Goal: Communication & Community: Answer question/provide support

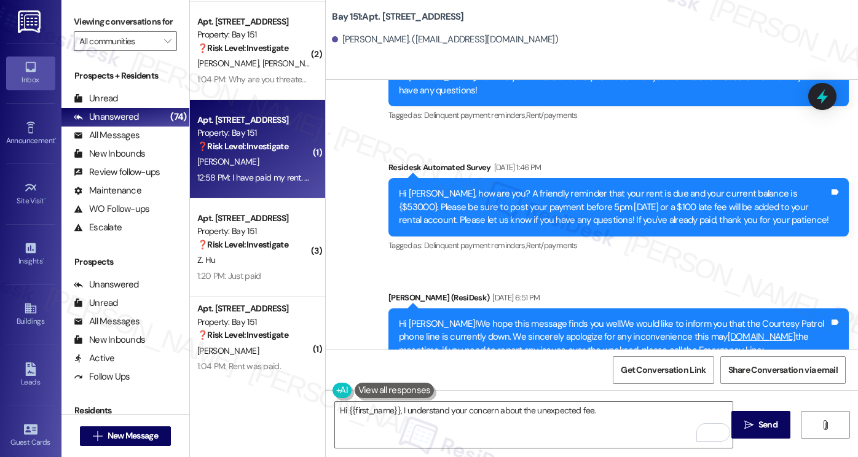
scroll to position [51389, 0]
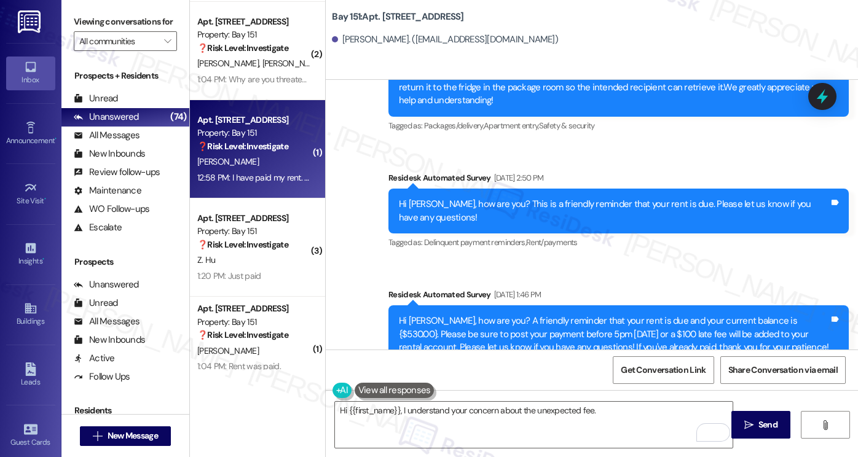
click at [598, 414] on textarea "Hi {{first_name}}, I understand your concern about the unexpected fee." at bounding box center [534, 425] width 398 height 46
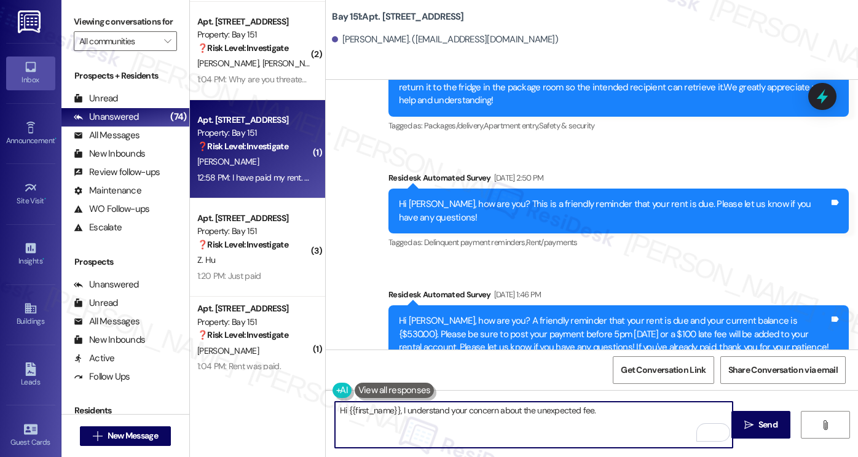
click at [610, 419] on textarea "Hi {{first_name}}, I understand your concern about the unexpected fee." at bounding box center [534, 425] width 398 height 46
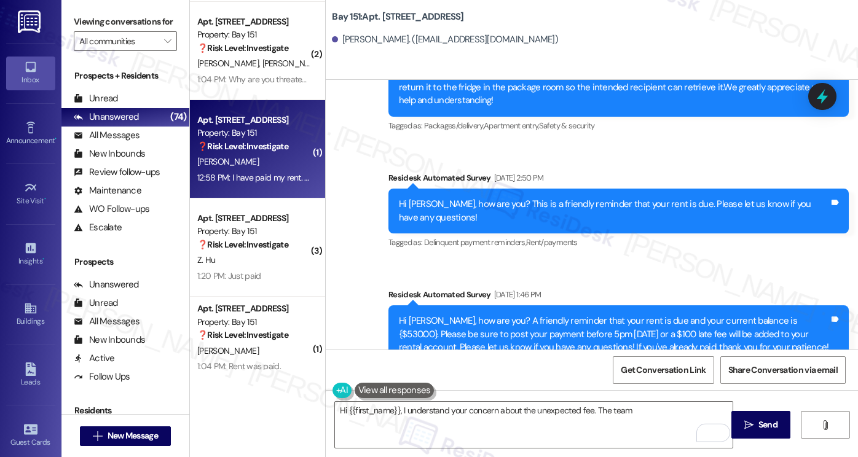
copy div "I have paid my rent. What is this fee that you have put on my account with no c…"
click at [110, 26] on label "Viewing conversations for" at bounding box center [125, 21] width 103 height 19
click at [97, 24] on label "Viewing conversations for" at bounding box center [125, 21] width 103 height 19
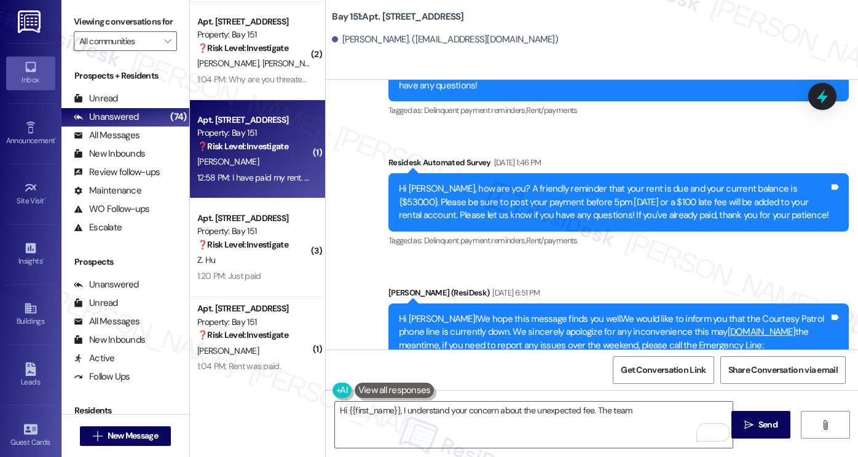
scroll to position [51574, 0]
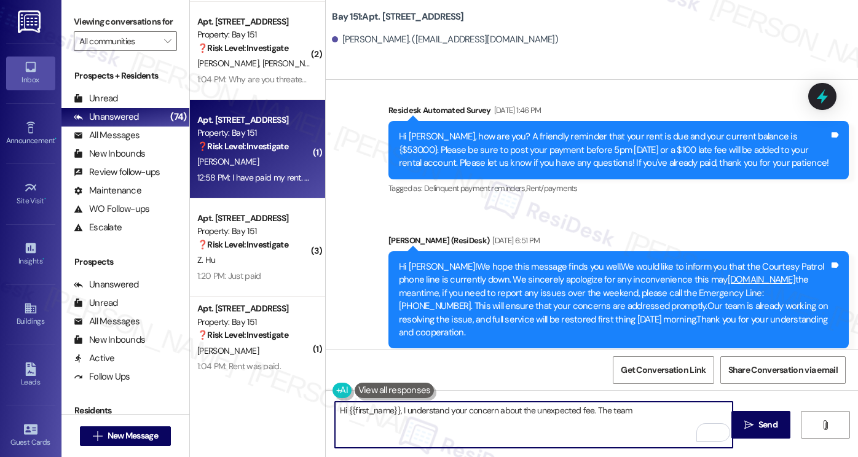
click at [489, 409] on textarea "Hi {{first_name}}, I understand your concern about the unexpected fee. The team" at bounding box center [534, 425] width 398 height 46
drag, startPoint x: 632, startPoint y: 411, endPoint x: 558, endPoint y: 409, distance: 73.8
click at [583, 402] on textarea "Hi {{first_name}}, I understand your concern about the unexpected fee. The team" at bounding box center [534, 425] width 398 height 46
click at [522, 414] on textarea "Hi {{first_name}}, I understand your concern about the unexpected fee. The team" at bounding box center [534, 425] width 398 height 46
click at [461, 410] on textarea "Hi {{first_name}}, I understand your concern about the unexpected fee. The team" at bounding box center [534, 425] width 398 height 46
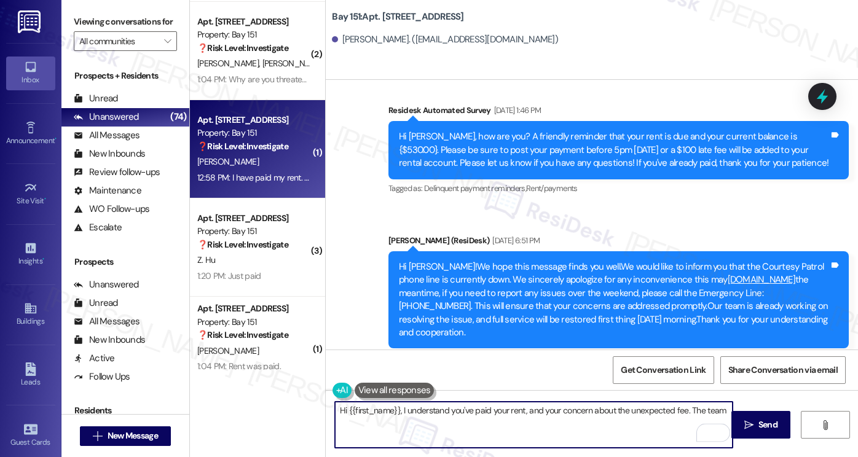
scroll to position [51451, 0]
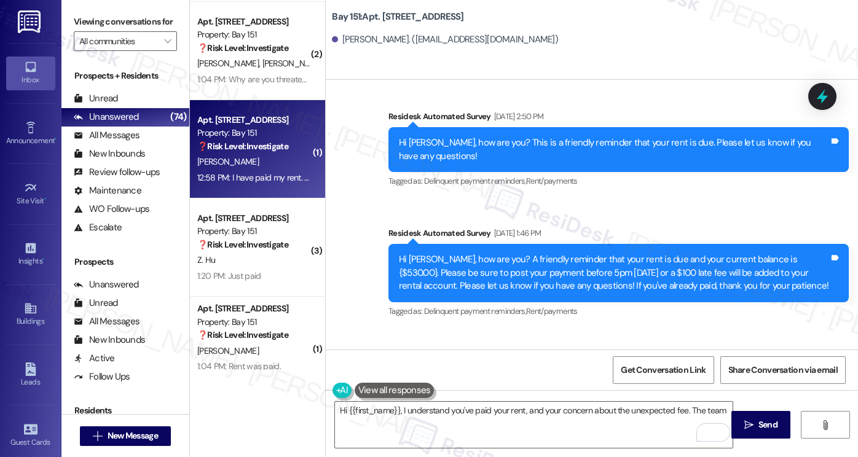
click at [431, 407] on textarea "Hi {{first_name}}, I understand you've paid your rent, and your concern about t…" at bounding box center [534, 425] width 398 height 46
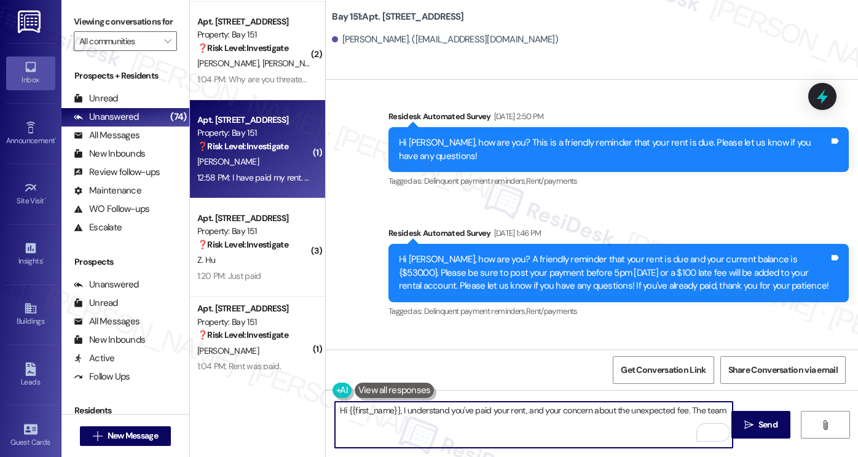
click at [431, 407] on textarea "Hi {{first_name}}, I understand you've paid your rent, and your concern about t…" at bounding box center [534, 425] width 398 height 46
click at [546, 410] on textarea "Hi {{first_name}}, I understand you've paid your rent, and your concern about t…" at bounding box center [534, 425] width 398 height 46
click at [718, 407] on textarea "Hi {{first_name}}, I understand you've paid your rent, and your concern about t…" at bounding box center [534, 425] width 398 height 46
drag, startPoint x: 723, startPoint y: 414, endPoint x: 686, endPoint y: 411, distance: 37.0
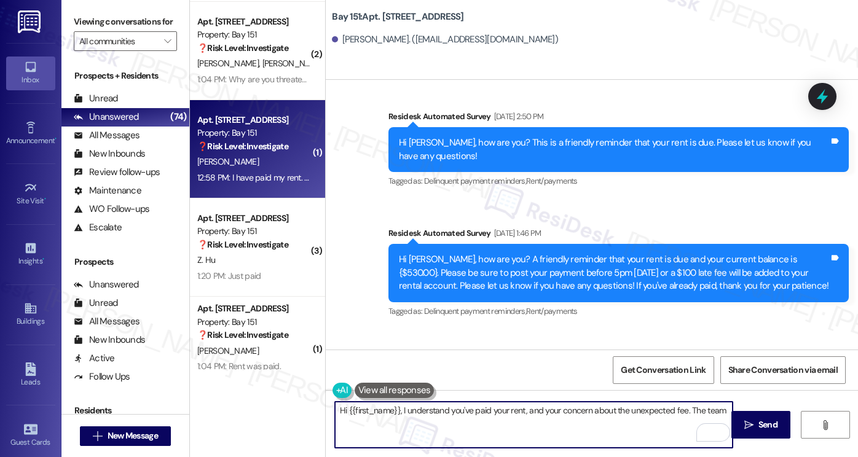
click at [686, 411] on textarea "Hi {{first_name}}, I understand you've paid your rent, and your concern about t…" at bounding box center [534, 425] width 398 height 46
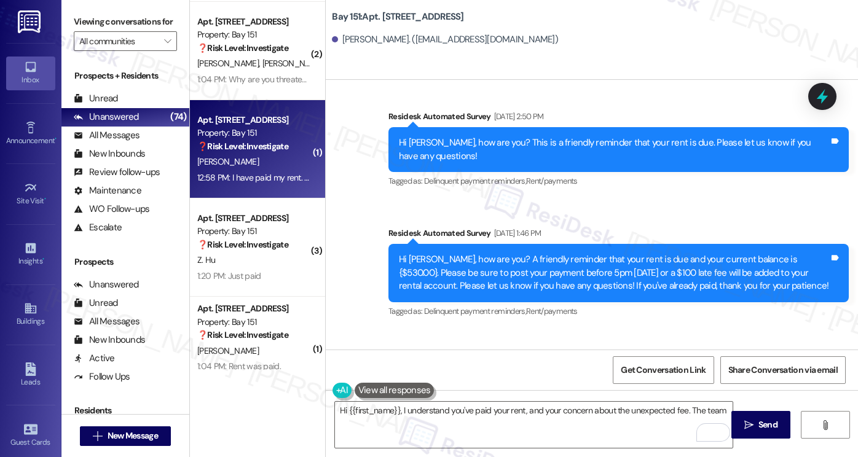
drag, startPoint x: 93, startPoint y: 20, endPoint x: 111, endPoint y: 20, distance: 17.8
click at [93, 20] on label "Viewing conversations for" at bounding box center [125, 21] width 103 height 19
click at [390, 19] on b "Bay 151: Apt. 1410, 151 Center Street" at bounding box center [398, 16] width 132 height 13
copy b "1410"
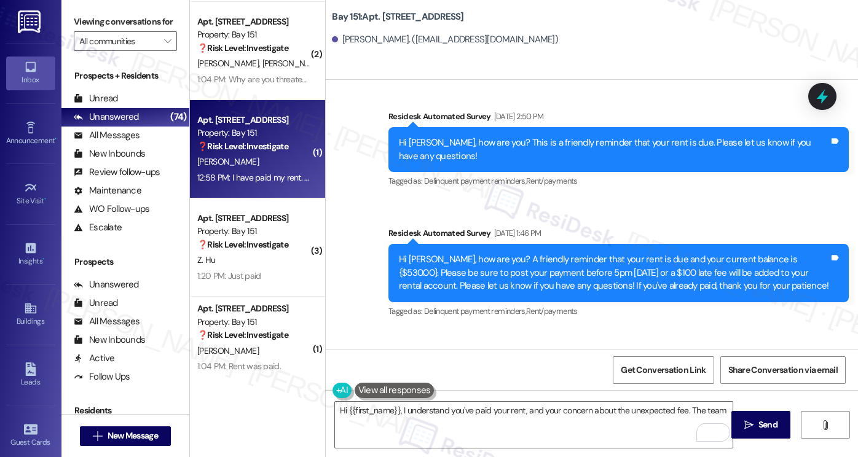
click at [118, 22] on label "Viewing conversations for" at bounding box center [125, 21] width 103 height 19
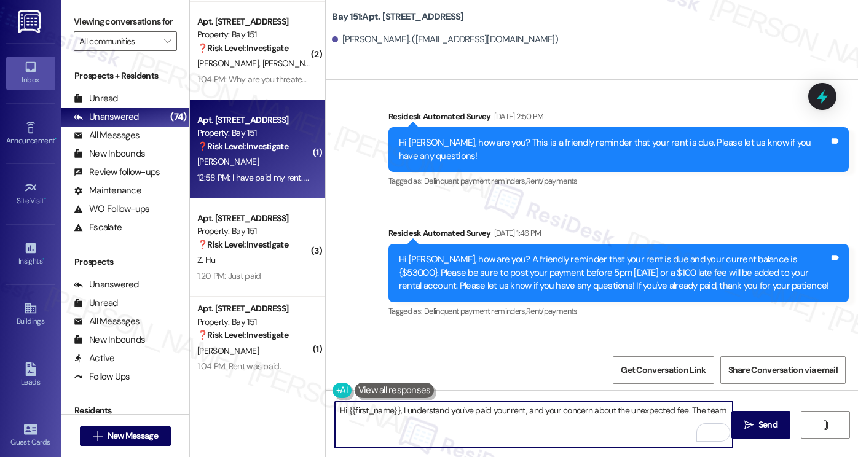
click at [711, 413] on textarea "Hi {{first_name}}, I understand you've paid your rent, and your concern about t…" at bounding box center [534, 425] width 398 height 46
click at [720, 412] on textarea "Hi {{first_name}}, I understand you've paid your rent, and your concern about t…" at bounding box center [534, 425] width 398 height 46
drag, startPoint x: 720, startPoint y: 412, endPoint x: 690, endPoint y: 410, distance: 30.8
click at [690, 410] on textarea "Hi {{first_name}}, I understand you've paid your rent, and your concern about t…" at bounding box center [534, 425] width 398 height 46
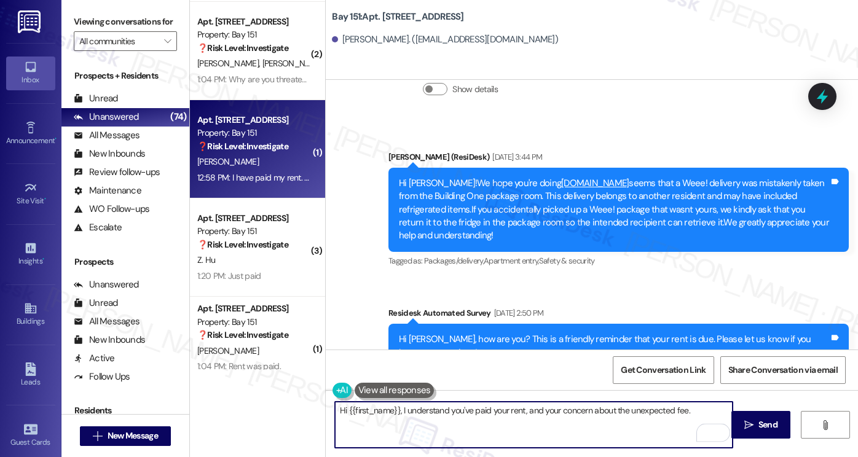
scroll to position [51328, 0]
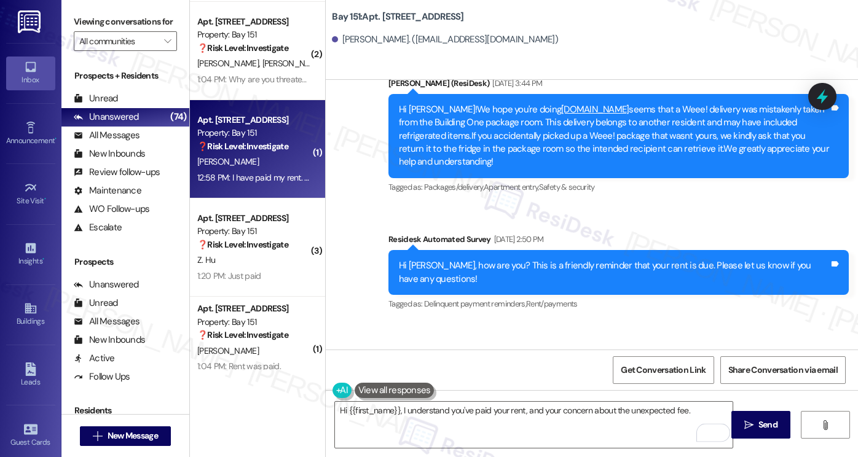
copy div "Hi Laura, how are you? We're checking in to ask if you have any questions about…"
click at [117, 29] on label "Viewing conversations for" at bounding box center [125, 21] width 103 height 19
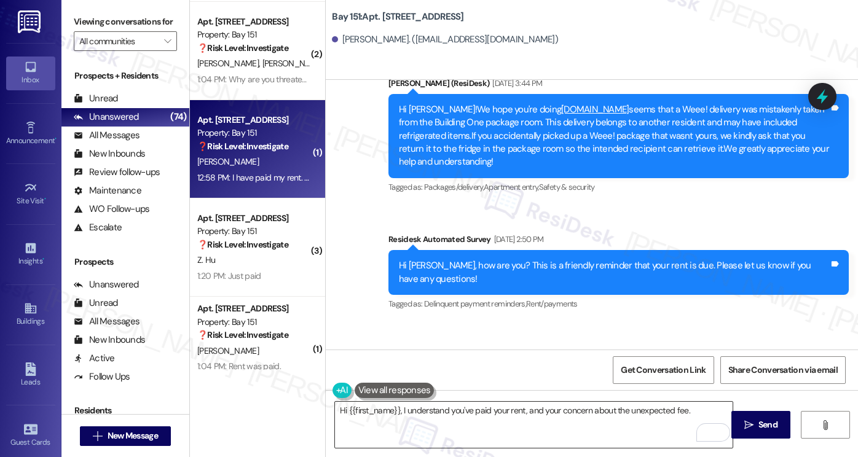
click at [541, 421] on textarea "Hi {{first_name}}, I understand you've paid your rent, and your concern about t…" at bounding box center [534, 425] width 398 height 46
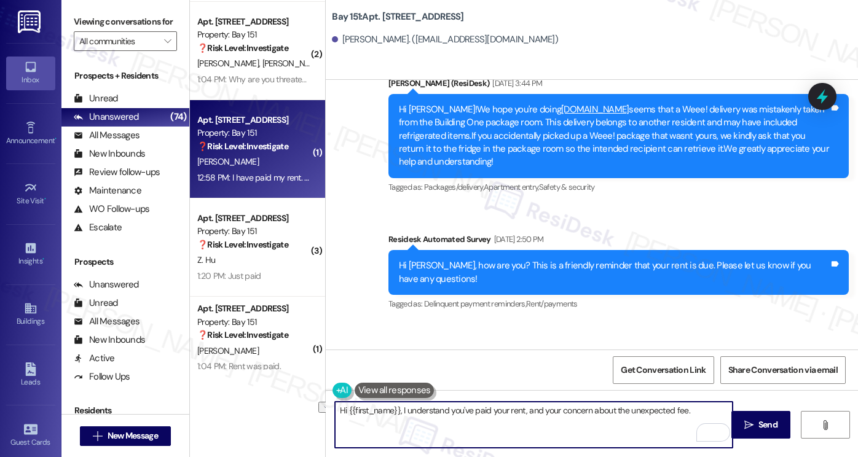
drag, startPoint x: 688, startPoint y: 412, endPoint x: 394, endPoint y: 406, distance: 293.9
click at [395, 405] on textarea "Hi {{first_name}}, I understand you've paid your rent, and your concern about t…" at bounding box center [534, 425] width 398 height 46
click at [391, 410] on textarea "Hi {{first_name}}, I understand you've paid your rent, and your concern about t…" at bounding box center [534, 425] width 398 height 46
click at [398, 410] on textarea "Hi {{first_name}}, I understand you've paid your rent, and your concern about t…" at bounding box center [534, 425] width 398 height 46
paste textarea "Thank you for your message. I understand receiving a balance notice can be conc…"
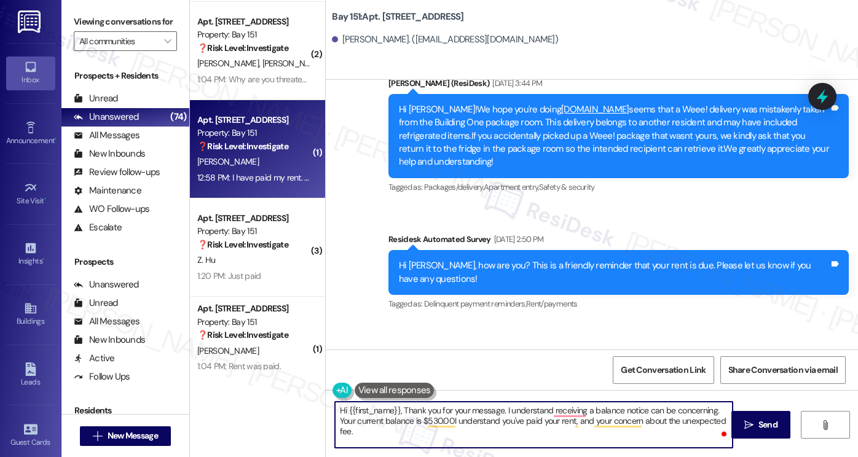
click at [400, 409] on textarea "Hi {{first_name}}, Thank you for your message. I understand receiving a balance…" at bounding box center [534, 425] width 398 height 46
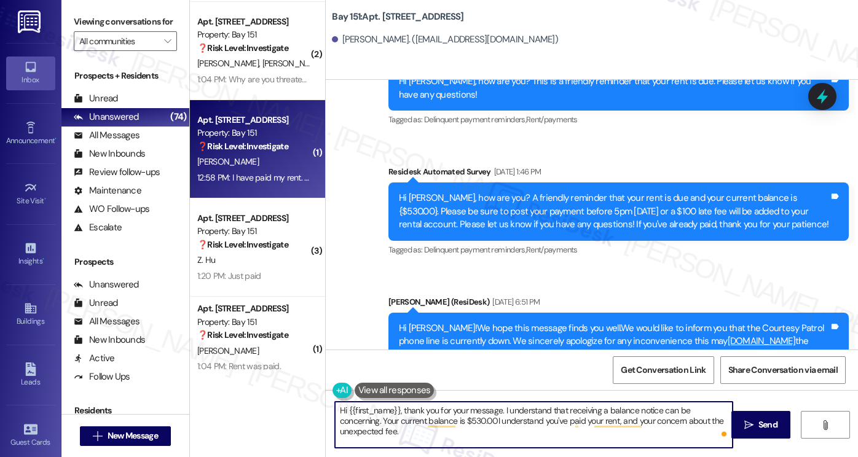
scroll to position [171, 0]
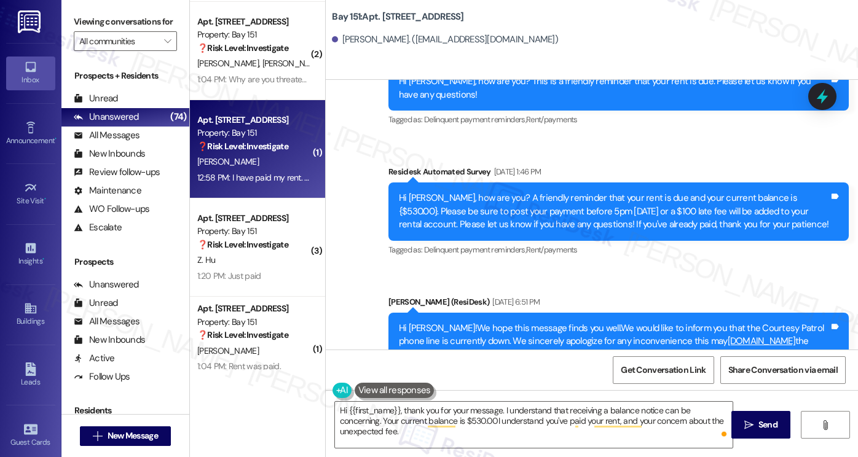
click at [101, 14] on label "Viewing conversations for" at bounding box center [125, 21] width 103 height 19
click at [106, 21] on label "Viewing conversations for" at bounding box center [125, 21] width 103 height 19
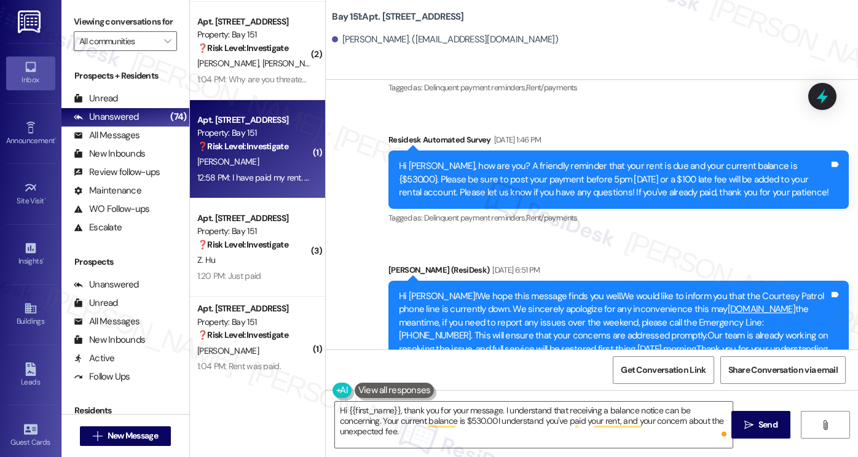
scroll to position [51574, 0]
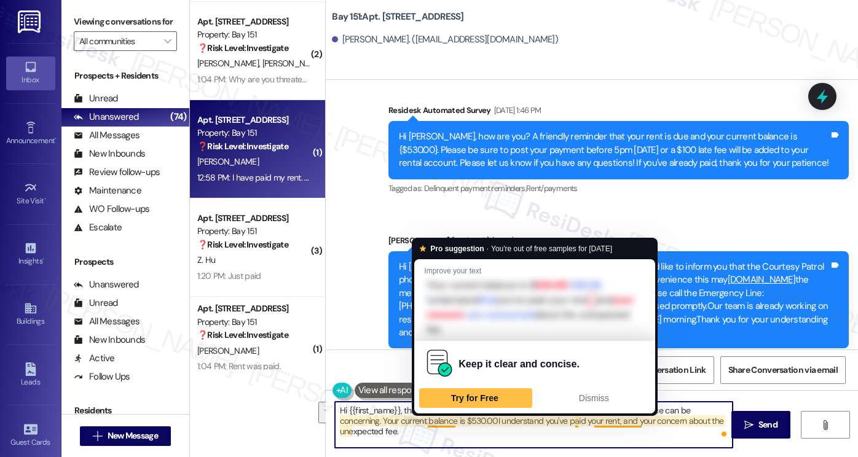
drag, startPoint x: 384, startPoint y: 433, endPoint x: 433, endPoint y: 422, distance: 49.8
click at [433, 422] on textarea "Hi {{first_name}}, thank you for your message. I understand that receiving a ba…" at bounding box center [534, 425] width 398 height 46
click at [388, 432] on textarea "Hi {{first_name}}, thank you for your message. I understand that receiving a ba…" at bounding box center [534, 425] width 398 height 46
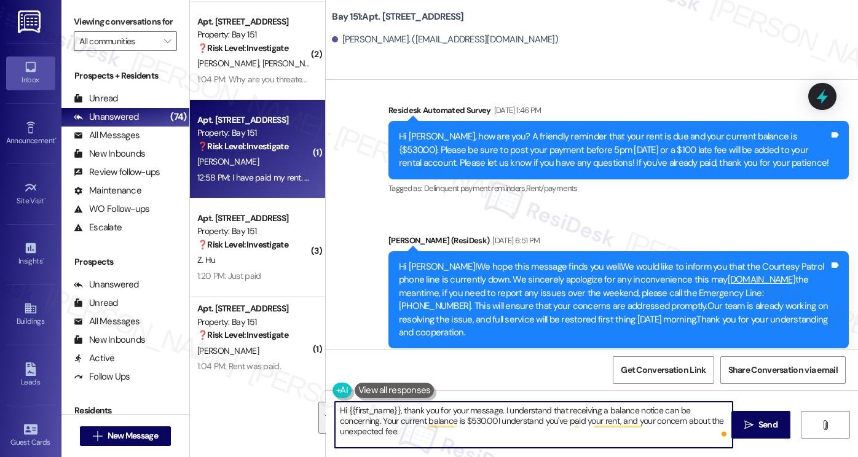
drag, startPoint x: 380, startPoint y: 435, endPoint x: 691, endPoint y: 401, distance: 312.2
click at [691, 401] on div "Hi {{first_name}}, thank you for your message. I understand that receiving a ba…" at bounding box center [533, 424] width 399 height 47
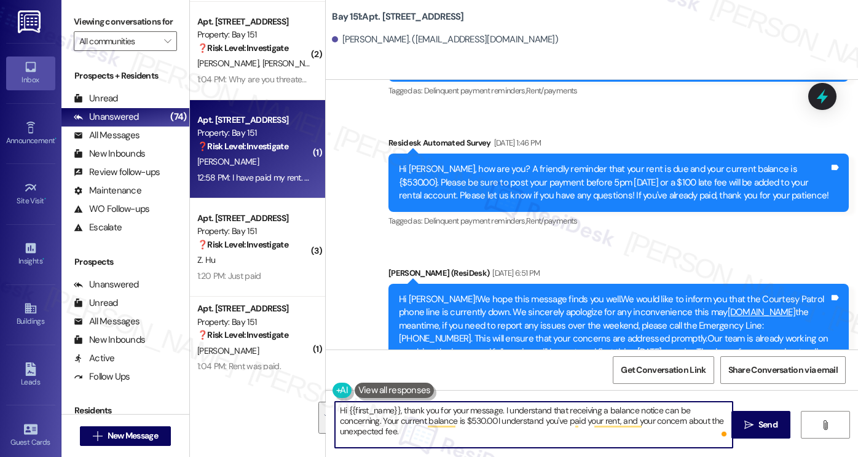
scroll to position [51512, 0]
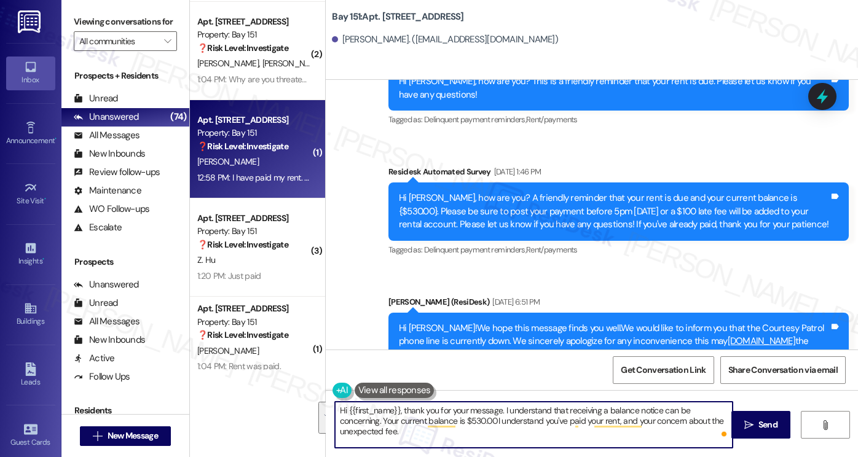
click at [506, 415] on textarea "Hi {{first_name}}, thank you for your message. I understand that receiving a ba…" at bounding box center [534, 425] width 398 height 46
drag, startPoint x: 489, startPoint y: 443, endPoint x: 548, endPoint y: 410, distance: 67.7
click at [548, 410] on textarea "Hi {{first_name}}, thank you for your message. I understand that receiving a ba…" at bounding box center [534, 425] width 398 height 46
click at [511, 422] on textarea "Hi {{first_name}}, thank you for your message. I understand you're confused abo…" at bounding box center [534, 425] width 398 height 46
drag, startPoint x: 508, startPoint y: 418, endPoint x: 522, endPoint y: 417, distance: 14.2
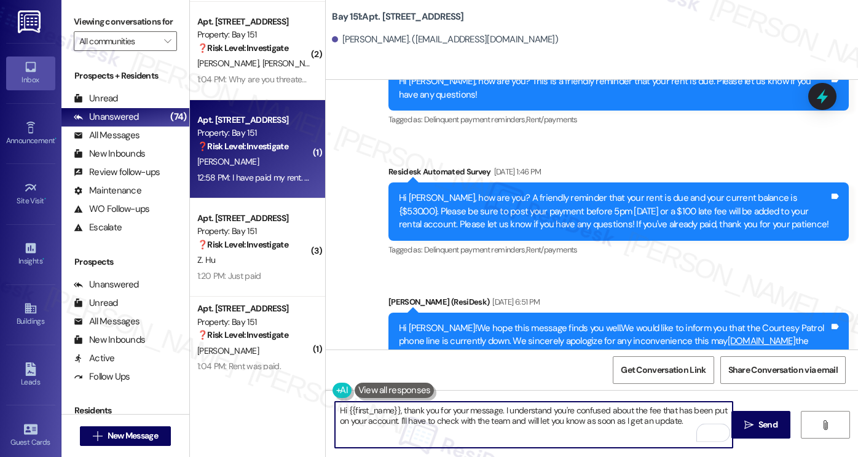
click at [508, 418] on textarea "Hi {{first_name}}, thank you for your message. I understand you're confused abo…" at bounding box center [534, 425] width 398 height 46
type textarea "Hi {{first_name}}, thank you for your message. I understand you're confused abo…"
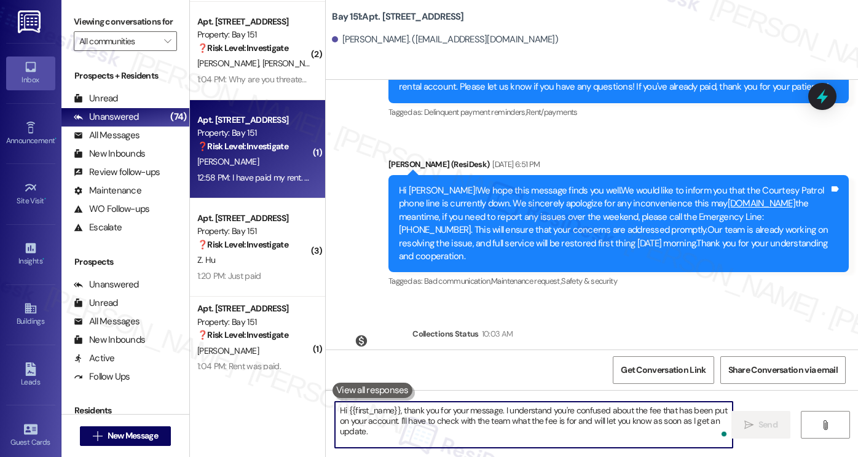
scroll to position [51672, 0]
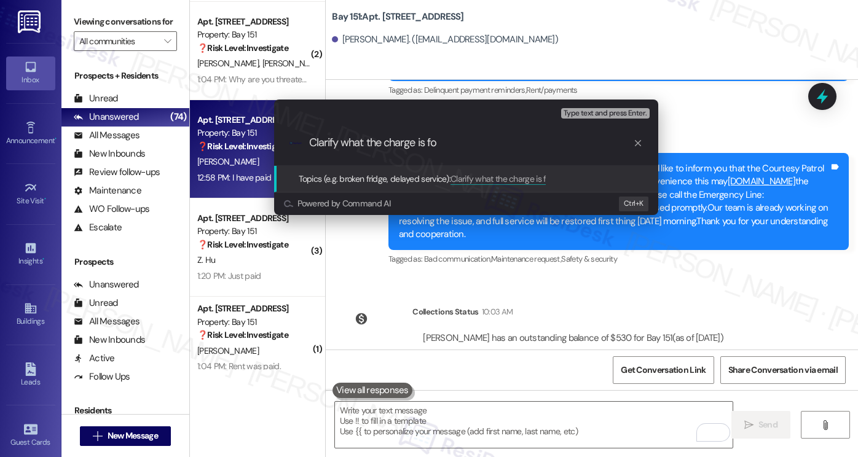
type input "Clarify what the charge is for"
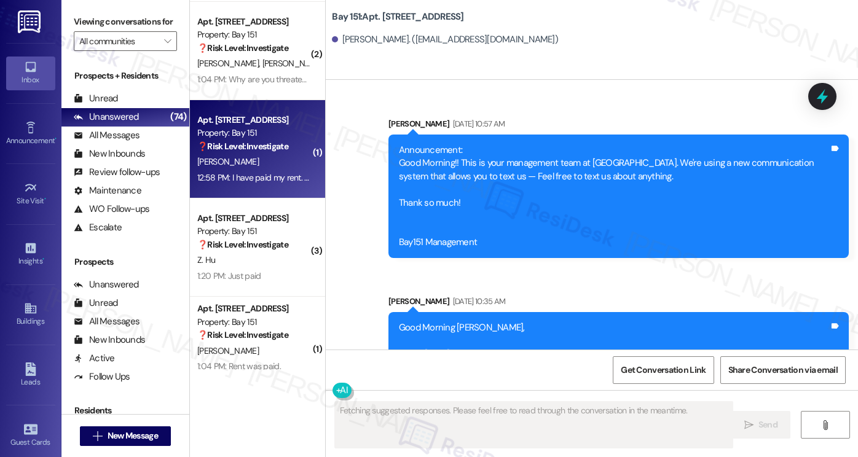
scroll to position [51573, 0]
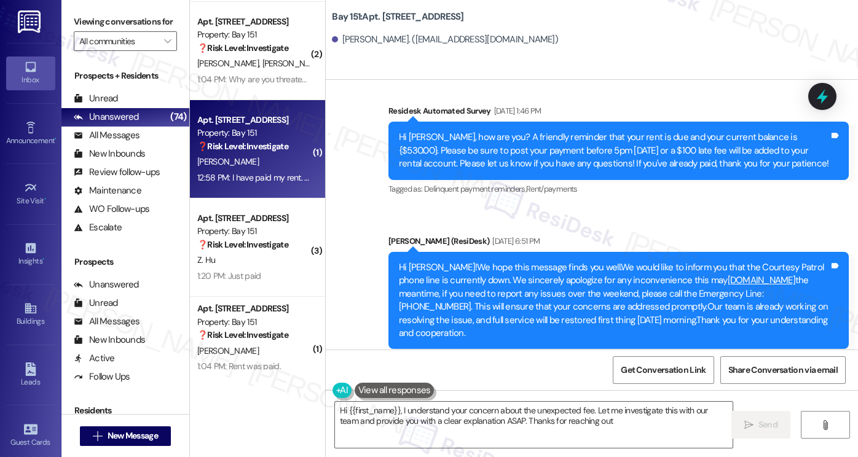
type textarea "Hi {{first_name}}, I understand your concern about the unexpected fee. Let me i…"
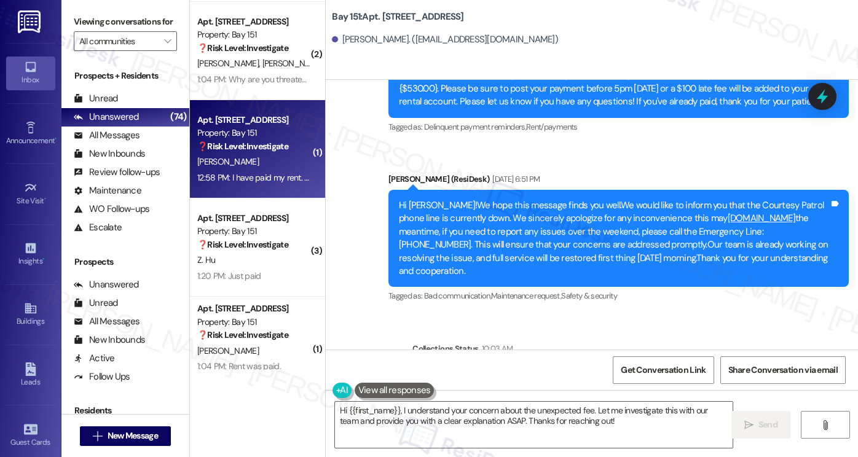
scroll to position [51691, 0]
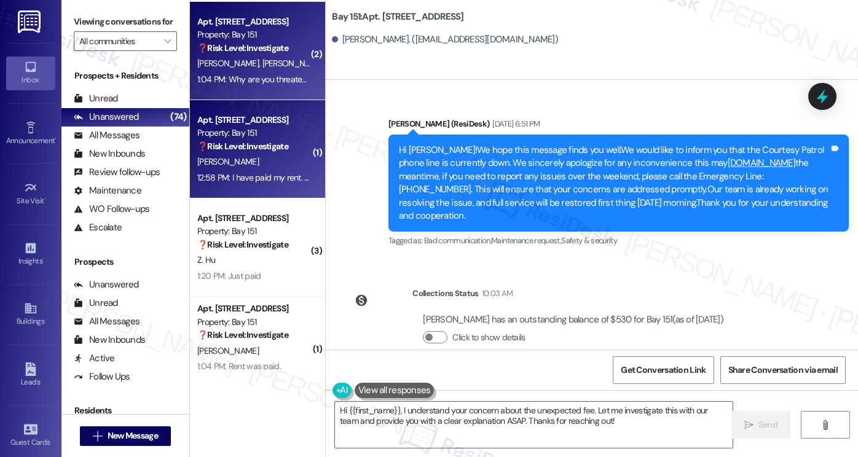
click at [253, 68] on div "A. Mejia A. Ortiz" at bounding box center [254, 63] width 116 height 15
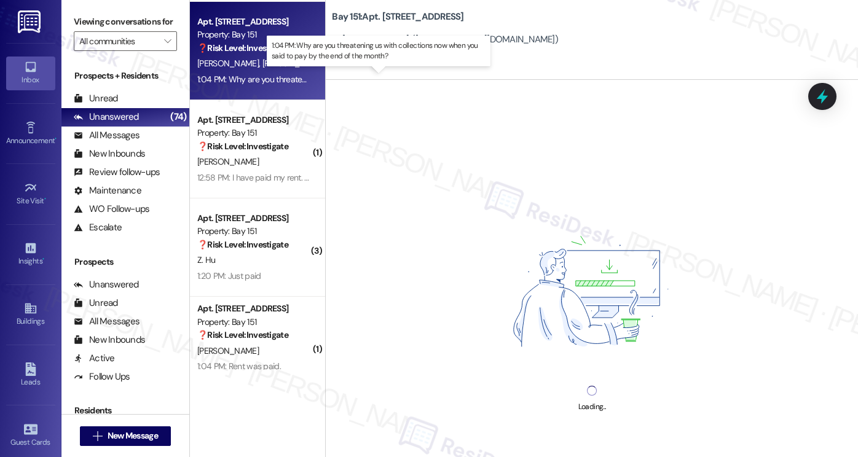
click at [256, 79] on div "1:04 PM: Why are you threatening us with collections now when you said to pay b…" at bounding box center [385, 79] width 376 height 11
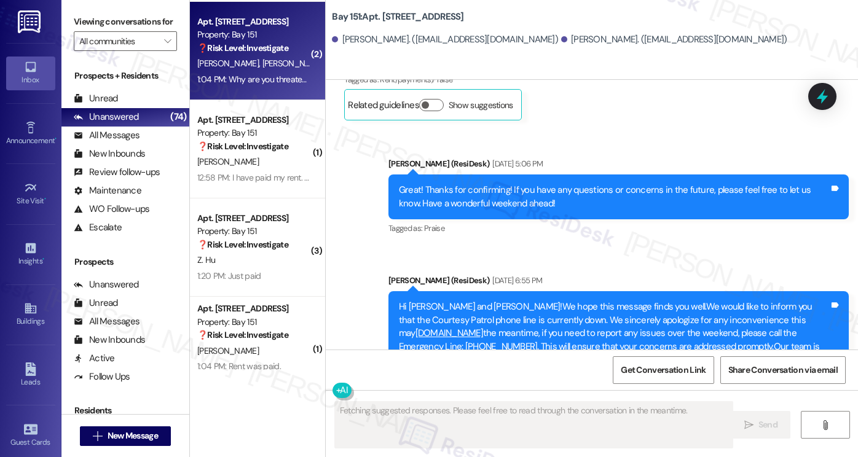
scroll to position [29870, 0]
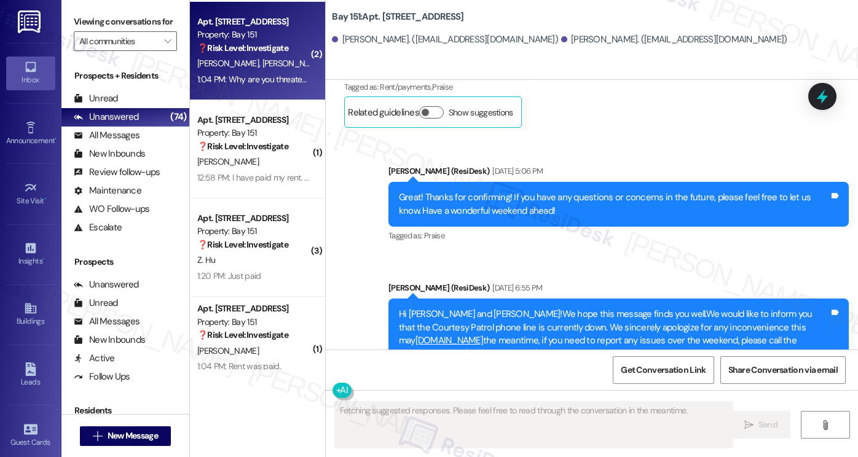
scroll to position [29562, 0]
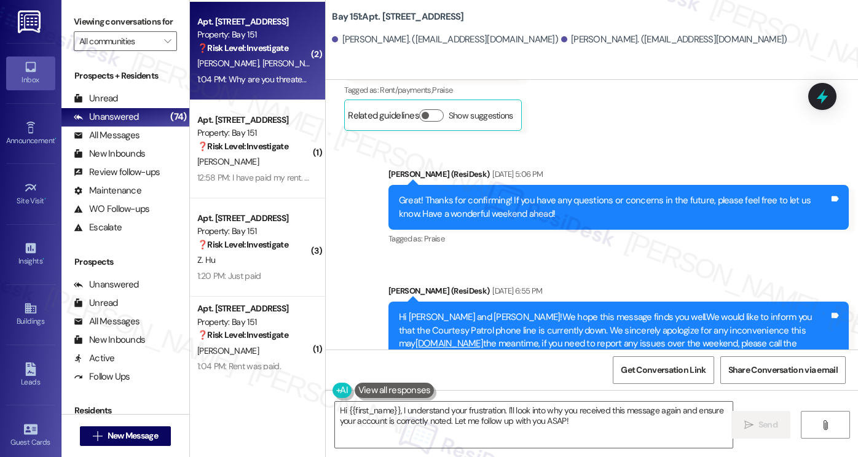
drag, startPoint x: 92, startPoint y: 10, endPoint x: 188, endPoint y: 86, distance: 122.1
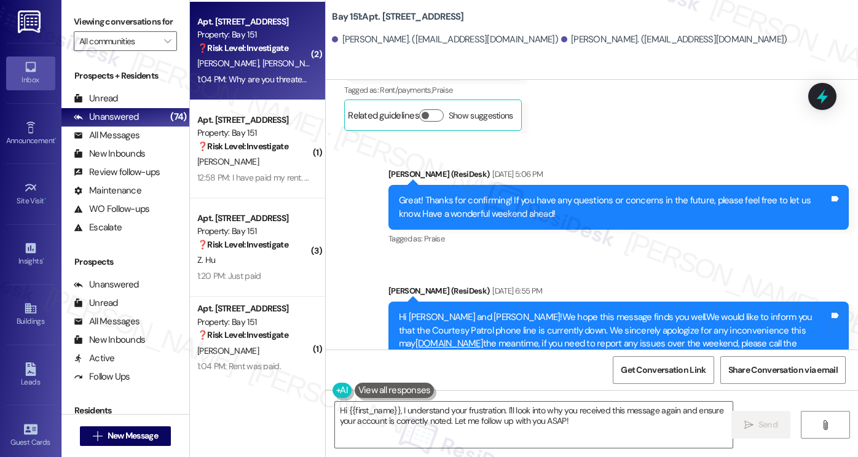
click at [92, 10] on div "Viewing conversations for All communities " at bounding box center [125, 31] width 128 height 63
click at [428, 415] on textarea "Hi {{first_name}}, I understand your frustration. I'll look into why you receiv…" at bounding box center [534, 425] width 398 height 46
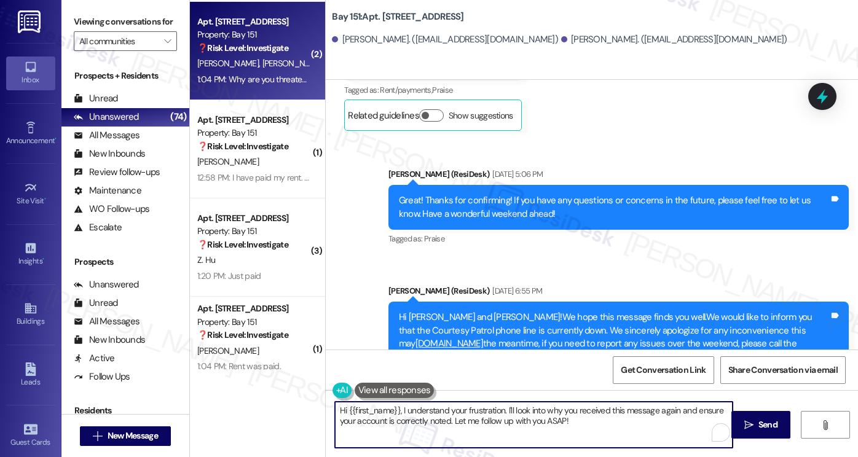
paste textarea "Karen, sorry about the repeated reminder. Please disregard, as it's an automate…"
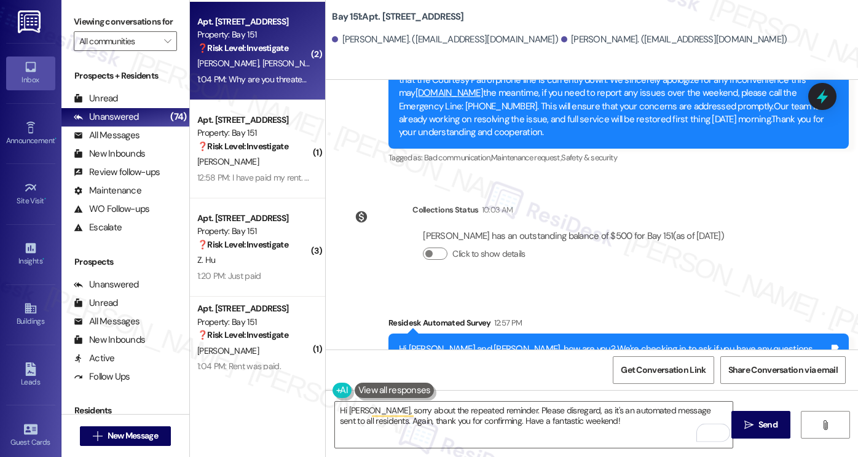
scroll to position [29870, 0]
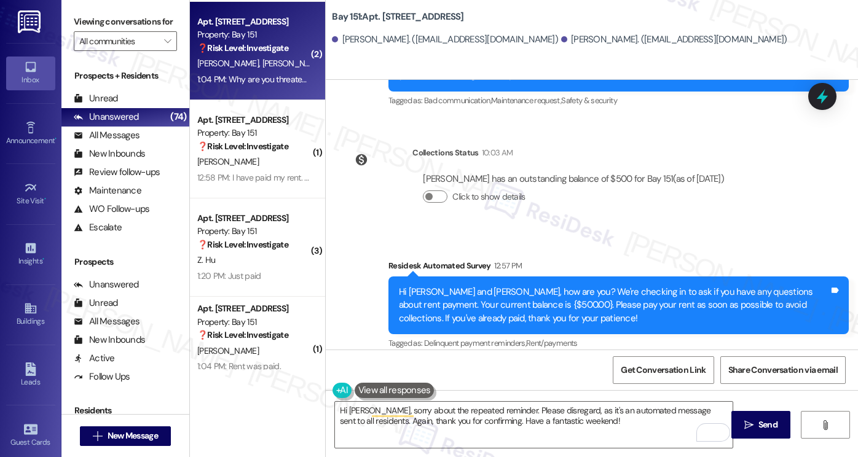
click at [357, 41] on div "Amani Ortiz. (amanimejia8@gmail.com)" at bounding box center [445, 39] width 226 height 13
copy div "Amani"
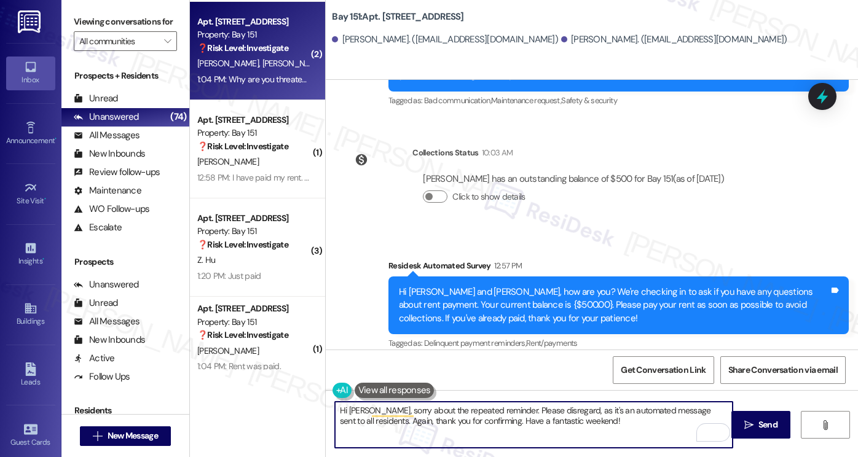
click at [352, 407] on textarea "Hi Karen, sorry about the repeated reminder. Please disregard, as it's an autom…" at bounding box center [534, 425] width 398 height 46
click at [353, 407] on textarea "Hi Karen, sorry about the repeated reminder. Please disregard, as it's an autom…" at bounding box center [534, 425] width 398 height 46
paste textarea "Amani"
drag, startPoint x: 635, startPoint y: 424, endPoint x: 371, endPoint y: 417, distance: 263.8
click at [371, 417] on textarea "Hi Amani, sorry about the repeated reminder. Please disregard, as it's an autom…" at bounding box center [534, 425] width 398 height 46
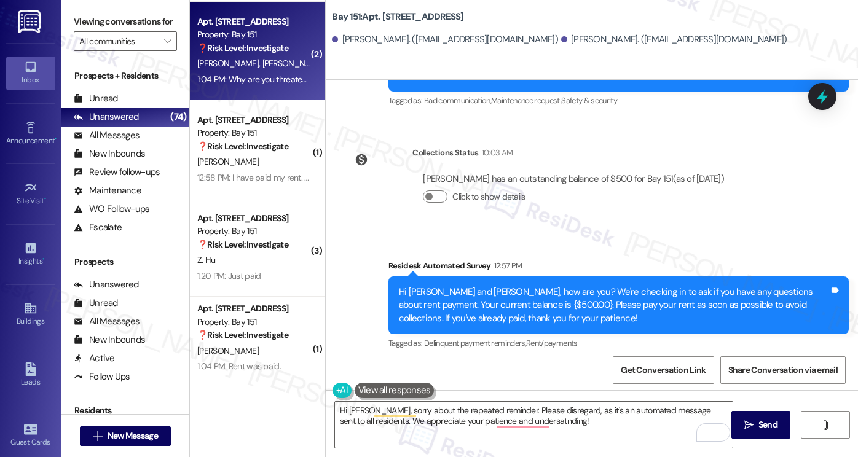
click at [116, 19] on label "Viewing conversations for" at bounding box center [125, 21] width 103 height 19
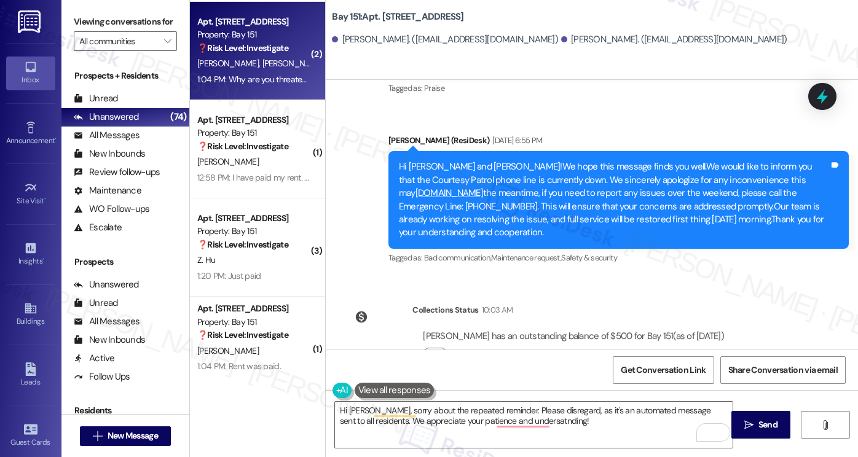
scroll to position [29686, 0]
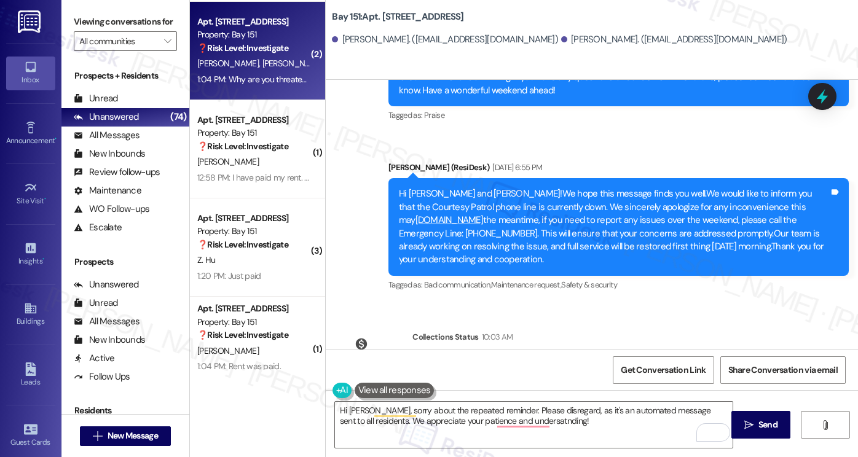
click at [495, 407] on textarea "Hi Amani, sorry about the repeated reminder. Please disregard, as it's an autom…" at bounding box center [534, 425] width 398 height 46
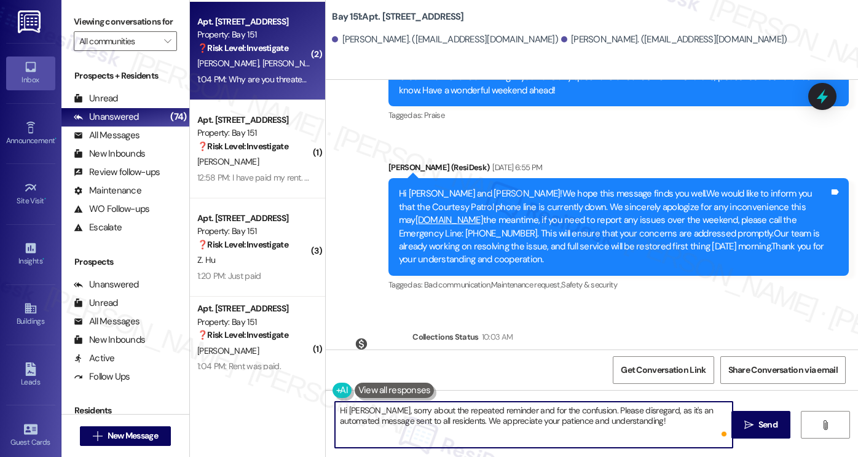
click at [642, 427] on textarea "Hi Amani, sorry about the repeated reminder and for the confusion. Please disre…" at bounding box center [534, 425] width 398 height 46
click at [629, 423] on textarea "Hi Amani, sorry about the repeated reminder and for the confusion. Please disre…" at bounding box center [534, 425] width 398 height 46
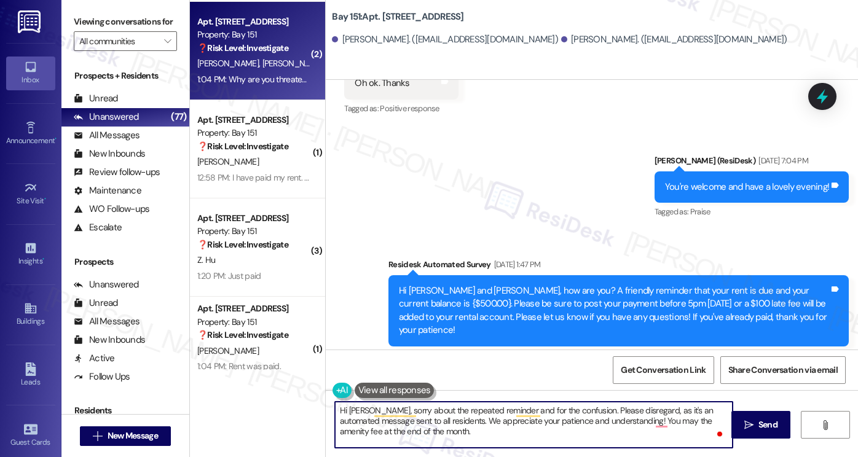
scroll to position [28826, 0]
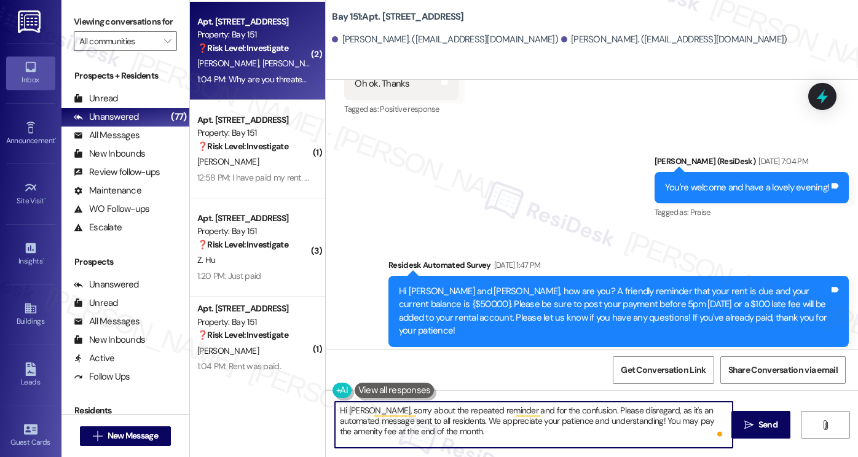
drag, startPoint x: 452, startPoint y: 435, endPoint x: 445, endPoint y: 435, distance: 7.4
click at [452, 435] on textarea "Hi Amani, sorry about the repeated reminder and for the confusion. Please disre…" at bounding box center [534, 425] width 398 height 46
click at [335, 432] on textarea "Hi Amani, sorry about the repeated reminder and for the confusion. Please disre…" at bounding box center [534, 425] width 398 height 46
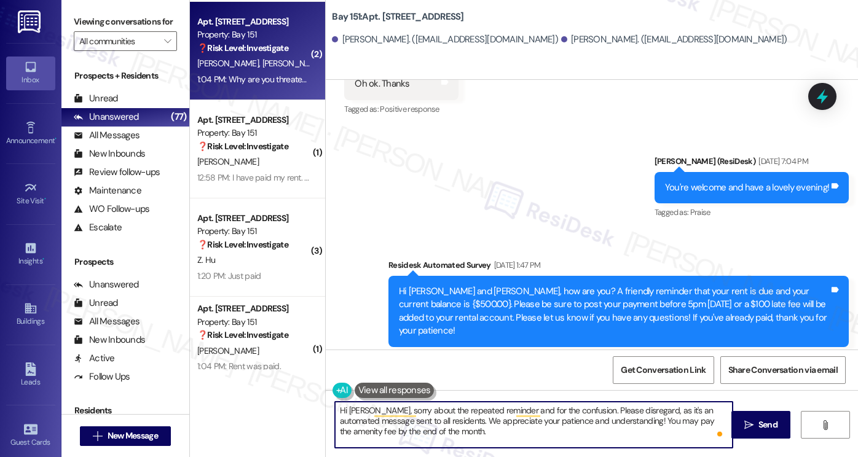
click at [468, 427] on textarea "Hi Amani, sorry about the repeated reminder and for the confusion. Please disre…" at bounding box center [534, 425] width 398 height 46
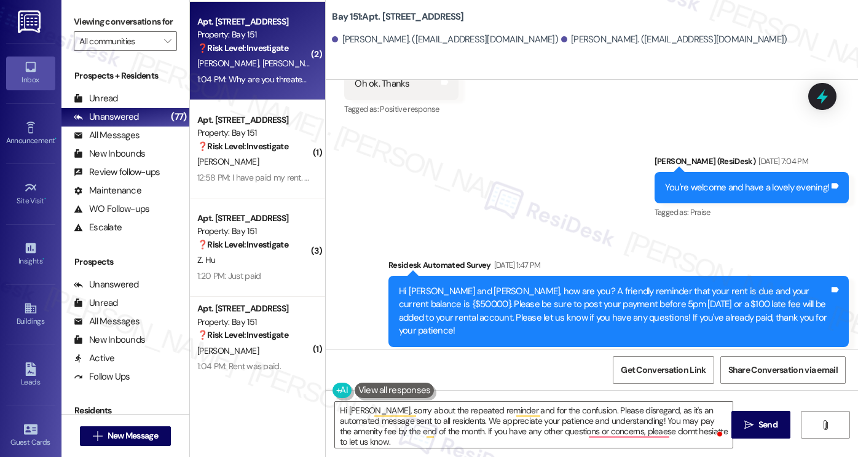
drag, startPoint x: 615, startPoint y: 379, endPoint x: 562, endPoint y: 387, distance: 53.4
click at [562, 387] on div "Get Conversation Link Share Conversation via email" at bounding box center [592, 370] width 532 height 41
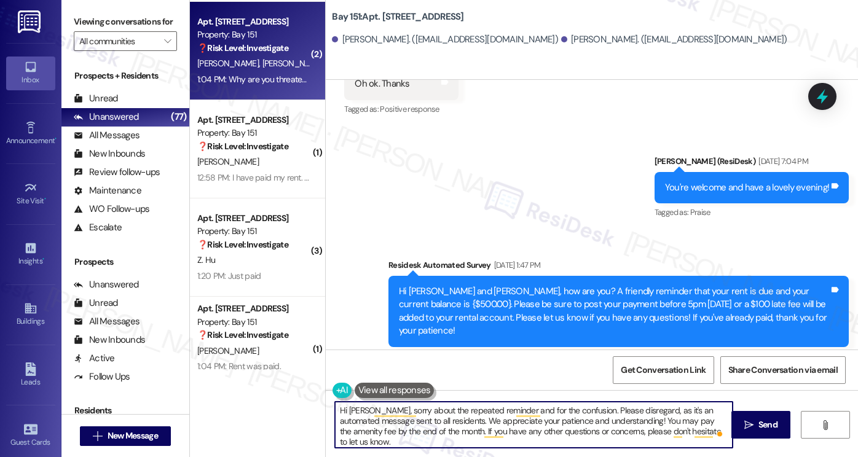
click at [476, 409] on textarea "Hi Amani, sorry about the repeated reminder and for the confusion. Please disre…" at bounding box center [534, 425] width 398 height 46
click at [394, 422] on textarea "Hi Amani, sorry about the repeated reminder and for the confusion. Please disre…" at bounding box center [534, 425] width 398 height 46
type textarea "Hi Amani, sorry about the repeated reminder and for the confusion. Please disre…"
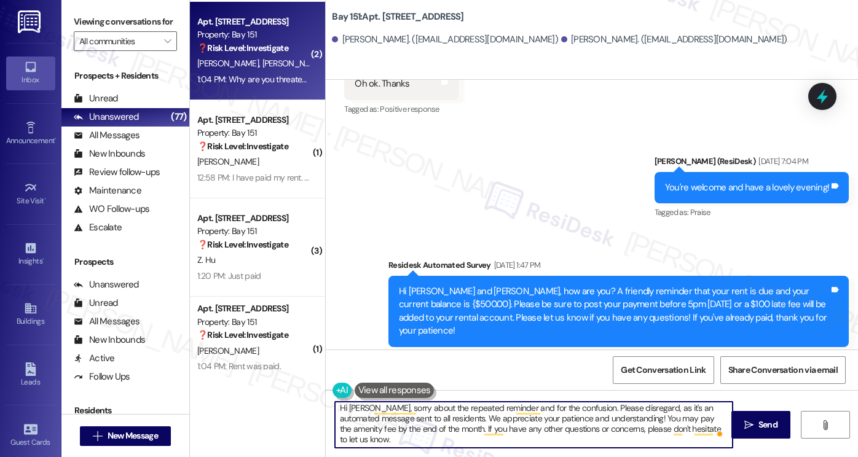
click at [580, 422] on textarea "Hi Amani, sorry about the repeated reminder and for the confusion. Please disre…" at bounding box center [534, 425] width 398 height 46
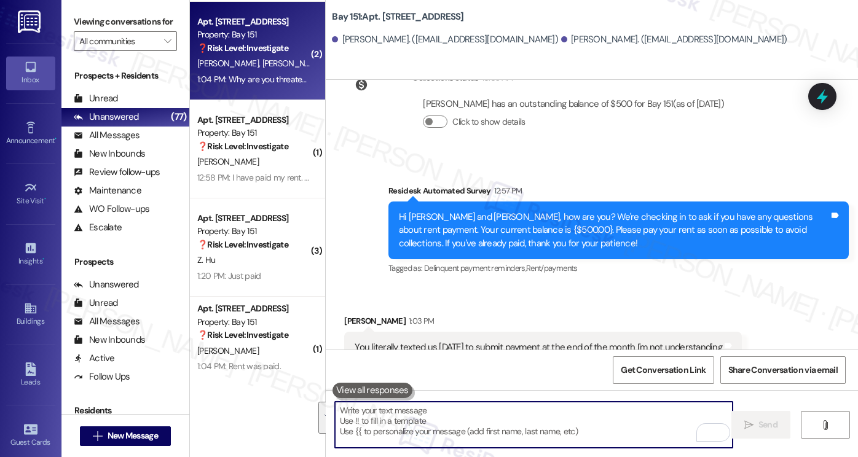
scroll to position [29982, 0]
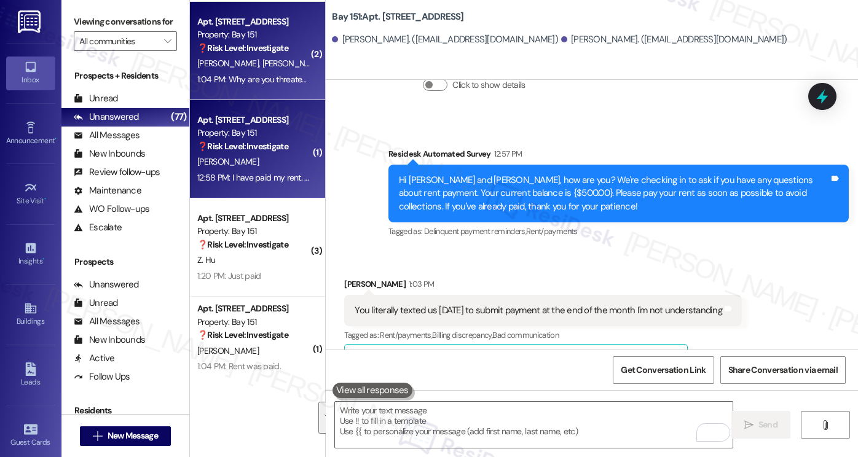
click at [266, 157] on div "L. Rose" at bounding box center [254, 161] width 116 height 15
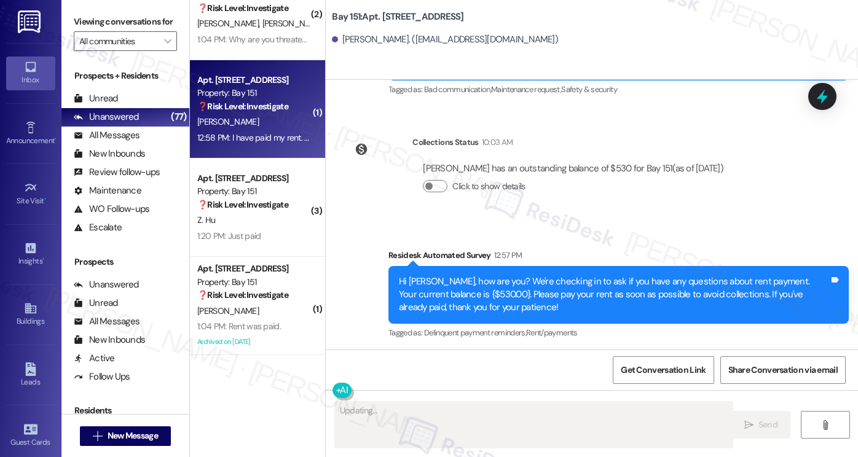
scroll to position [4485, 0]
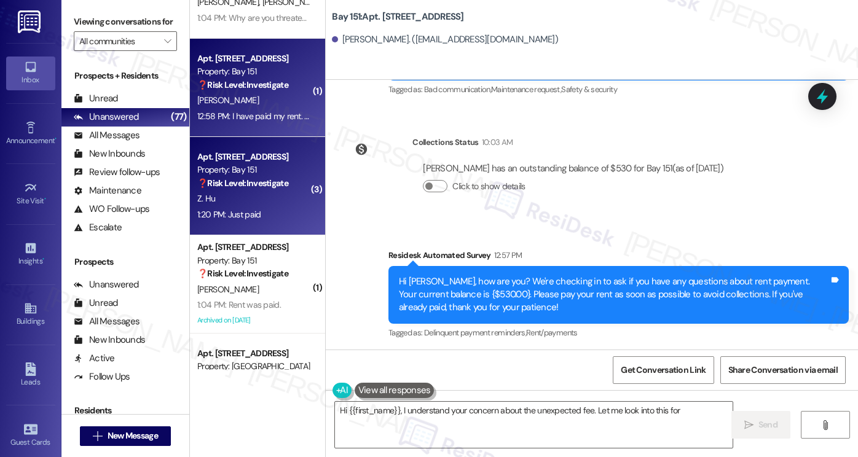
type textarea "Hi {{first_name}}, I understand your concern about the unexpected fee. Let me l…"
click at [270, 207] on div "1:20 PM: Just paid 1:20 PM: Just paid" at bounding box center [254, 214] width 116 height 15
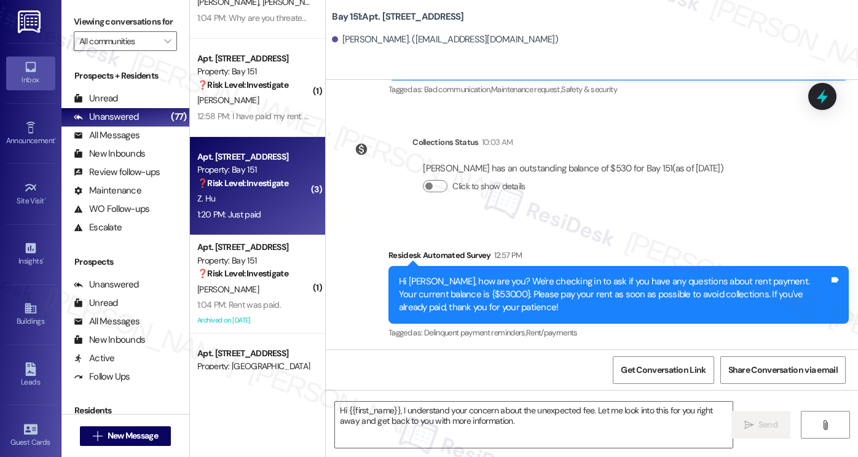
type textarea "Hi {{first_name}}, I understand your concern about the unexpected fee. Let me l…"
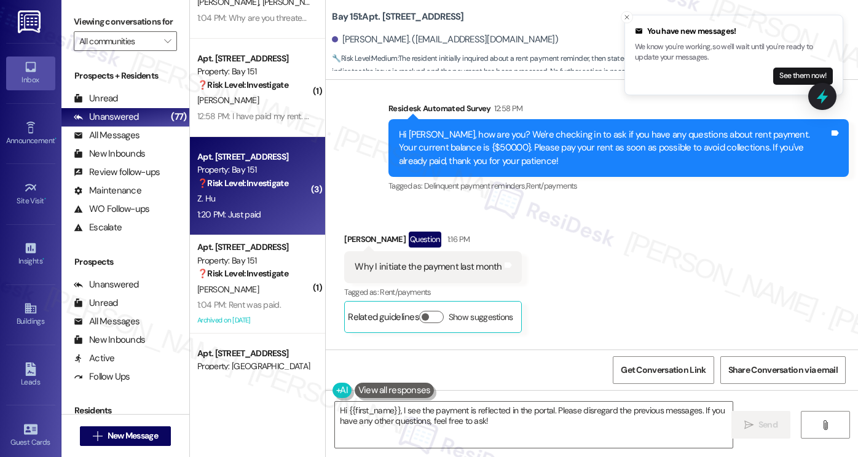
scroll to position [22536, 0]
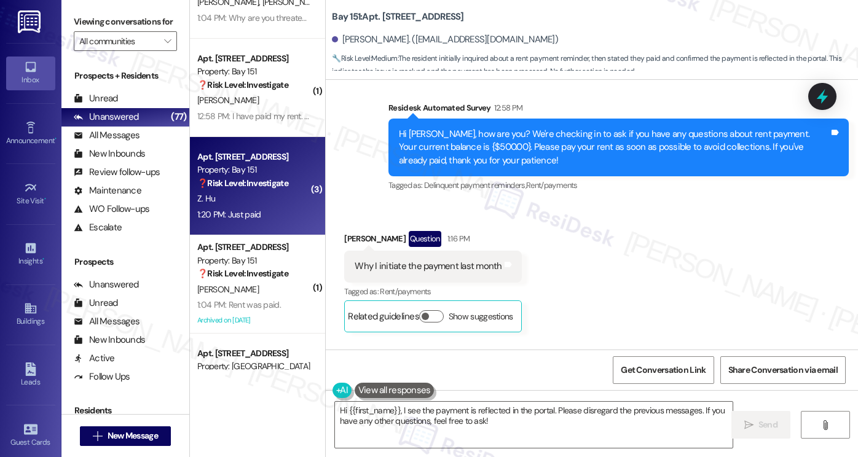
click at [97, 17] on label "Viewing conversations for" at bounding box center [125, 21] width 103 height 19
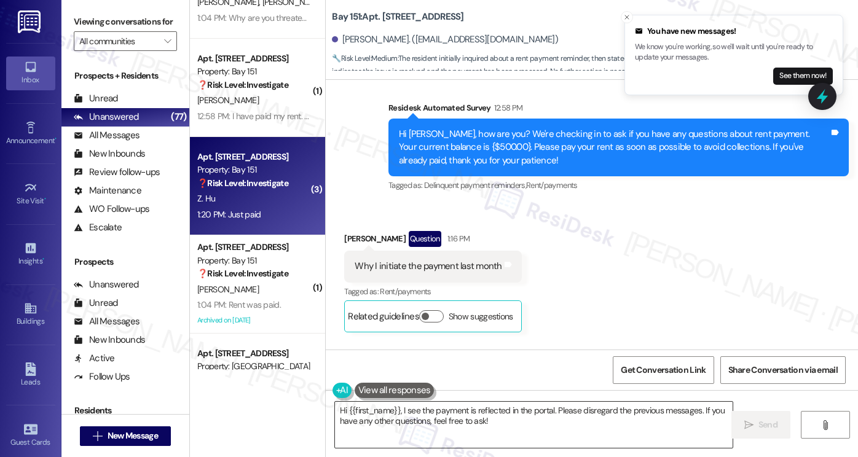
click at [427, 426] on textarea "Hi {{first_name}}, I see the payment is reflected in the portal. Please disrega…" at bounding box center [534, 425] width 398 height 46
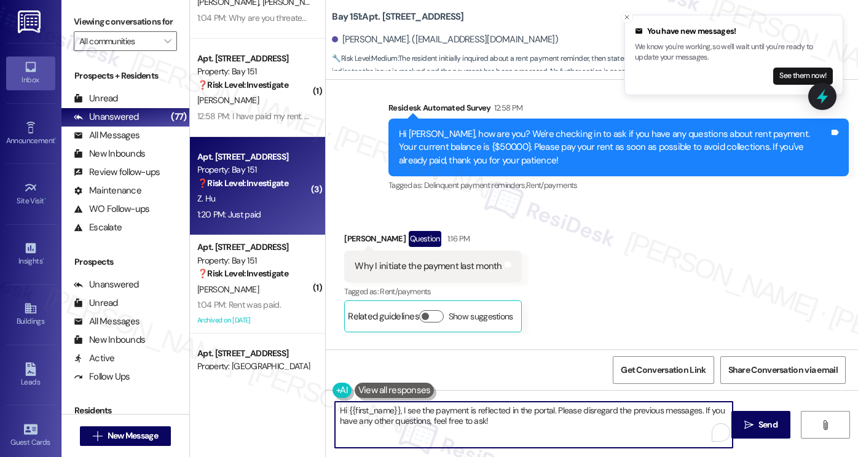
paste textarea "Great! Thanks for confirming, Maira! If you have any questions or concerns in t…"
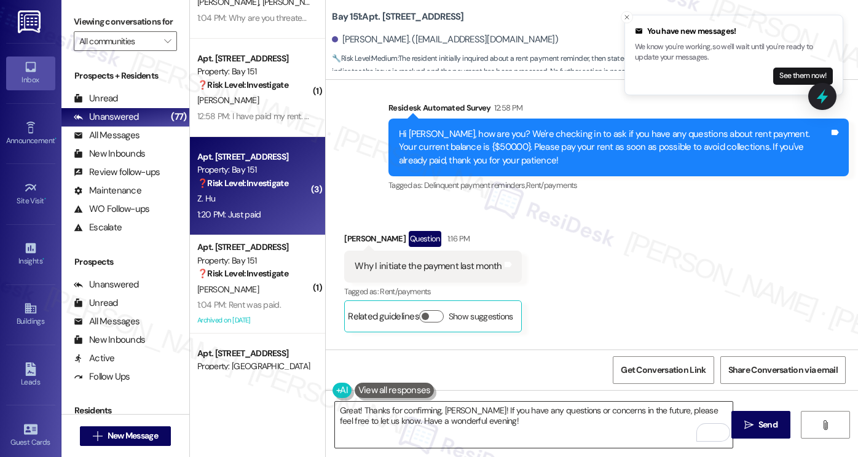
copy div "Zhiyao"
click at [447, 410] on textarea "Great! Thanks for confirming, Maira! If you have any questions or concerns in t…" at bounding box center [534, 425] width 398 height 46
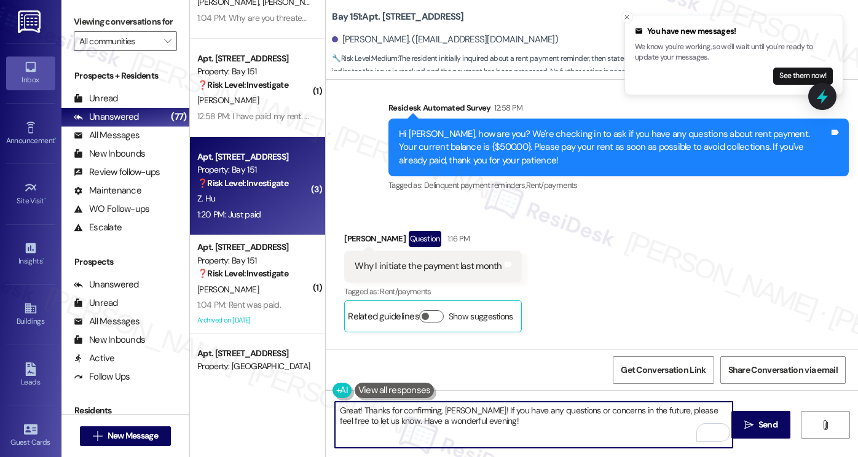
click at [447, 410] on textarea "Great! Thanks for confirming, Maira! If you have any questions or concerns in t…" at bounding box center [534, 425] width 398 height 46
paste textarea "Zhiyao"
click at [632, 406] on textarea "Great! Thanks for confirming, Zhiyao! If you have any questions or concerns in …" at bounding box center [534, 425] width 398 height 46
type textarea "Great! Thanks for confirming, Zhiyao! If you have any questions or concerns, pl…"
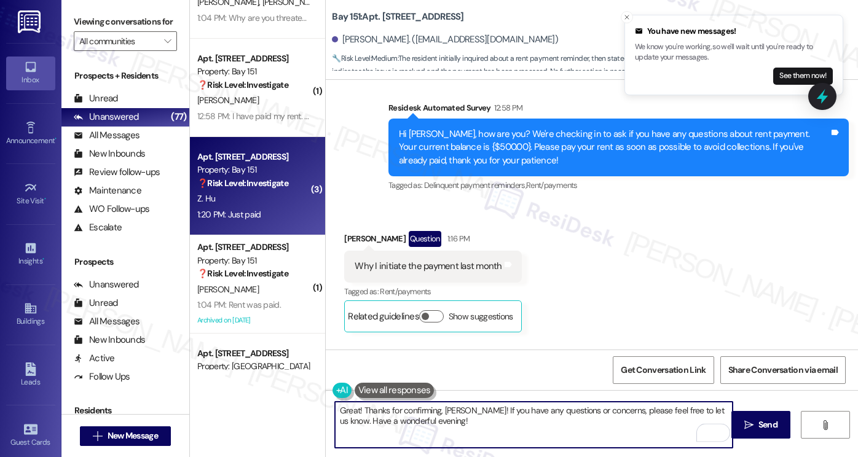
click at [488, 431] on textarea "Great! Thanks for confirming, Zhiyao! If you have any questions or concerns, pl…" at bounding box center [534, 425] width 398 height 46
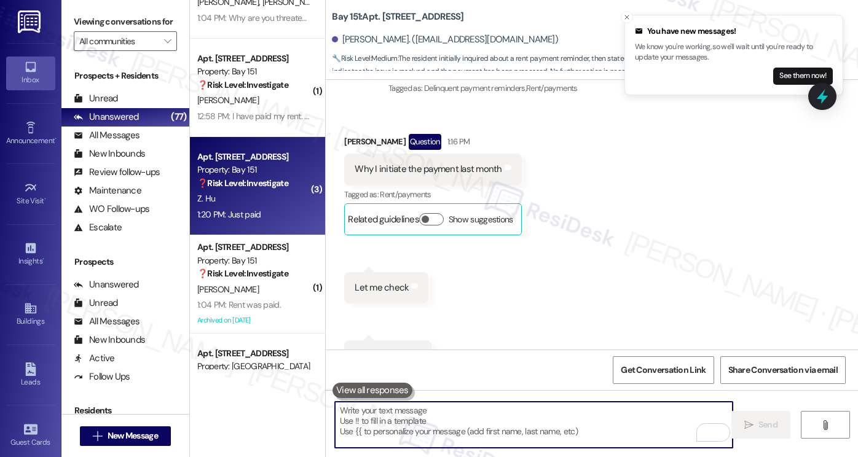
scroll to position [22635, 0]
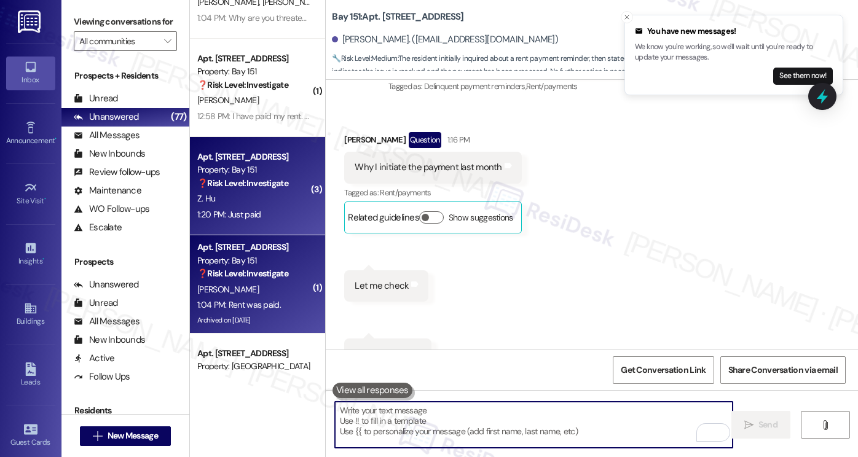
click at [246, 297] on div "1:04 PM: Rent was paid. 1:04 PM: Rent was paid." at bounding box center [254, 304] width 116 height 15
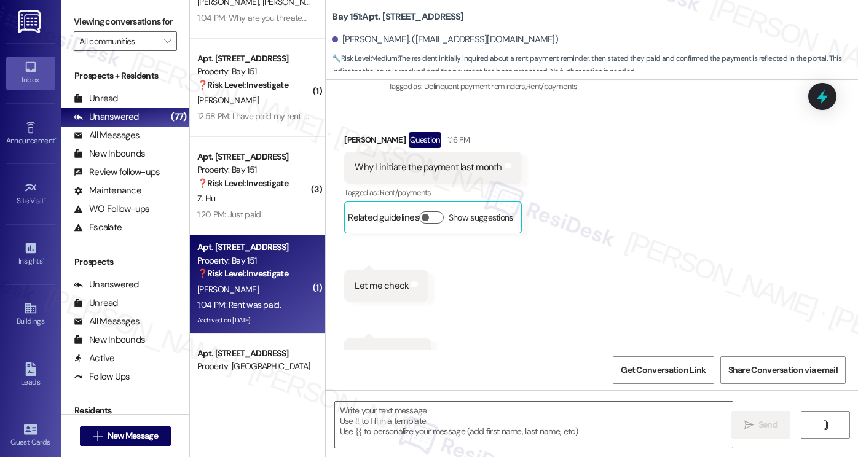
type textarea "Fetching suggested responses. Please feel free to read through the conversation…"
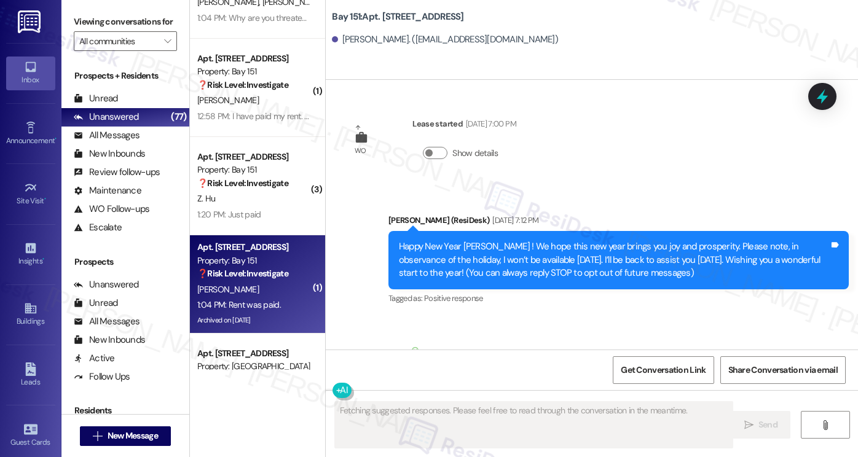
scroll to position [41989, 0]
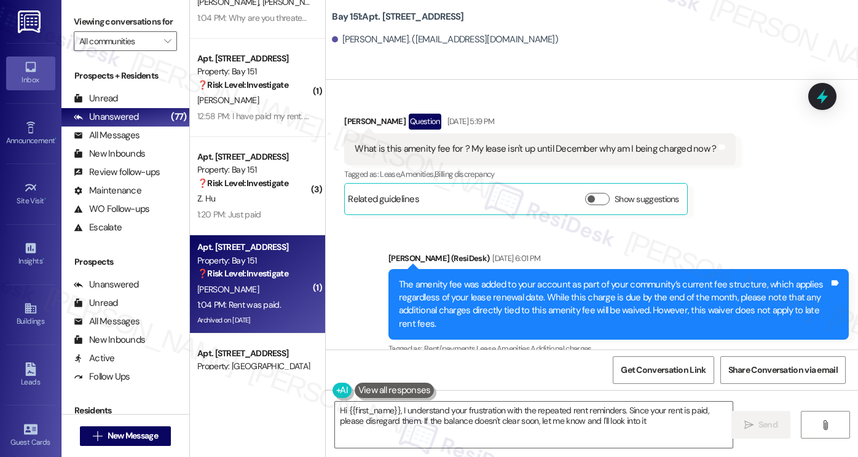
type textarea "Hi {{first_name}}, I understand your frustration with the repeated rent reminde…"
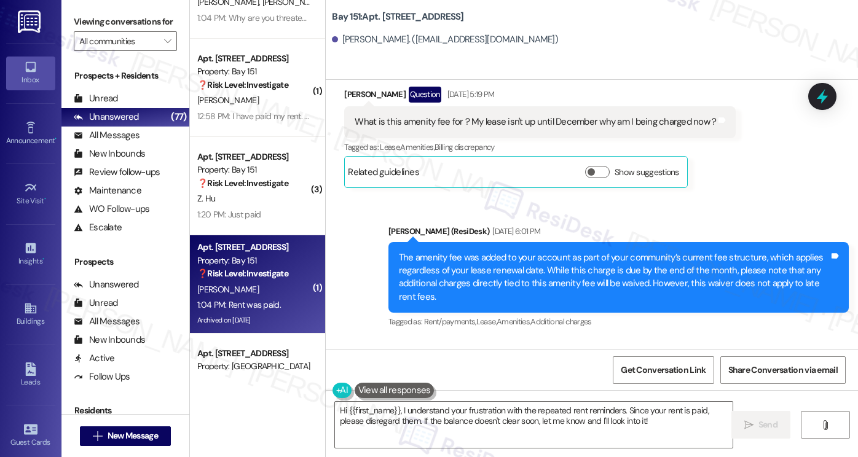
scroll to position [42120, 0]
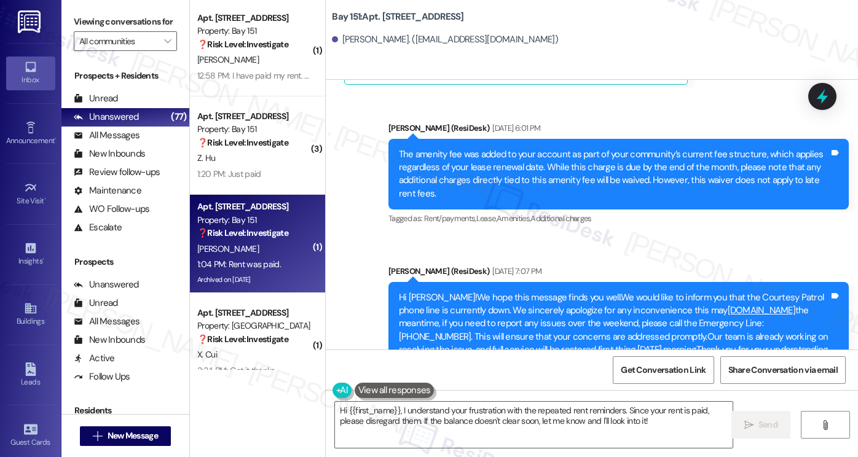
scroll to position [4546, 0]
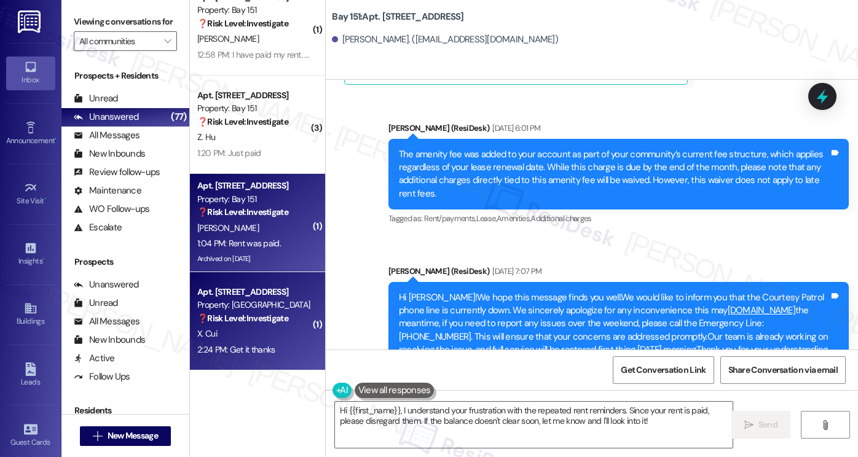
click at [239, 339] on div "X. Cui" at bounding box center [254, 333] width 116 height 15
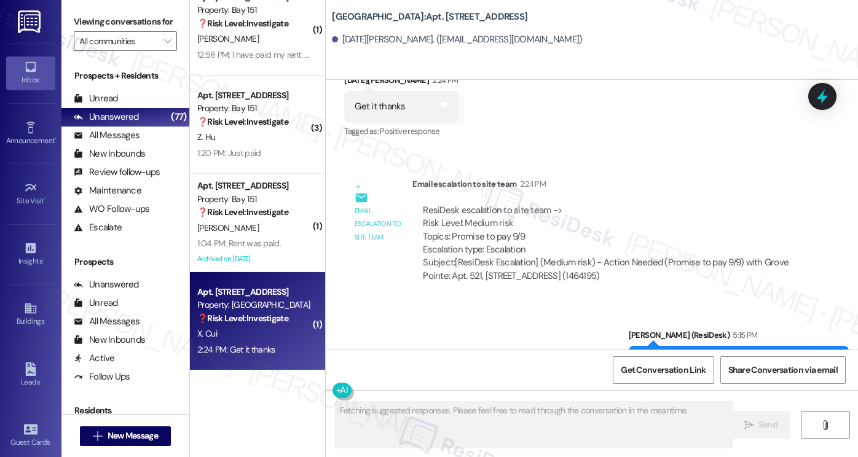
scroll to position [1525, 0]
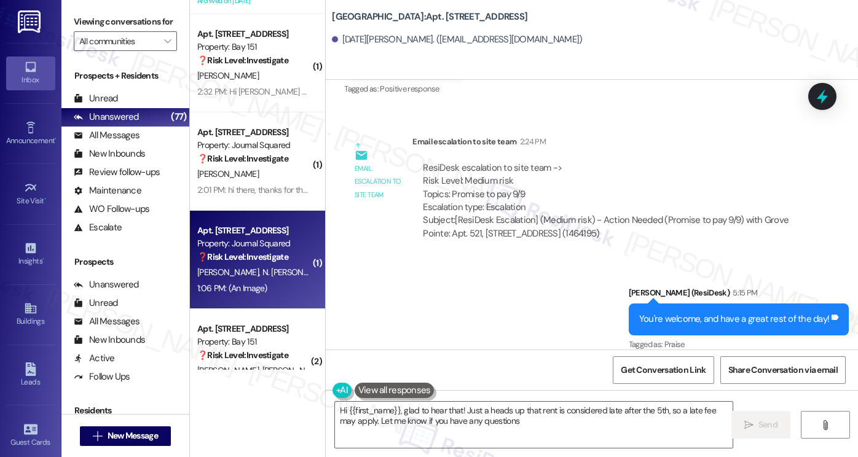
type textarea "Hi {{first_name}}, glad to hear that! Just a heads up that rent is considered l…"
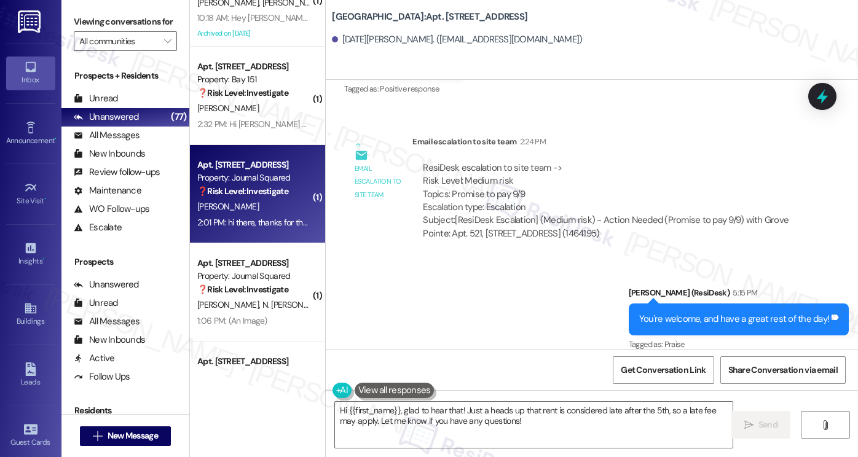
scroll to position [4055, 0]
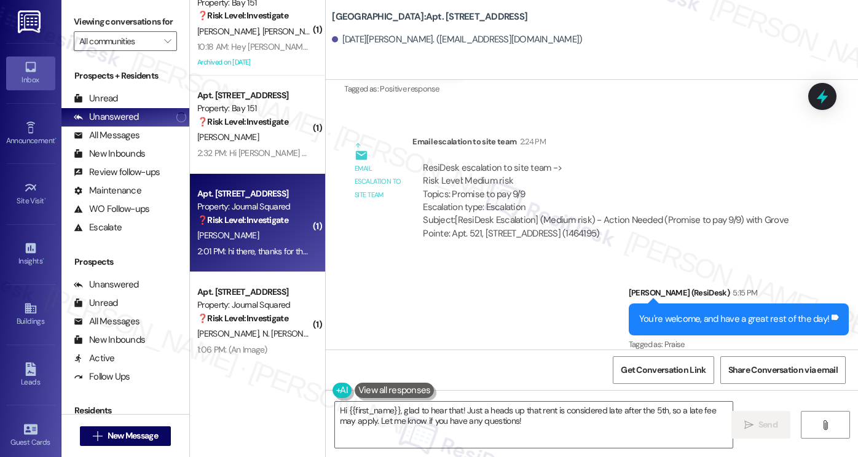
click at [257, 218] on strong "❓ Risk Level: Investigate" at bounding box center [242, 220] width 91 height 11
type textarea "Fetching suggested responses. Please feel free to read through the conversation…"
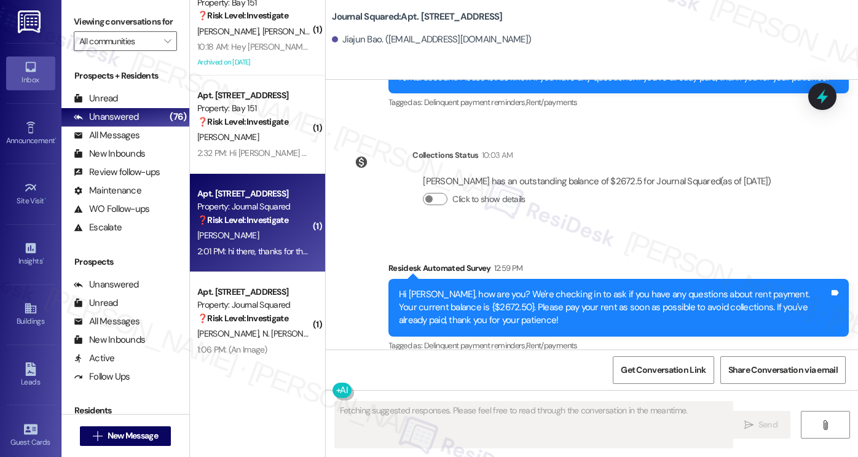
scroll to position [8213, 0]
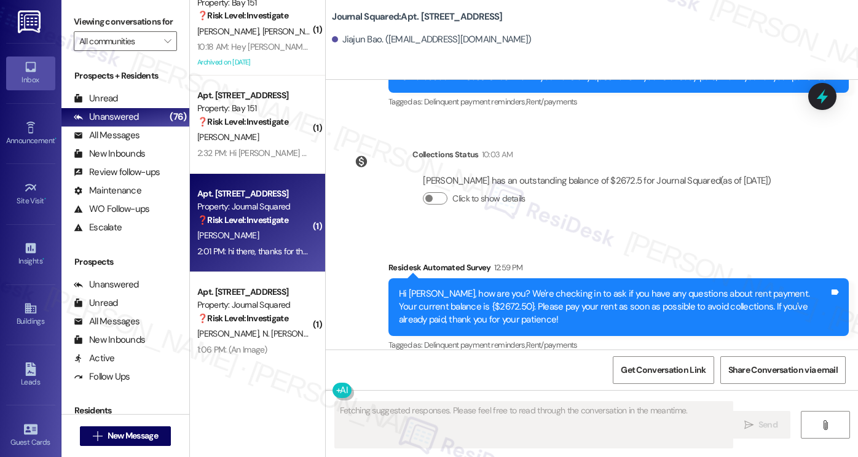
click at [541, 417] on div "hi there, thanks for the reminder. I have submitted the payment." at bounding box center [480, 423] width 250 height 13
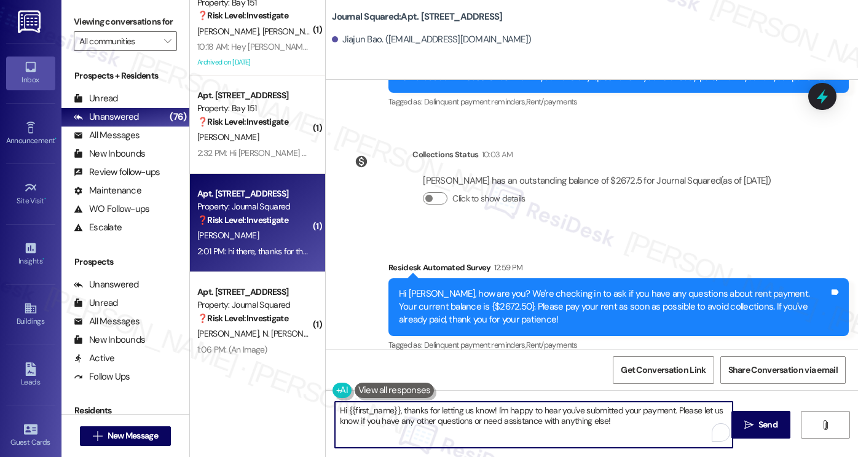
click at [482, 404] on textarea "Hi {{first_name}}, thanks for letting us know! I'm happy to hear you've submitt…" at bounding box center [534, 425] width 398 height 46
click at [588, 403] on textarea "Hi {{first_name}}, thanks for letting us know! I'm happy to hear you've submitt…" at bounding box center [534, 425] width 398 height 46
drag, startPoint x: 647, startPoint y: 423, endPoint x: 452, endPoint y: 420, distance: 194.9
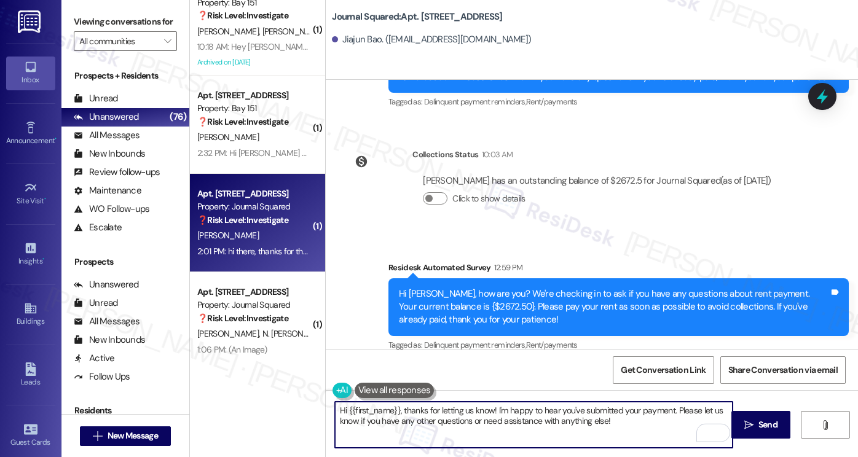
click at [438, 422] on textarea "Hi {{first_name}}, thanks for letting us know! I'm happy to hear you've submitt…" at bounding box center [534, 425] width 398 height 46
click at [455, 419] on textarea "Hi {{first_name}}, thanks for letting us know! I'm happy to hear you've submitt…" at bounding box center [534, 425] width 398 height 46
click at [629, 417] on textarea "Hi {{first_name}}, thanks for letting us know! I'm happy to hear you've submitt…" at bounding box center [534, 425] width 398 height 46
type textarea "Hi {{first_name}}, thanks for letting us know! I'm happy to hear you've submitt…"
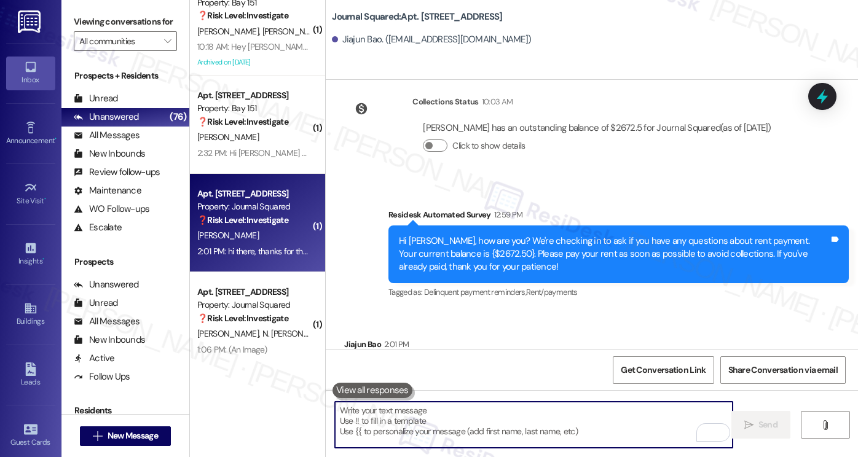
scroll to position [8311, 0]
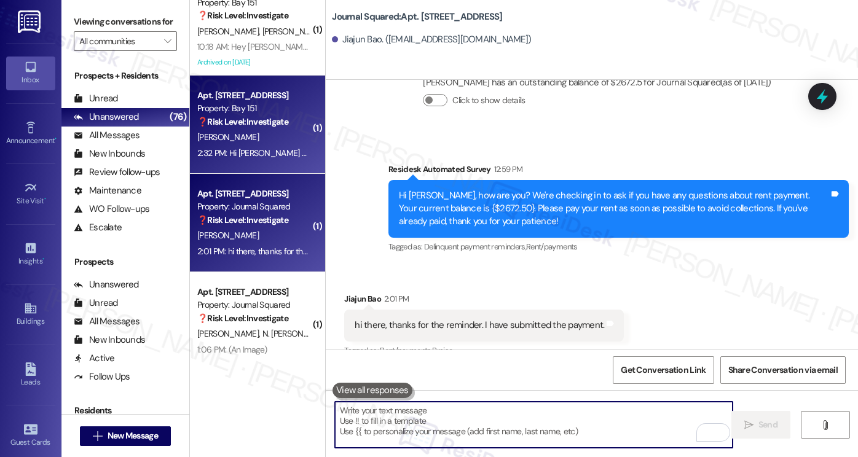
click at [211, 149] on div "2:32 PM: Hi Jane no questions, will have it paid within the next few days! Than…" at bounding box center [361, 153] width 329 height 11
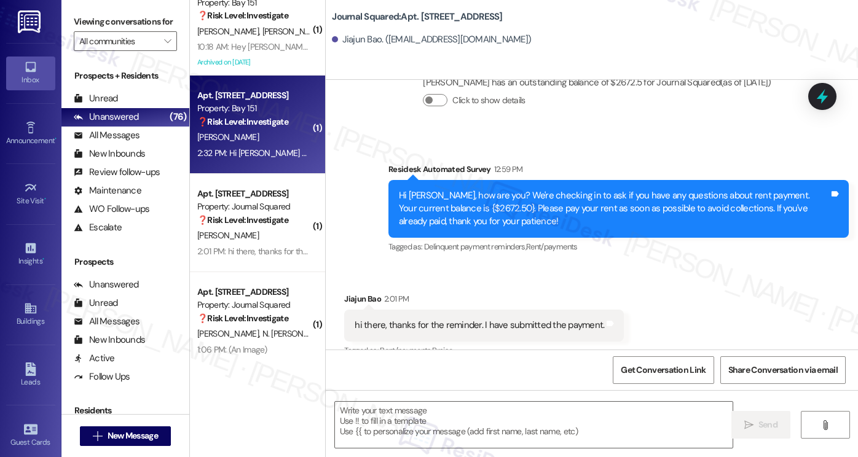
type textarea "Fetching suggested responses. Please feel free to read through the conversation…"
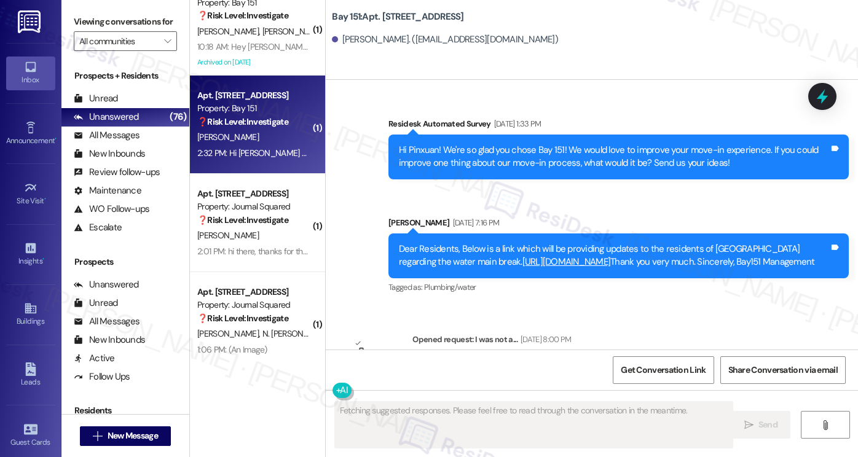
scroll to position [49816, 0]
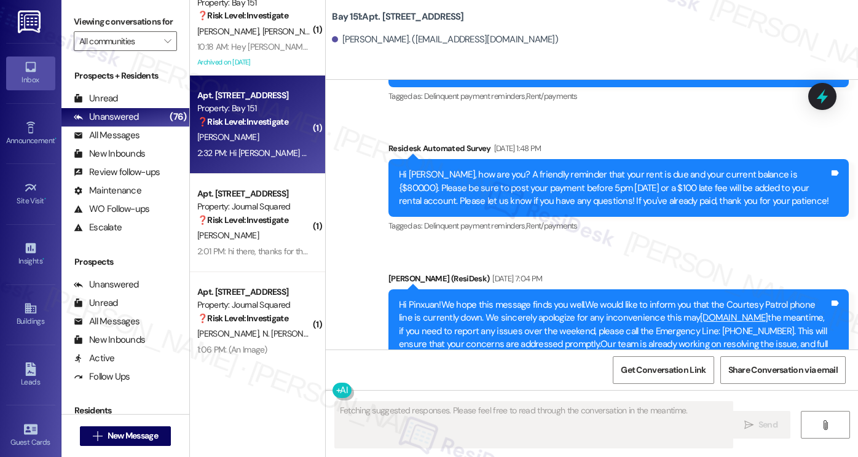
copy div "Hi Jane no questions, will have it paid within the next few days! Thank u Tags …"
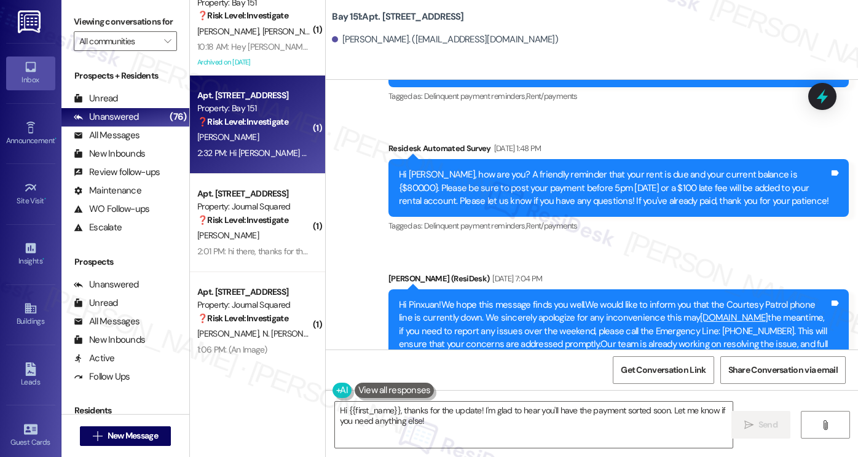
click at [112, 28] on label "Viewing conversations for" at bounding box center [125, 21] width 103 height 19
click at [430, 427] on textarea "Hi {{first_name}}, thanks for the update! I'm glad to hear you'll have the paym…" at bounding box center [534, 425] width 398 height 46
click at [101, 31] on label "Viewing conversations for" at bounding box center [125, 21] width 103 height 19
click at [87, 12] on label "Viewing conversations for" at bounding box center [125, 21] width 103 height 19
click at [486, 430] on textarea "Hi {{first_name}}, thanks for the update! I'm glad to hear you'll have the paym…" at bounding box center [534, 425] width 398 height 46
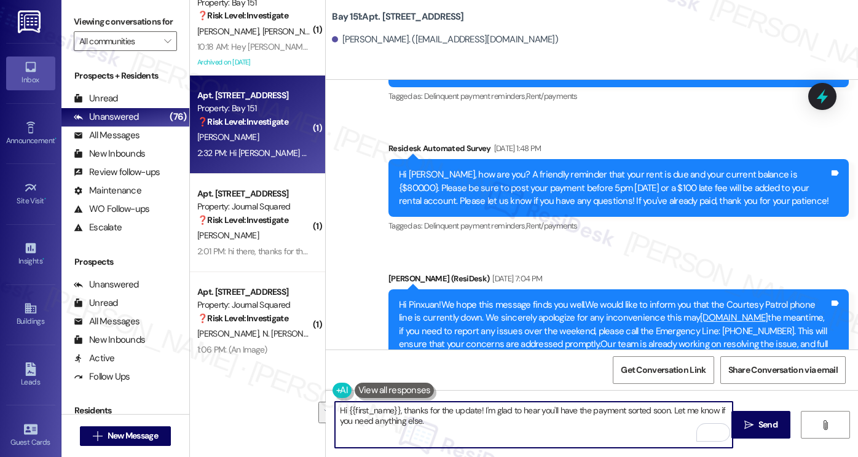
drag, startPoint x: 474, startPoint y: 425, endPoint x: 479, endPoint y: 407, distance: 17.7
click at [479, 407] on textarea "Hi {{first_name}}, thanks for the update! I'm glad to hear you'll have the paym…" at bounding box center [534, 425] width 398 height 46
paste textarea "Thank you for the update! Just so we can keep track, could you let us know whic…"
drag, startPoint x: 478, startPoint y: 407, endPoint x: 572, endPoint y: 406, distance: 94.1
click at [572, 406] on textarea "Hi {{first_name}}, thanks for the update! Thank you for the update! Just so we …" at bounding box center [534, 425] width 398 height 46
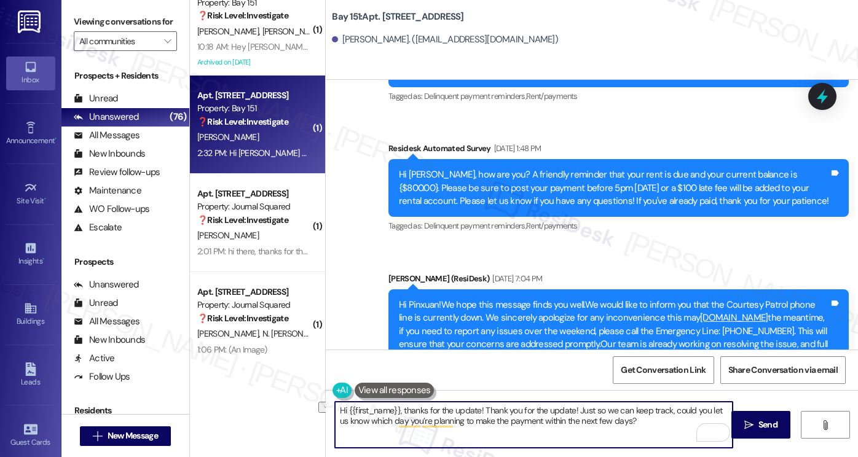
type textarea "Hi {{first_name}}, thanks for the update! Just so we can keep track, could you …"
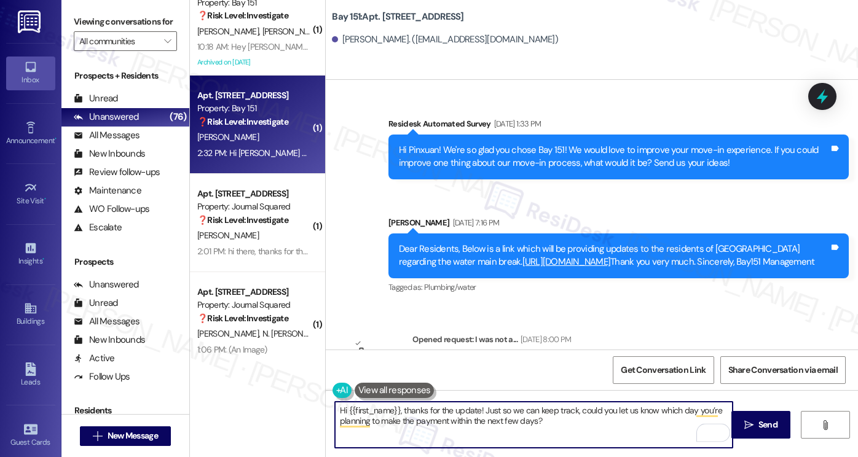
scroll to position [49816, 0]
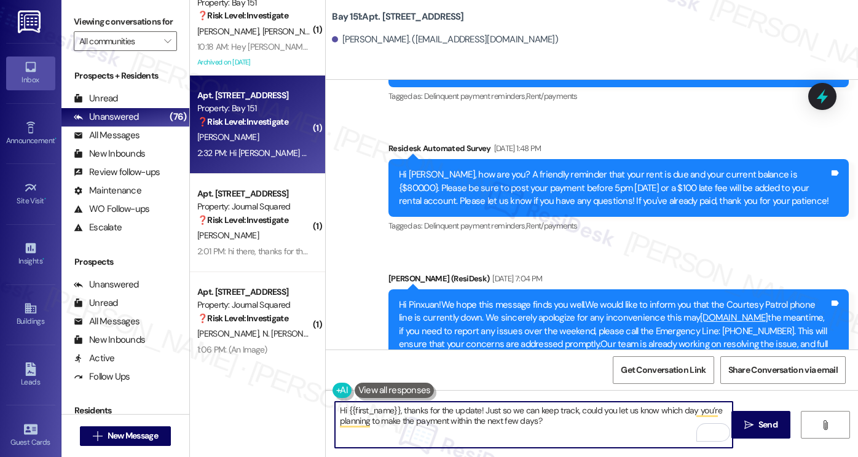
click at [565, 420] on textarea "Hi {{first_name}}, thanks for the update! Just so we can keep track, could you …" at bounding box center [534, 425] width 398 height 46
type textarea "Hi {{first_name}}, thanks for the update! Just so we can keep track, could you …"
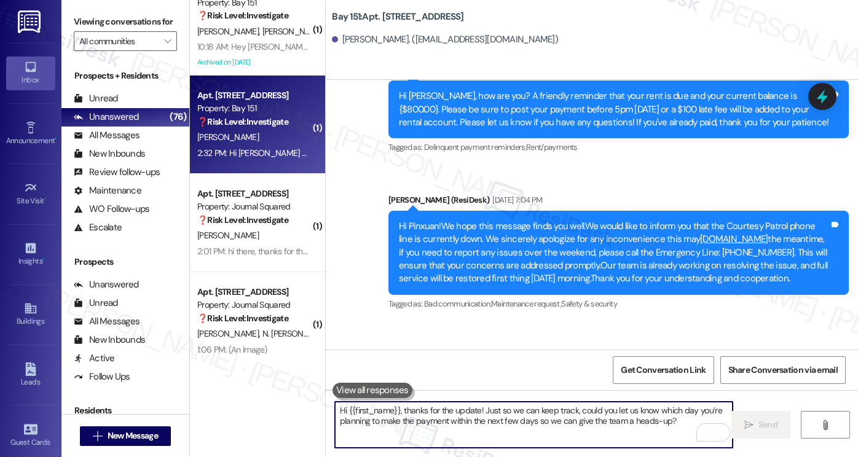
scroll to position [49914, 0]
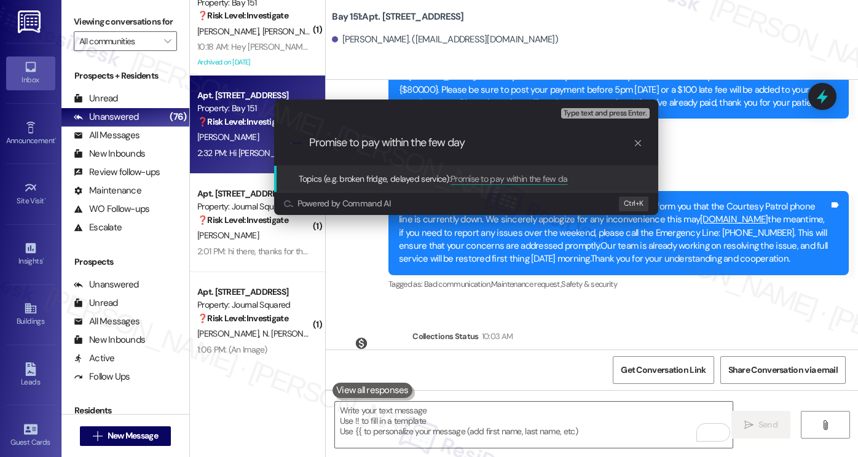
type input "Promise to pay within the few days"
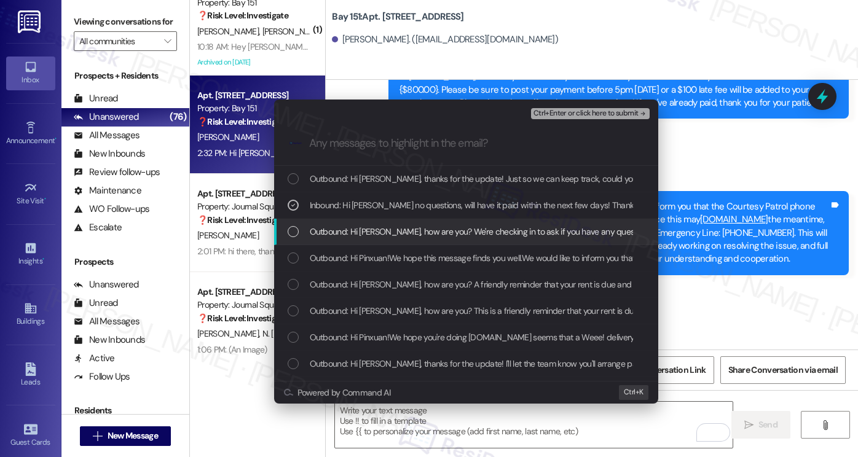
click at [752, 178] on div "Escalate Conversation Medium risk Promise to pay within the few days Inbound: H…" at bounding box center [429, 228] width 858 height 457
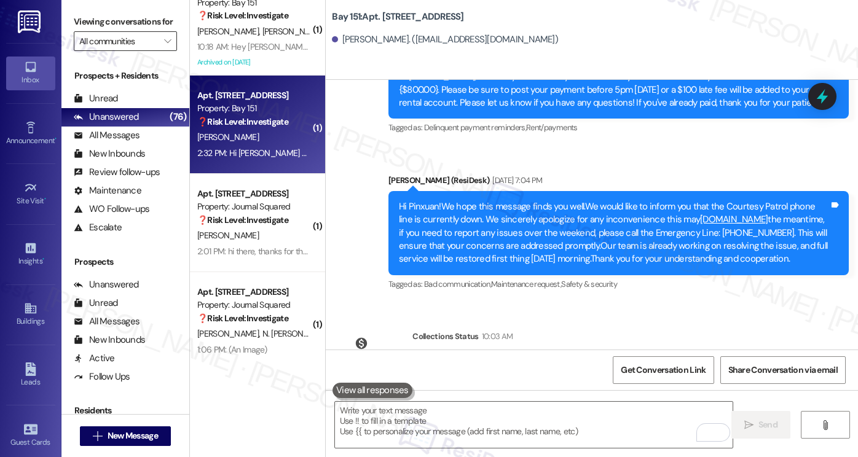
drag, startPoint x: 88, startPoint y: 28, endPoint x: 143, endPoint y: 57, distance: 62.1
click at [88, 28] on label "Viewing conversations for" at bounding box center [125, 21] width 103 height 19
click at [478, 427] on textarea "To enrich screen reader interactions, please activate Accessibility in Grammarl…" at bounding box center [534, 425] width 398 height 46
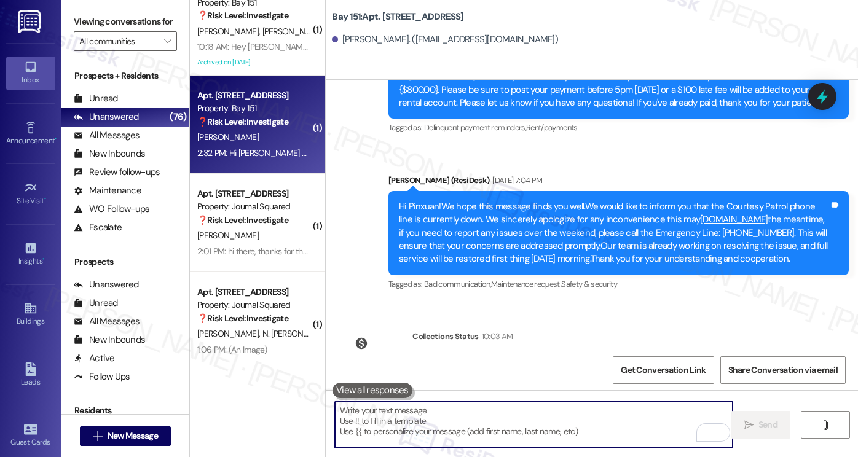
paste textarea "As a friendly reminder, per our residents' lease agreements, rental payments ar…"
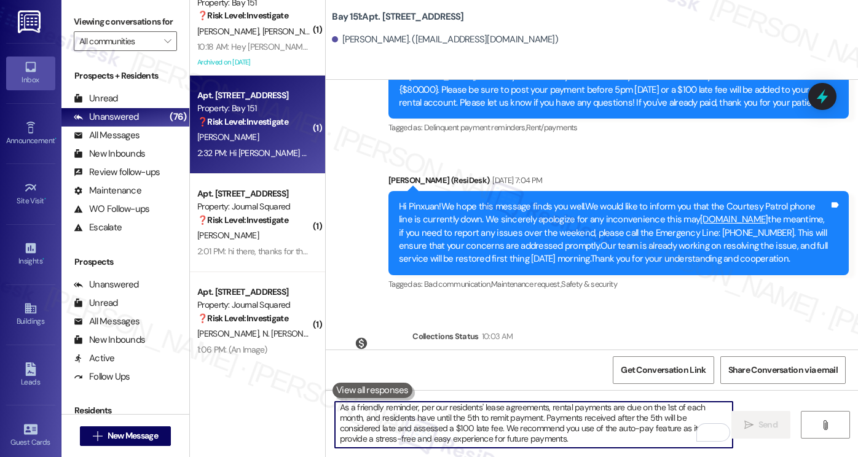
scroll to position [10, 0]
type textarea "As a friendly reminder, per our residents' lease agreements, rental payments ar…"
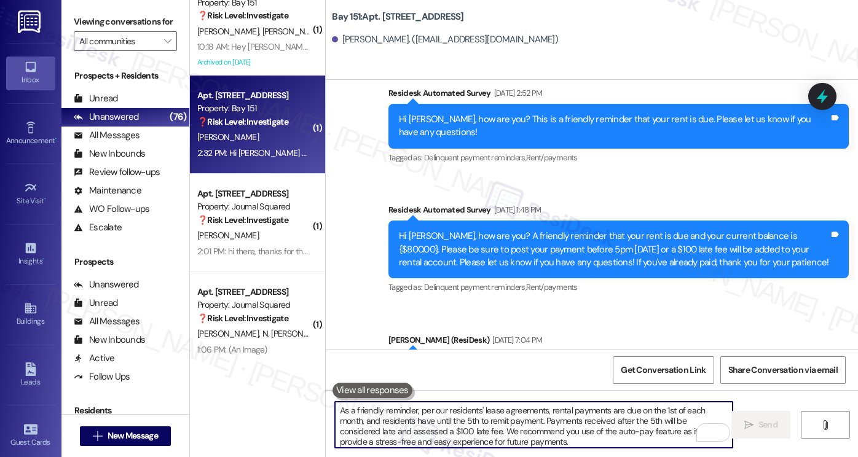
scroll to position [49914, 0]
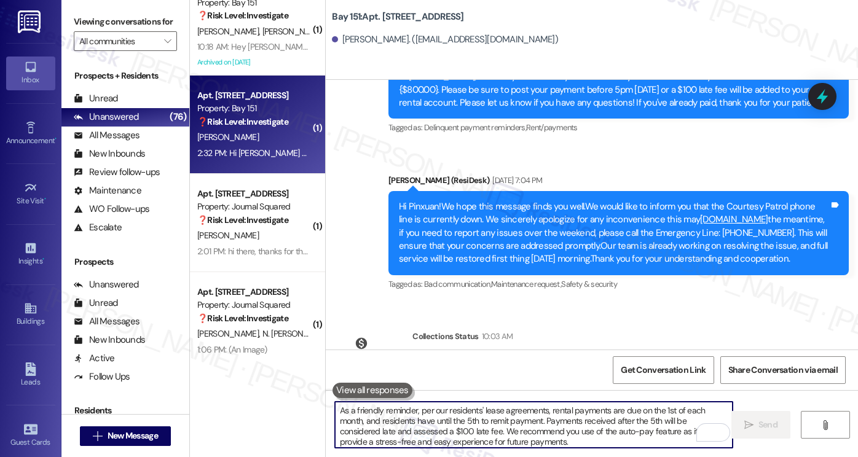
click at [237, 169] on div "Apt. 2146, 275 Chosin Few Way Property: Bay 151 ❓ Risk Level: Investigate P. Ch…" at bounding box center [257, 125] width 135 height 98
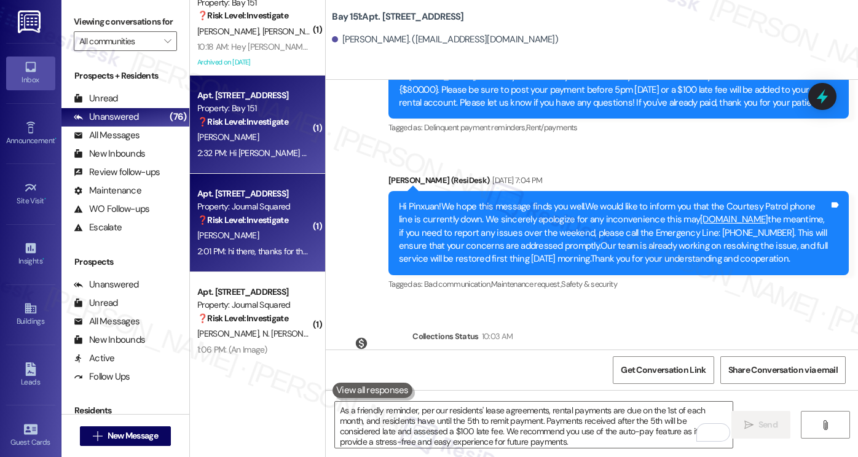
click at [277, 242] on div "J. Bao" at bounding box center [254, 235] width 116 height 15
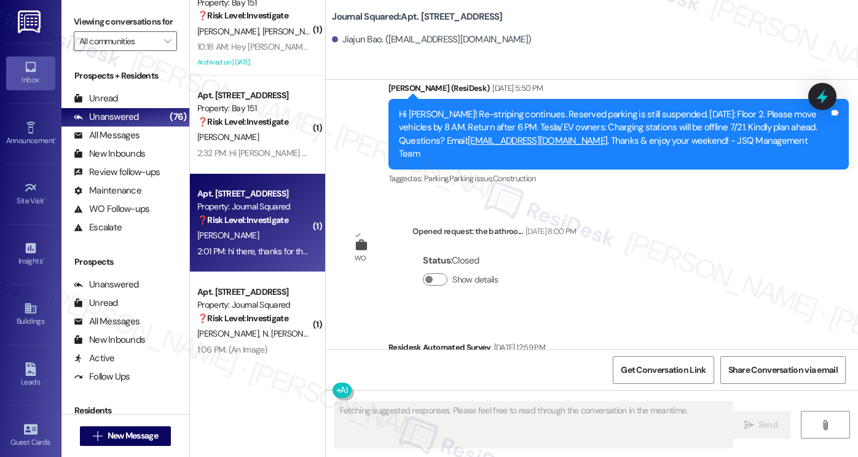
scroll to position [8212, 0]
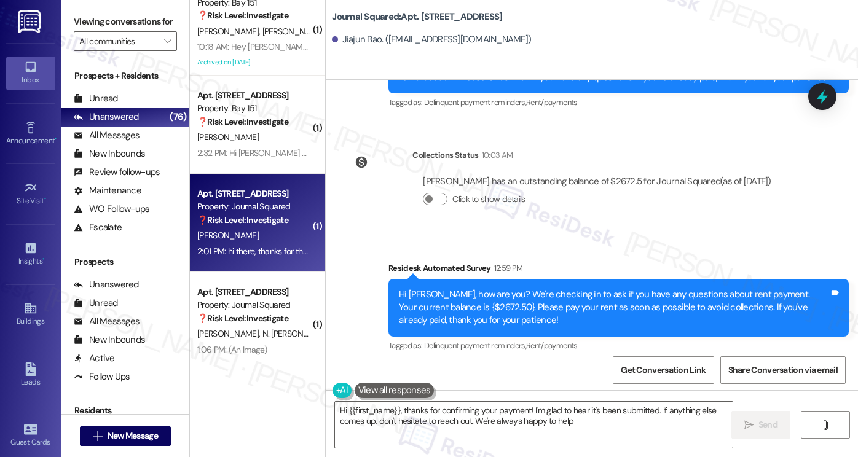
type textarea "Hi {{first_name}}, thanks for confirming your payment! I'm glad to hear it's be…"
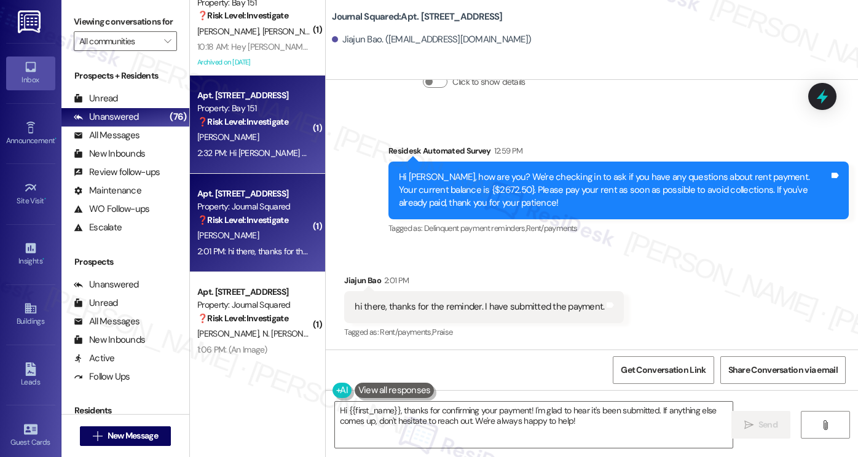
click at [262, 154] on div "2:32 PM: Hi Jane no questions, will have it paid within the next few days! Than…" at bounding box center [361, 153] width 329 height 11
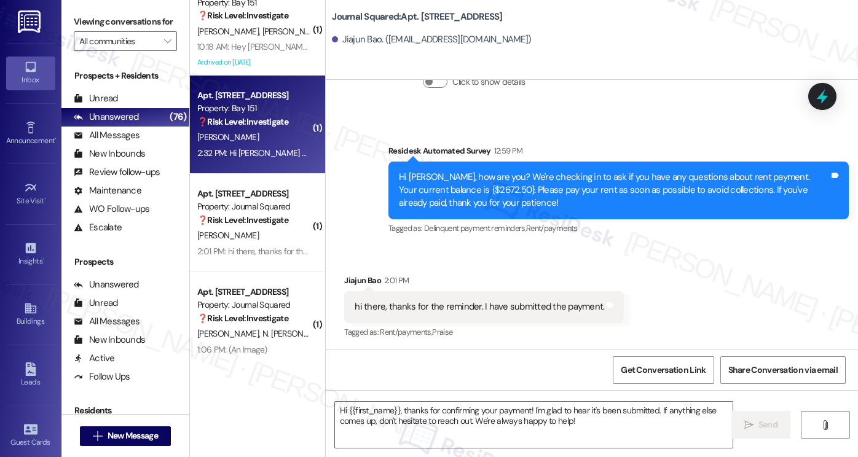
type textarea "Fetching suggested responses. Please feel free to read through the conversation…"
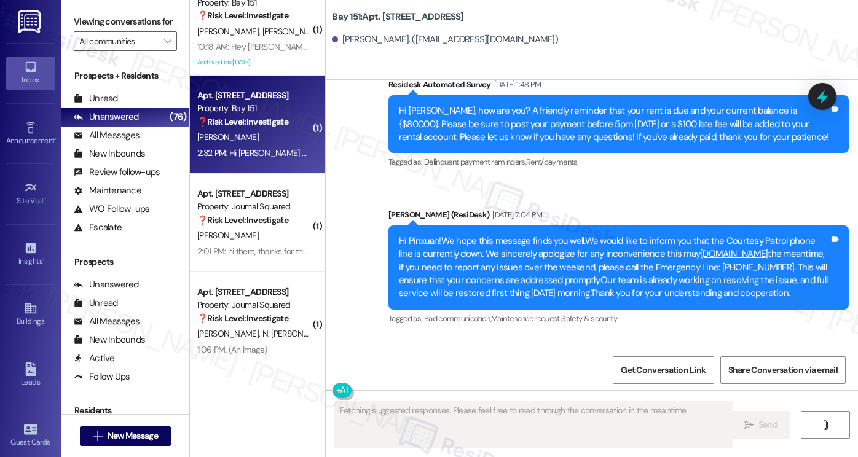
scroll to position [49933, 0]
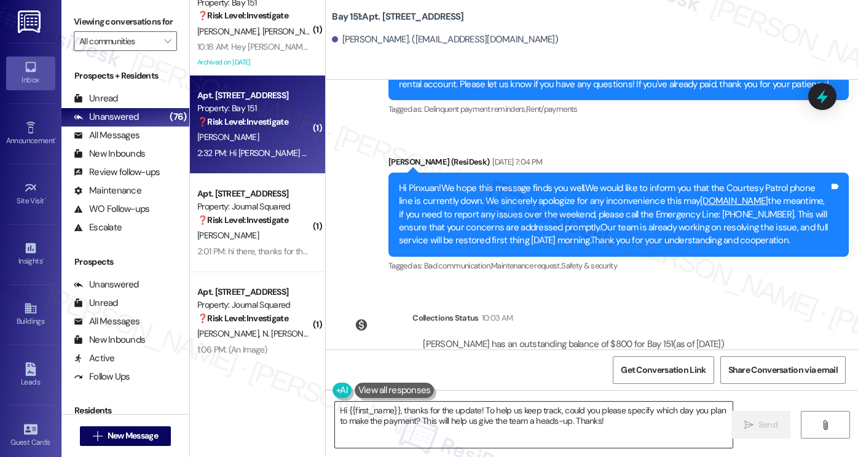
click at [462, 409] on textarea "Hi {{first_name}}, thanks for the update! To help us keep track, could you plea…" at bounding box center [534, 425] width 398 height 46
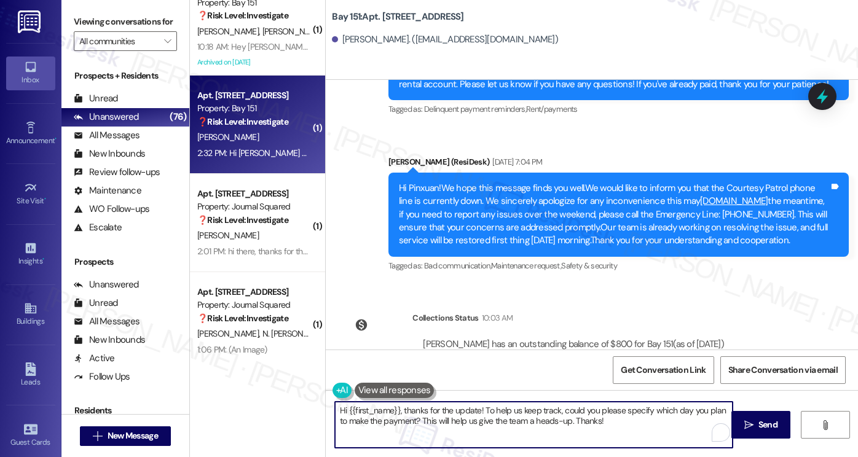
click at [462, 409] on textarea "Hi {{first_name}}, thanks for the update! To help us keep track, could you plea…" at bounding box center [534, 425] width 398 height 46
paste textarea "As a friendly reminder, per our residents' lease agreements, rental payments ar…"
type textarea "As a friendly reminder, per our residents' lease agreements, rental payments ar…"
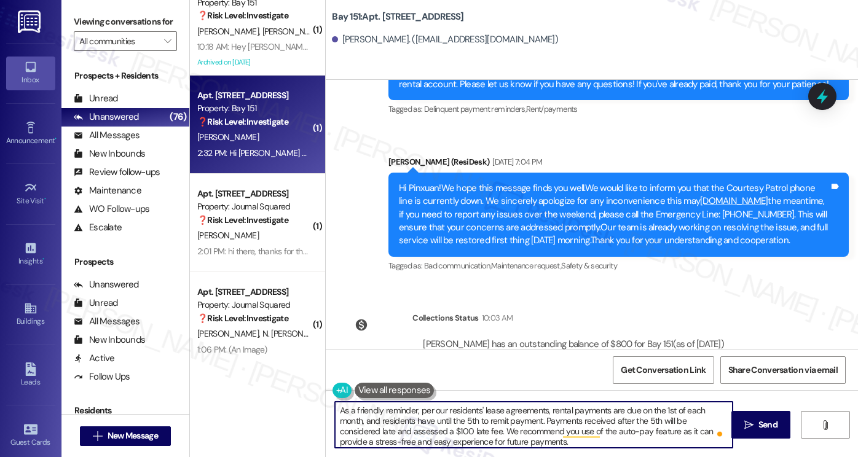
click at [524, 422] on textarea "As a friendly reminder, per our residents' lease agreements, rental payments ar…" at bounding box center [534, 425] width 398 height 46
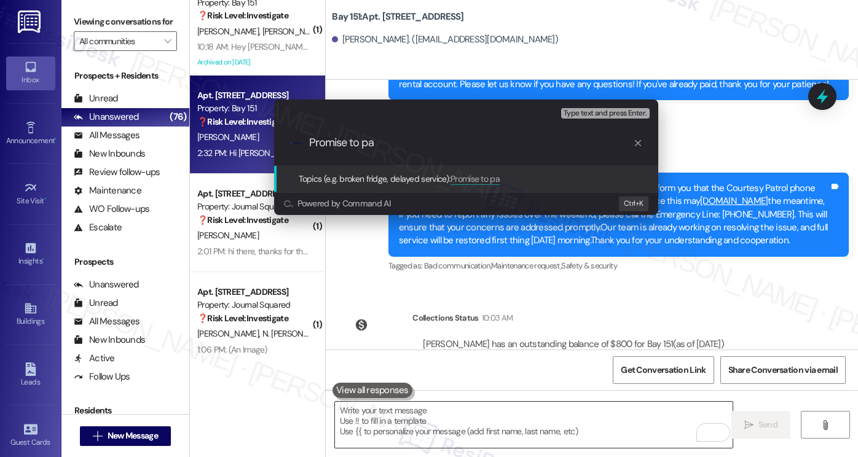
type input "Promise to pay"
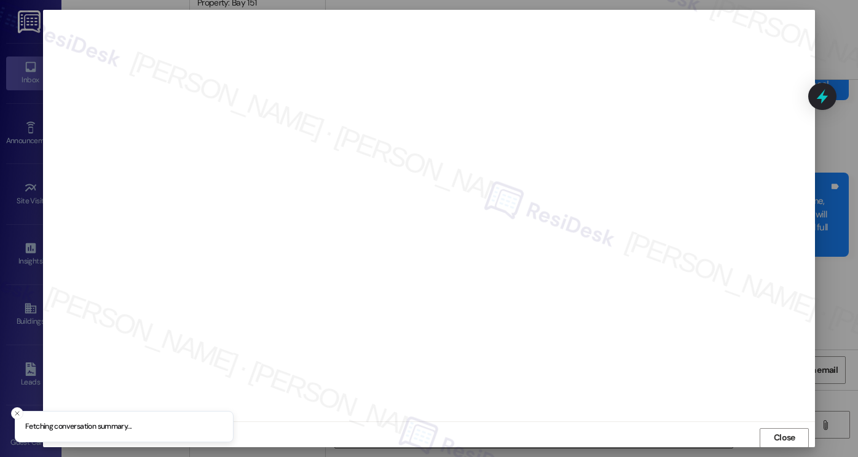
scroll to position [0, 0]
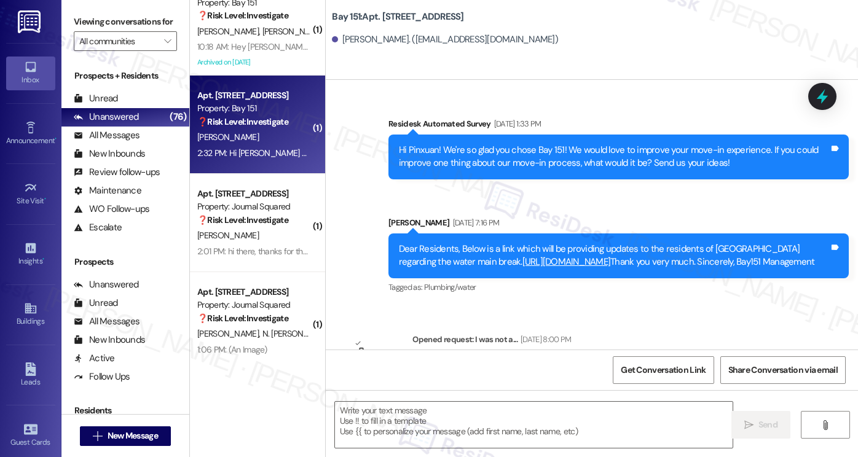
type textarea "Fetching suggested responses. Please feel free to read through the conversation…"
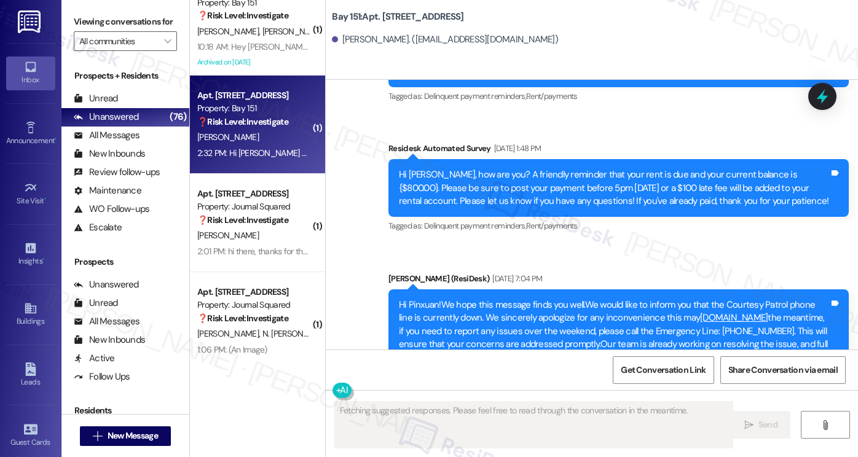
scroll to position [49933, 0]
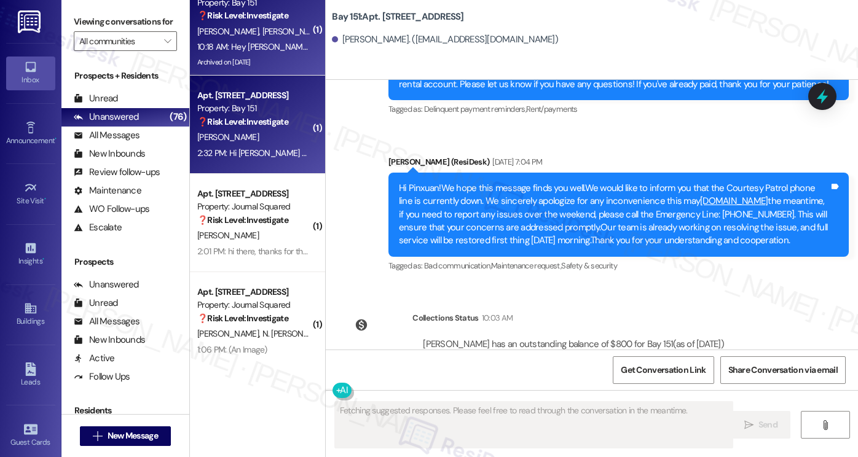
click at [274, 42] on div "10:18 AM: Hey Yu and Bin, we appreciate your text! We'll be back at 11AM to hel…" at bounding box center [471, 46] width 548 height 11
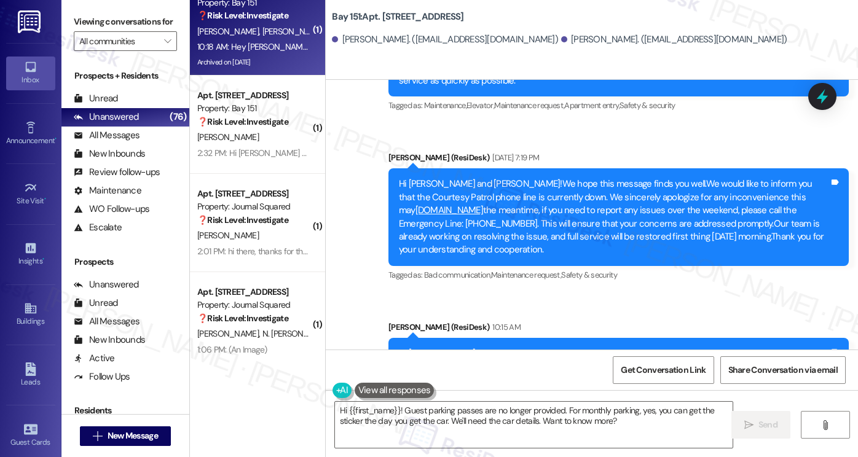
scroll to position [0, 0]
click at [398, 411] on textarea "Hi {{first_name}}! Guest parking passes are no longer provided. For monthly par…" at bounding box center [534, 425] width 398 height 46
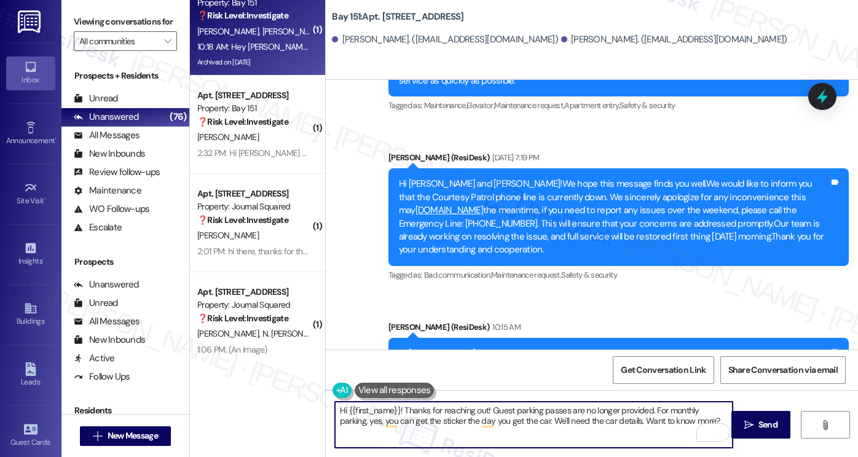
scroll to position [123, 0]
click at [538, 411] on textarea "Hi {{first_name}}! Thanks for reaching out! Unfortunately, Guest parking passes…" at bounding box center [534, 425] width 398 height 46
click at [692, 409] on textarea "Hi {{first_name}}! Thanks for reaching out! Unfortunately, guest parking passes…" at bounding box center [534, 425] width 398 height 46
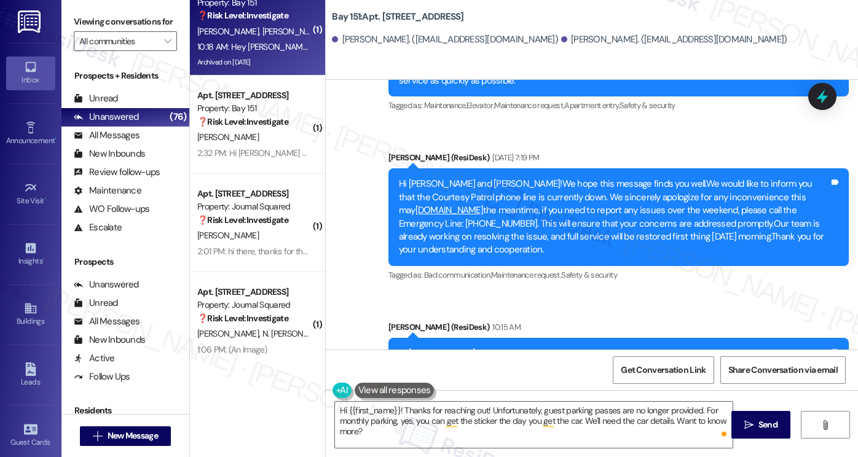
scroll to position [61, 0]
drag, startPoint x: 416, startPoint y: 346, endPoint x: 493, endPoint y: 299, distance: 89.9
copy li "please reach out to the property management."
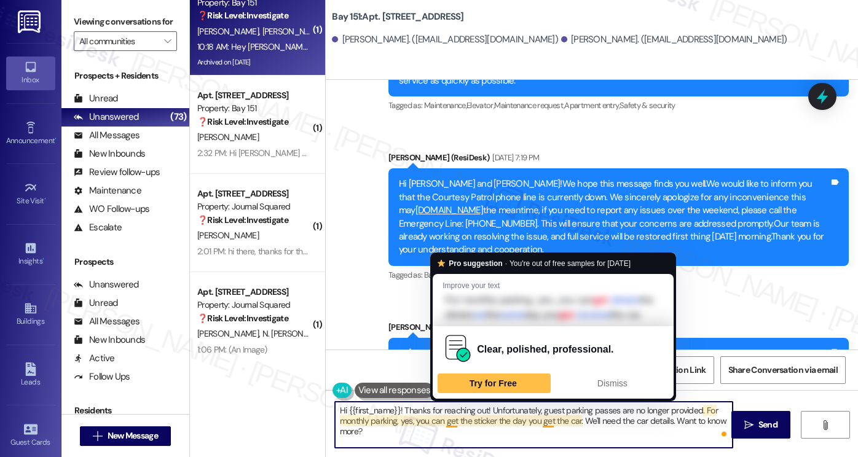
click at [384, 433] on textarea "Hi {{first_name}}! Thanks for reaching out! Unfortunately, guest parking passes…" at bounding box center [534, 425] width 398 height 46
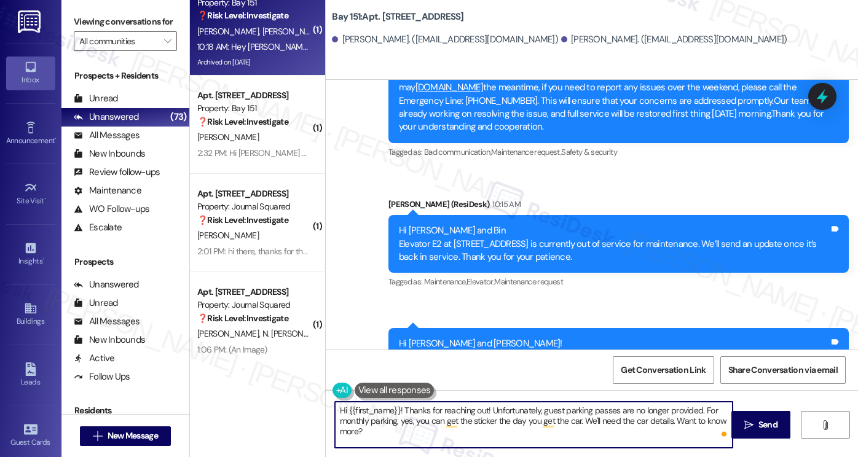
scroll to position [18487, 0]
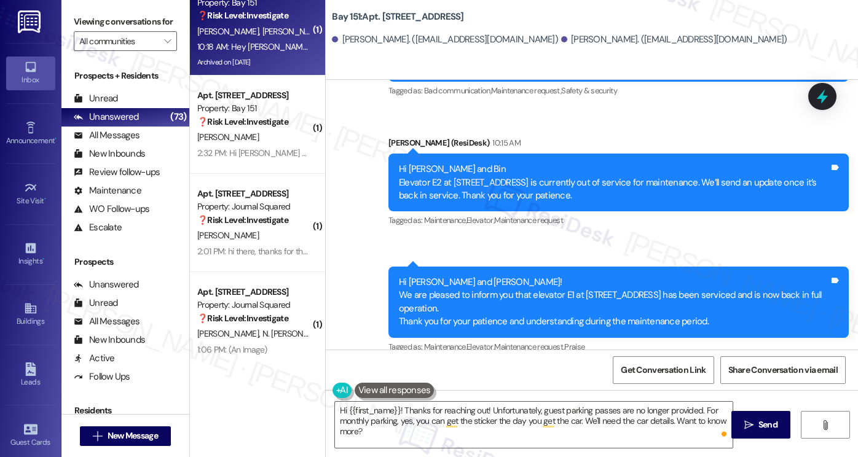
scroll to position [347, 0]
drag, startPoint x: 385, startPoint y: 229, endPoint x: 394, endPoint y: 229, distance: 9.2
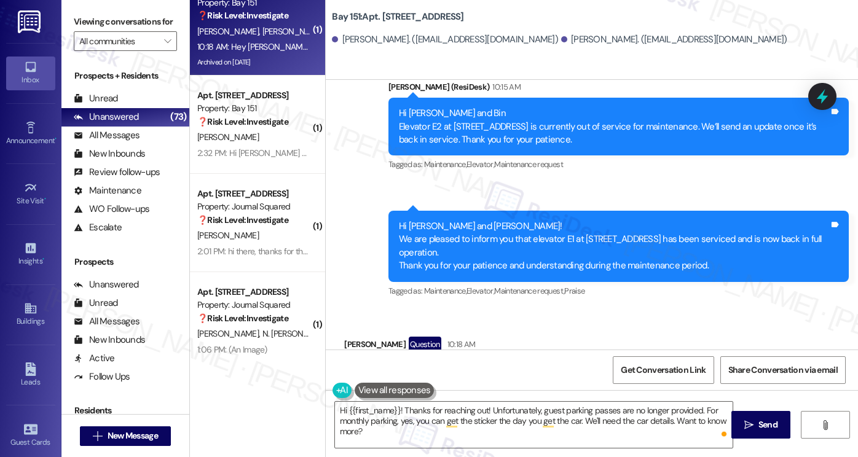
scroll to position [726, 0]
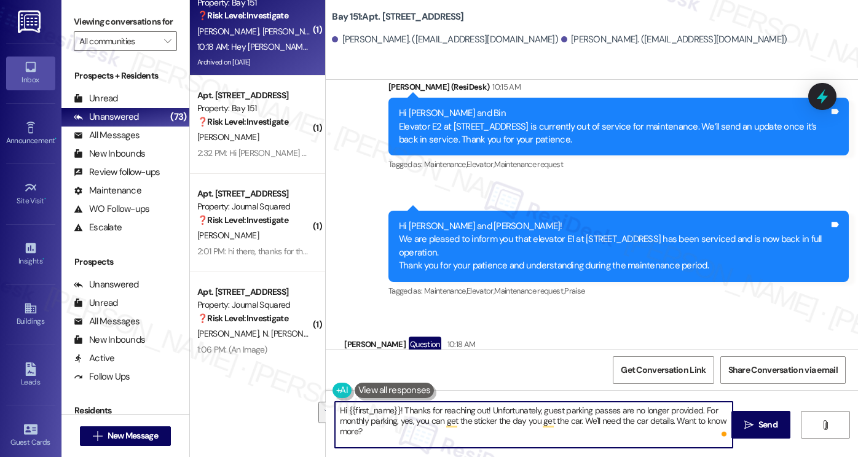
drag, startPoint x: 415, startPoint y: 430, endPoint x: 403, endPoint y: 422, distance: 14.7
click at [395, 423] on textarea "Hi {{first_name}}! Thanks for reaching out! Unfortunately, guest parking passes…" at bounding box center [534, 425] width 398 height 46
paste textarea "reserved parking is $125 a month. Management will need the car make, model, yea…"
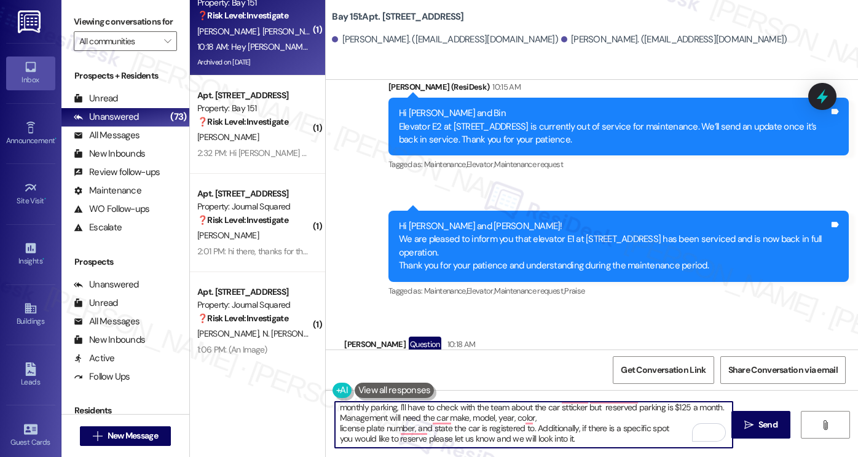
scroll to position [13, 0]
click at [337, 427] on textarea "Hi {{first_name}}! Thanks for reaching out! Unfortunately, guest parking passes…" at bounding box center [534, 425] width 398 height 46
click at [335, 417] on textarea "Hi {{first_name}}! Thanks for reaching out! Unfortunately, guest parking passes…" at bounding box center [534, 425] width 398 height 46
click at [328, 428] on div "Hi {{first_name}}! Thanks for reaching out! Unfortunately, guest parking passes…" at bounding box center [527, 424] width 399 height 47
drag, startPoint x: 333, startPoint y: 430, endPoint x: 351, endPoint y: 427, distance: 18.2
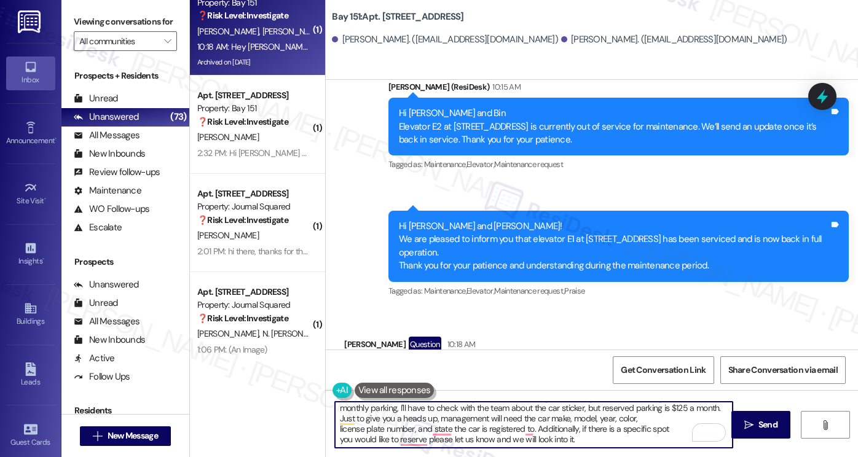
click at [335, 430] on textarea "Hi {{first_name}}! Thanks for reaching out! Unfortunately, guest parking passes…" at bounding box center [534, 425] width 398 height 46
click at [335, 434] on textarea "Hi {{first_name}}! Thanks for reaching out! Unfortunately, guest parking passes…" at bounding box center [534, 425] width 398 height 46
click at [335, 442] on textarea "Hi {{first_name}}! Thanks for reaching out! Unfortunately, guest parking passes…" at bounding box center [534, 425] width 398 height 46
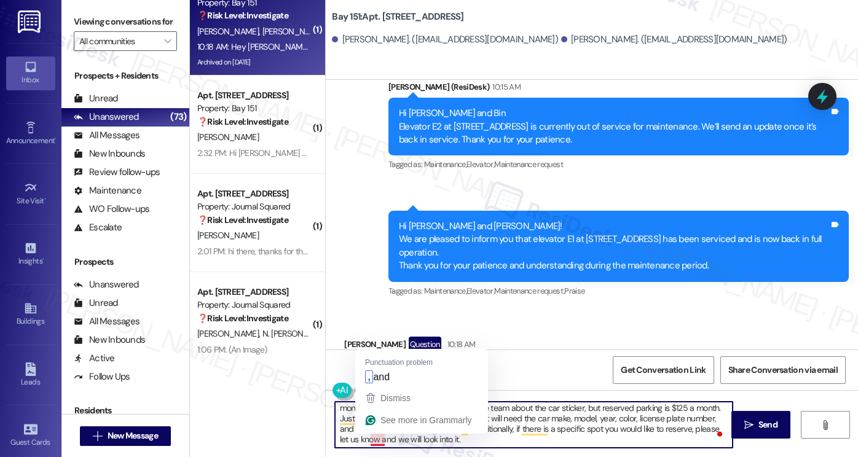
click at [375, 439] on textarea "Hi {{first_name}}! Thanks for reaching out! Unfortunately, guest parking passes…" at bounding box center [534, 425] width 398 height 46
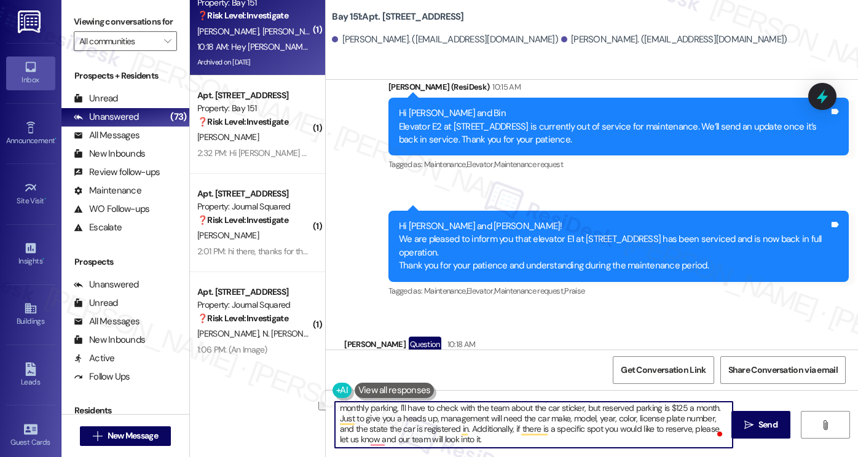
drag, startPoint x: 478, startPoint y: 438, endPoint x: 452, endPoint y: 428, distance: 28.2
click at [452, 428] on textarea "Hi {{first_name}}! Thanks for reaching out! Unfortunately, guest parking passes…" at bounding box center [534, 425] width 398 height 46
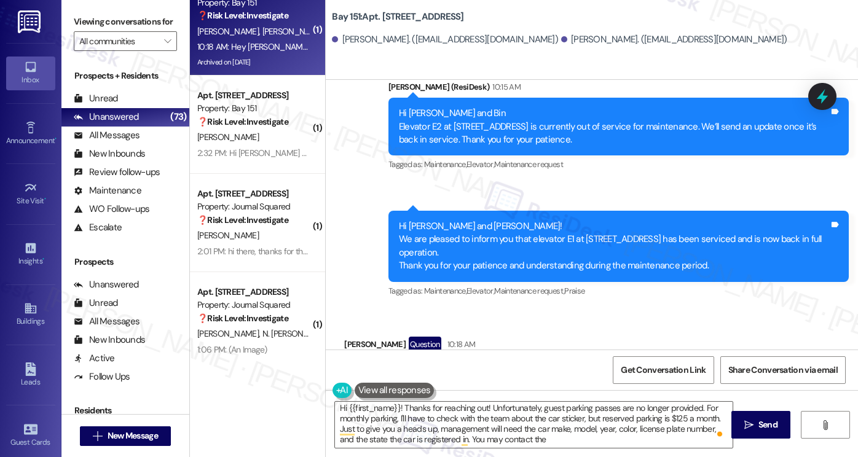
drag, startPoint x: 405, startPoint y: 112, endPoint x: 457, endPoint y: 114, distance: 52.3
drag, startPoint x: 401, startPoint y: 158, endPoint x: 449, endPoint y: 159, distance: 48.0
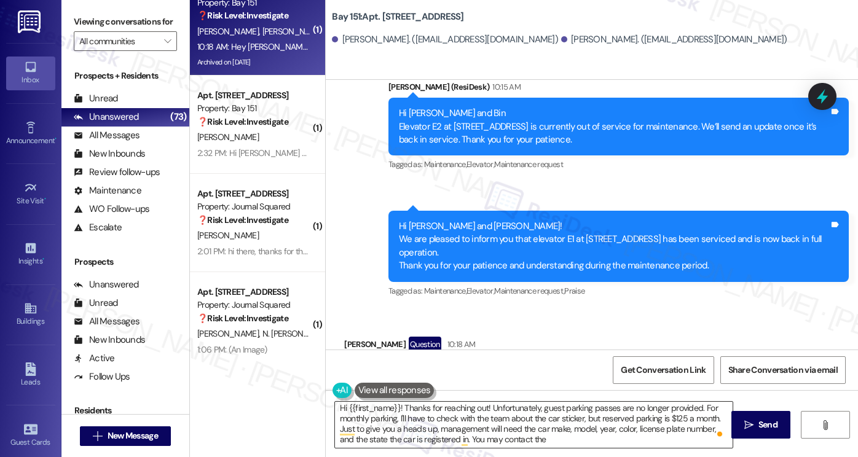
click at [537, 444] on textarea "Hi {{first_name}}! Thanks for reaching out! Unfortunately, guest parking passes…" at bounding box center [534, 425] width 398 height 46
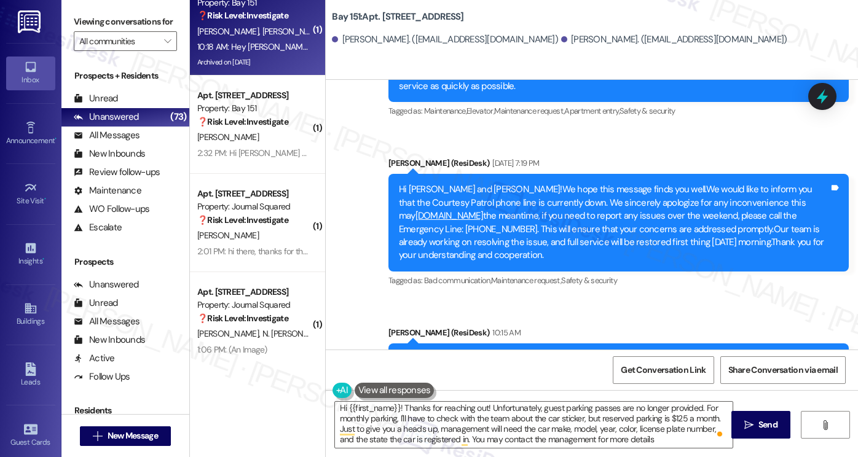
copy div "Bin"
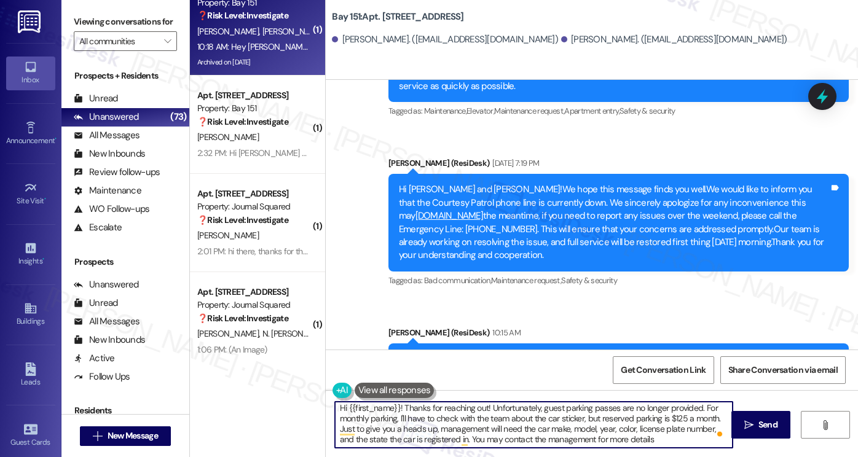
scroll to position [0, 0]
drag, startPoint x: 342, startPoint y: 407, endPoint x: 396, endPoint y: 405, distance: 53.5
click at [396, 405] on textarea "Hi {{first_name}}! Thanks for reaching out! Unfortunately, guest parking passes…" at bounding box center [534, 425] width 398 height 46
paste textarea "Bin"
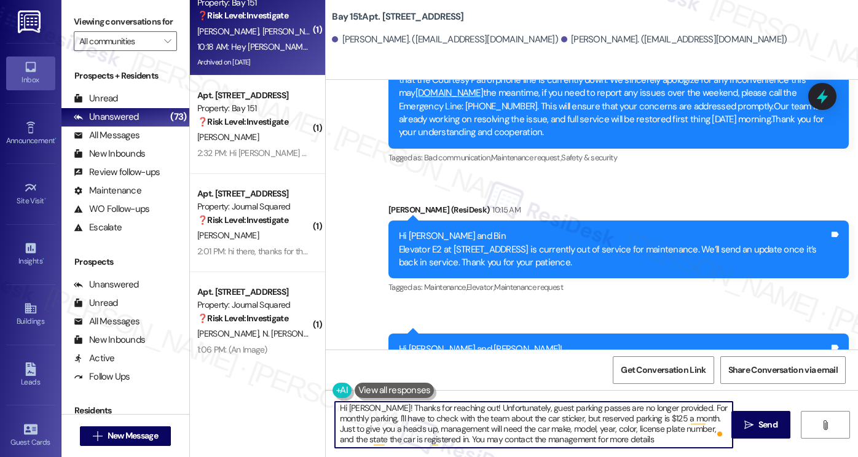
scroll to position [246, 0]
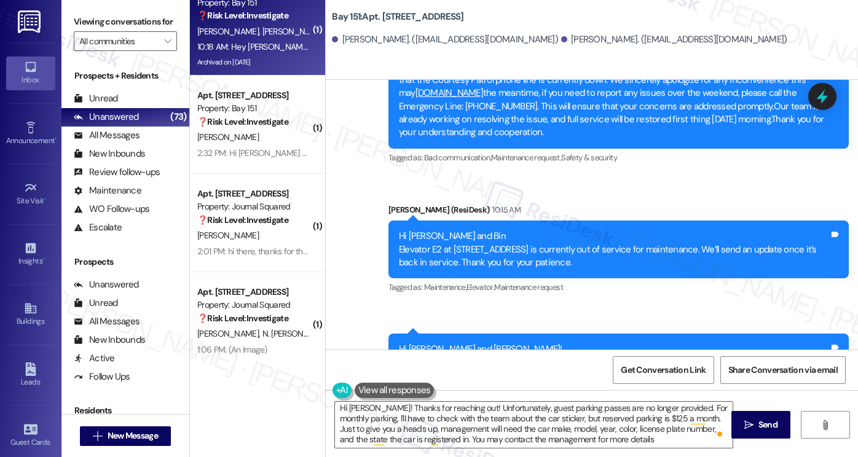
click at [130, 14] on label "Viewing conversations for" at bounding box center [125, 21] width 103 height 19
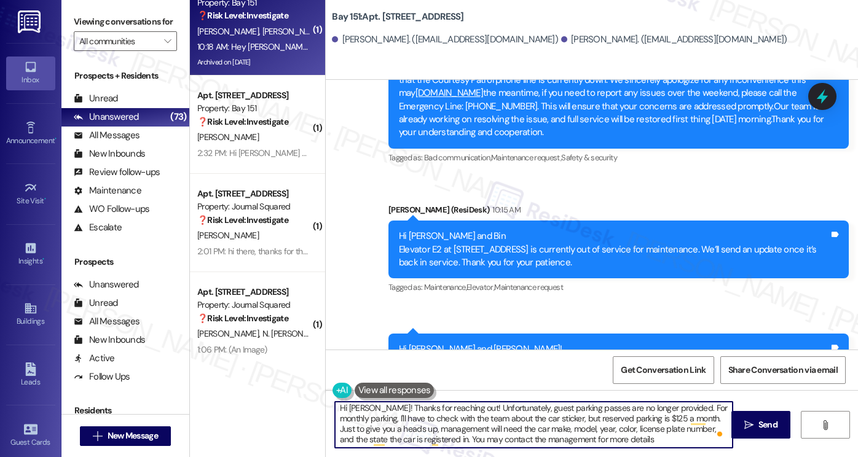
click at [666, 434] on textarea "Hi Bin! Thanks for reaching out! Unfortunately, guest parking passes are no lon…" at bounding box center [534, 425] width 398 height 46
click at [450, 403] on textarea "Hi Bin! Thanks for reaching out! Unfortunately, guest parking passes are no lon…" at bounding box center [534, 425] width 398 height 46
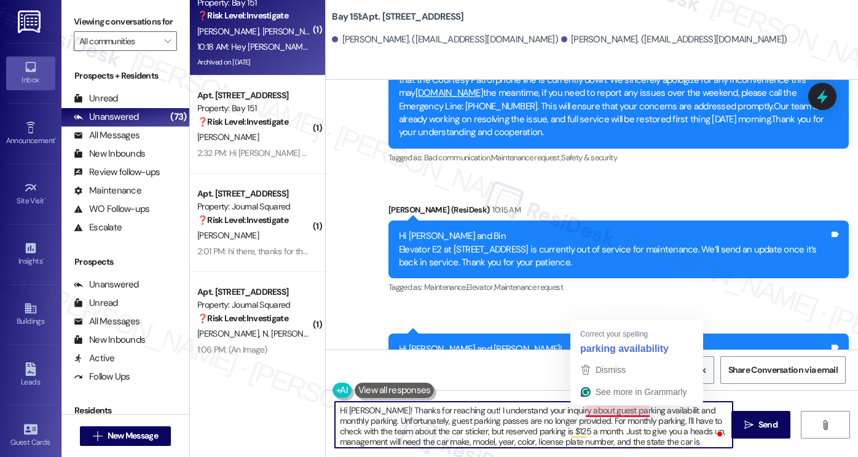
type textarea "Hi Bin! Thanks for reaching out! I understand your inquiry about guest parking …"
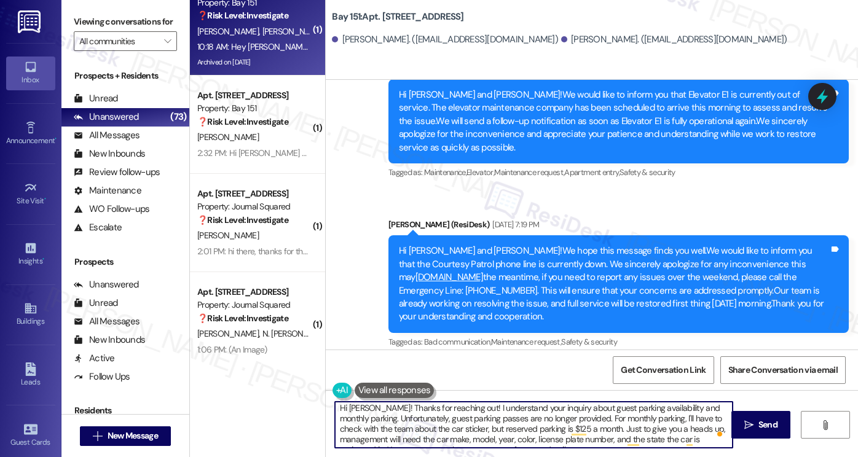
scroll to position [0, 0]
click at [514, 420] on textarea "Hi Bin! Thanks for reaching out! I understand your inquiry about guest parking …" at bounding box center [534, 425] width 398 height 46
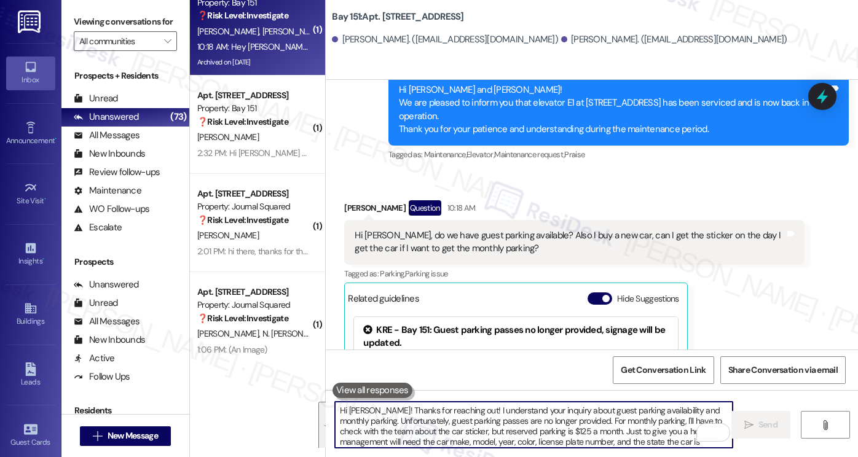
scroll to position [18681, 0]
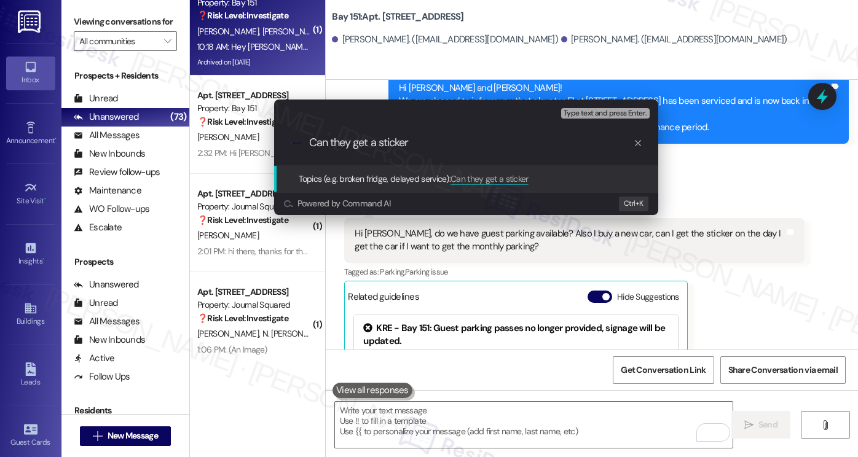
click at [793, 187] on div "Escalate Conversation Low risk Topics (e.g. broken fridge, delayed service) Any…" at bounding box center [429, 228] width 858 height 457
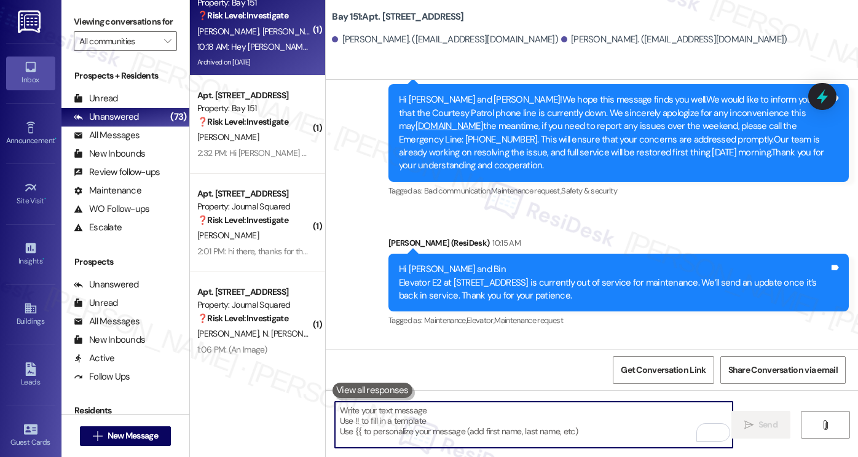
scroll to position [18374, 0]
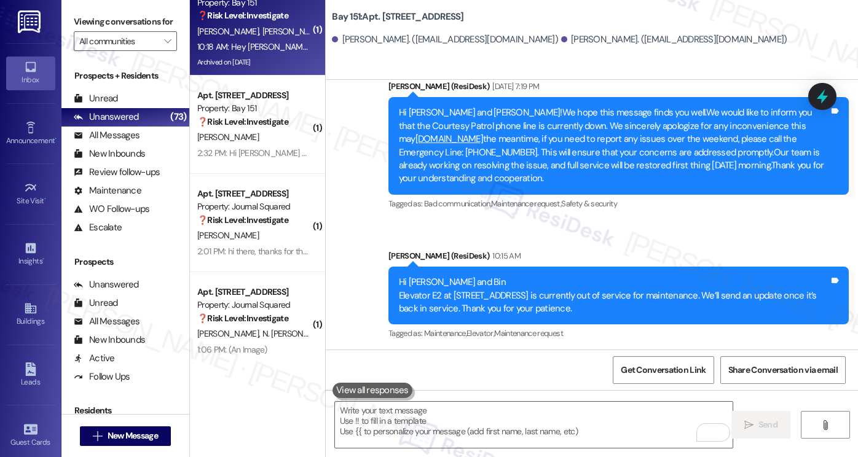
drag, startPoint x: 598, startPoint y: 130, endPoint x: 607, endPoint y: 147, distance: 19.0
copy div "can I get the sticker on the day I get the car if I want to get the monthly par…"
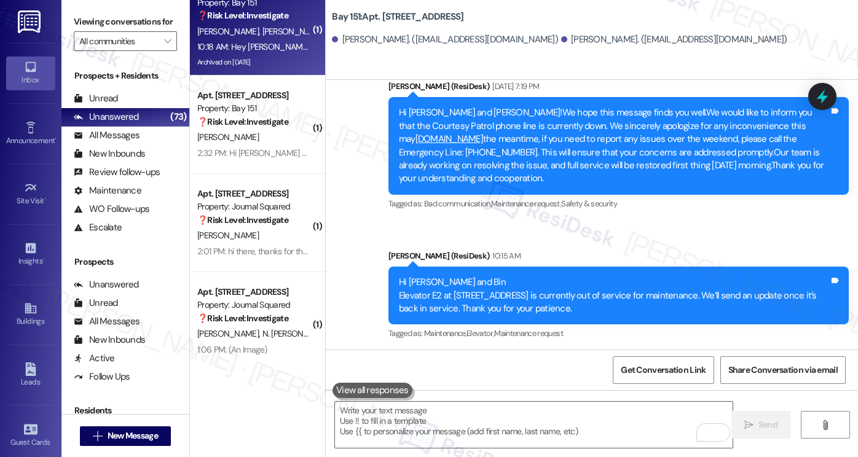
copy div "Hi Jane, do we have guest parking available? Also I buy a new car, can I get th…"
drag, startPoint x: 71, startPoint y: 9, endPoint x: 84, endPoint y: 12, distance: 13.9
click at [71, 9] on div "Viewing conversations for All communities " at bounding box center [125, 31] width 128 height 63
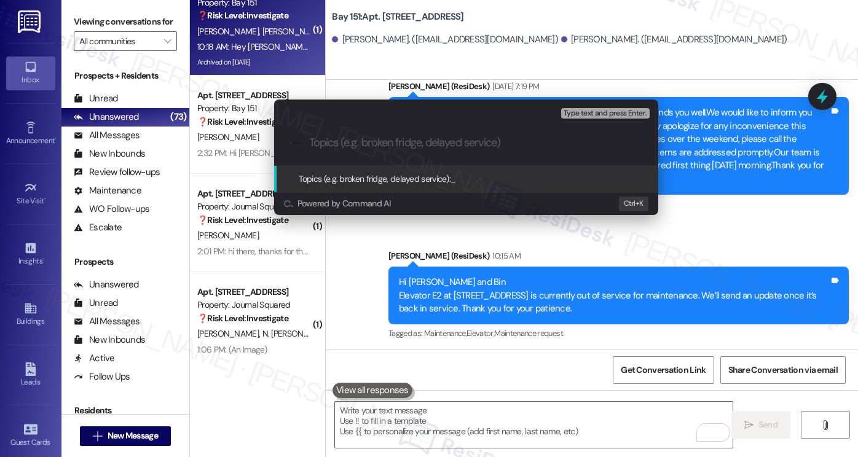
type input "a"
type input "Parking sticker inquiry"
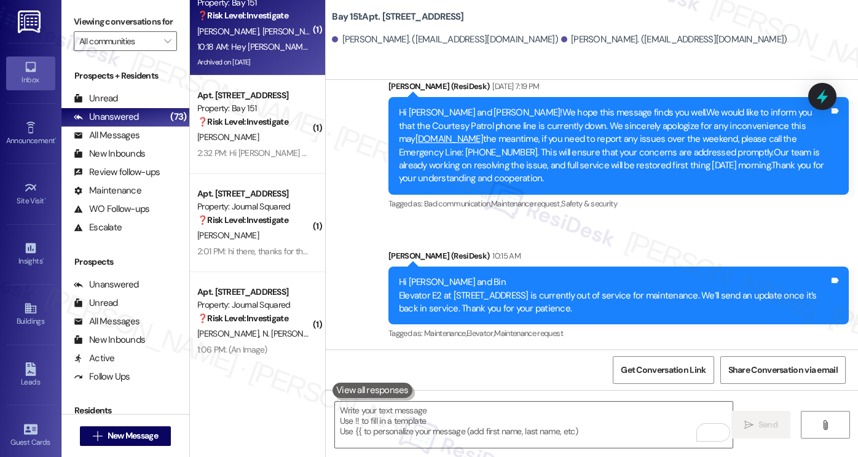
scroll to position [18426, 0]
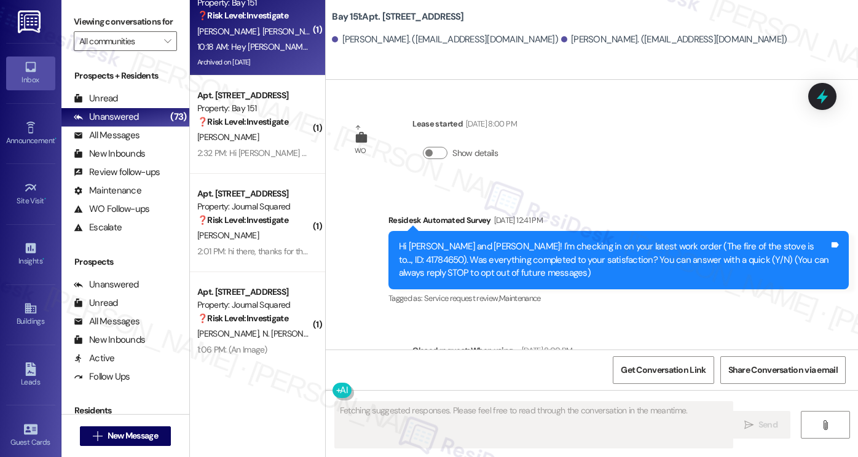
type textarea "Fetching suggested responses. Please feel free to read through the conversation…"
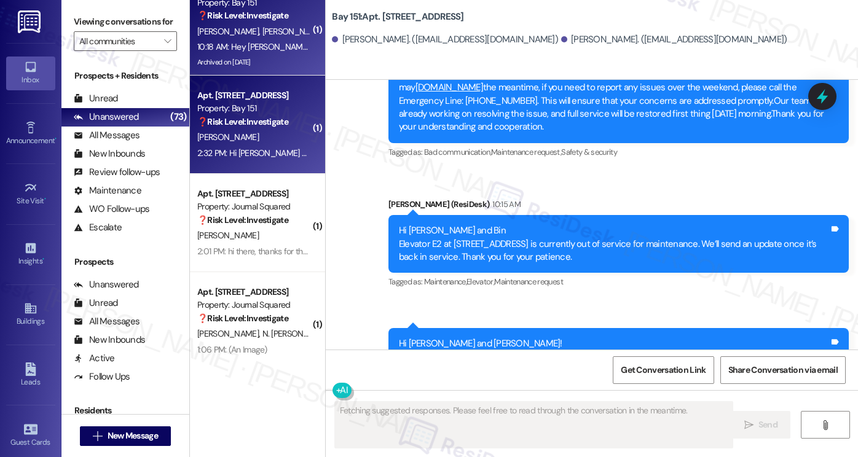
click at [273, 144] on div "P. Chen" at bounding box center [254, 137] width 116 height 15
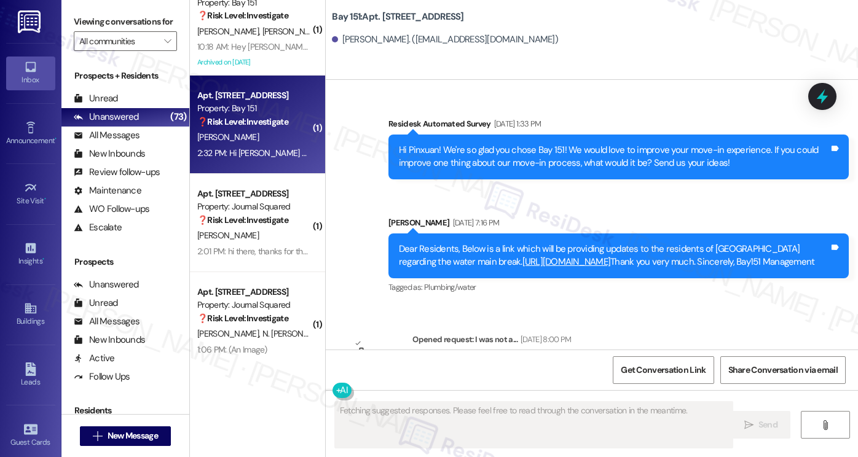
type textarea "Fetching suggested responses. Please feel free to read through the conversation…"
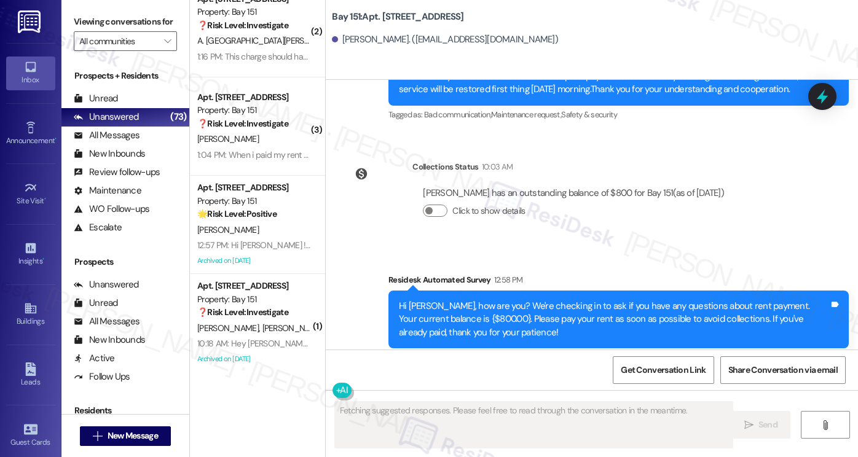
scroll to position [3686, 0]
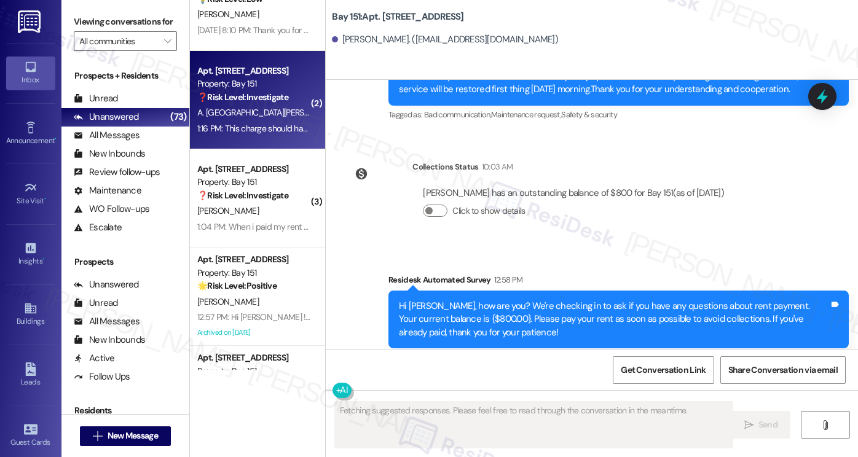
click at [222, 119] on div "A. San Jose H. Pineda" at bounding box center [254, 112] width 116 height 15
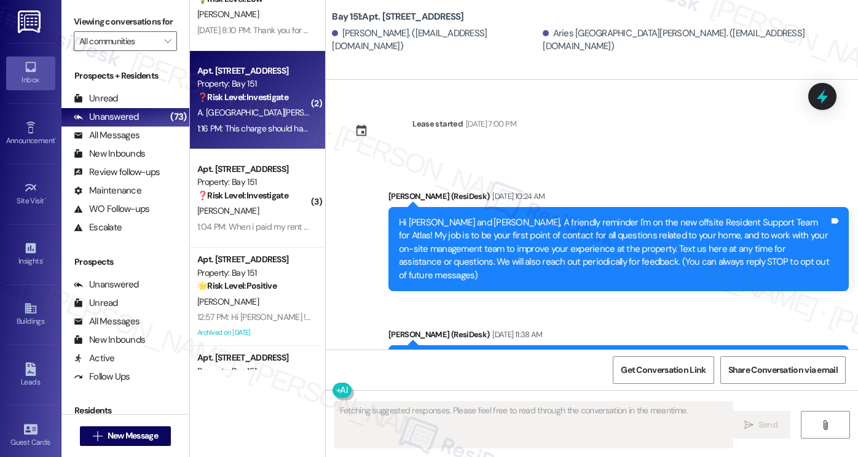
scroll to position [27231, 0]
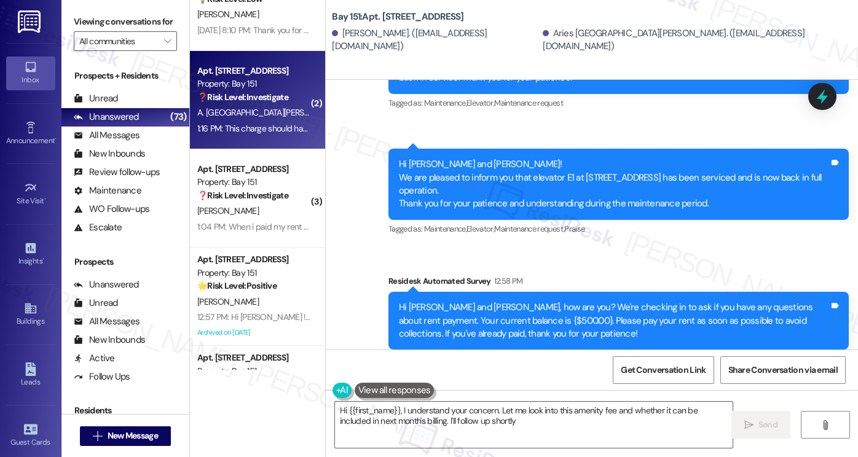
type textarea "Hi {{first_name}}, I understand your concern. Let me look into this amenity fee…"
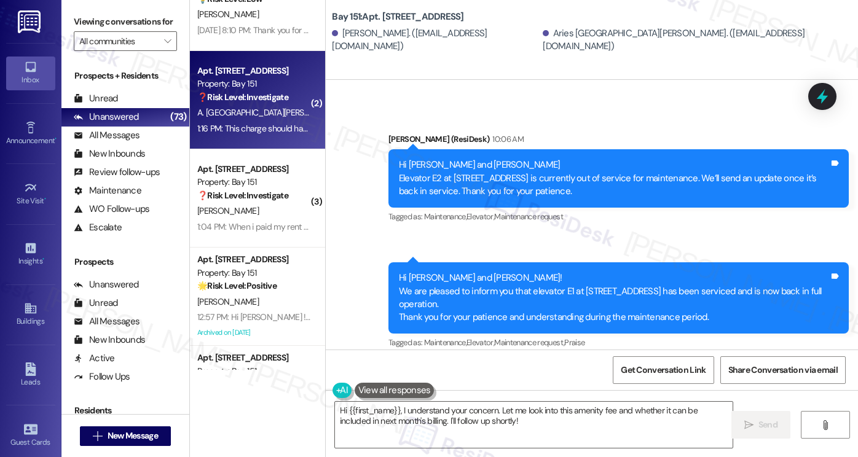
scroll to position [26985, 0]
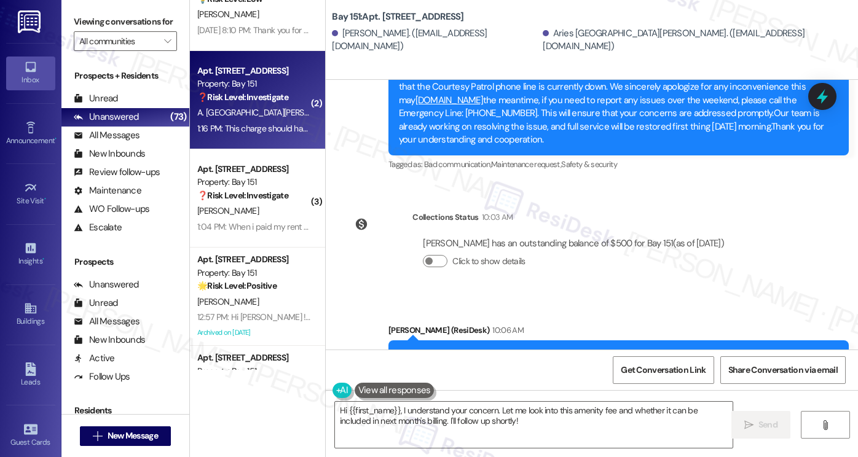
scroll to position [26862, 0]
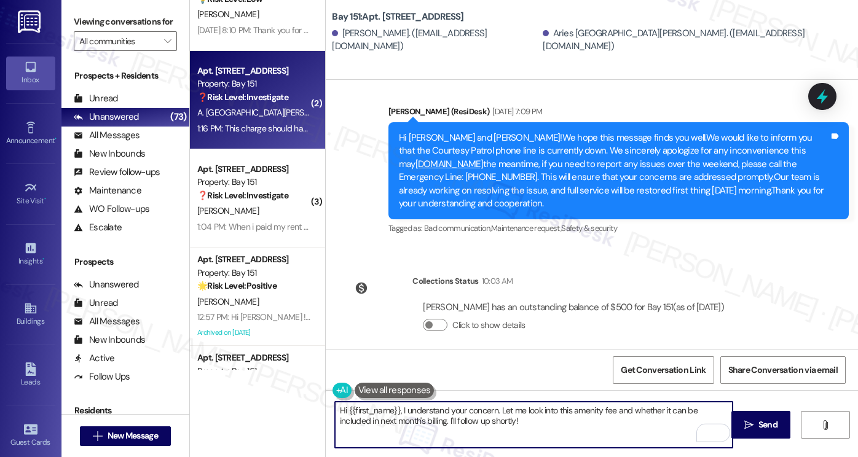
drag, startPoint x: 502, startPoint y: 417, endPoint x: 492, endPoint y: 401, distance: 18.8
click at [492, 402] on textarea "Hi {{first_name}}, I understand your concern. Let me look into this amenity fee…" at bounding box center [534, 425] width 398 height 46
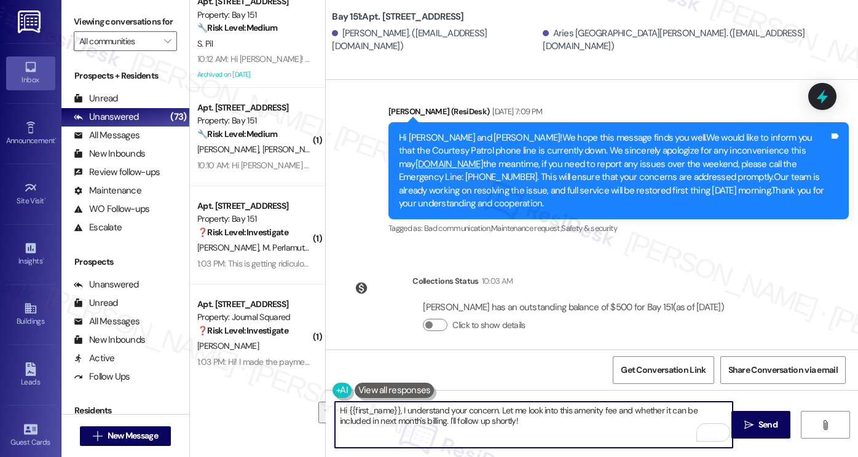
scroll to position [3440, 0]
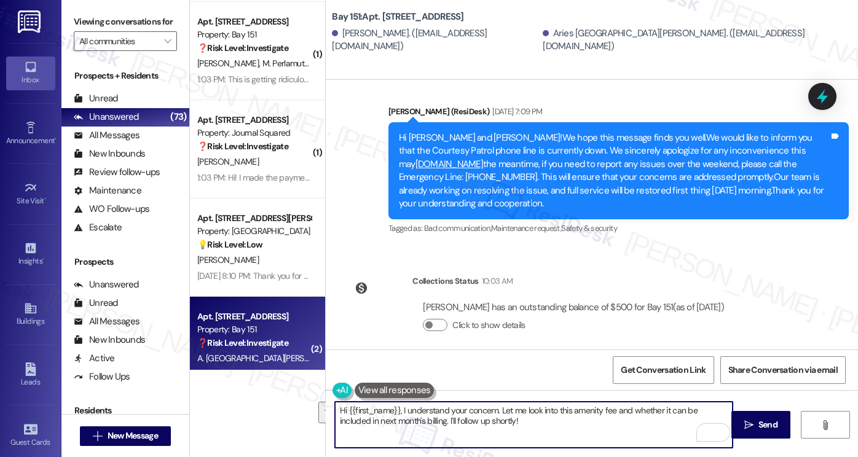
drag, startPoint x: 248, startPoint y: 262, endPoint x: 345, endPoint y: 240, distance: 100.3
click at [248, 262] on div "J. Martin" at bounding box center [254, 260] width 116 height 15
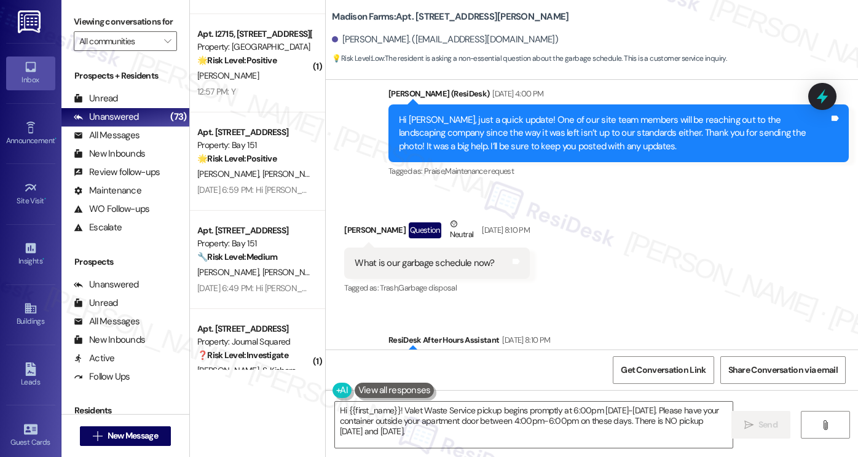
scroll to position [4301, 0]
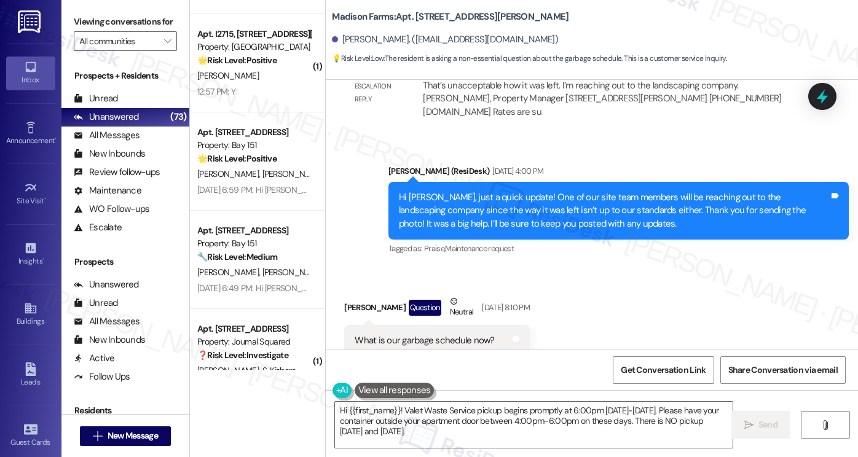
click at [427, 325] on div "What is our garbage schedule now? Tags and notes" at bounding box center [437, 340] width 186 height 31
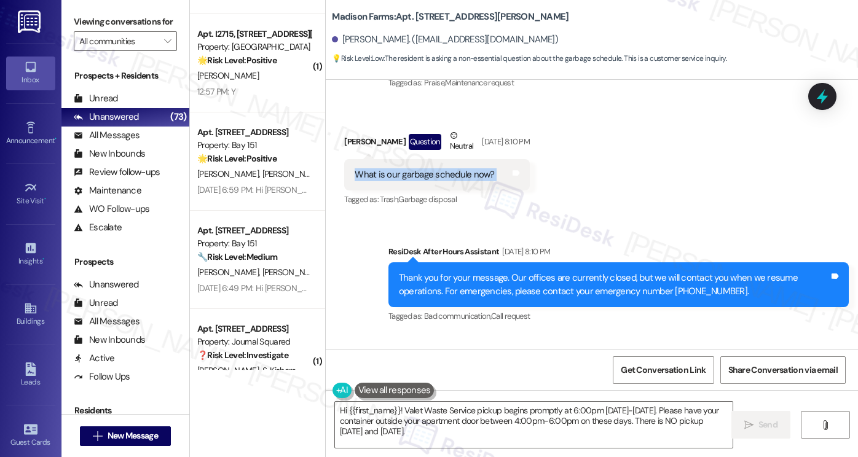
scroll to position [4485, 0]
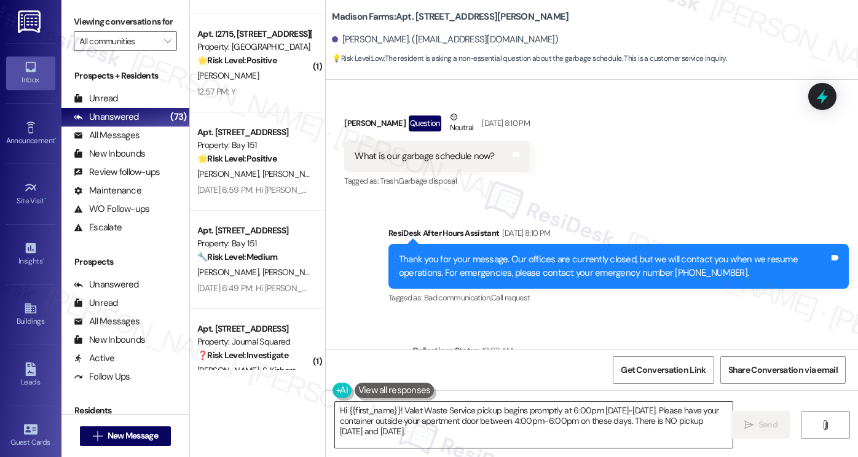
click at [428, 411] on textarea "Hi {{first_name}}! Valet Waste Service pickup begins promptly at 6:00pm Sunday-…" at bounding box center [534, 425] width 398 height 46
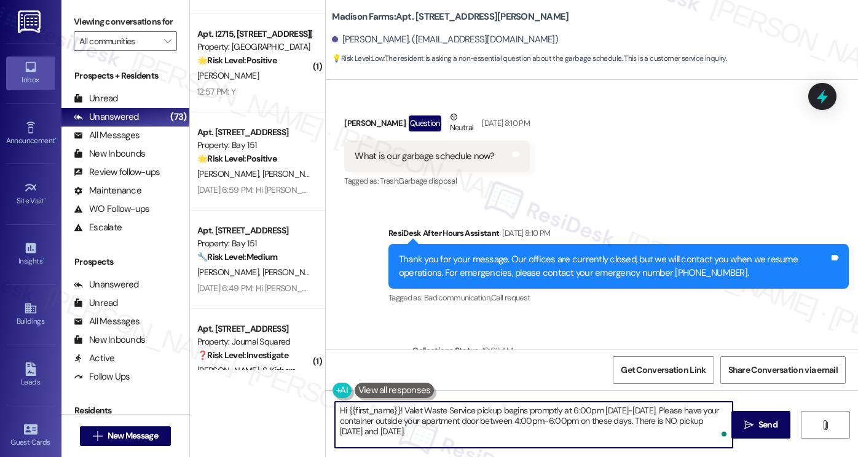
click at [474, 409] on textarea "Hi {{first_name}}! Valet Waste Service pickup begins promptly at 6:00pm Sunday-…" at bounding box center [534, 425] width 398 height 46
click at [450, 424] on textarea "Hi {{first_name}}! Valet Waste Service pickup begins promptly at 6:00pm Sunday-…" at bounding box center [534, 425] width 398 height 46
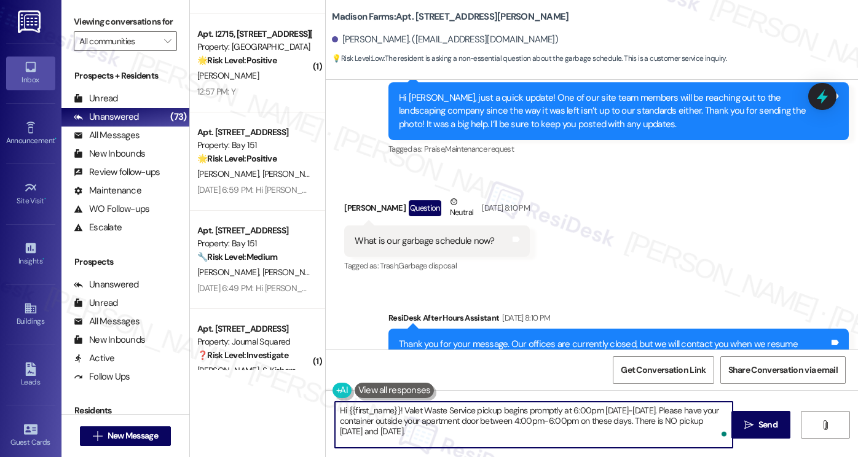
scroll to position [4301, 0]
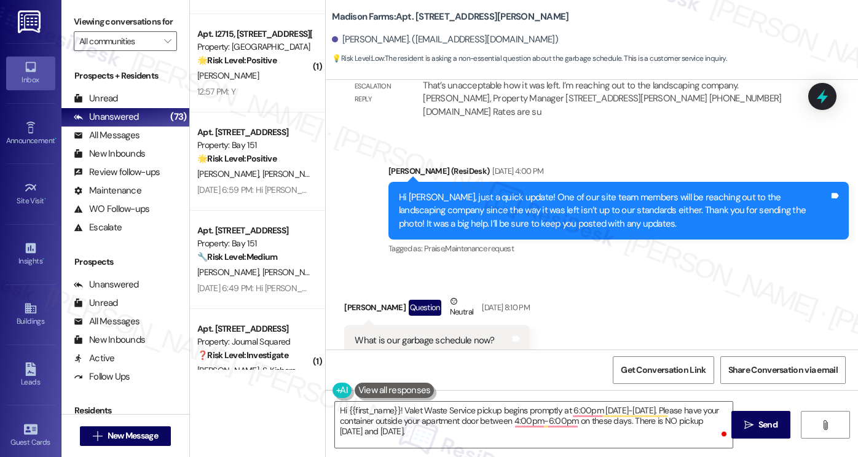
click at [416, 334] on div "What is our garbage schedule now?" at bounding box center [425, 340] width 140 height 13
copy div "What is our garbage schedule now? Tags and notes"
drag, startPoint x: 115, startPoint y: 22, endPoint x: 133, endPoint y: 61, distance: 42.6
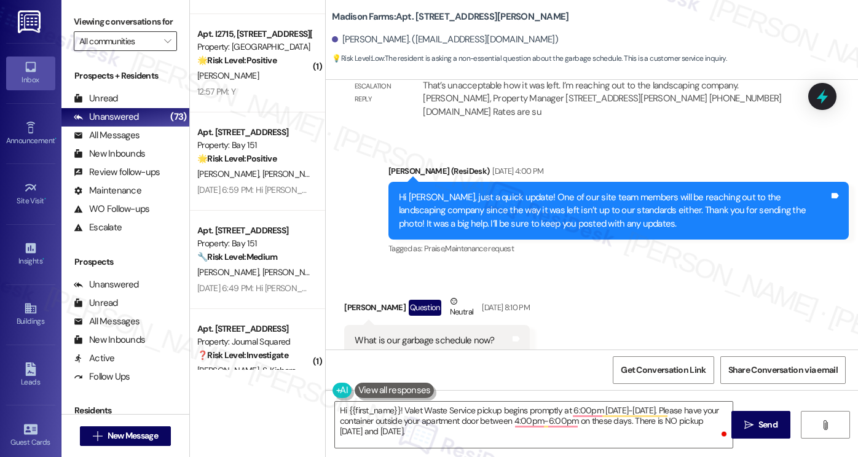
click at [115, 22] on label "Viewing conversations for" at bounding box center [125, 21] width 103 height 19
click at [463, 411] on textarea "Hi {{first_name}}! Valet Waste Service pickup begins promptly at 6:00pm Sunday-…" at bounding box center [534, 425] width 398 height 46
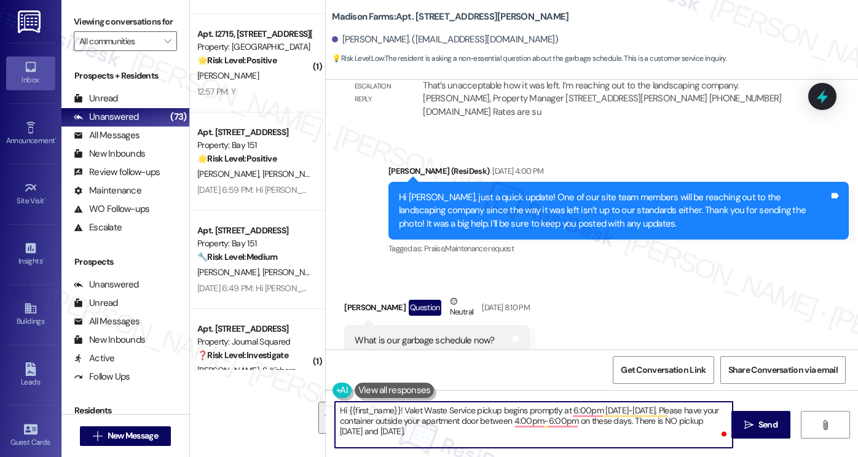
drag, startPoint x: 454, startPoint y: 432, endPoint x: 400, endPoint y: 401, distance: 62.7
click at [400, 402] on textarea "Hi {{first_name}}! Valet Waste Service pickup begins promptly at 6:00pm Sunday-…" at bounding box center [534, 425] width 398 height 46
paste textarea "I’ll check with the site team regarding the current garbage schedule and follow…"
click at [400, 412] on textarea "Hi {{first_name}}! I’ll check with the site team regarding the current garbage …" at bounding box center [534, 425] width 398 height 46
type textarea "Hi {{first_name}}! I hope you had a great weekend! I’ll check with the site tea…"
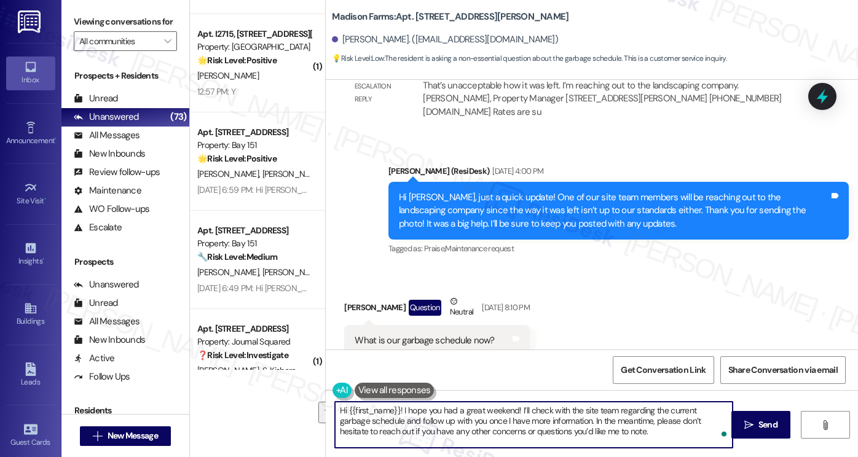
drag, startPoint x: 602, startPoint y: 438, endPoint x: 558, endPoint y: 417, distance: 48.9
click at [558, 417] on textarea "Hi {{first_name}}! I hope you had a great weekend! I’ll check with the site tea…" at bounding box center [534, 425] width 398 height 46
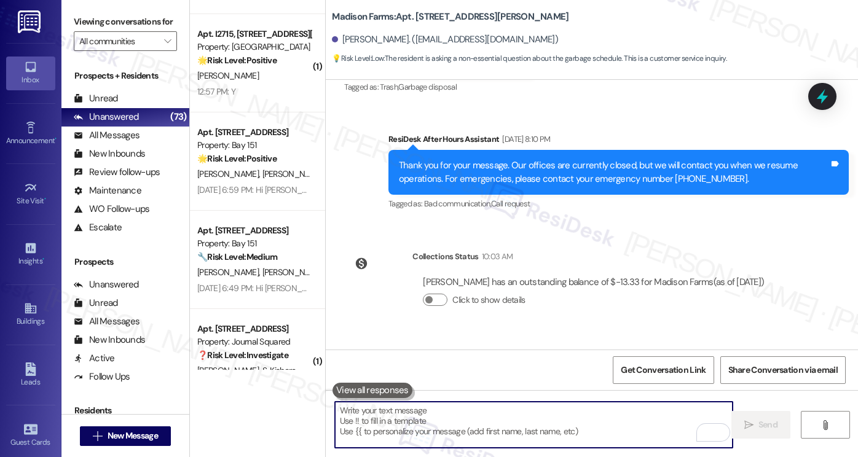
scroll to position [4597, 0]
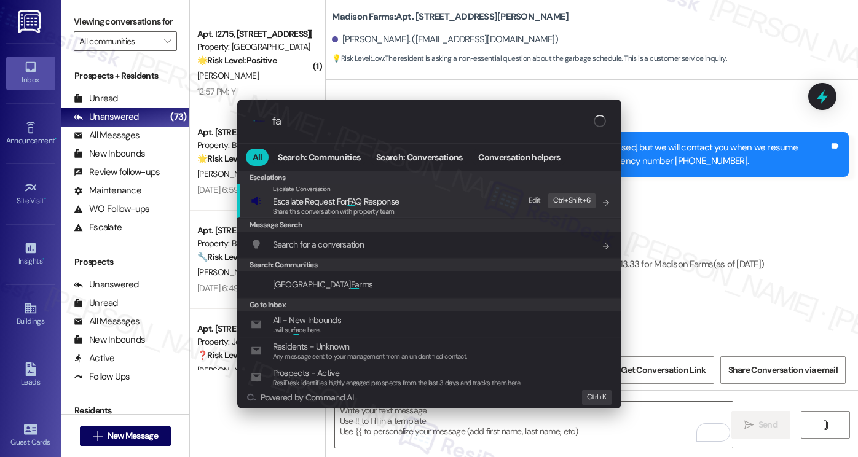
type input "faq"
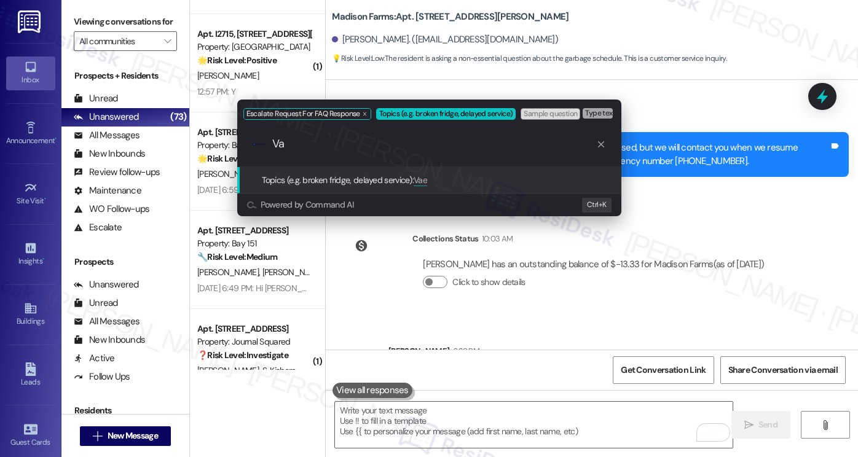
type input "V"
type input "Trash schedule"
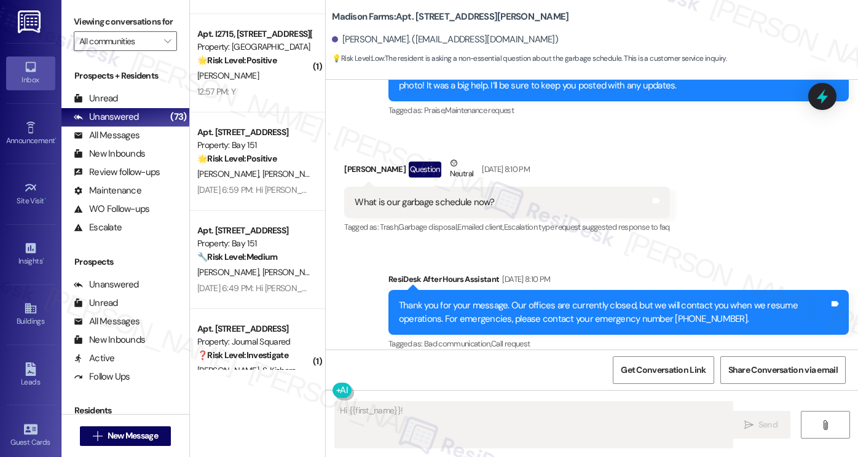
scroll to position [4615, 0]
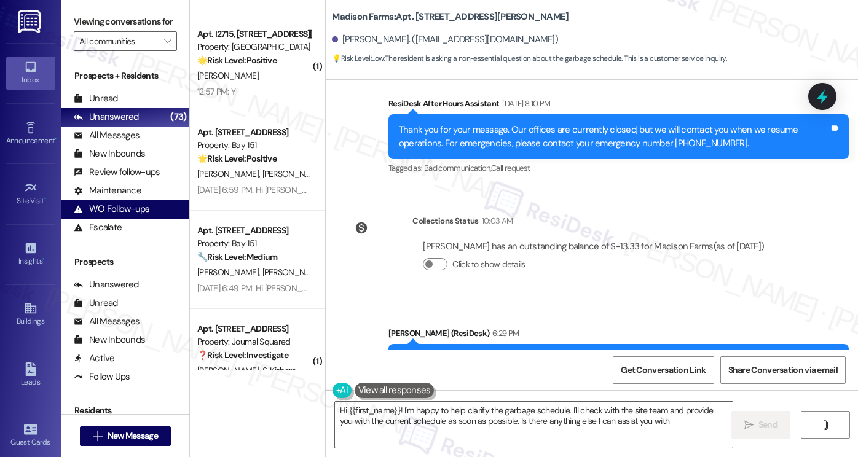
type textarea "Hi {{first_name}}! I'm happy to help clarify the garbage schedule. I'll check w…"
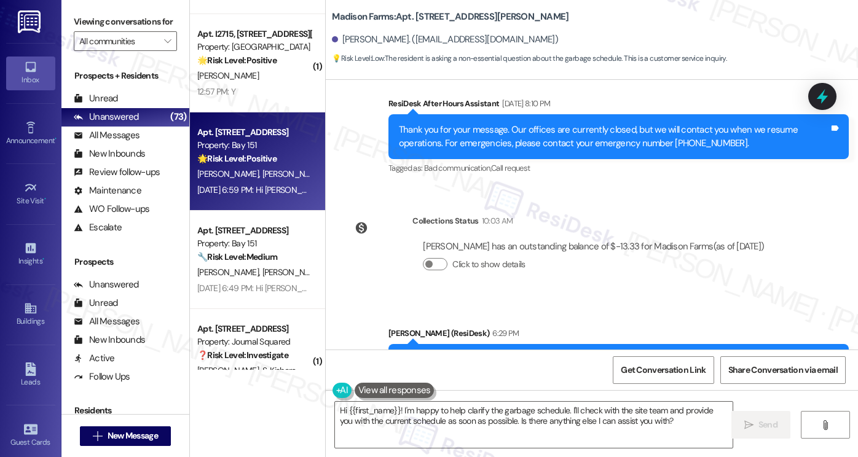
click at [262, 176] on span "A. Orefice" at bounding box center [292, 173] width 61 height 11
type textarea "Fetching suggested responses. Please feel free to read through the conversation…"
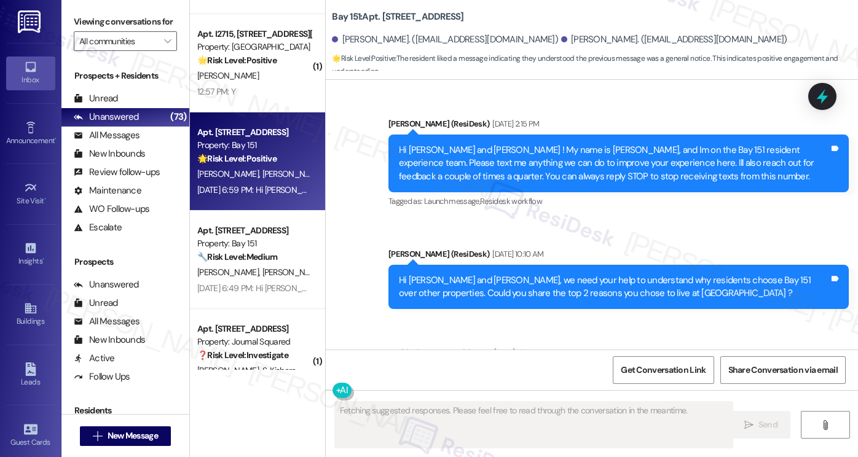
scroll to position [42847, 0]
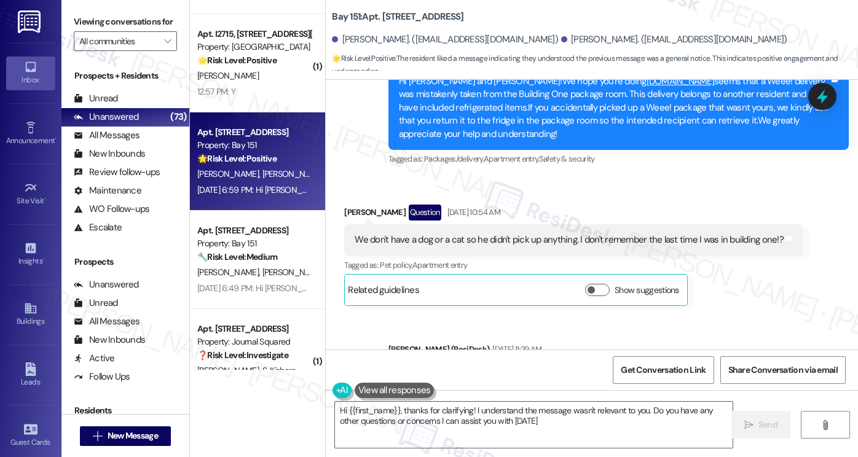
type textarea "Hi {{first_name}}, thanks for clarifying! I understand the message wasn't relev…"
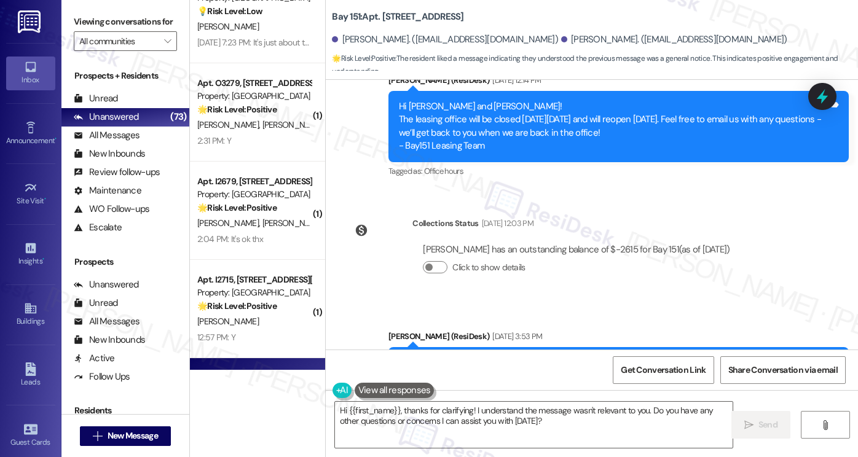
scroll to position [1658, 0]
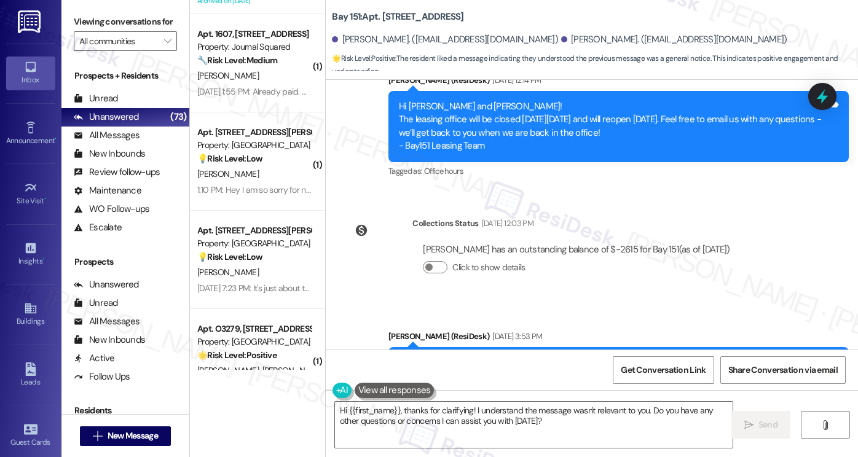
drag, startPoint x: 238, startPoint y: 238, endPoint x: 374, endPoint y: 243, distance: 136.5
click at [238, 238] on div "Property: [GEOGRAPHIC_DATA]" at bounding box center [254, 243] width 114 height 13
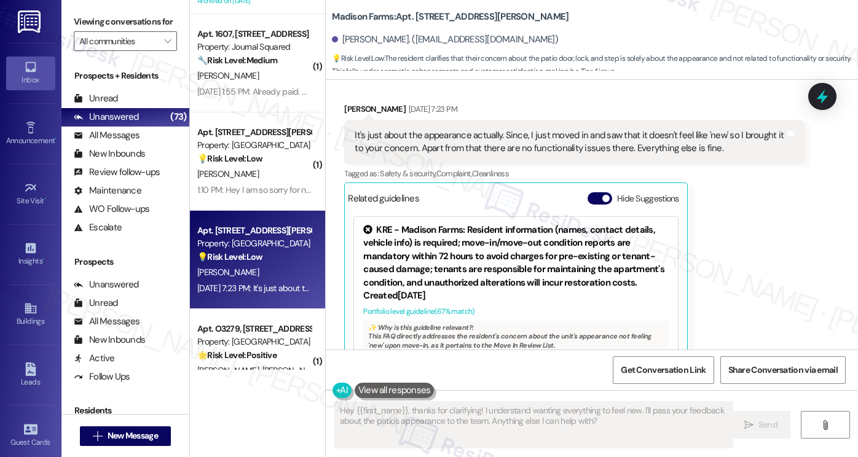
scroll to position [1101, 0]
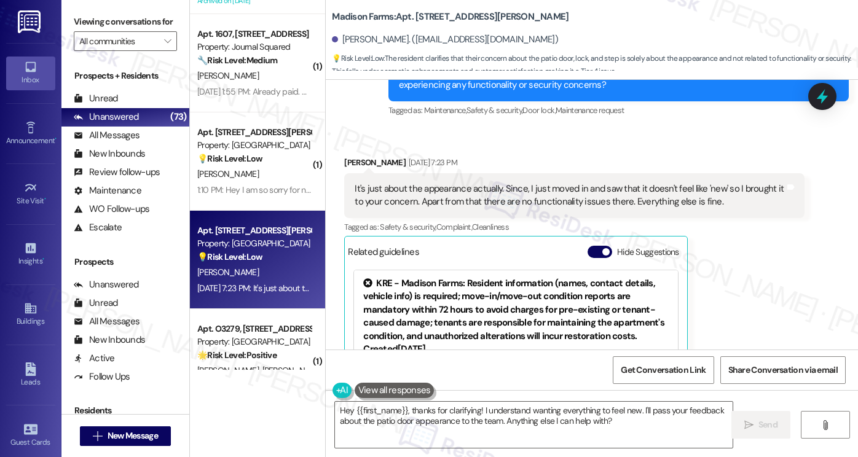
click at [448, 209] on div "It's just about the appearance actually. Since, I just moved in and saw that it…" at bounding box center [570, 196] width 430 height 26
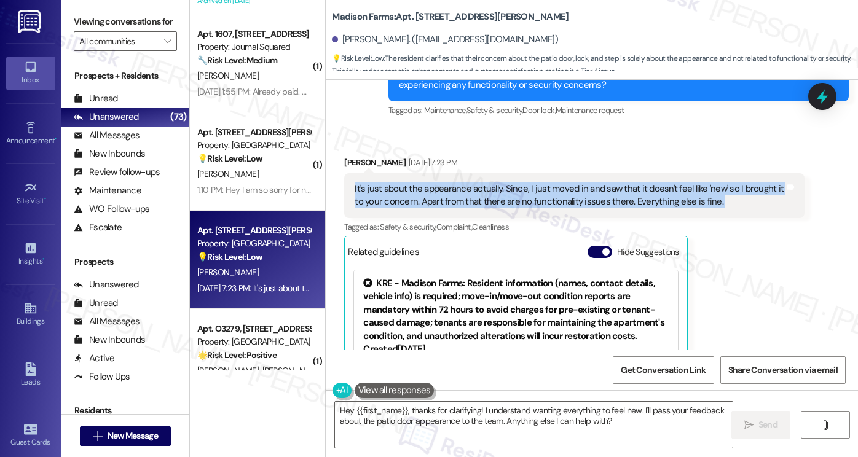
click at [448, 209] on div "It's just about the appearance actually. Since, I just moved in and saw that it…" at bounding box center [570, 196] width 430 height 26
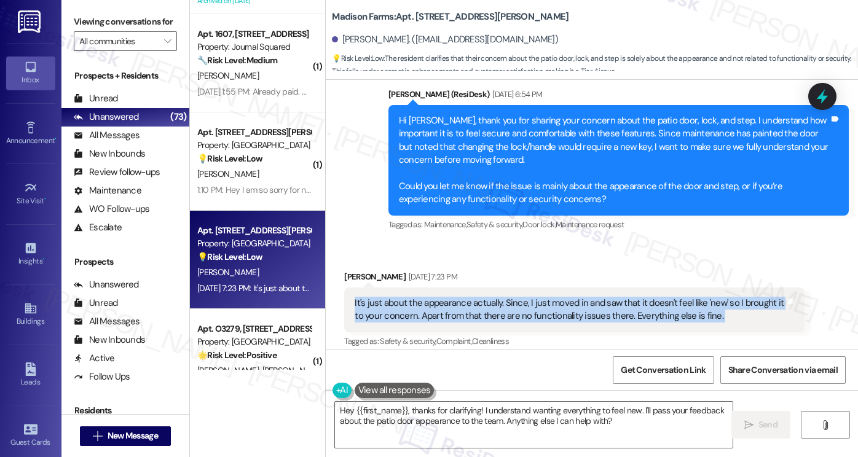
scroll to position [978, 0]
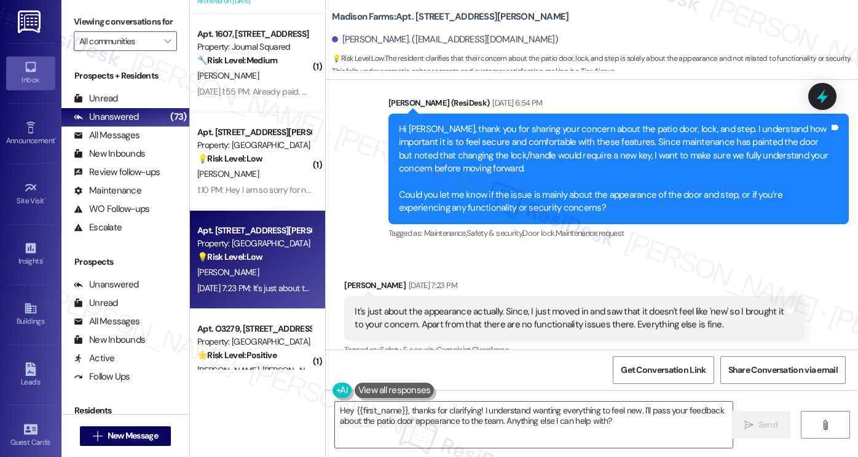
click at [537, 215] on div "Hi Anvesh, thank you for sharing your concern about the patio door, lock, and s…" at bounding box center [614, 169] width 430 height 92
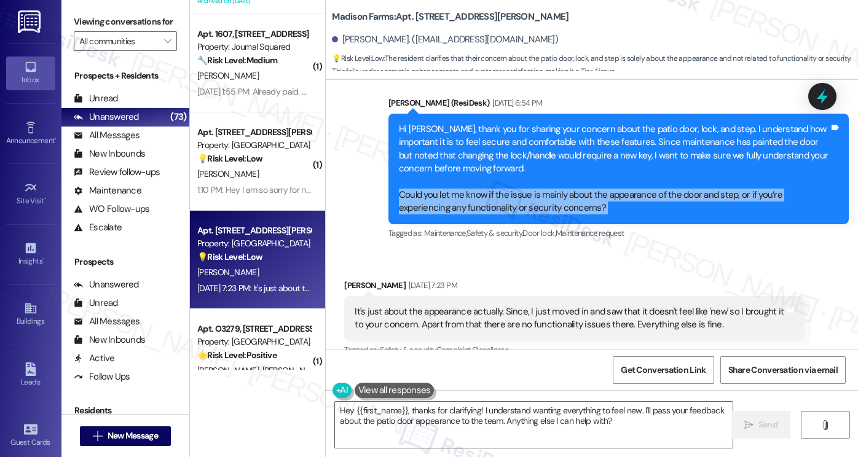
click at [533, 215] on div "Hi Anvesh, thank you for sharing your concern about the patio door, lock, and s…" at bounding box center [614, 169] width 430 height 92
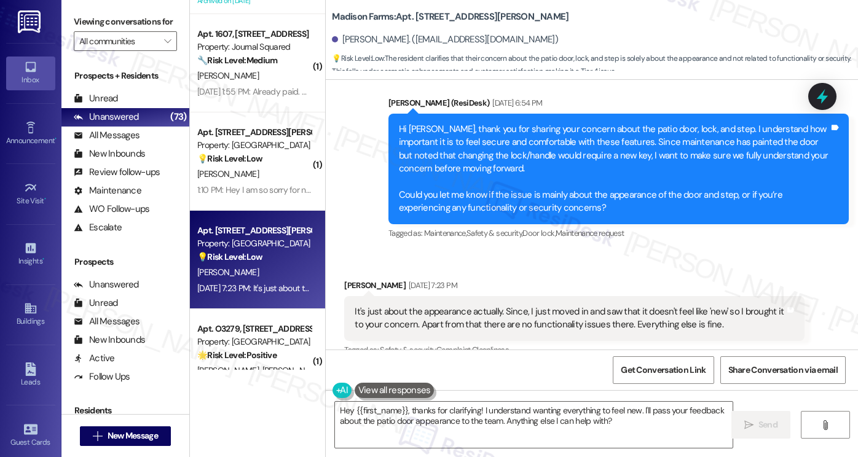
click at [503, 323] on div "It's just about the appearance actually. Since, I just moved in and saw that it…" at bounding box center [570, 318] width 430 height 26
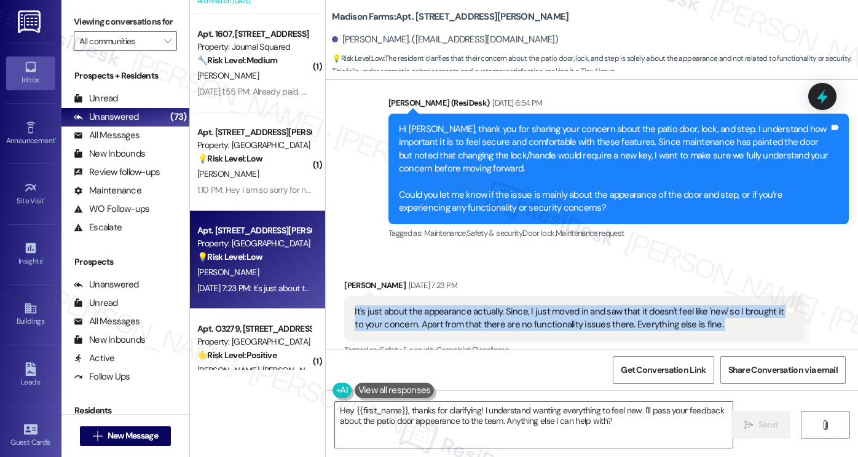
click at [503, 323] on div "It's just about the appearance actually. Since, I just moved in and saw that it…" at bounding box center [570, 318] width 430 height 26
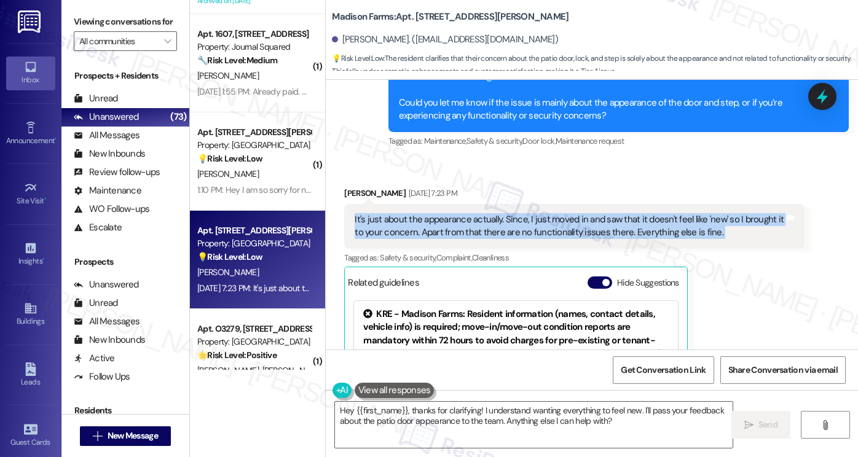
scroll to position [1163, 0]
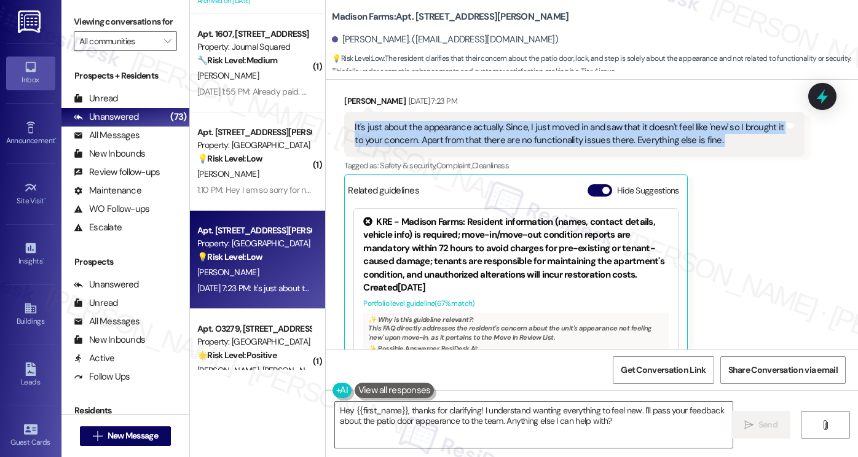
click at [607, 133] on div "It's just about the appearance actually. Since, I just moved in and saw that it…" at bounding box center [570, 134] width 430 height 26
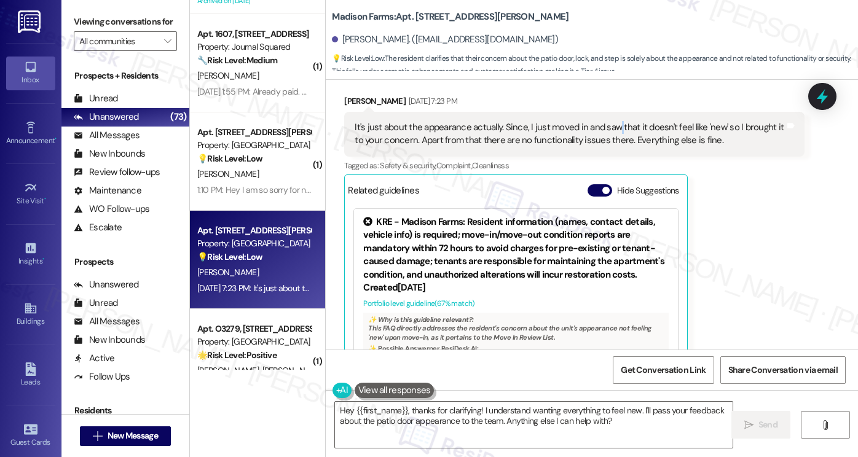
click at [607, 133] on div "It's just about the appearance actually. Since, I just moved in and saw that it…" at bounding box center [570, 134] width 430 height 26
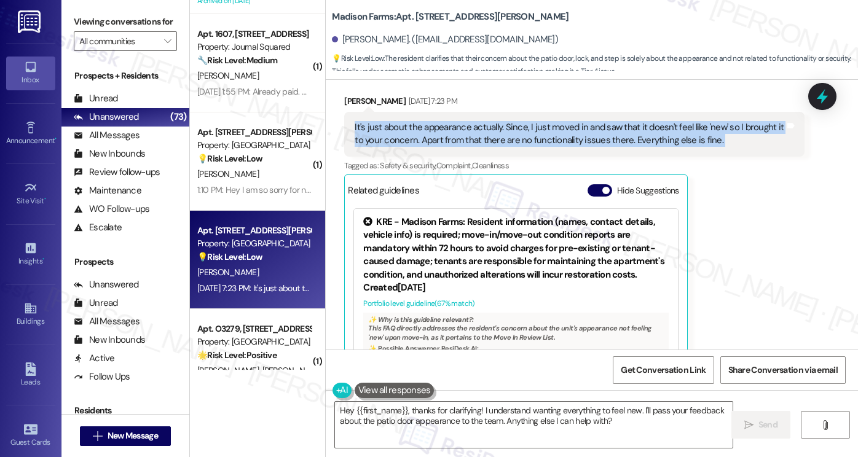
click at [607, 133] on div "It's just about the appearance actually. Since, I just moved in and saw that it…" at bounding box center [570, 134] width 430 height 26
click at [509, 148] on div "It's just about the appearance actually. Since, I just moved in and saw that it…" at bounding box center [570, 134] width 430 height 26
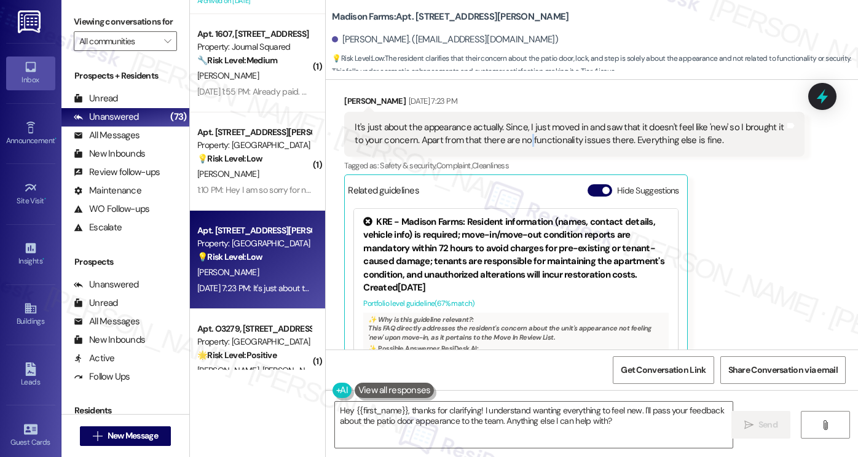
click at [509, 148] on div "It's just about the appearance actually. Since, I just moved in and saw that it…" at bounding box center [570, 134] width 430 height 26
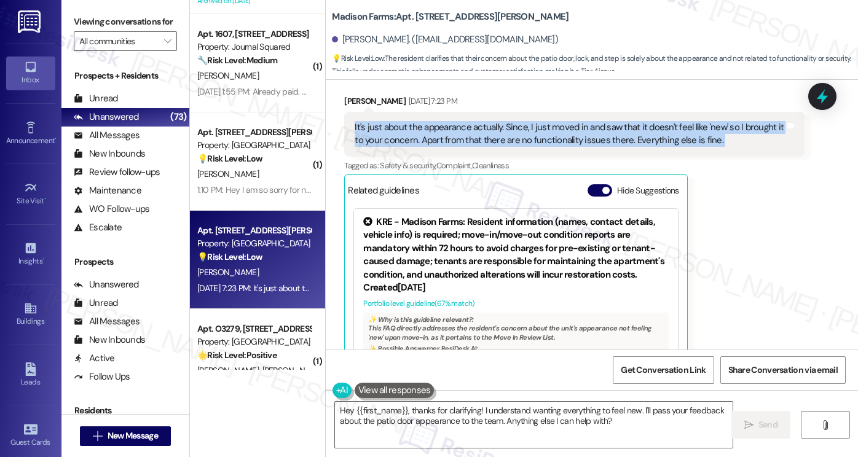
click at [509, 148] on div "It's just about the appearance actually. Since, I just moved in and saw that it…" at bounding box center [570, 134] width 430 height 26
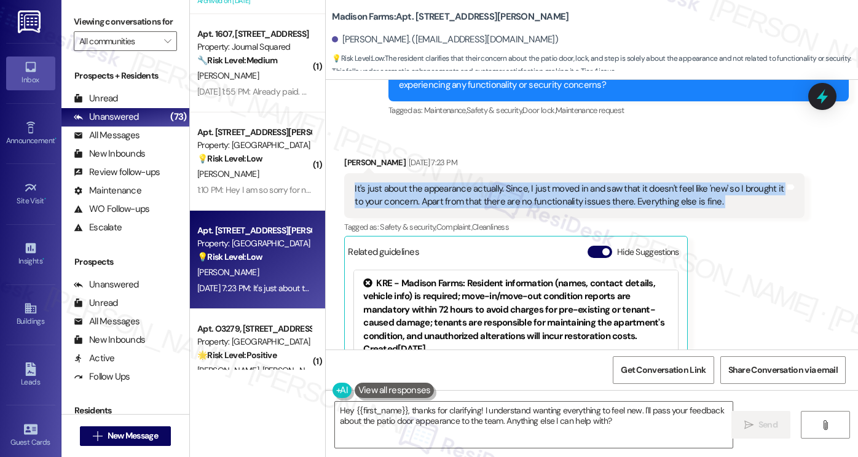
click at [502, 209] on div "It's just about the appearance actually. Since, I just moved in and saw that it…" at bounding box center [570, 196] width 430 height 26
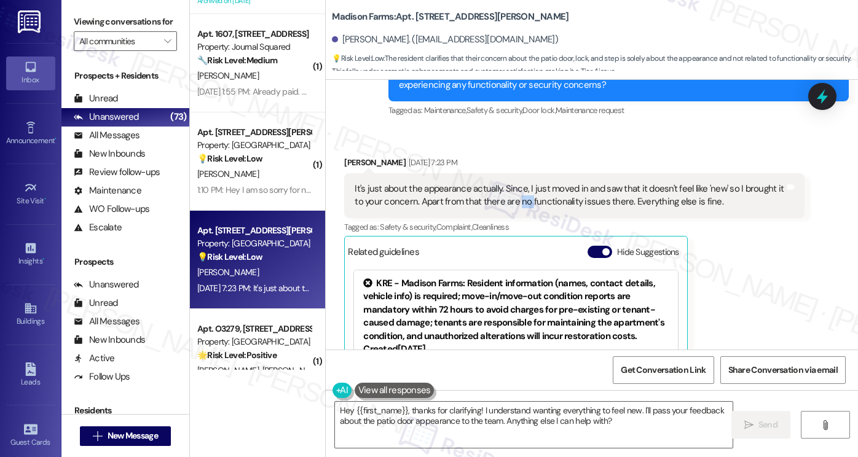
click at [502, 209] on div "It's just about the appearance actually. Since, I just moved in and saw that it…" at bounding box center [570, 196] width 430 height 26
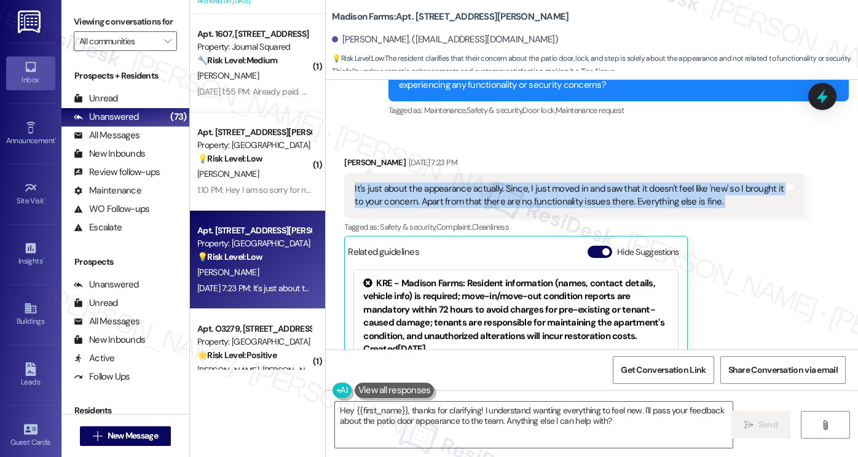
click at [502, 209] on div "It's just about the appearance actually. Since, I just moved in and saw that it…" at bounding box center [570, 196] width 430 height 26
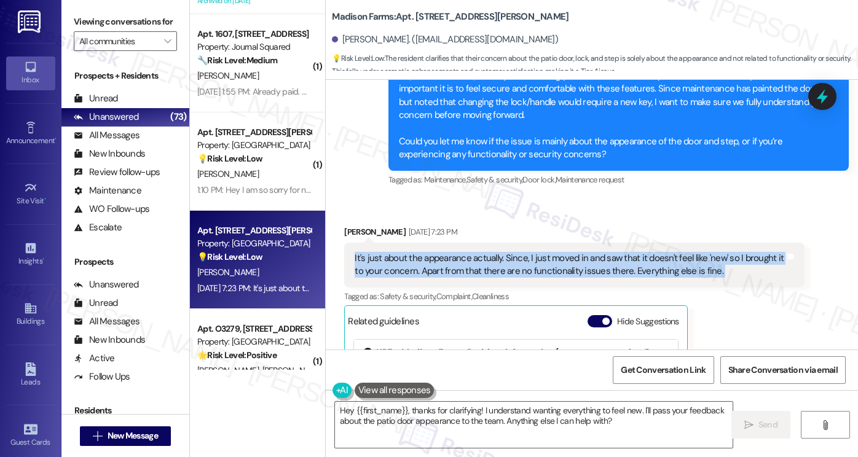
scroll to position [978, 0]
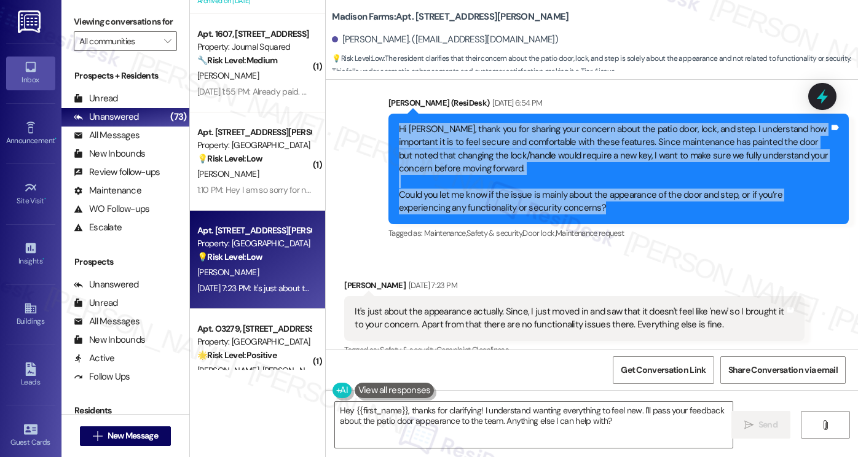
drag, startPoint x: 395, startPoint y: 141, endPoint x: 558, endPoint y: 223, distance: 182.8
click at [558, 215] on div "Hi Anvesh, thank you for sharing your concern about the patio door, lock, and s…" at bounding box center [614, 169] width 430 height 92
copy div "Hi Anvesh, thank you for sharing your concern about the patio door, lock, and s…"
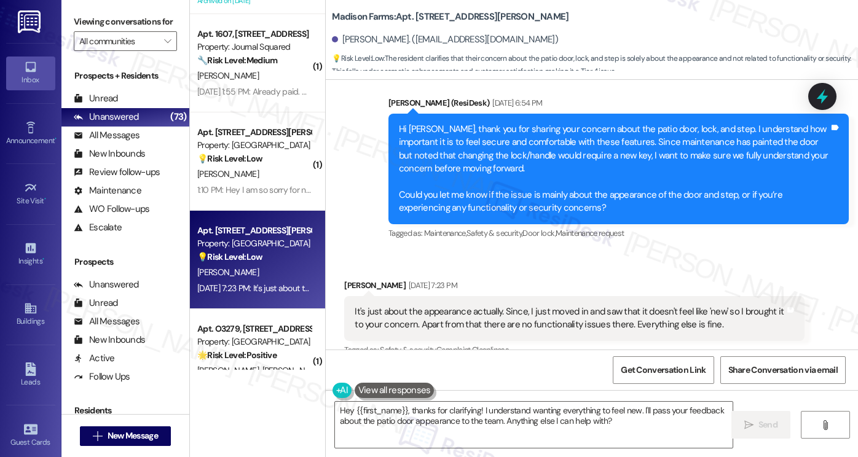
click at [463, 325] on div "It's just about the appearance actually. Since, I just moved in and saw that it…" at bounding box center [570, 318] width 430 height 26
click at [462, 325] on div "It's just about the appearance actually. Since, I just moved in and saw that it…" at bounding box center [570, 318] width 430 height 26
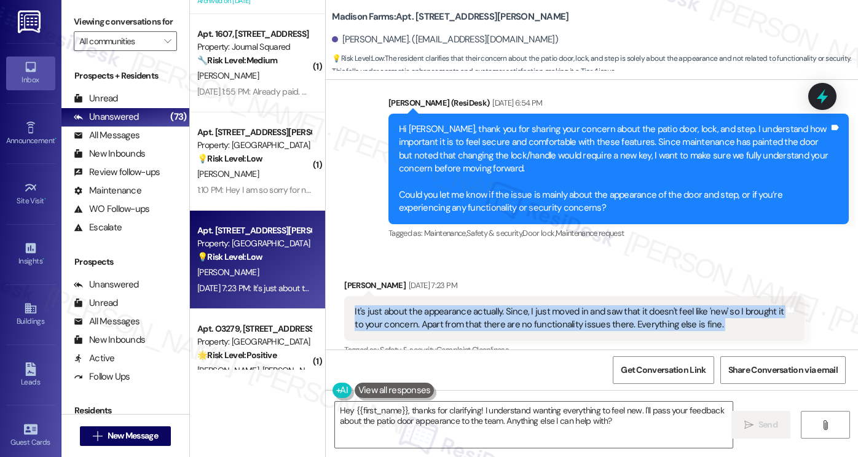
click at [462, 325] on div "It's just about the appearance actually. Since, I just moved in and saw that it…" at bounding box center [570, 318] width 430 height 26
copy div "It's just about the appearance actually. Since, I just moved in and saw that it…"
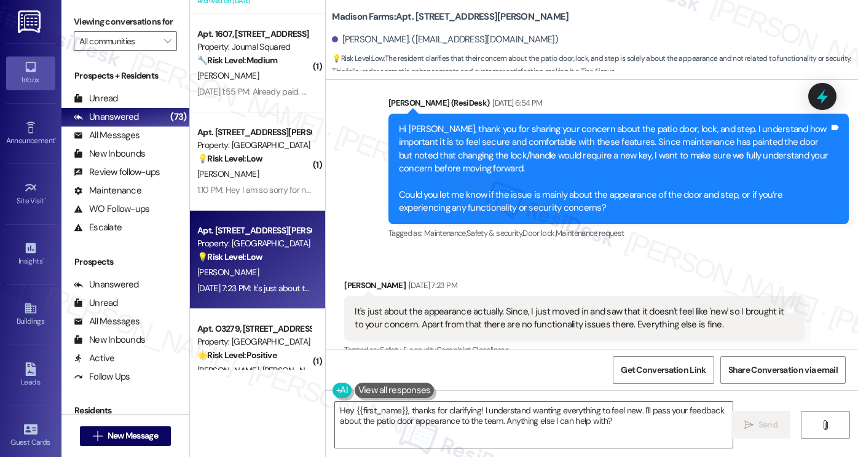
drag, startPoint x: 112, startPoint y: 34, endPoint x: 119, endPoint y: 34, distance: 6.8
click at [112, 31] on label "Viewing conversations for" at bounding box center [125, 21] width 103 height 19
drag, startPoint x: 109, startPoint y: 31, endPoint x: 114, endPoint y: 36, distance: 6.5
click at [109, 31] on label "Viewing conversations for" at bounding box center [125, 21] width 103 height 19
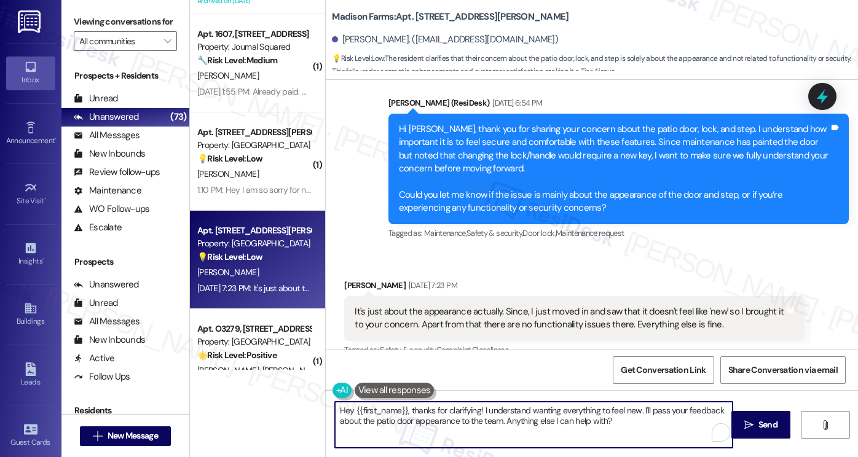
click at [514, 409] on textarea "Hey {{first_name}}, thanks for clarifying! I understand wanting everything to f…" at bounding box center [534, 425] width 398 height 46
paste textarea "Thank you for clarifying — I completely understand where you’re coming from. Si…"
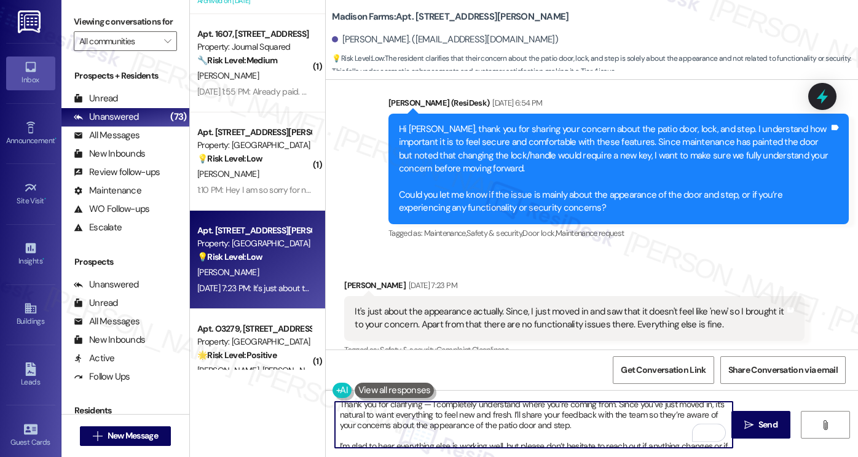
scroll to position [0, 0]
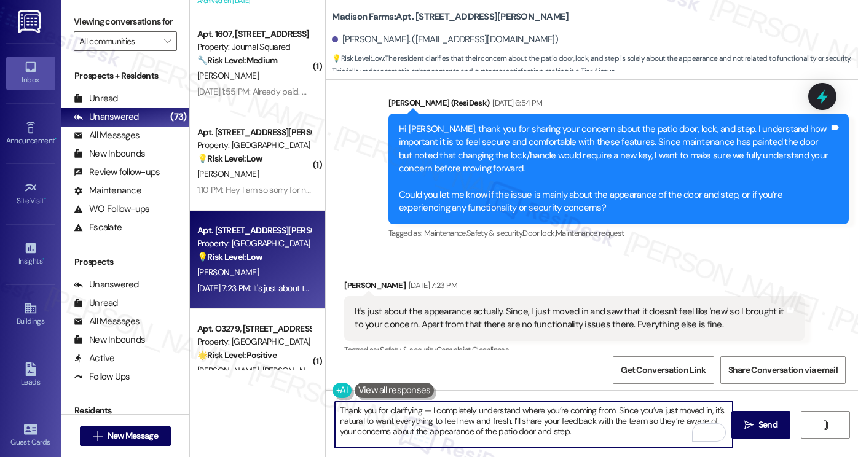
click at [335, 414] on textarea "Thank you for clarifying — I completely understand where you’re coming from. Si…" at bounding box center [534, 425] width 398 height 46
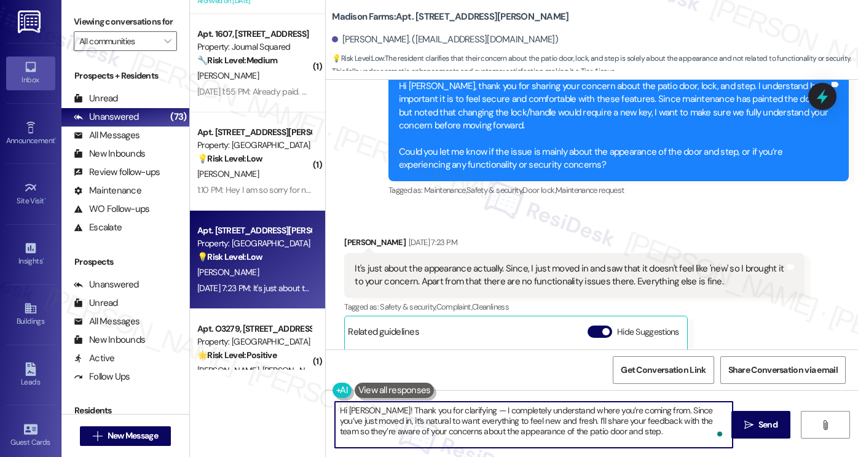
scroll to position [1101, 0]
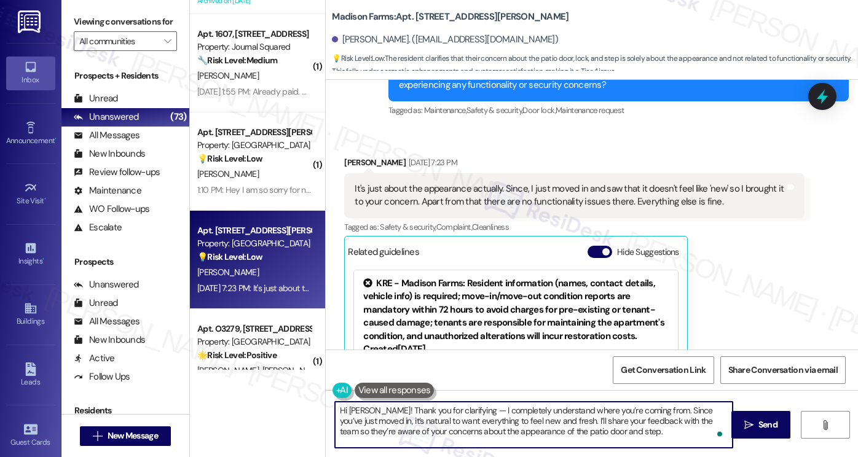
click at [477, 406] on textarea "Hi Anvesh! Thank you for clarifying — I completely understand where you’re comi…" at bounding box center [534, 425] width 398 height 46
drag, startPoint x: 463, startPoint y: 411, endPoint x: 384, endPoint y: 407, distance: 79.3
click at [384, 407] on textarea "Hi Anvesh! Thank you for clarifying — I understand where you’re coming from. Si…" at bounding box center [534, 425] width 398 height 46
click at [370, 406] on textarea "Hi Anvesh! Thank you for clarifying — I understand where you’re coming from. Si…" at bounding box center [534, 425] width 398 height 46
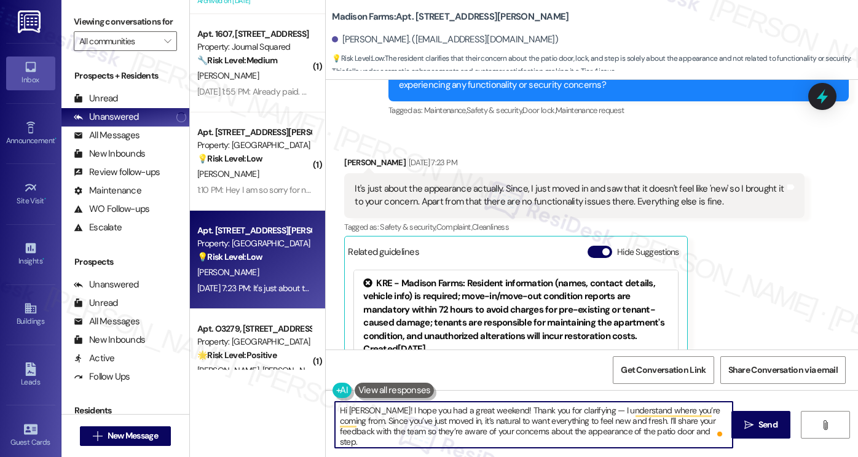
click at [573, 412] on textarea "Hi Anvesh! I hope you had a great weekend! Thank you for clarifying — I underst…" at bounding box center [534, 425] width 398 height 46
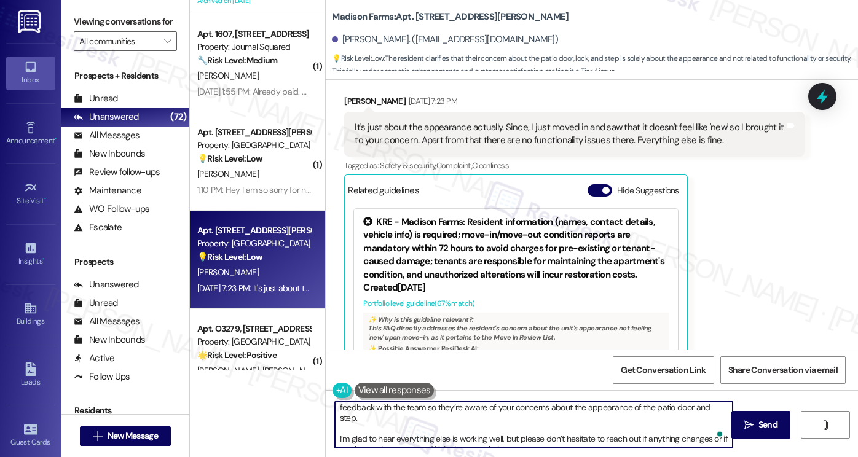
scroll to position [0, 0]
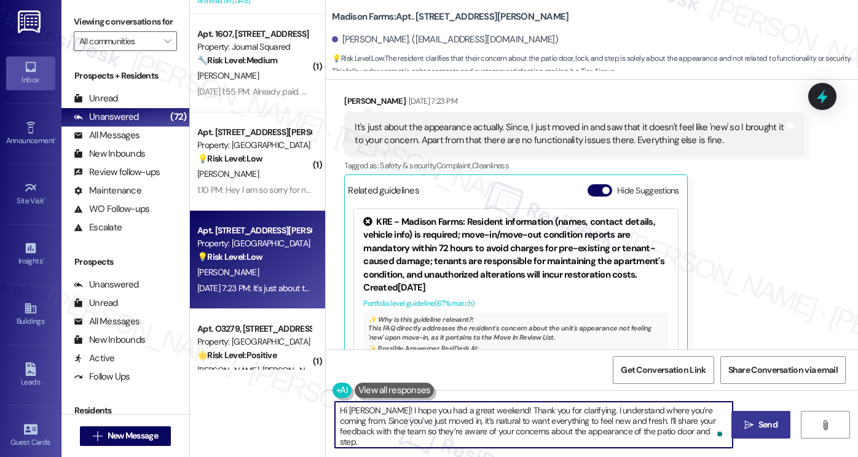
type textarea "Hi Anvesh! I hope you had a great weekend! Thank you for clarifying. I understa…"
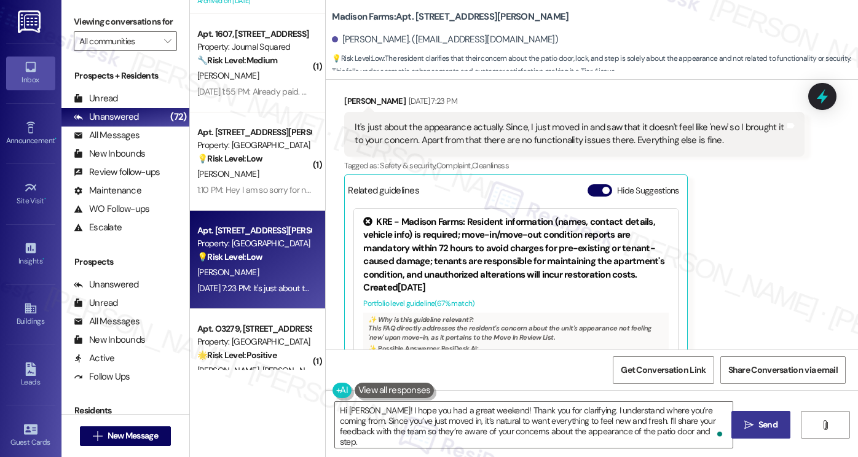
click at [742, 423] on span " Send" at bounding box center [761, 425] width 39 height 13
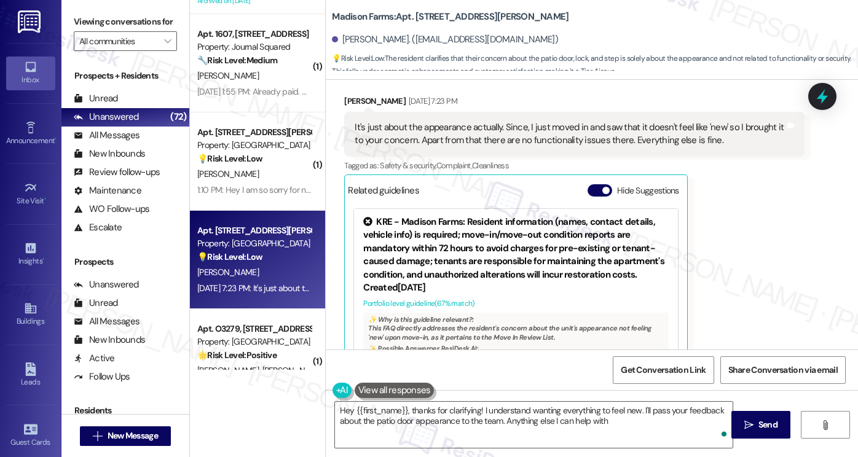
type textarea "Hey {{first_name}}, thanks for clarifying! I understand wanting everything to f…"
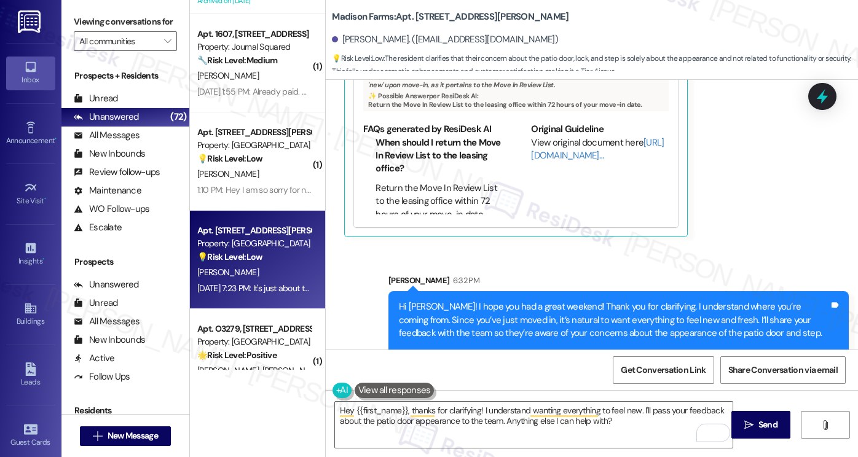
scroll to position [1376, 0]
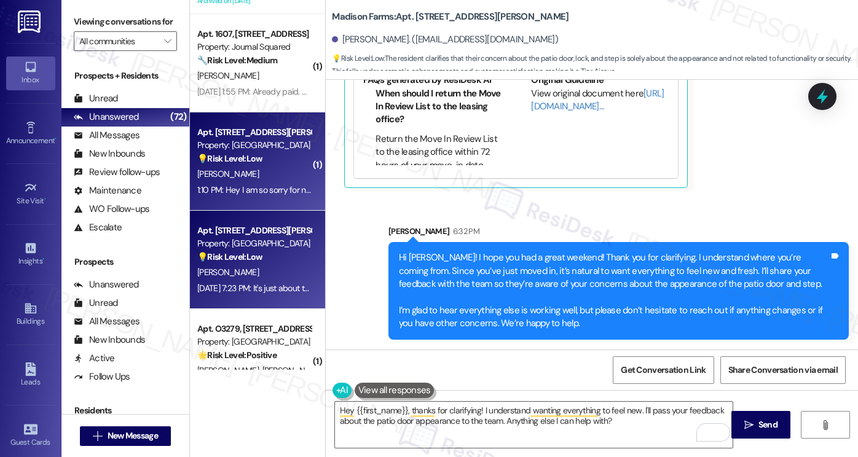
click at [261, 154] on div "💡 Risk Level: Low The resident is responding to a survey request. This is a cus…" at bounding box center [254, 158] width 114 height 13
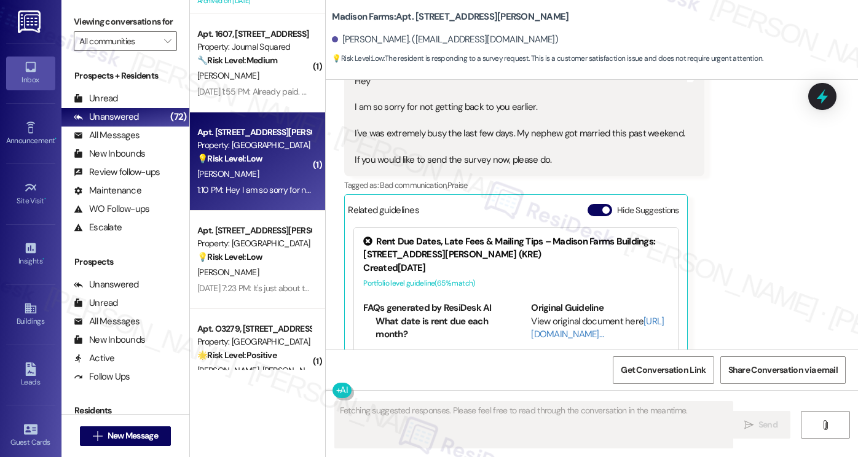
scroll to position [2235, 0]
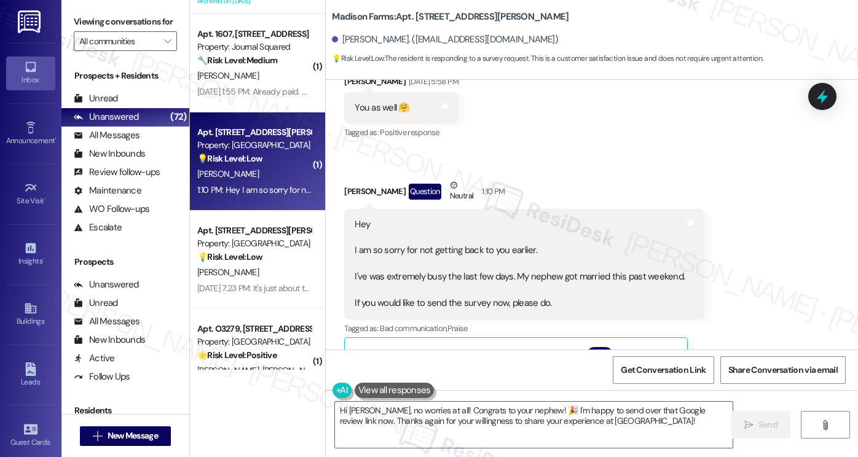
drag, startPoint x: 418, startPoint y: 232, endPoint x: 501, endPoint y: 242, distance: 83.5
click at [501, 242] on div "Hey I am so sorry for not getting back to you earlier. I've was extremely busy …" at bounding box center [520, 264] width 330 height 92
click at [472, 250] on div "Hey I am so sorry for not getting back to you earlier. I've was extremely busy …" at bounding box center [520, 264] width 330 height 92
click at [471, 251] on div "Hey I am so sorry for not getting back to you earlier. I've was extremely busy …" at bounding box center [520, 264] width 330 height 92
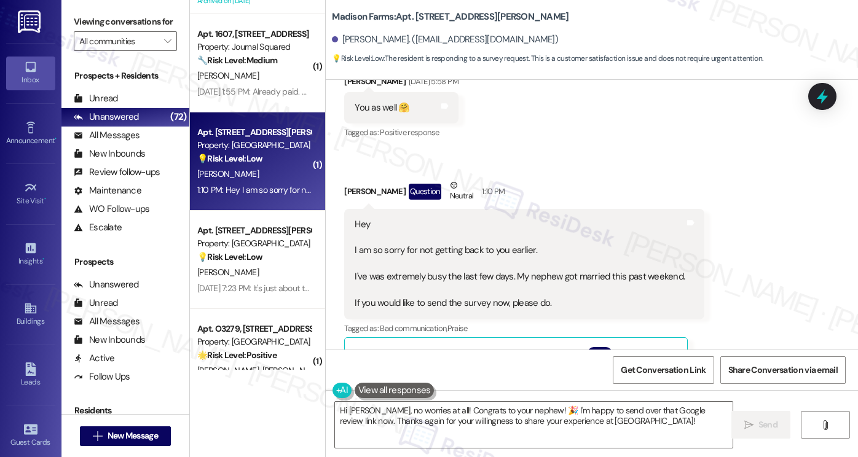
click at [532, 243] on div "Hey I am so sorry for not getting back to you earlier. I've was extremely busy …" at bounding box center [520, 264] width 330 height 92
click at [540, 275] on div "Hey I am so sorry for not getting back to you earlier. I've was extremely busy …" at bounding box center [520, 264] width 330 height 92
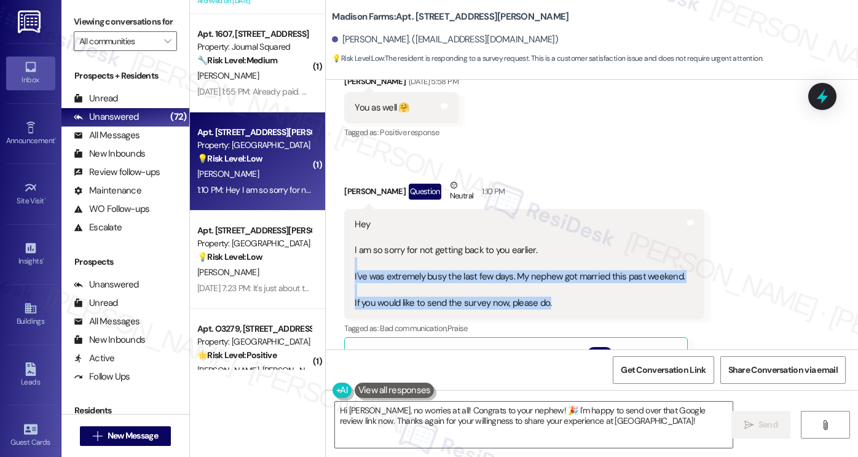
drag, startPoint x: 553, startPoint y: 277, endPoint x: 395, endPoint y: 240, distance: 162.7
click at [395, 240] on div "Hey I am so sorry for not getting back to you earlier. I've was extremely busy …" at bounding box center [520, 264] width 330 height 92
click at [428, 414] on textarea "Hi Barbara, no worries at all! Congrats to your nephew! 🎉 I'm happy to send ove…" at bounding box center [534, 425] width 398 height 46
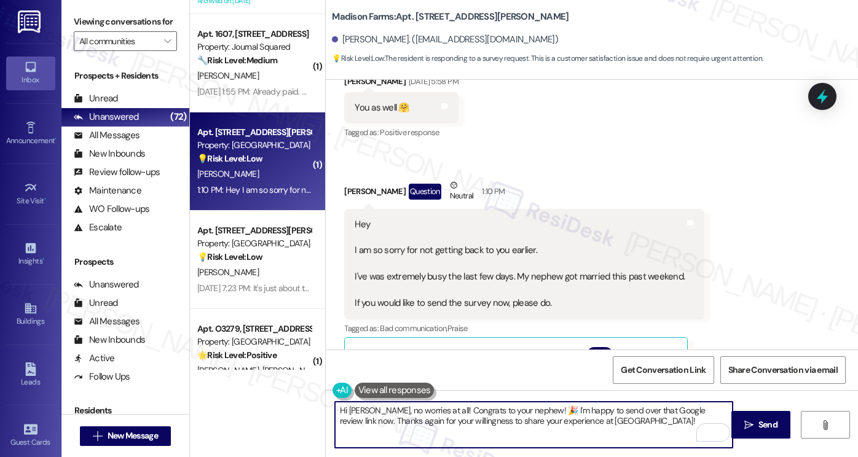
drag, startPoint x: 636, startPoint y: 420, endPoint x: 616, endPoint y: 424, distance: 19.4
click at [616, 424] on textarea "Hi Barbara, no worries at all! Congrats to your nephew! 🎉 I'm happy to send ove…" at bounding box center [534, 425] width 398 height 46
type textarea "Hi Barbara, no worries at all! Congrats to your nephew! 🎉 I'm happy to send ove…"
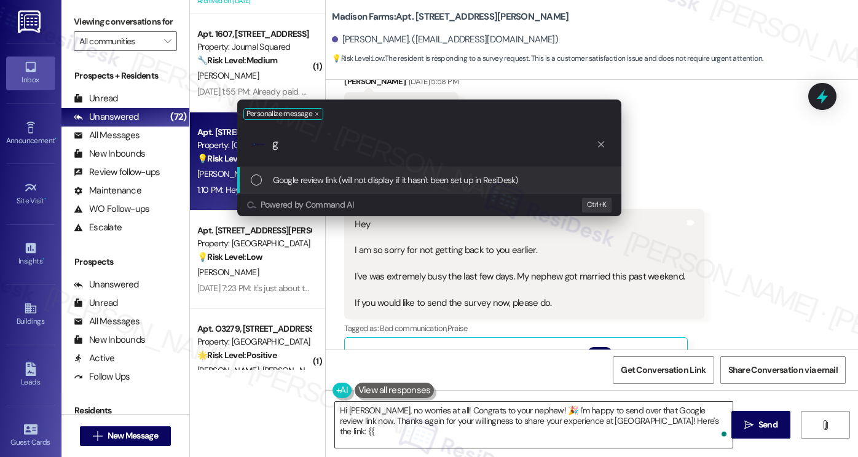
type input "go"
drag, startPoint x: 316, startPoint y: 149, endPoint x: 267, endPoint y: 147, distance: 48.6
click at [267, 147] on div ".cls-1{fill:#0a055f;}.cls-2{fill:#0cc4c4;} resideskLogoBlueOrange go" at bounding box center [429, 144] width 384 height 44
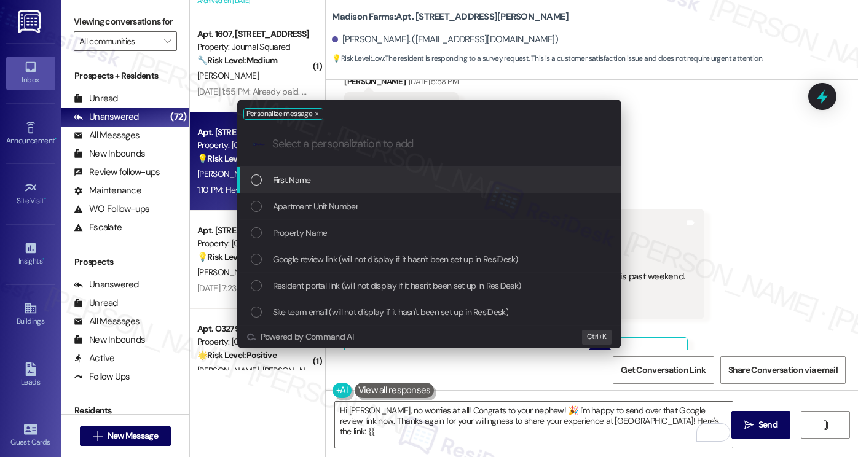
drag, startPoint x: 91, startPoint y: 15, endPoint x: 102, endPoint y: 19, distance: 11.7
click at [91, 15] on div "Personalize message .cls-1{fill:#0a055f;}.cls-2{fill:#0cc4c4;} resideskLogoBlue…" at bounding box center [429, 228] width 858 height 457
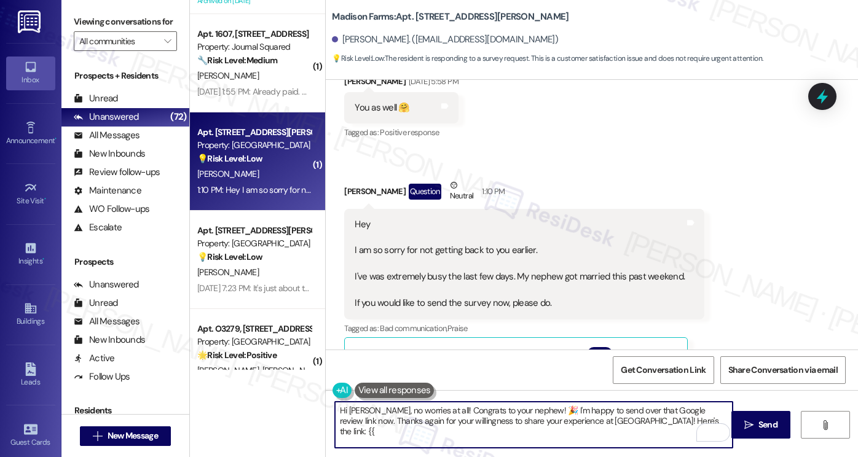
click at [663, 422] on textarea "Hi Barbara, no worries at all! Congrats to your nephew! 🎉 I'm happy to send ove…" at bounding box center [534, 425] width 398 height 46
drag, startPoint x: 667, startPoint y: 422, endPoint x: 660, endPoint y: 422, distance: 7.4
click at [660, 422] on textarea "Hi Barbara, no worries at all! Congrats to your nephew! 🎉 I'm happy to send ove…" at bounding box center [534, 425] width 398 height 46
paste textarea "google_review_link}}"
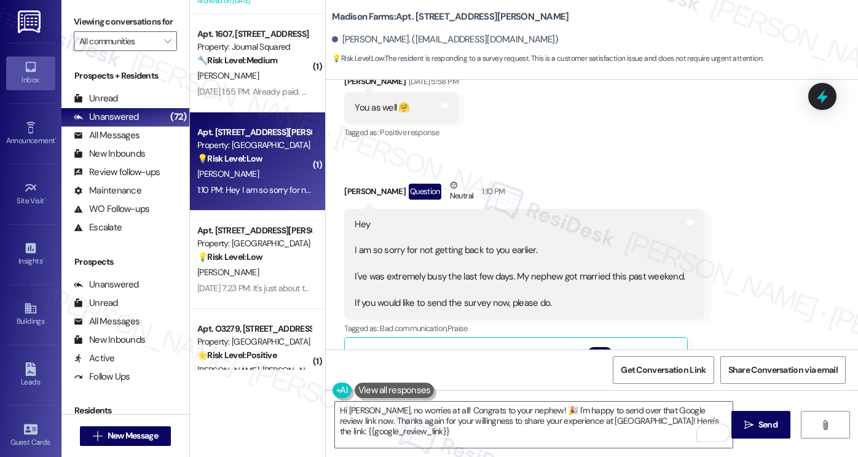
click at [328, 432] on div "Hi Barbara, no worries at all! Congrats to your nephew! 🎉 I'm happy to send ove…" at bounding box center [527, 424] width 399 height 47
click at [335, 430] on textarea "Hi Barbara, no worries at all! Congrats to your nephew! 🎉 I'm happy to send ove…" at bounding box center [534, 425] width 398 height 46
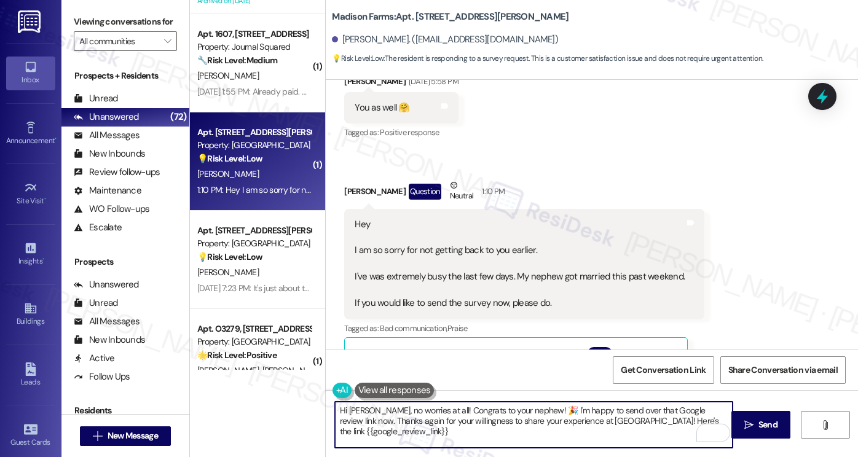
click at [471, 404] on textarea "Hi Barbara, no worries at all! Congrats to your nephew! 🎉 I'm happy to send ove…" at bounding box center [534, 425] width 398 height 46
click at [496, 431] on textarea "Hi Barbara, no worries at all! Congrats to your nephew! 🎉 I'm happy to send ove…" at bounding box center [534, 425] width 398 height 46
click at [498, 437] on textarea "Hi Barbara, no worries at all! Congrats to your nephew! 🎉 I'm happy to send ove…" at bounding box center [534, 425] width 398 height 46
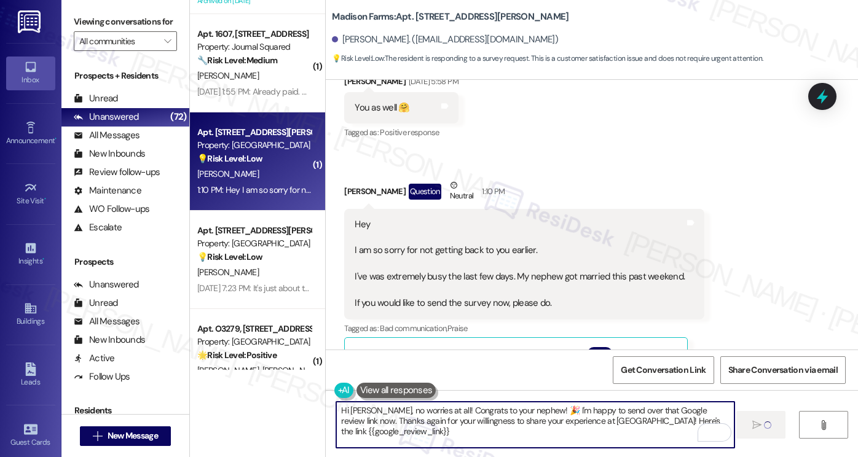
type textarea "Hi Barbara, no worries at all! Congrats to your nephew! 🎉 I'm happy to send ove…"
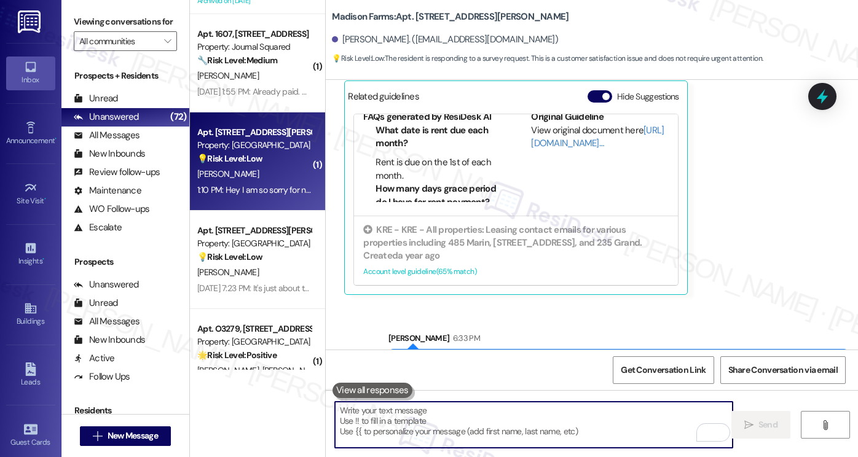
scroll to position [2532, 0]
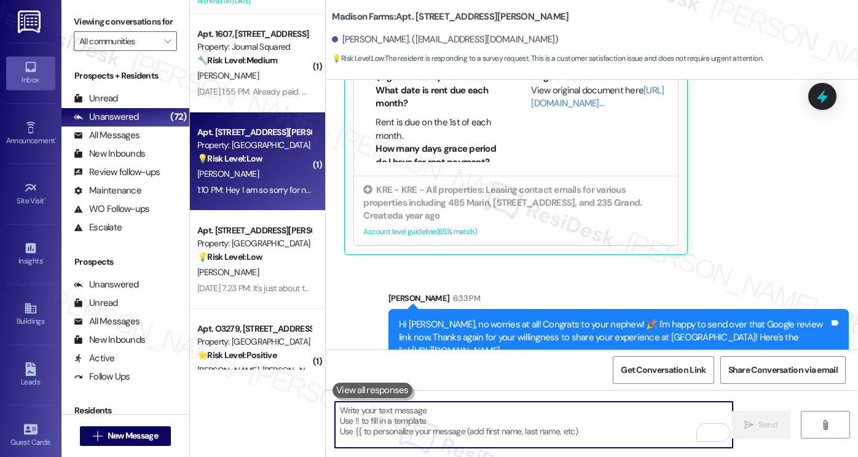
click at [536, 318] on div "Hi Barbara, no worries at all! Congrats to your nephew! 🎉 I'm happy to send ove…" at bounding box center [614, 337] width 430 height 39
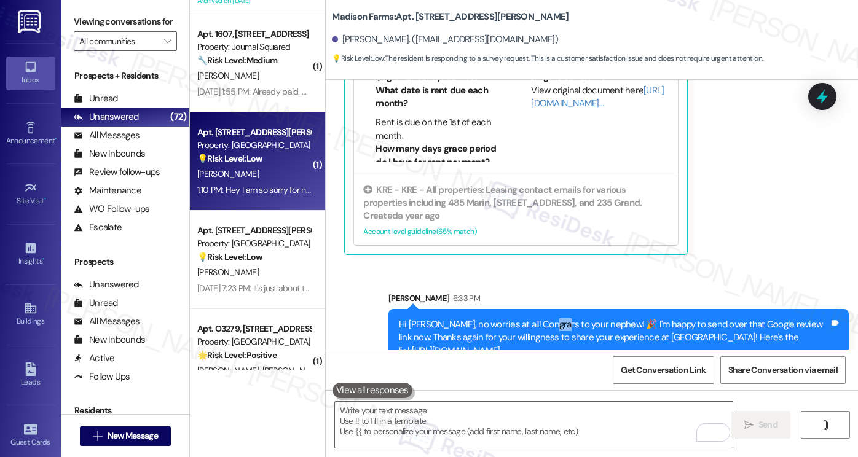
click at [536, 318] on div "Hi Barbara, no worries at all! Congrats to your nephew! 🎉 I'm happy to send ove…" at bounding box center [614, 337] width 430 height 39
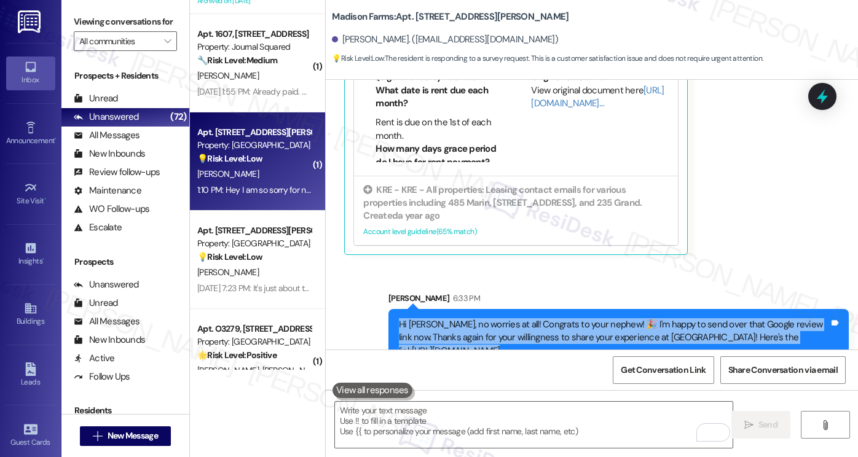
click at [536, 318] on div "Hi Barbara, no worries at all! Congrats to your nephew! 🎉 I'm happy to send ove…" at bounding box center [614, 337] width 430 height 39
click at [554, 318] on div "Hi Barbara, no worries at all! Congrats to your nephew! 🎉 I'm happy to send ove…" at bounding box center [614, 337] width 430 height 39
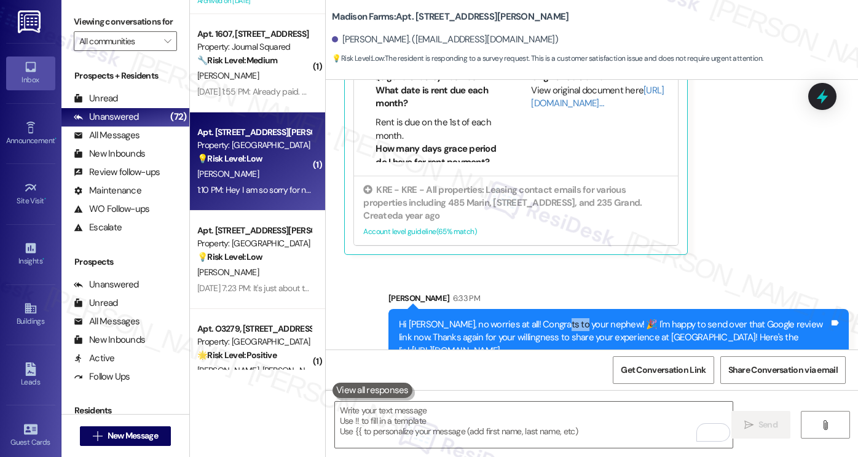
click at [554, 318] on div "Hi Barbara, no worries at all! Congrats to your nephew! 🎉 I'm happy to send ove…" at bounding box center [614, 337] width 430 height 39
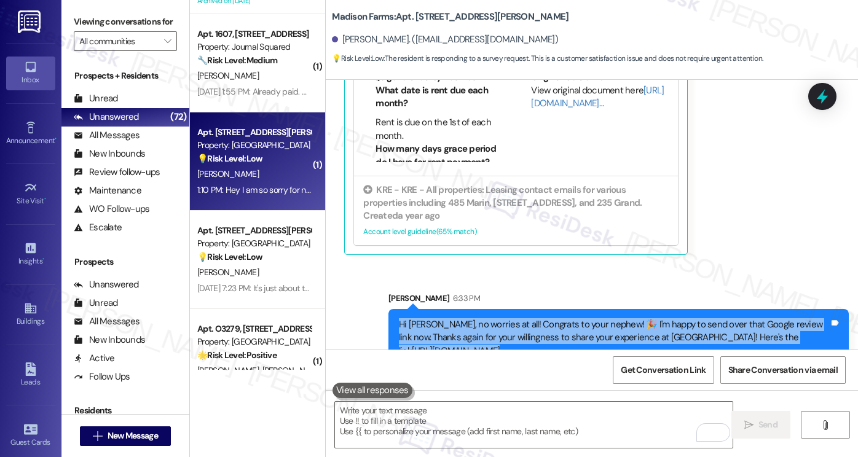
click at [554, 318] on div "Hi Barbara, no worries at all! Congrats to your nephew! 🎉 I'm happy to send ove…" at bounding box center [614, 337] width 430 height 39
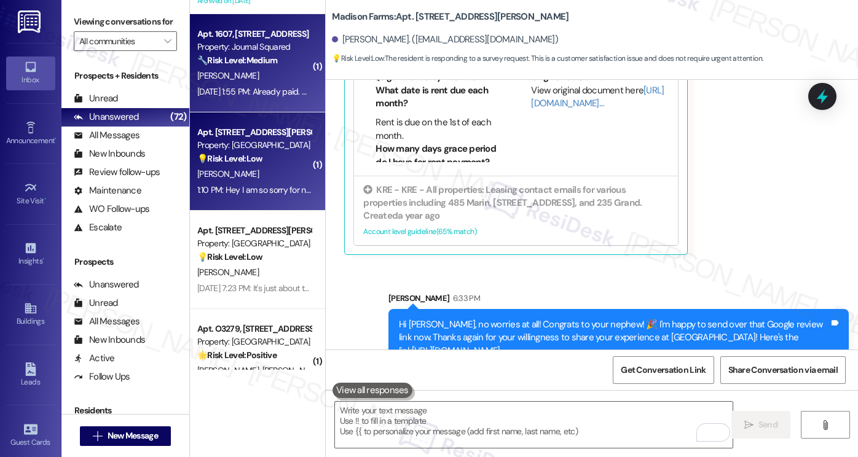
click at [263, 65] on strong "🔧 Risk Level: Medium" at bounding box center [237, 60] width 80 height 11
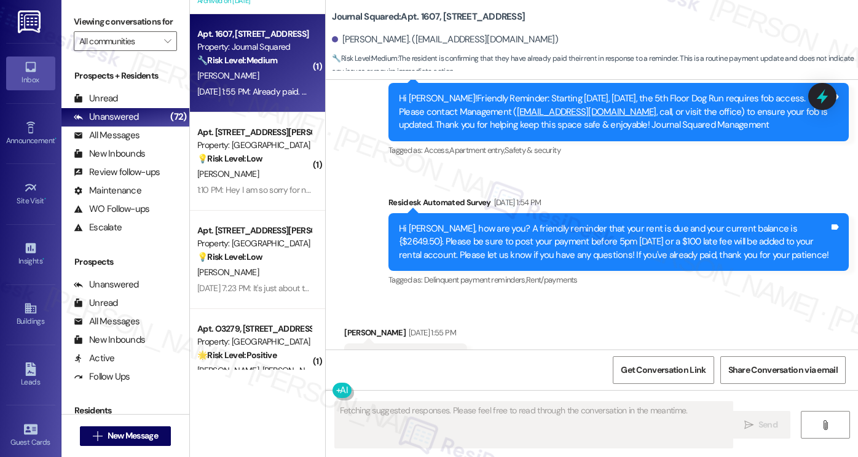
scroll to position [11114, 0]
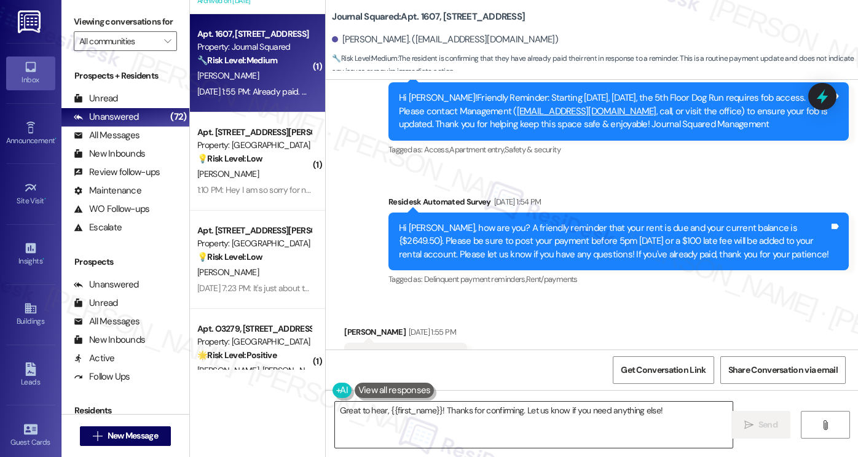
click at [689, 415] on textarea "Great to hear, {{first_name}}! Thanks for confirming. Let us know if you need a…" at bounding box center [534, 425] width 398 height 46
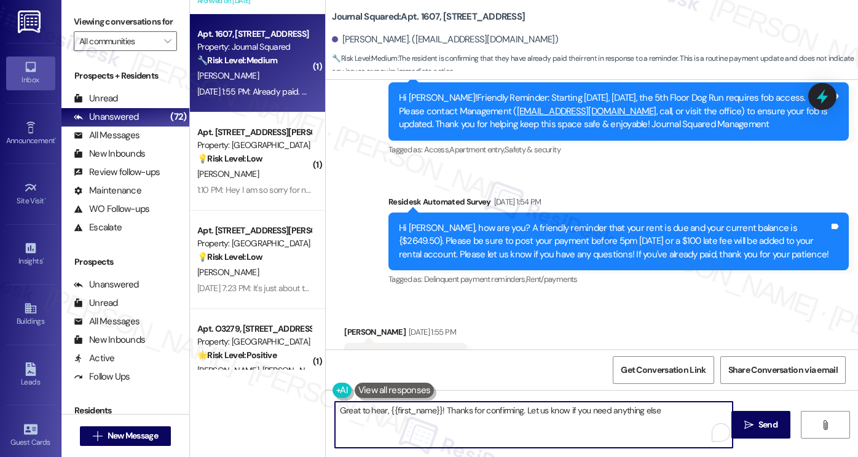
type textarea "Great to hear, {{first_name}}! Thanks for confirming. Let us know if you need a…"
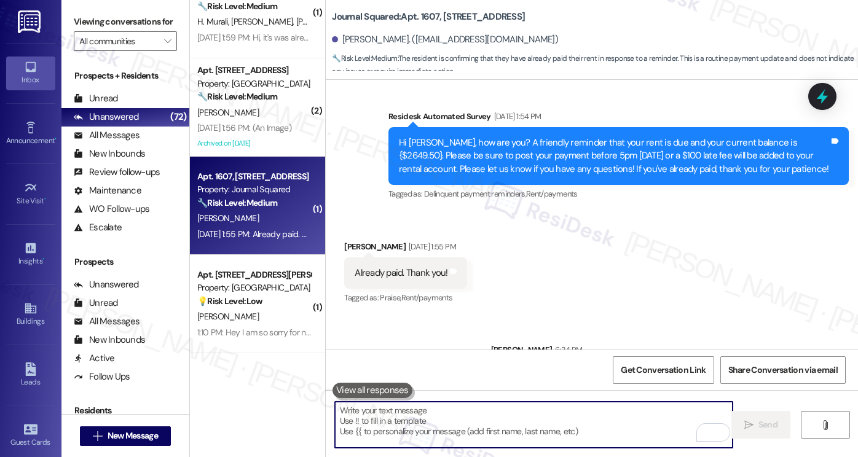
scroll to position [1350, 0]
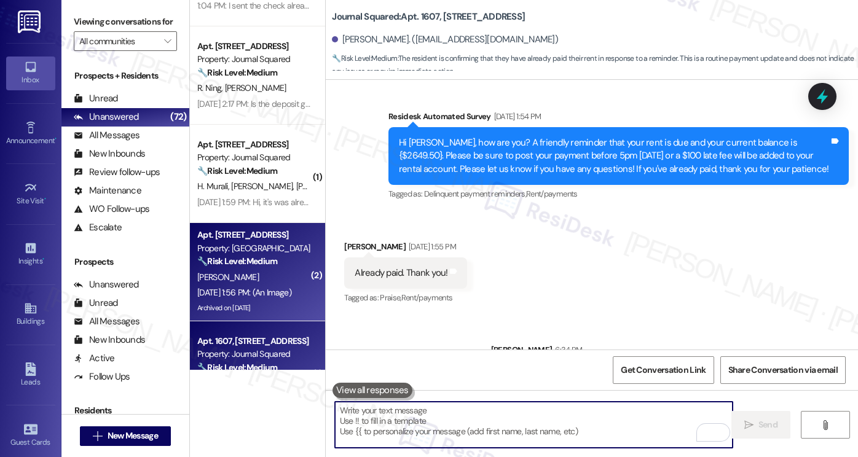
click at [234, 268] on div "Apt. 845, 18 Park View Avenue Property: 18 Park 🔧 Risk Level: Medium The reside…" at bounding box center [254, 248] width 116 height 42
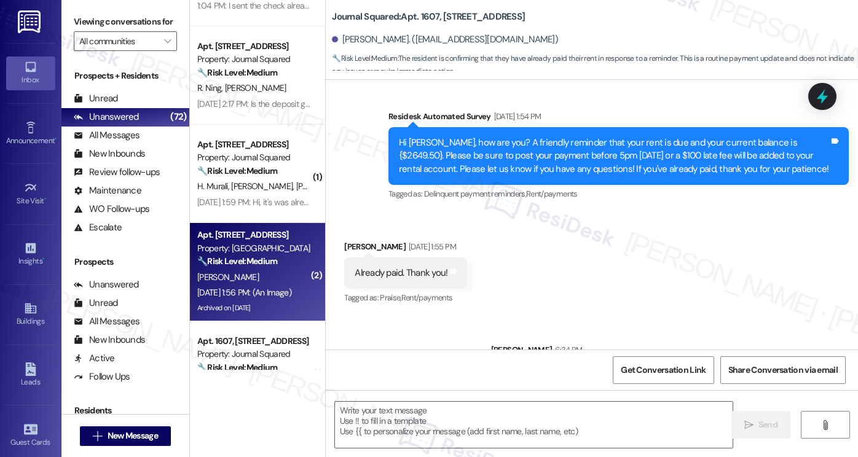
type textarea "Fetching suggested responses. Please feel free to read through the conversation…"
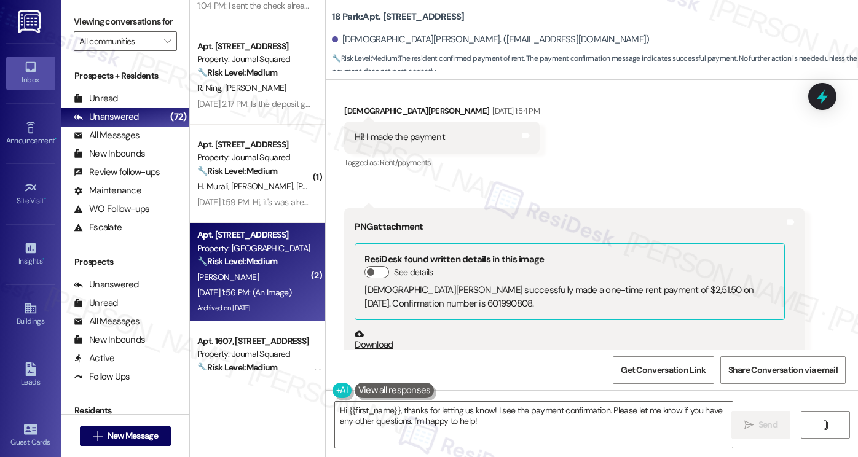
scroll to position [25020, 0]
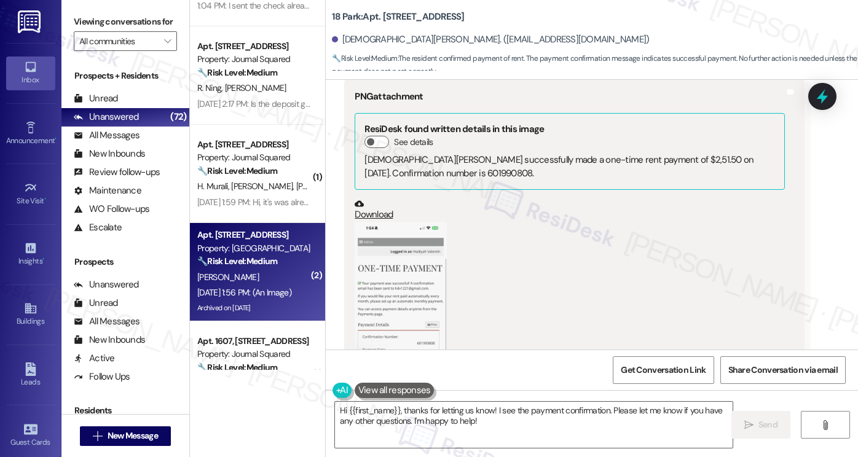
click at [398, 222] on button "Zoom image" at bounding box center [401, 322] width 92 height 200
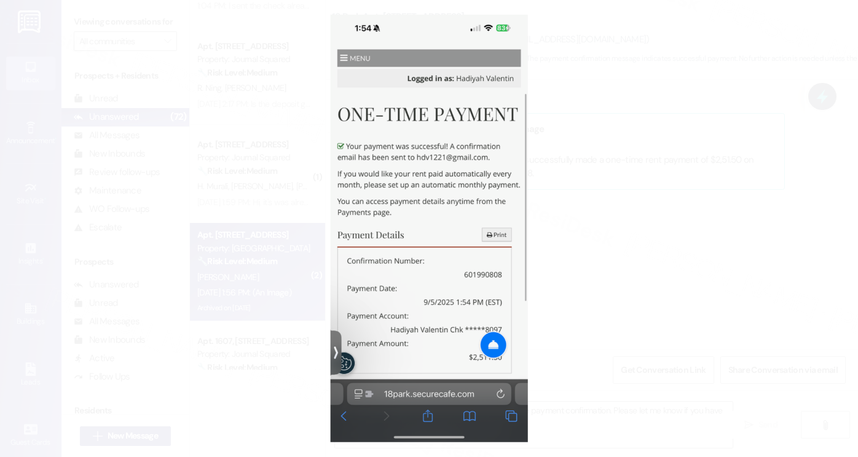
scroll to position [25020, 0]
click at [639, 212] on button "Unzoom image" at bounding box center [429, 228] width 858 height 457
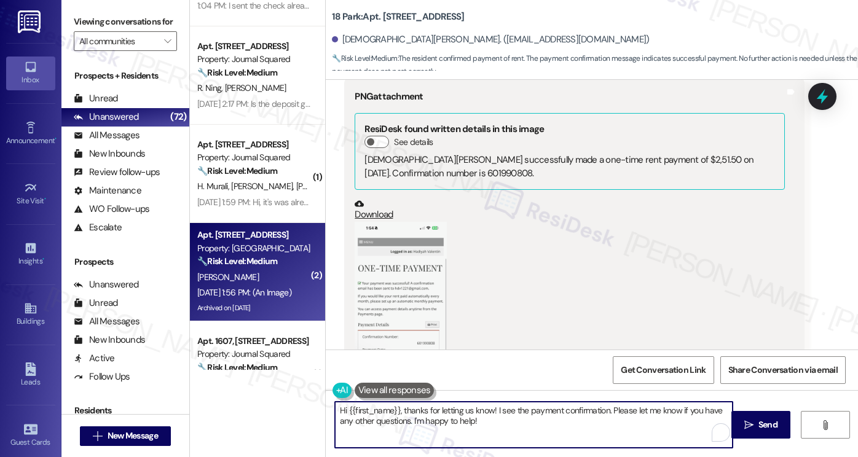
click at [501, 420] on textarea "Hi {{first_name}}, thanks for letting us know! I see the payment confirmation. …" at bounding box center [534, 425] width 398 height 46
click at [487, 412] on textarea "Hi {{first_name}}, thanks for letting us know! I see the payment confirmation. …" at bounding box center [534, 425] width 398 height 46
drag, startPoint x: 626, startPoint y: 411, endPoint x: 553, endPoint y: 411, distance: 72.5
click at [553, 411] on textarea "Hi {{first_name}}, thanks for letting us know and sendinng the confirmation rec…" at bounding box center [534, 425] width 398 height 46
type textarea "Hi {{first_name}}, thanks for letting us know and sendinng the screenshot! I se…"
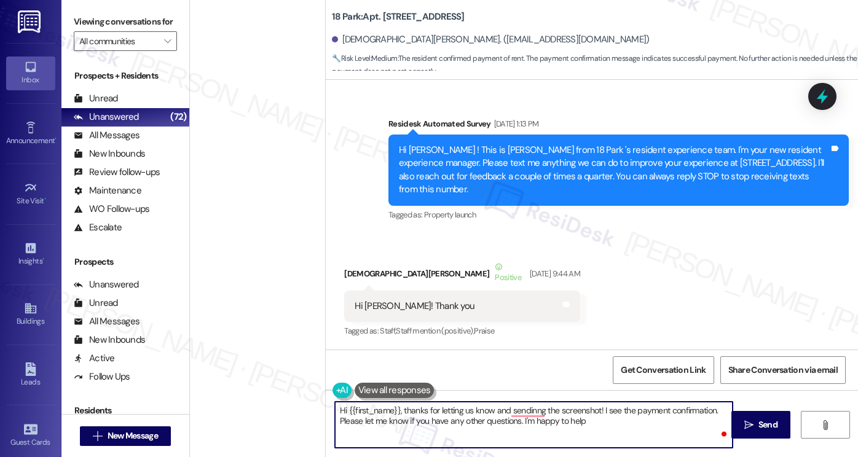
scroll to position [25020, 0]
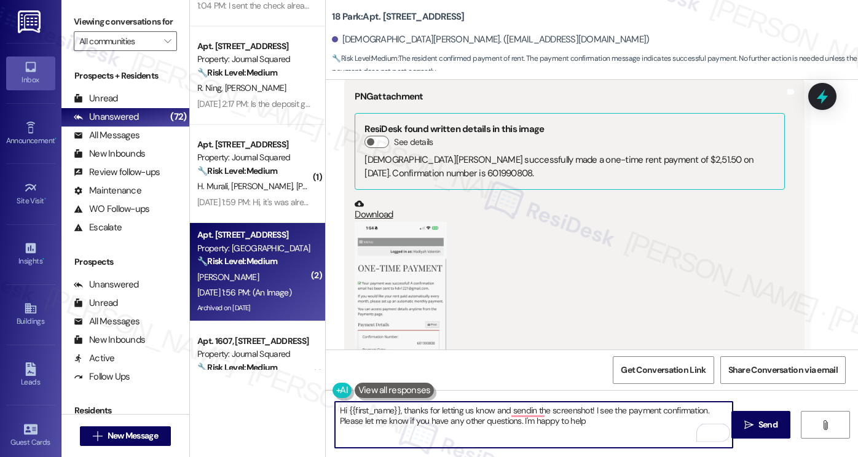
type textarea "Hi {{first_name}}, thanks for letting us know and sending the screenshot! I see…"
click at [460, 407] on textarea "Hi {{first_name}}, thanks for letting us know and sending the screenshot! I see…" at bounding box center [534, 425] width 398 height 46
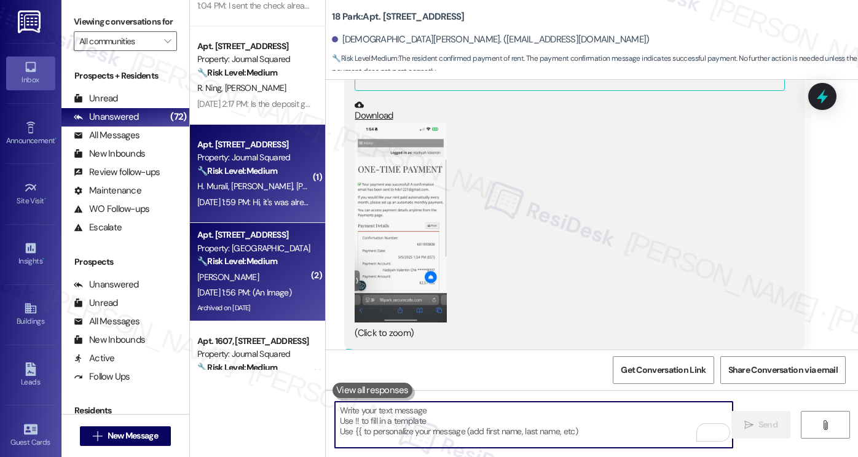
click at [221, 179] on div "H. [PERSON_NAME] [PERSON_NAME]" at bounding box center [254, 186] width 116 height 15
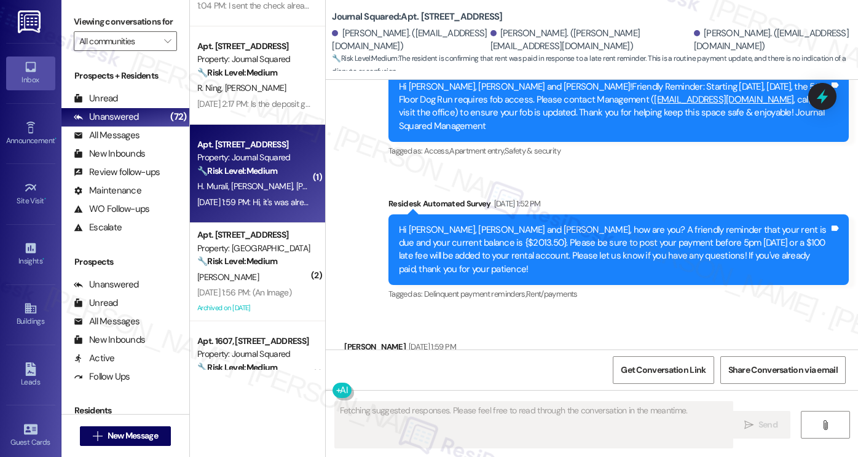
scroll to position [1628, 0]
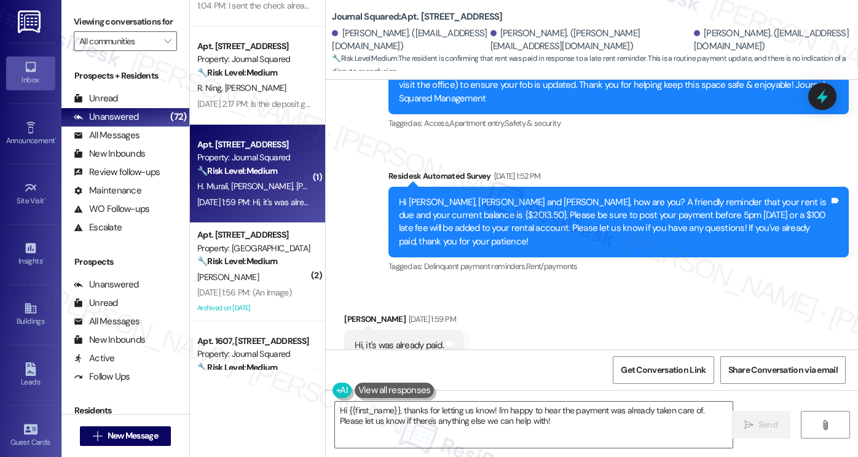
click at [83, 16] on label "Viewing conversations for" at bounding box center [125, 21] width 103 height 19
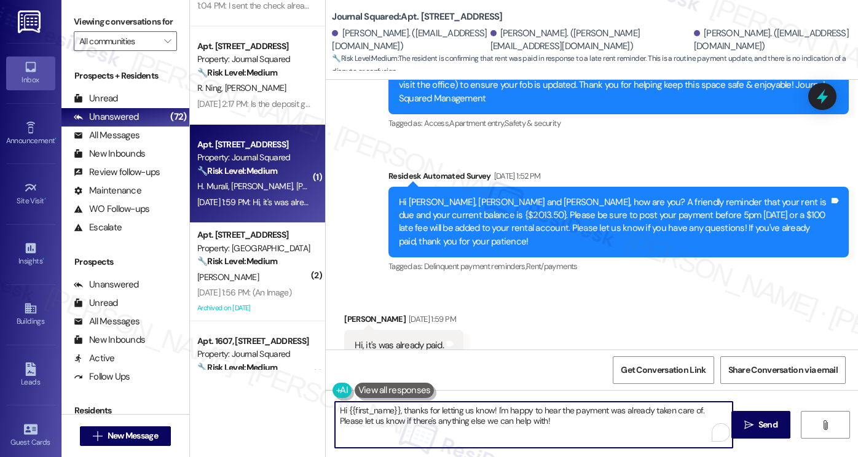
click at [391, 407] on textarea "Hi {{first_name}}, thanks for letting us know! I'm happy to hear the payment wa…" at bounding box center [534, 425] width 398 height 46
paste textarea "[PERSON_NAME]! I hope you had a great weekend! Thanks for taking care of it. Di…"
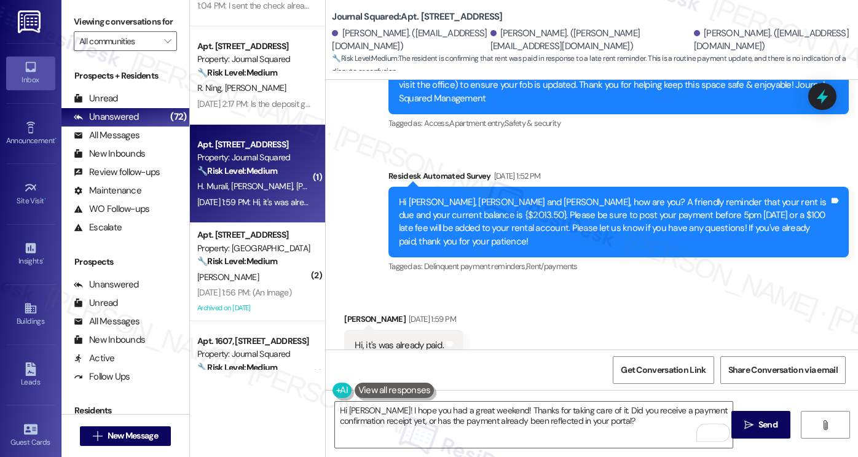
click at [347, 304] on div "Received via SMS [PERSON_NAME] [DATE] 1:59 PM Hi, it's was already paid. Tags a…" at bounding box center [404, 346] width 138 height 85
copy div "[PERSON_NAME]"
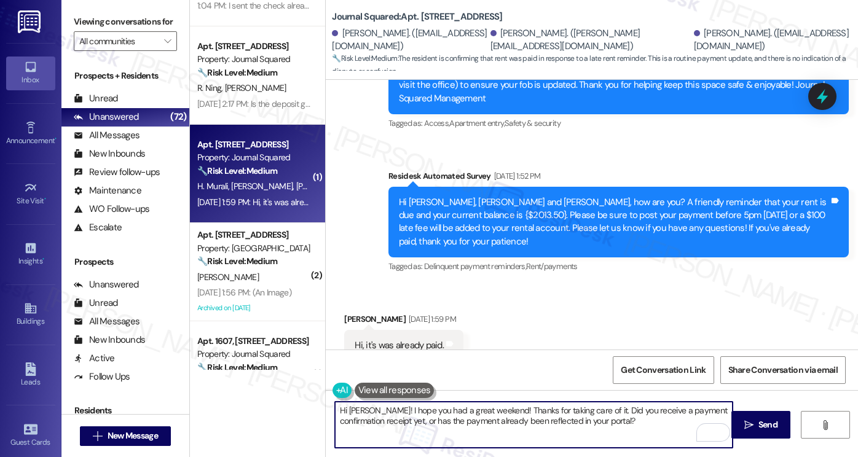
click at [360, 410] on textarea "Hi [PERSON_NAME]! I hope you had a great weekend! Thanks for taking care of it.…" at bounding box center [534, 425] width 398 height 46
paste textarea "[PERSON_NAME]"
type textarea "Hi [PERSON_NAME]! I hope you had a great weekend! Thanks for taking care of it.…"
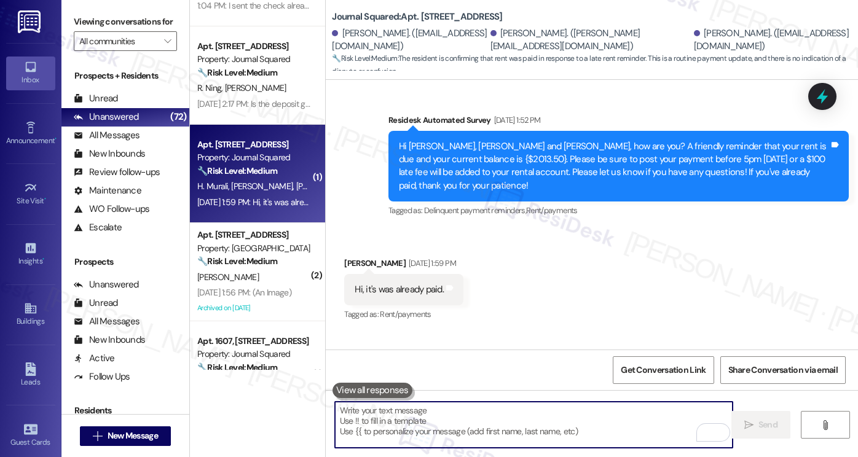
scroll to position [1726, 0]
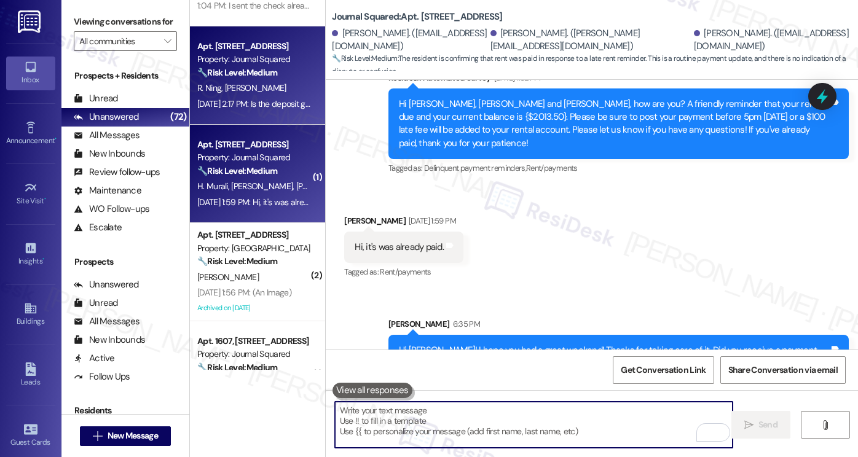
click at [280, 56] on div "Property: Journal Squared" at bounding box center [254, 59] width 114 height 13
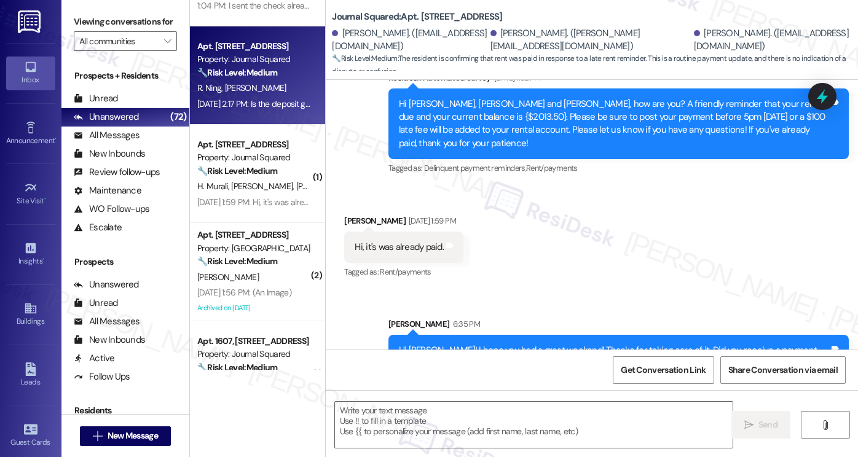
type textarea "Fetching suggested responses. Please feel free to read through the conversation…"
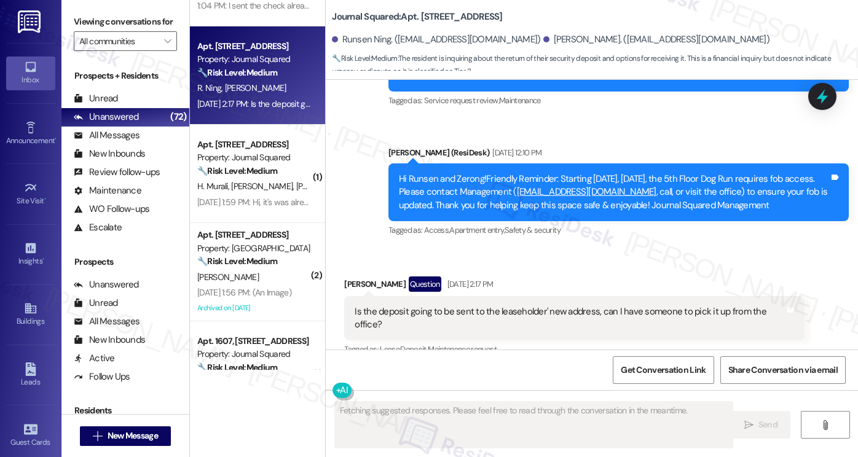
scroll to position [13876, 0]
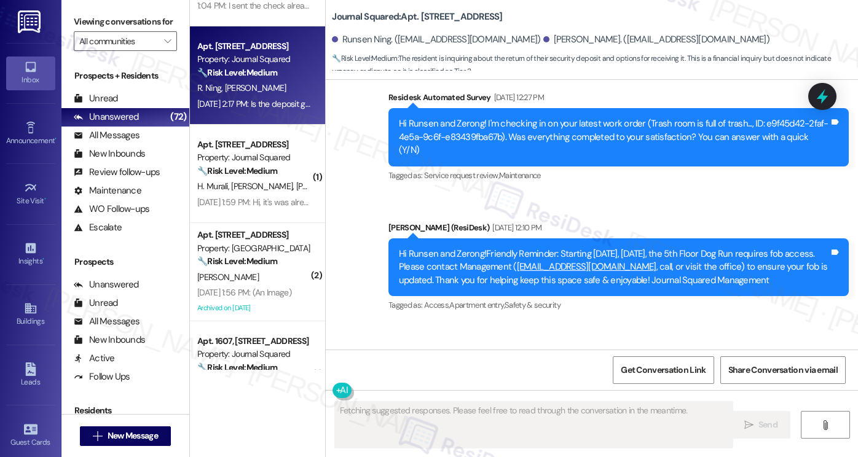
click at [513, 380] on div "Is the deposit going to be sent to the leaseholder' new address, can I have som…" at bounding box center [570, 393] width 430 height 26
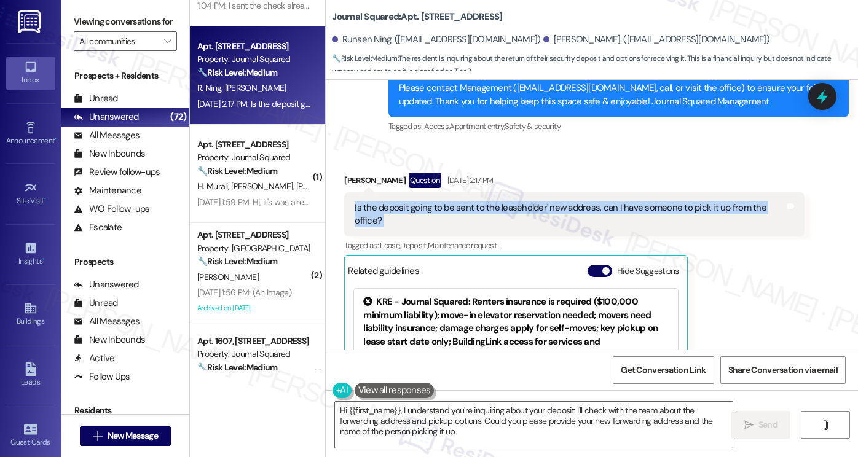
type textarea "Hi {{first_name}}, I understand you're inquiring about your deposit. I'll check…"
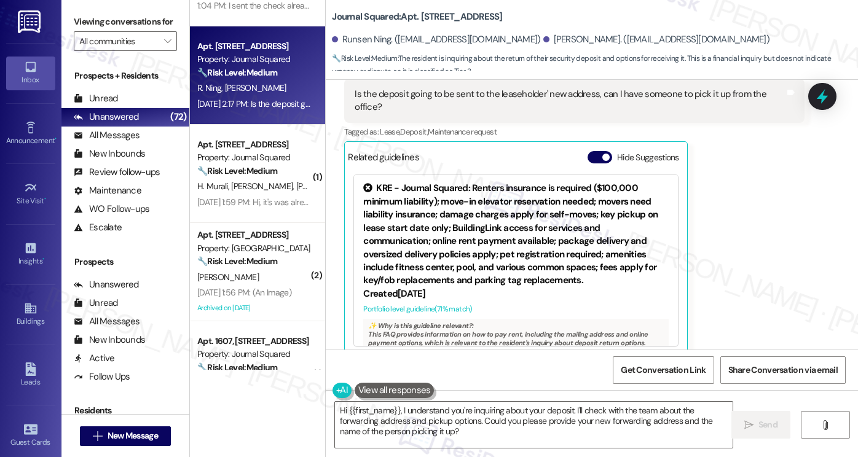
click at [497, 419] on div "Hi Zerong, I understand you're wondering about your deposit. I believe it still…" at bounding box center [614, 458] width 430 height 79
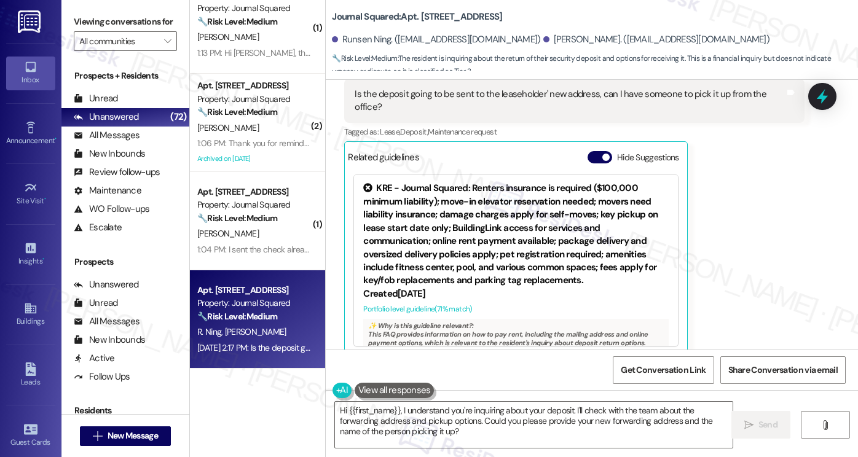
scroll to position [1104, 0]
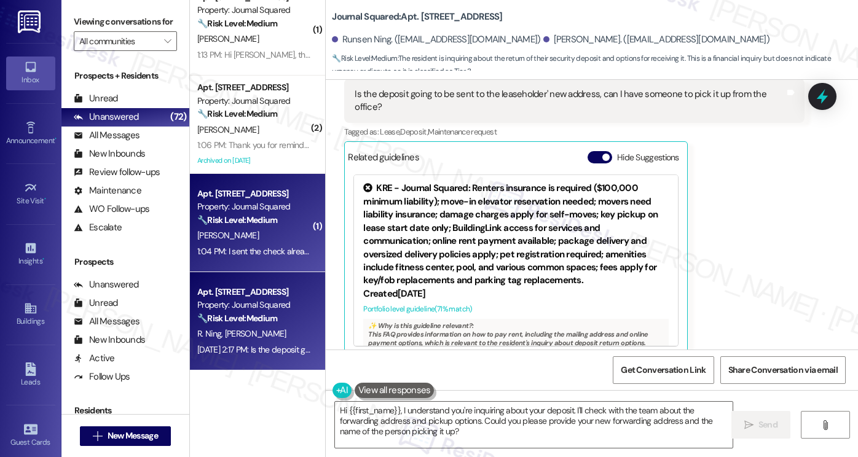
click at [275, 230] on div "[PERSON_NAME]" at bounding box center [254, 235] width 116 height 15
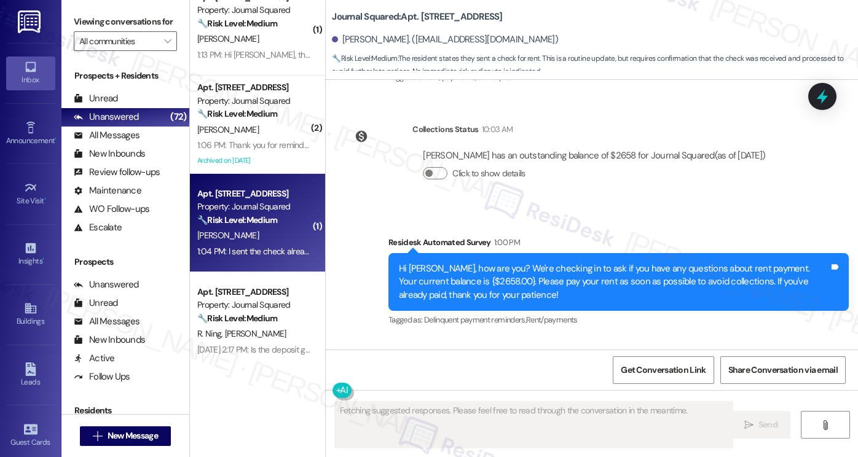
scroll to position [12697, 0]
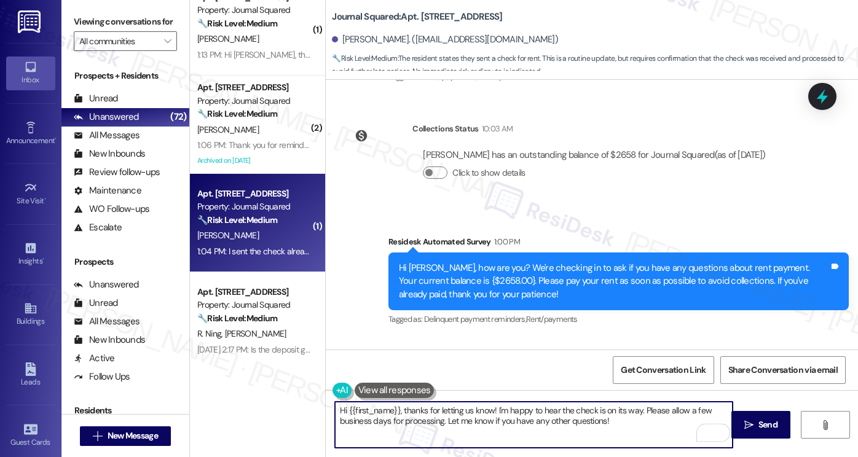
drag, startPoint x: 634, startPoint y: 420, endPoint x: 419, endPoint y: 405, distance: 216.2
click at [419, 405] on textarea "Hi {{first_name}}, thanks for letting us know! I'm happy to hear the check is o…" at bounding box center [534, 425] width 398 height 46
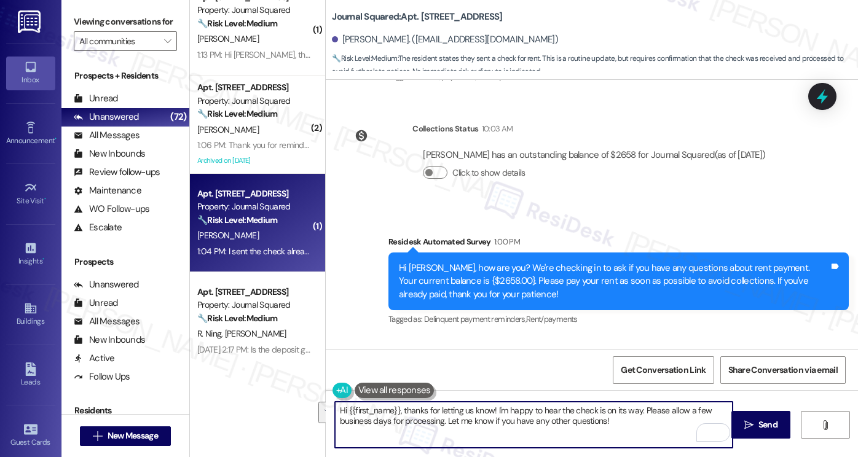
click at [419, 405] on textarea "Hi {{first_name}}, thanks for letting us know! I'm happy to hear the check is o…" at bounding box center [534, 425] width 398 height 46
click at [359, 392] on div "I sent the check already! Thank you" at bounding box center [424, 398] width 138 height 13
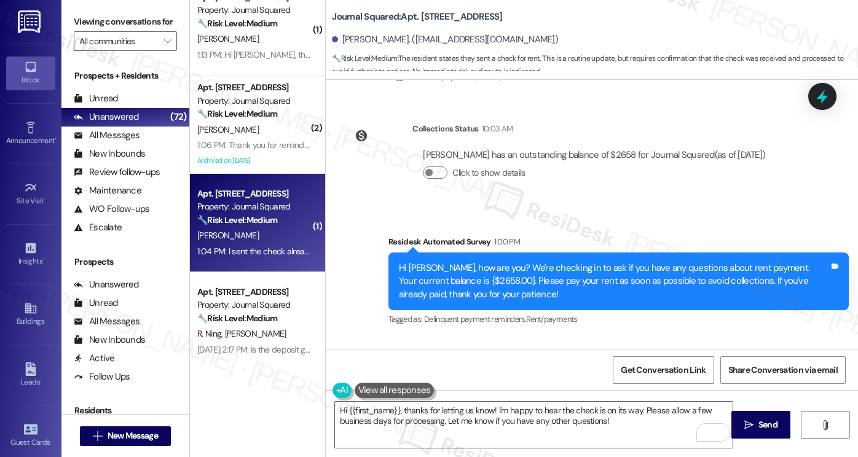
click at [359, 392] on div "I sent the check already! Thank you" at bounding box center [424, 398] width 138 height 13
click at [488, 403] on textarea "Hi {{first_name}}, thanks for letting us know! I'm happy to hear the check is o…" at bounding box center [534, 425] width 398 height 46
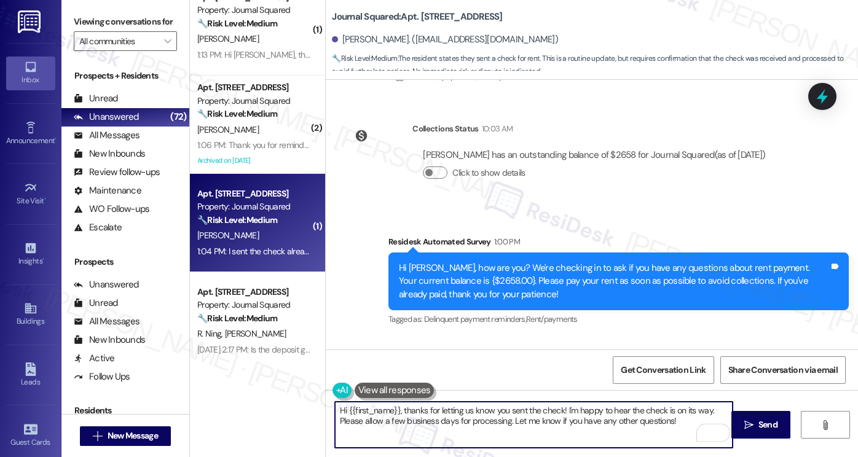
click at [425, 392] on div "I sent the check already! Thank you" at bounding box center [424, 398] width 138 height 13
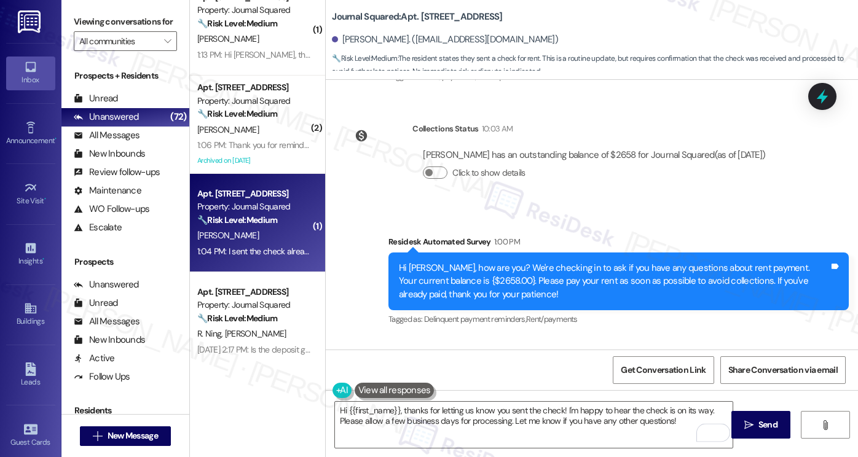
click at [425, 392] on div "I sent the check already! Thank you" at bounding box center [424, 398] width 138 height 13
copy div "I sent the check already! Thank you Tags and notes"
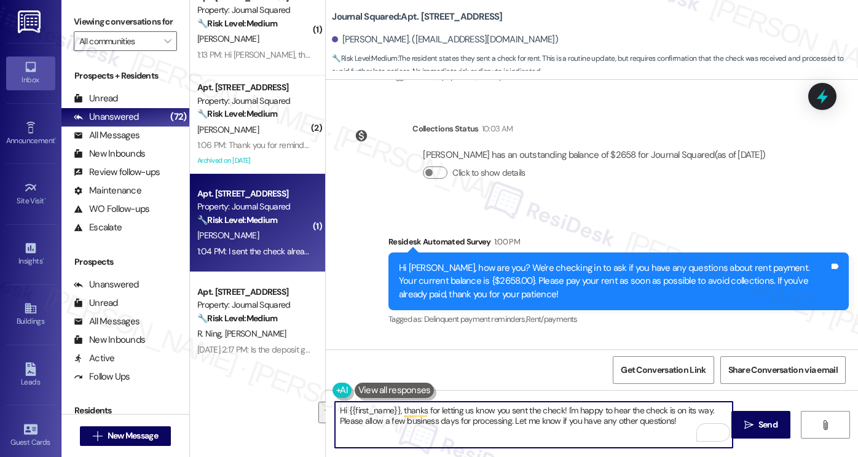
drag, startPoint x: 674, startPoint y: 423, endPoint x: 562, endPoint y: 403, distance: 113.1
click at [562, 403] on textarea "Hi {{first_name}}, thanks for letting us know you sent the check! I'm happy to …" at bounding box center [534, 425] width 398 height 46
click at [646, 415] on textarea "Hi {{first_name}}, thanks for letting us know you sent the check! I'm happy to …" at bounding box center [534, 425] width 398 height 46
drag, startPoint x: 706, startPoint y: 409, endPoint x: 566, endPoint y: 412, distance: 140.2
click at [566, 412] on textarea "Hi {{first_name}}, thanks for letting us know you sent the check! I'm happy to …" at bounding box center [534, 425] width 398 height 46
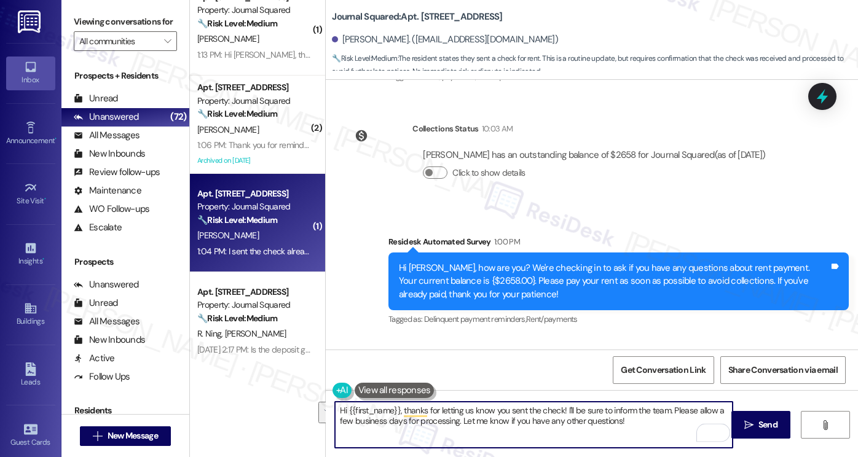
drag, startPoint x: 668, startPoint y: 423, endPoint x: 667, endPoint y: 411, distance: 12.4
click at [667, 411] on textarea "Hi {{first_name}}, thanks for letting us know you sent the check! I'll be sure …" at bounding box center [534, 425] width 398 height 46
type textarea "Hi {{first_name}}, thanks for letting us know you sent the check! I'll be sure …"
click at [708, 413] on textarea "Hi {{first_name}}, thanks for letting us know you sent the check! I'll be sure …" at bounding box center [534, 425] width 398 height 46
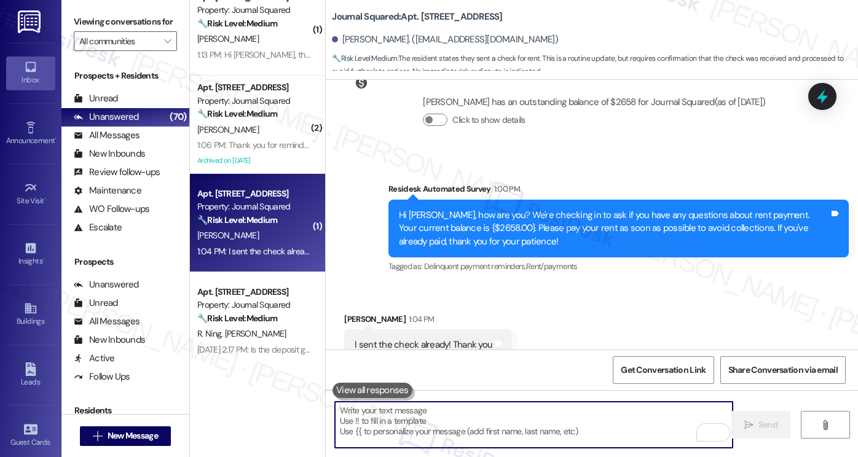
scroll to position [12796, 0]
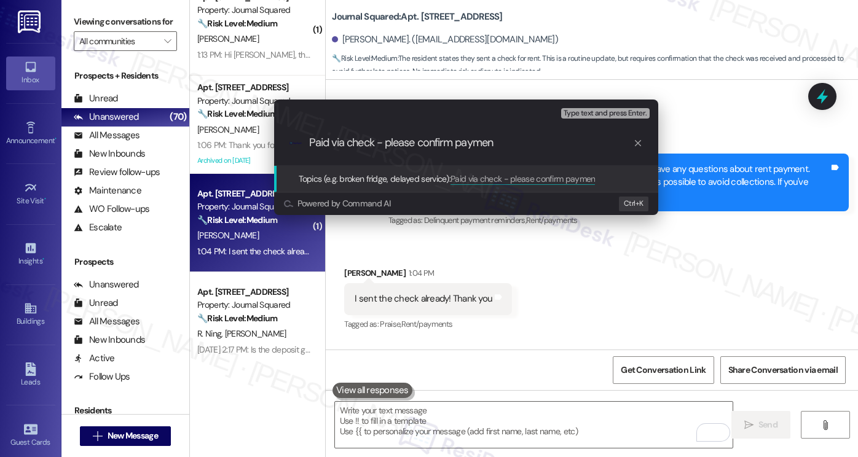
type input "Paid via check - please confirm payment"
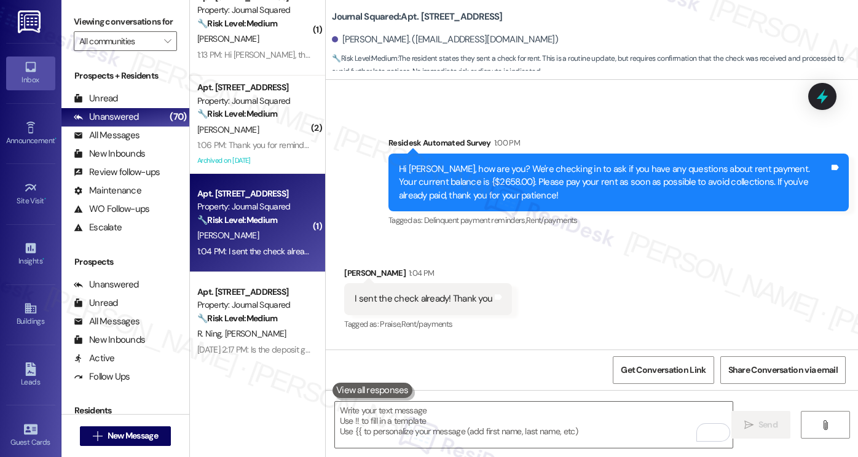
scroll to position [12696, 0]
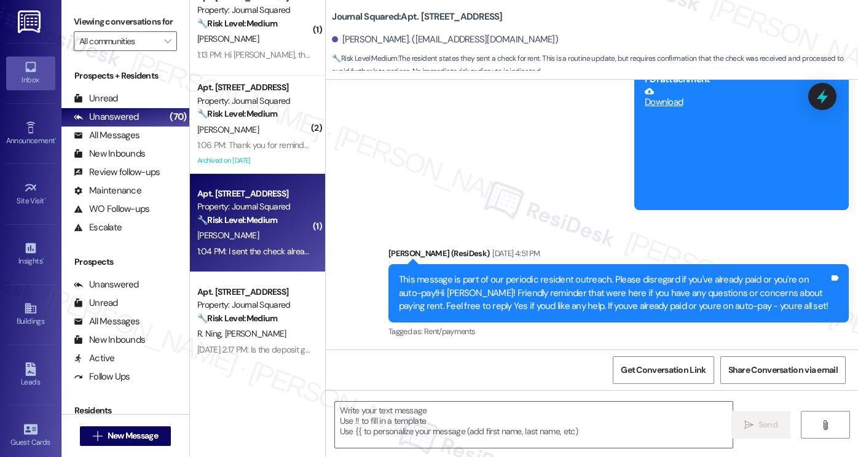
type textarea "Fetching suggested responses. Please feel free to read through the conversation…"
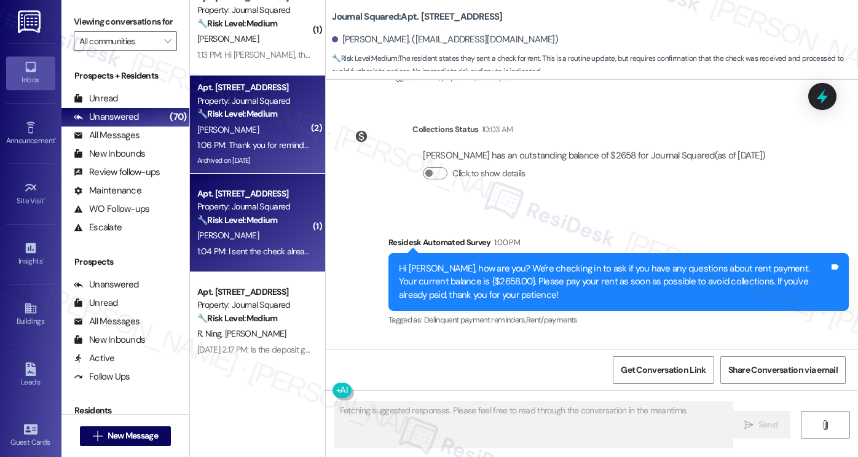
click at [285, 153] on div "Archived on [DATE]" at bounding box center [254, 160] width 116 height 15
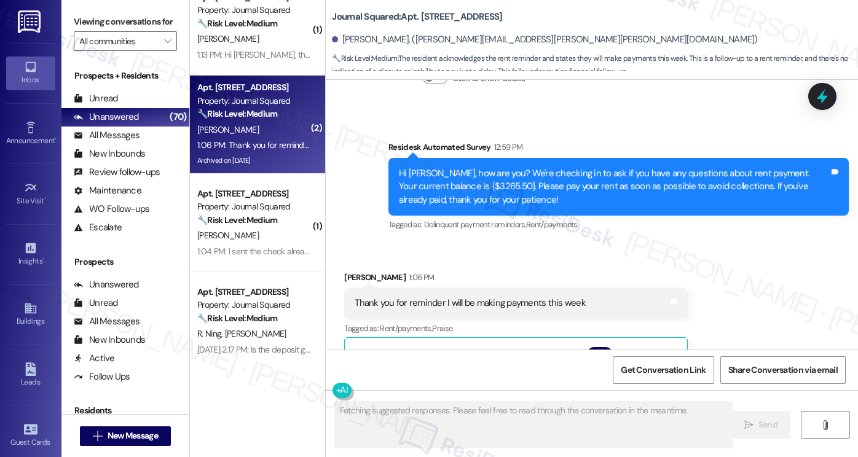
scroll to position [16471, 0]
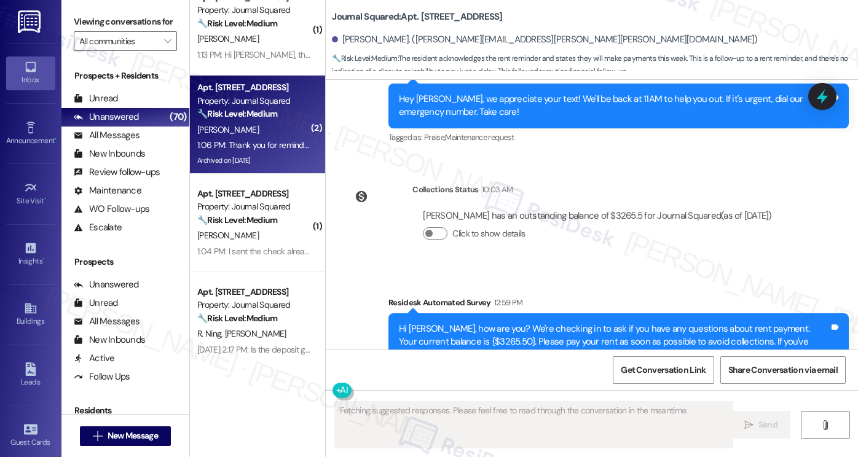
click at [497, 452] on div "Thank you for reminder I will be making payments this week" at bounding box center [470, 458] width 231 height 13
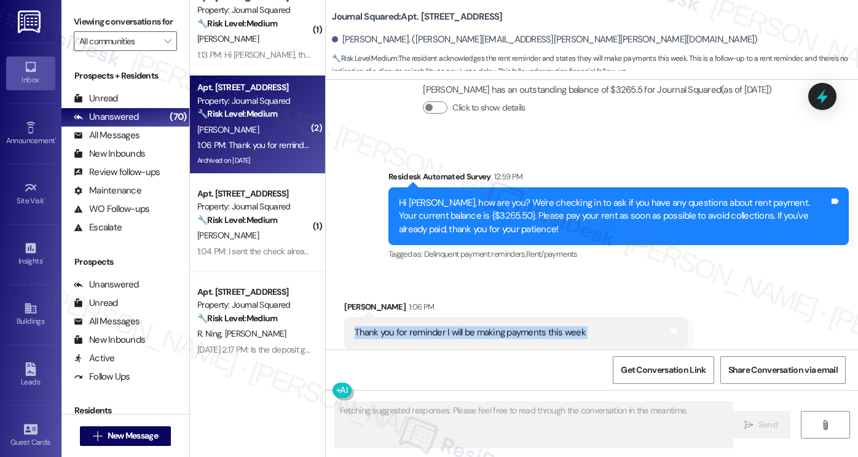
scroll to position [16718, 0]
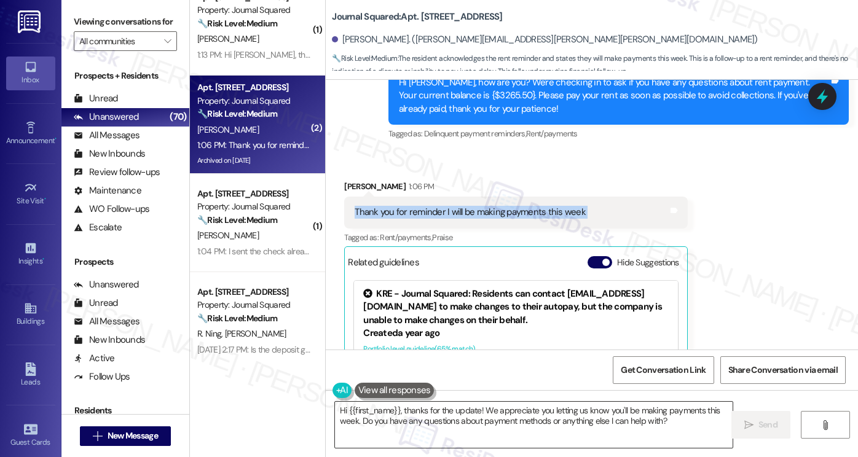
click at [544, 410] on textarea "Hi {{first_name}}, thanks for the update! We appreciate you letting us know you…" at bounding box center [534, 425] width 398 height 46
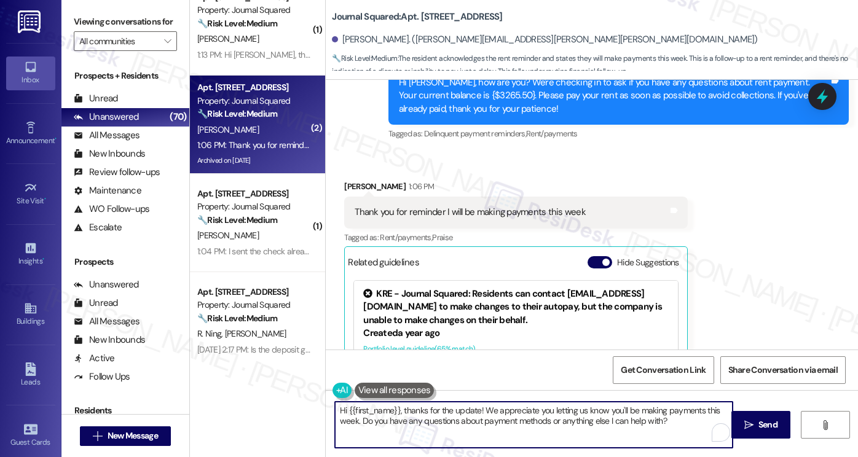
click at [544, 410] on textarea "Hi {{first_name}}, thanks for the update! We appreciate you letting us know you…" at bounding box center [534, 425] width 398 height 46
click at [551, 412] on textarea "Hi {{first_name}}, thanks for the update! We appreciate you letting us know you…" at bounding box center [534, 425] width 398 height 46
drag, startPoint x: 354, startPoint y: 425, endPoint x: 600, endPoint y: 422, distance: 246.5
click at [581, 422] on textarea "Hi {{first_name}}, thanks for the update! We appreciate you letting us know you…" at bounding box center [534, 425] width 398 height 46
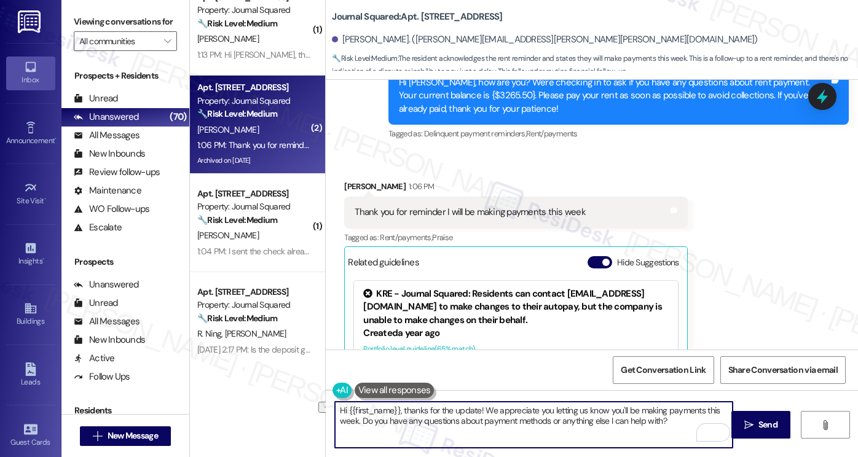
drag, startPoint x: 674, startPoint y: 420, endPoint x: 359, endPoint y: 418, distance: 314.7
click at [359, 418] on textarea "Hi {{first_name}}, thanks for the update! We appreciate you letting us know you…" at bounding box center [534, 425] width 398 height 46
type textarea "Hi {{first_name}}, thanks for the update! We appreciate you letting us know you…"
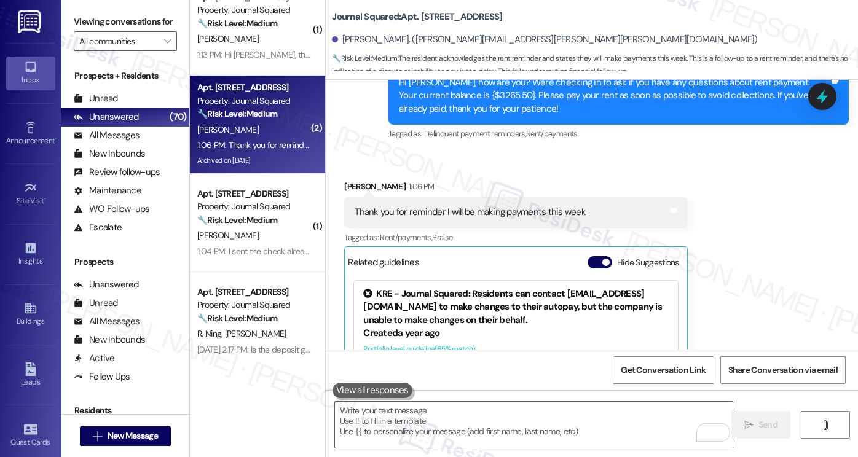
click at [109, 26] on label "Viewing conversations for" at bounding box center [125, 21] width 103 height 19
click at [524, 419] on textarea "To enrich screen reader interactions, please activate Accessibility in Grammarl…" at bounding box center [534, 425] width 398 height 46
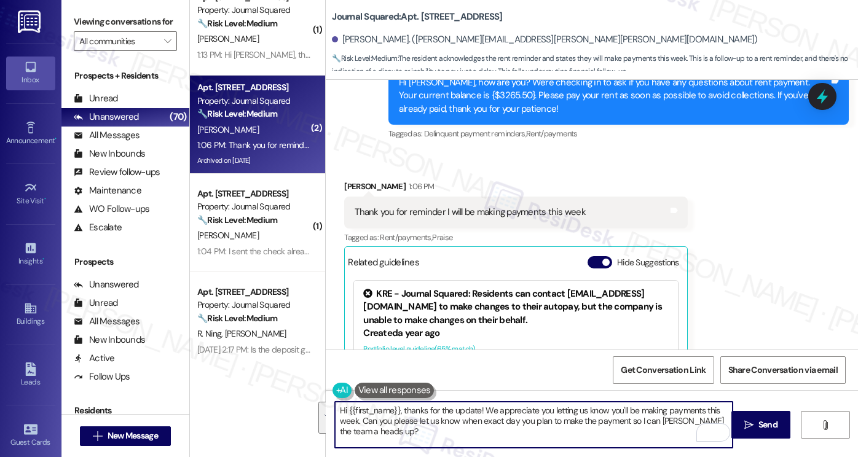
click at [522, 426] on textarea "Hi {{first_name}}, thanks for the update! We appreciate you letting us know you…" at bounding box center [534, 425] width 398 height 46
drag, startPoint x: 422, startPoint y: 428, endPoint x: 398, endPoint y: 406, distance: 32.7
click at [398, 406] on textarea "Hi {{first_name}}, thanks for the update! We appreciate you letting us know you…" at bounding box center [534, 425] width 398 height 46
paste textarea "Thanks for the update! We appreciate you letting us know you’ll be making your …"
click at [396, 409] on textarea "Hi {{first_name}}, Thanks for the update! We appreciate you letting us know you…" at bounding box center [534, 425] width 398 height 46
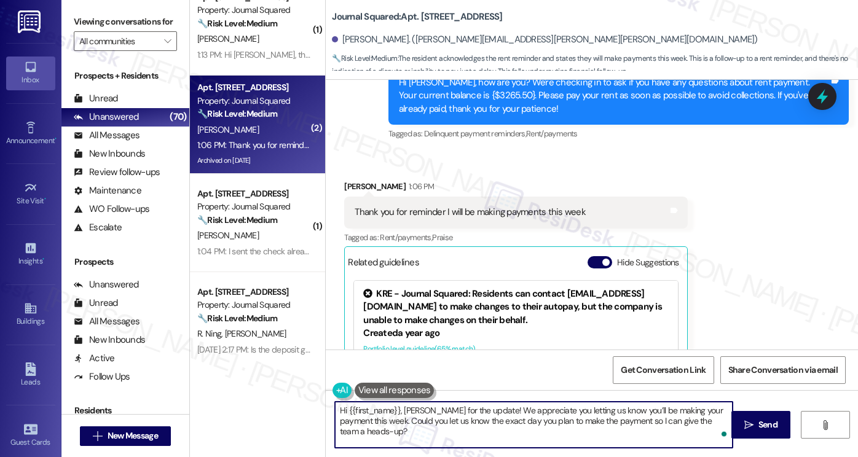
type textarea "Hi {{first_name}}, thanks for the update! We appreciate you letting us know you…"
click at [695, 413] on textarea "Hi {{first_name}}, thanks for the update! We appreciate you letting us know you…" at bounding box center [534, 425] width 398 height 46
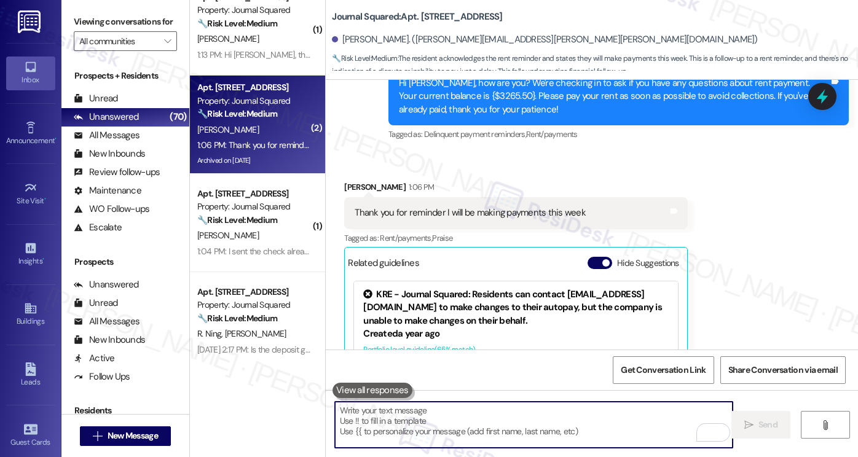
scroll to position [16816, 0]
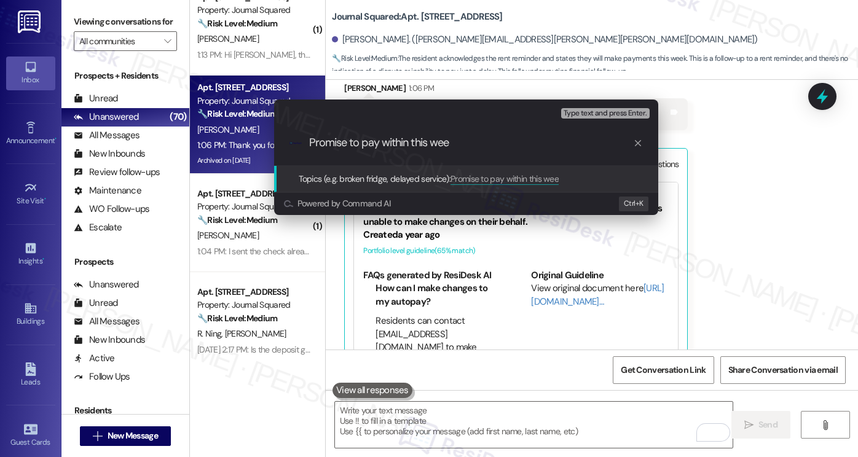
type input "Promise to pay within this week"
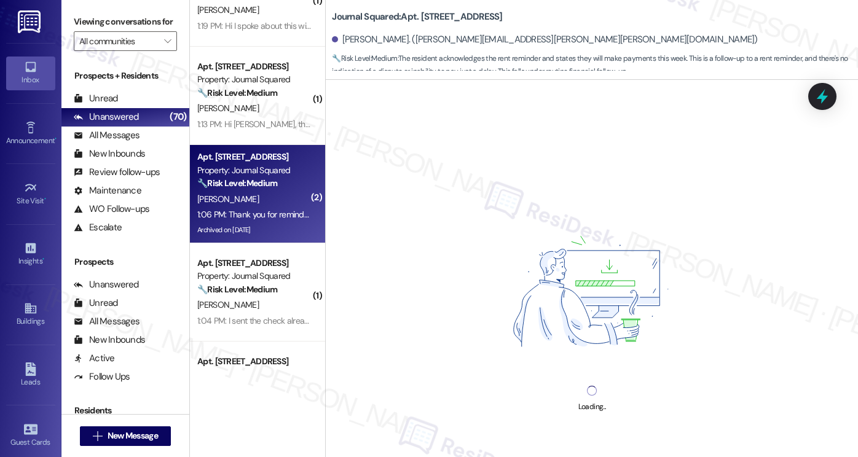
scroll to position [982, 0]
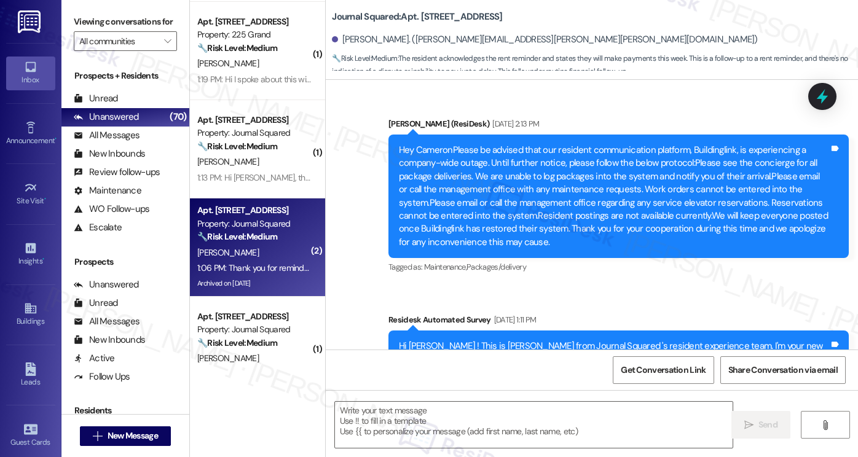
click at [282, 179] on div "Apt. 5509, 605 Pavonia Avenue Property: Journal Squared 🔧 Risk Level: Medium Th…" at bounding box center [257, 185] width 135 height 370
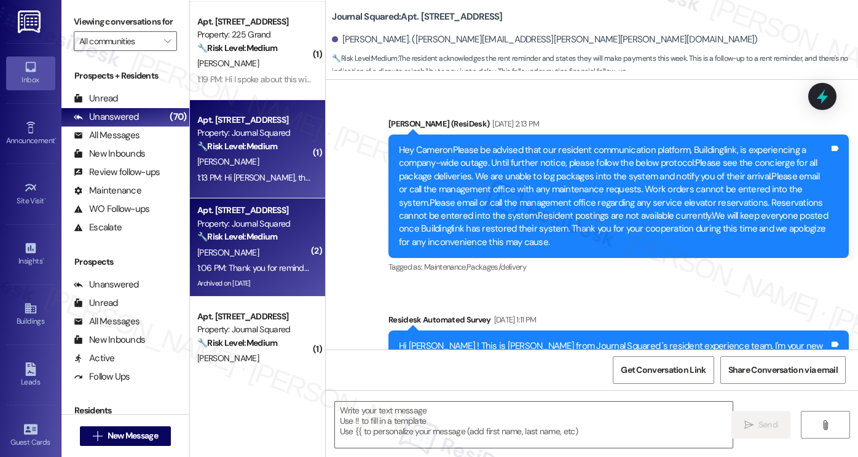
type textarea "Fetching suggested responses. Please feel free to read through the conversation…"
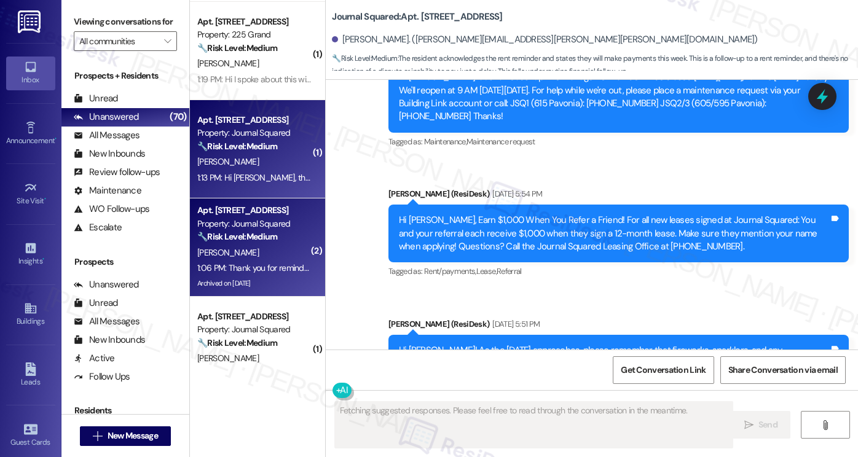
scroll to position [16717, 0]
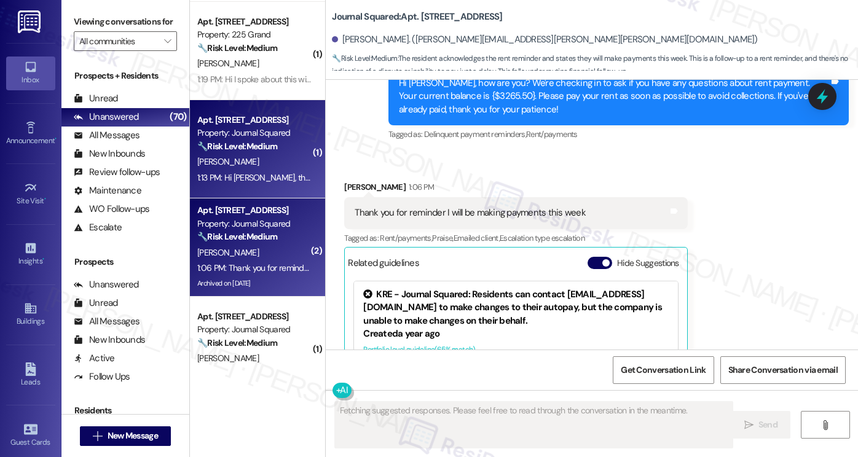
click at [276, 167] on div "[PERSON_NAME]" at bounding box center [254, 161] width 116 height 15
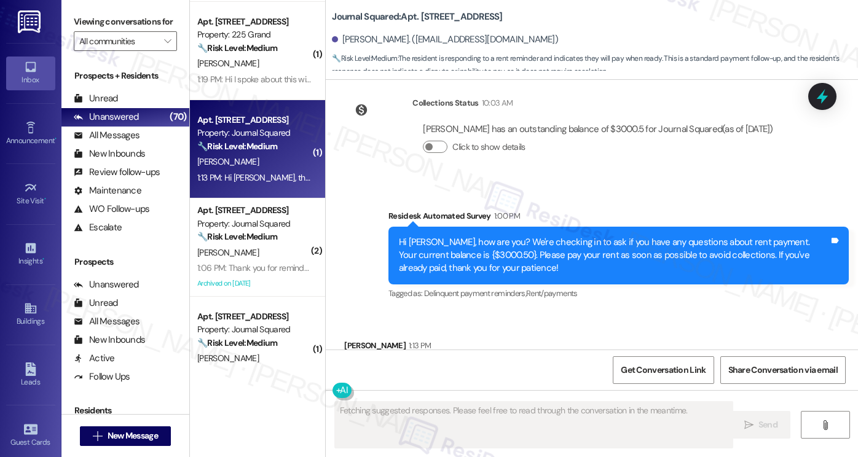
scroll to position [8277, 0]
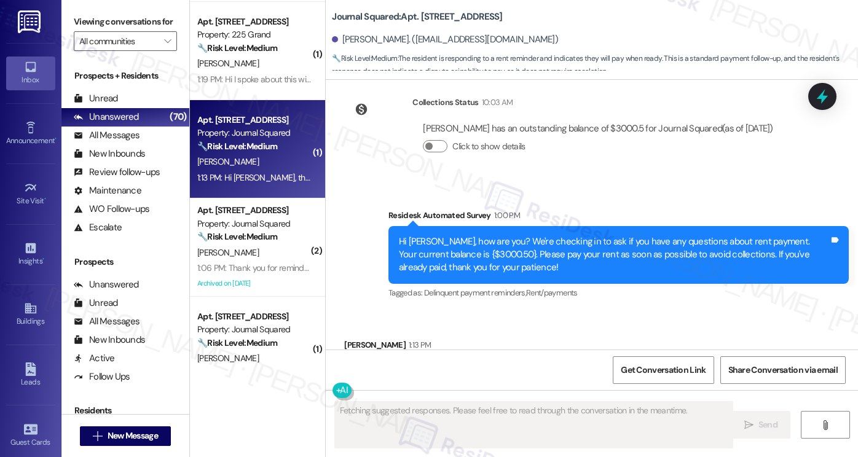
click at [500, 365] on div "Hi [PERSON_NAME], thank you for your understanding! I will text you back when I…" at bounding box center [566, 371] width 423 height 13
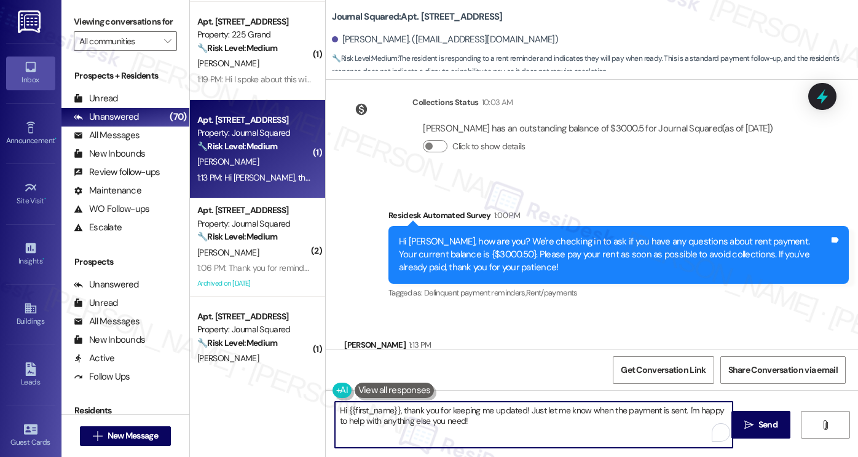
drag, startPoint x: 481, startPoint y: 423, endPoint x: 464, endPoint y: 411, distance: 20.7
click at [464, 411] on textarea "Hi {{first_name}}, thank you for keeping me updated! Just let me know when the …" at bounding box center [534, 425] width 398 height 46
click at [610, 433] on textarea "Hi {{first_name}}, thank you for keeping me updated! Just let me know when the …" at bounding box center [534, 425] width 398 height 46
drag, startPoint x: 527, startPoint y: 422, endPoint x: 400, endPoint y: 408, distance: 128.0
click at [400, 408] on textarea "Hi {{first_name}}, thank you for keeping me updated! Just let me know when the …" at bounding box center [534, 425] width 398 height 46
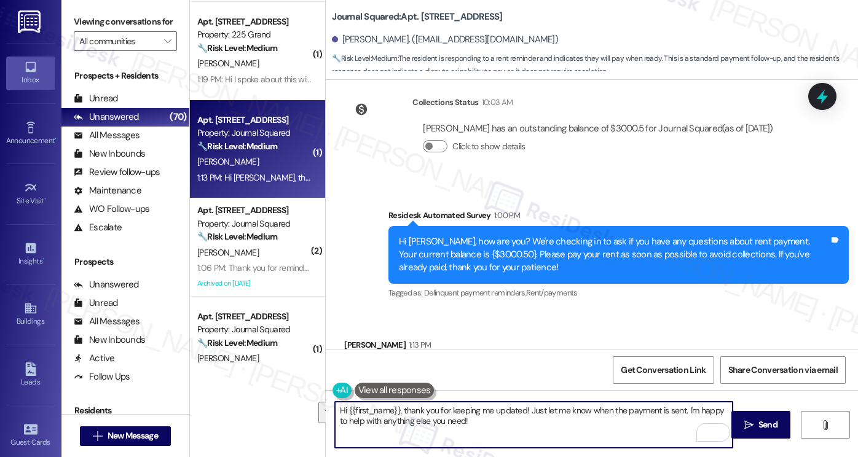
click at [400, 408] on textarea "Hi {{first_name}}, thank you for keeping me updated! Just let me know when the …" at bounding box center [534, 425] width 398 height 46
click at [400, 407] on textarea "Hi {{first_name}}, thank you for keeping me updated! Just let me know when the …" at bounding box center [534, 425] width 398 height 46
click at [494, 365] on div "Hi [PERSON_NAME], thank you for your understanding! I will text you back when I…" at bounding box center [566, 371] width 423 height 13
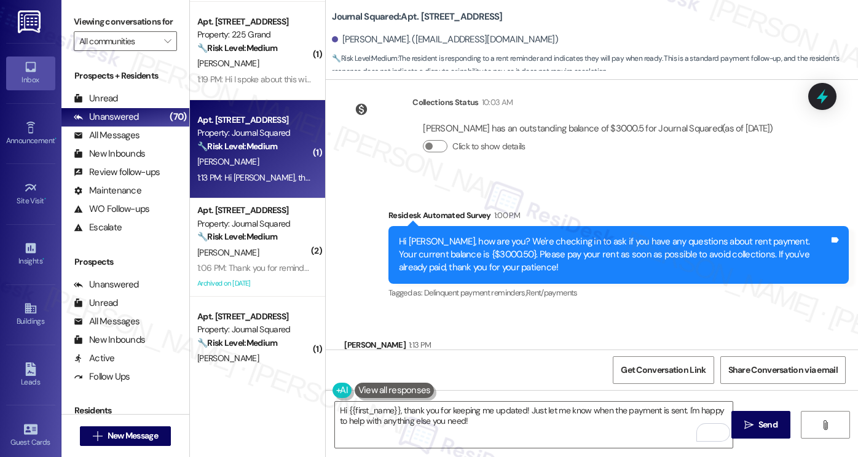
click at [494, 365] on div "Hi [PERSON_NAME], thank you for your understanding! I will text you back when I…" at bounding box center [566, 371] width 423 height 13
copy div "Hi Jane, thank you for your understanding! I will text you back when I am ready…"
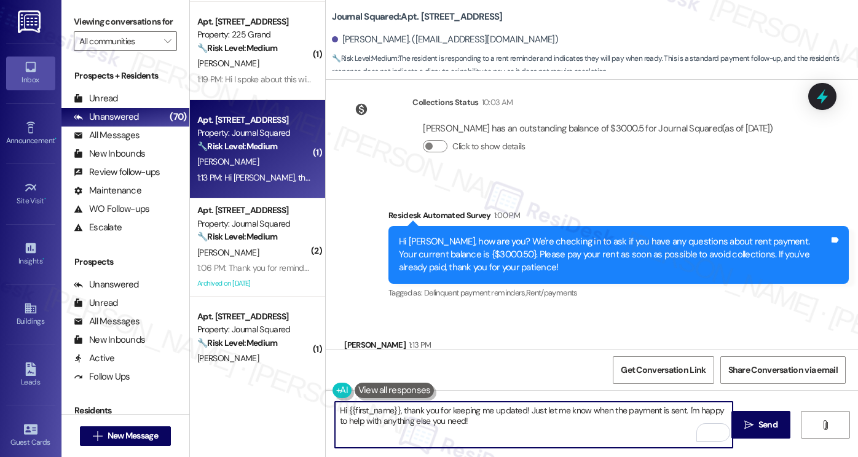
click at [458, 427] on textarea "Hi {{first_name}}, thank you for keeping me updated! Just let me know when the …" at bounding box center [534, 425] width 398 height 46
drag, startPoint x: 475, startPoint y: 425, endPoint x: 525, endPoint y: 403, distance: 54.5
click at [525, 403] on textarea "Hi {{first_name}}, thank you for keeping me updated! Just let me know when the …" at bounding box center [534, 425] width 398 height 46
paste textarea "Thank you for letting me know! Just so I can keep the team updated, do you have…"
click at [350, 339] on div "Yixuan Mao 1:13 PM" at bounding box center [570, 347] width 453 height 17
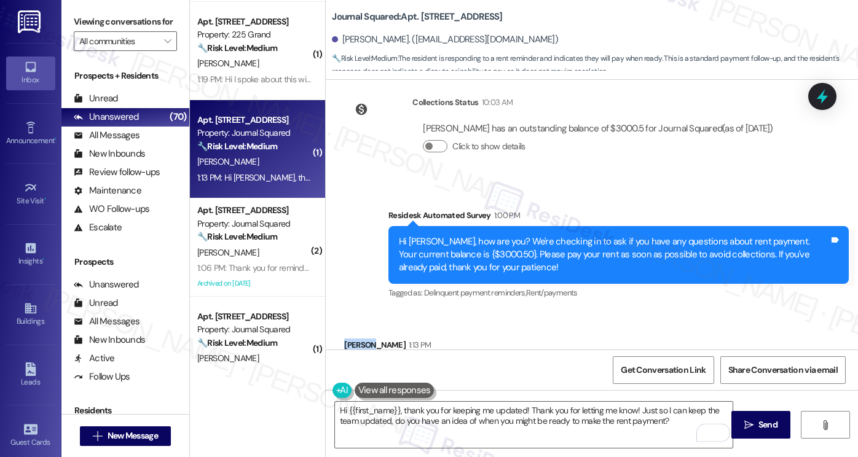
click at [350, 339] on div "Yixuan Mao 1:13 PM" at bounding box center [570, 347] width 453 height 17
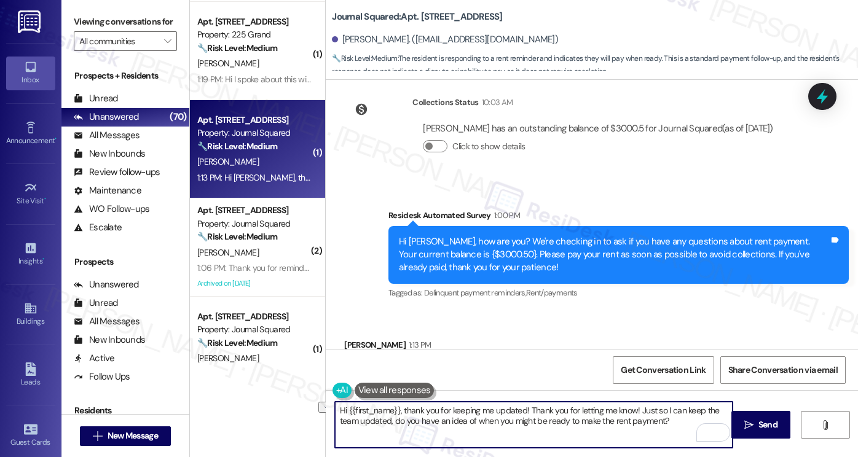
drag, startPoint x: 636, startPoint y: 411, endPoint x: 524, endPoint y: 411, distance: 111.9
click at [524, 411] on textarea "Hi {{first_name}}, thank you for keeping me updated! Thank you for letting me k…" at bounding box center [534, 425] width 398 height 46
click at [509, 410] on textarea "Hi {{first_name}}, thank you for keeping me updated! Just so I can keep the tea…" at bounding box center [534, 425] width 398 height 46
type textarea "Hi {{first_name}}, thank you for keeping me in the loop! Just so I can keep the…"
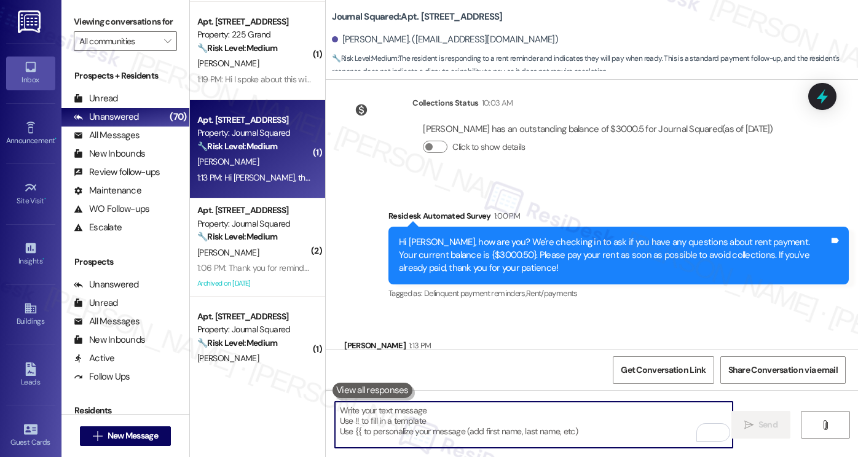
scroll to position [8376, 0]
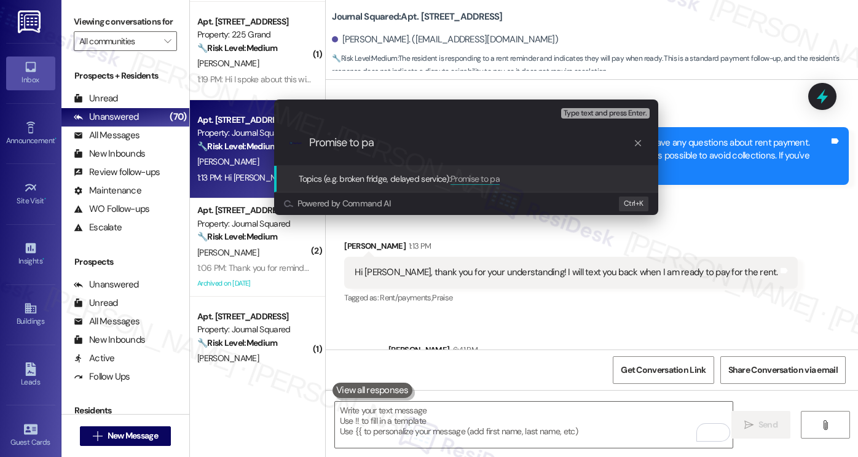
type input "Promise to pay"
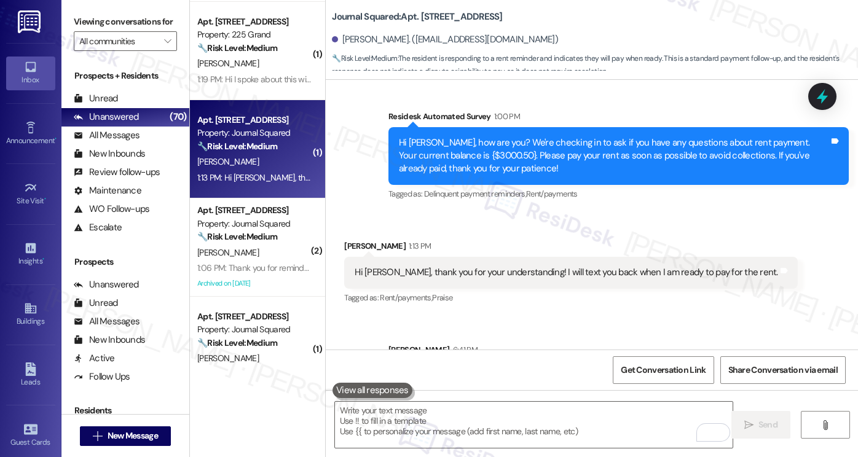
scroll to position [8276, 0]
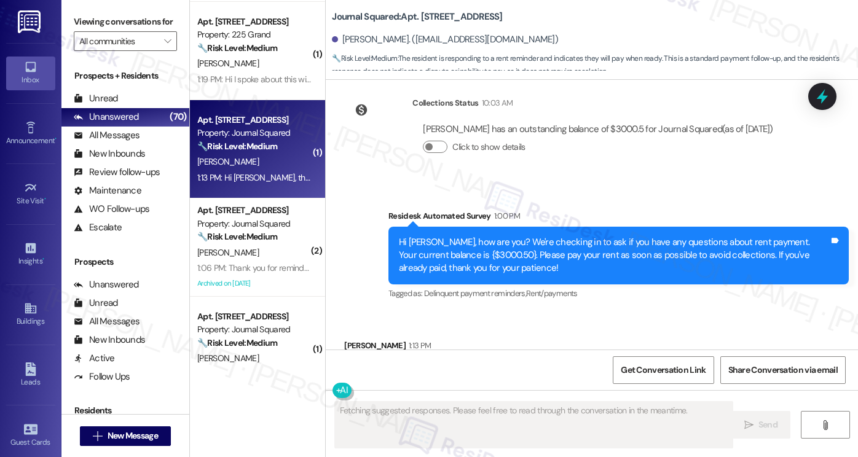
scroll to position [8393, 0]
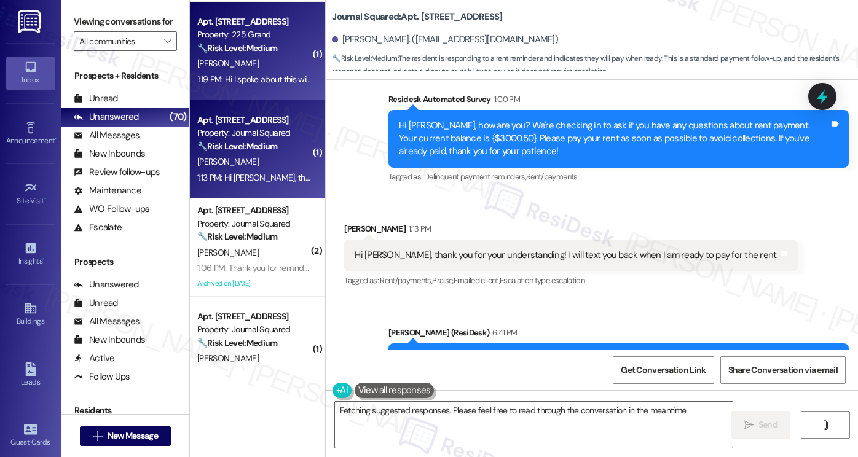
click at [216, 76] on div "1:19 PM: Hi I spoke about this with [PERSON_NAME] via email thanks! 1:19 PM: Hi…" at bounding box center [317, 79] width 240 height 11
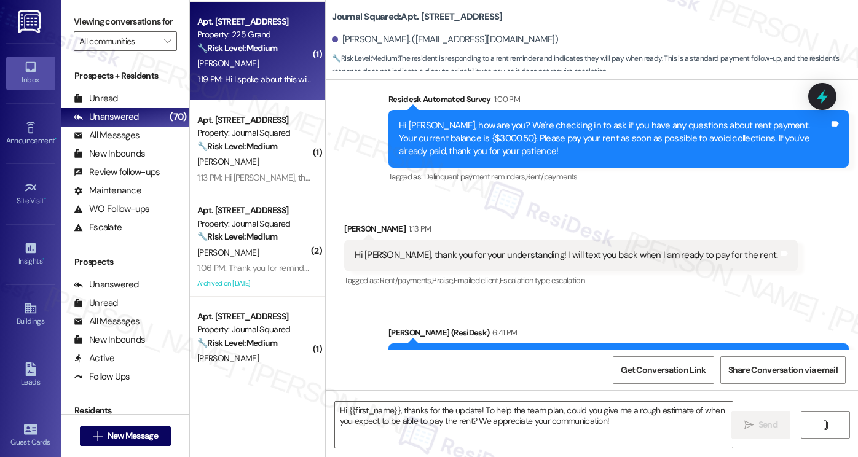
type textarea "Fetching suggested responses. Please feel free to read through the conversation…"
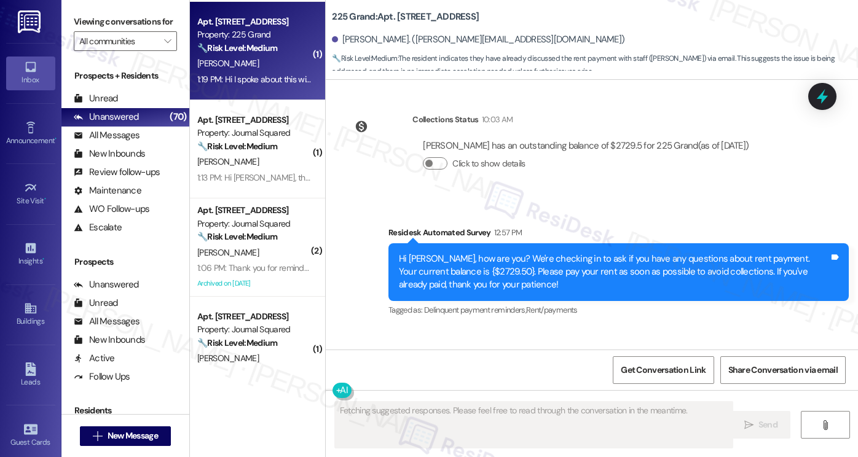
scroll to position [9594, 0]
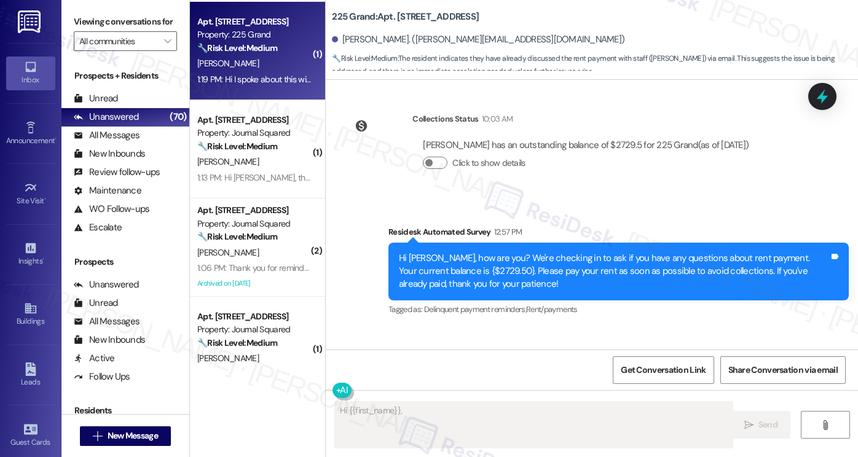
click at [511, 252] on div "Hi [PERSON_NAME], how are you? We're checking in to ask if you have any questio…" at bounding box center [614, 271] width 430 height 39
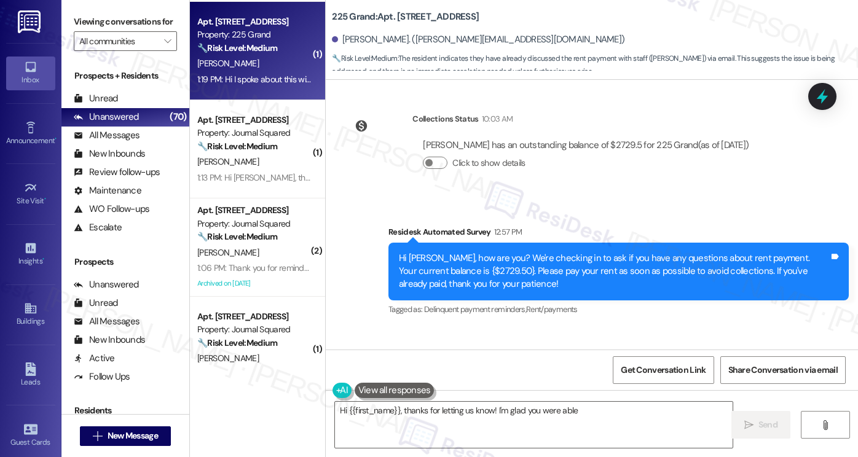
click at [510, 252] on div "Hi [PERSON_NAME], how are you? We're checking in to ask if you have any questio…" at bounding box center [614, 271] width 430 height 39
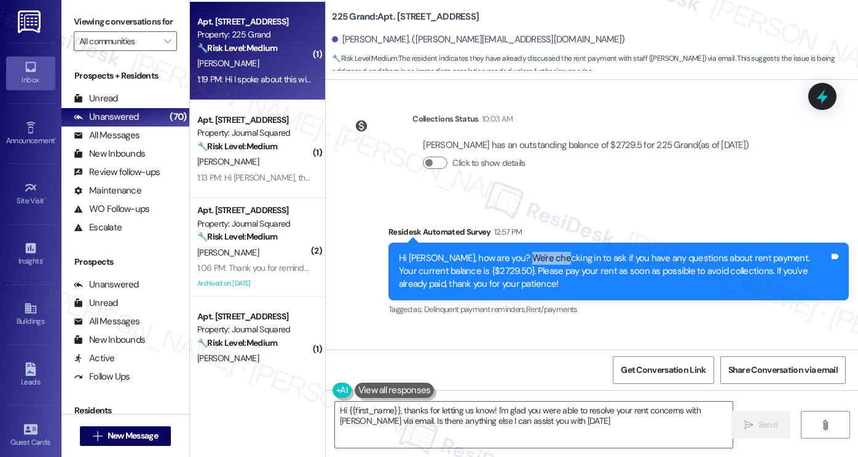
type textarea "Hi {{first_name}}, thanks for letting us know! I'm glad you were able to resolv…"
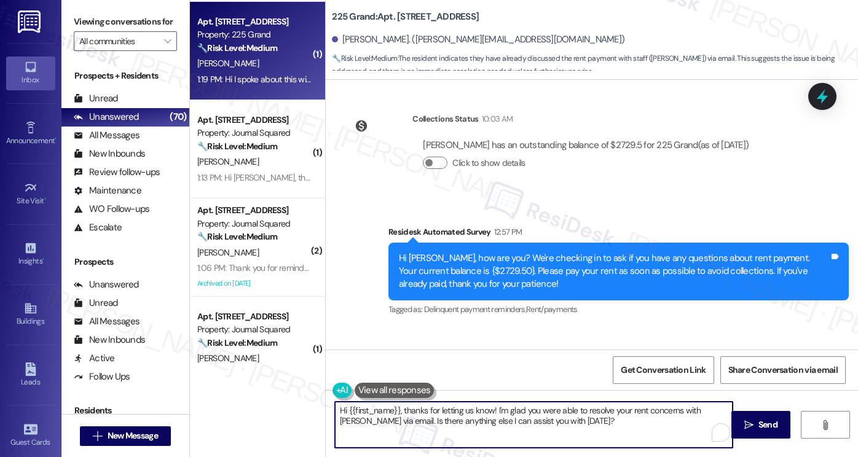
drag, startPoint x: 558, startPoint y: 422, endPoint x: 487, endPoint y: 405, distance: 73.2
click at [487, 405] on textarea "Hi {{first_name}}, thanks for letting us know! I'm glad you were able to resolv…" at bounding box center [534, 425] width 398 height 46
click at [497, 407] on textarea "Hi {{first_name}}, thanks for letting us know! I'm glad you were able to resolv…" at bounding box center [534, 425] width 398 height 46
drag, startPoint x: 561, startPoint y: 425, endPoint x: 377, endPoint y: 412, distance: 184.2
click at [377, 412] on textarea "Hi {{first_name}}, thanks for letting us know! I'm glad you were able to resolv…" at bounding box center [534, 425] width 398 height 46
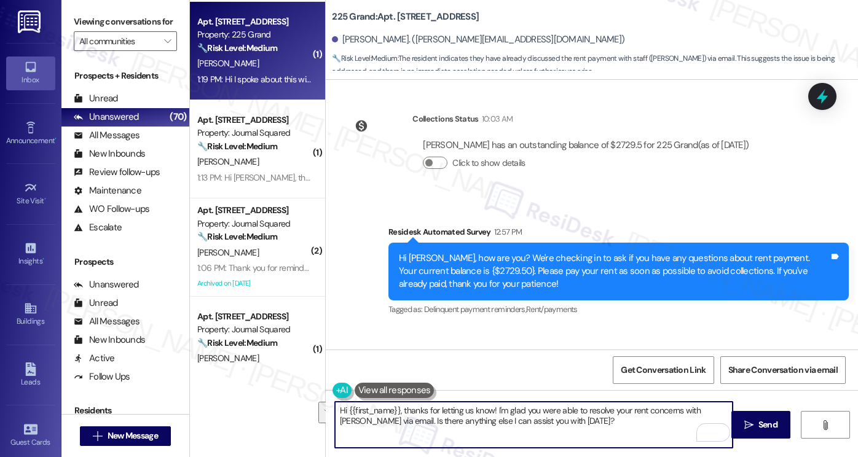
click at [536, 372] on div "Hi I spoke about this with [PERSON_NAME] via email thanks! Tags and notes" at bounding box center [475, 387] width 262 height 31
click at [519, 410] on textarea "Hi {{first_name}}, thanks for letting us know! I'm glad you were able to resolv…" at bounding box center [534, 425] width 398 height 46
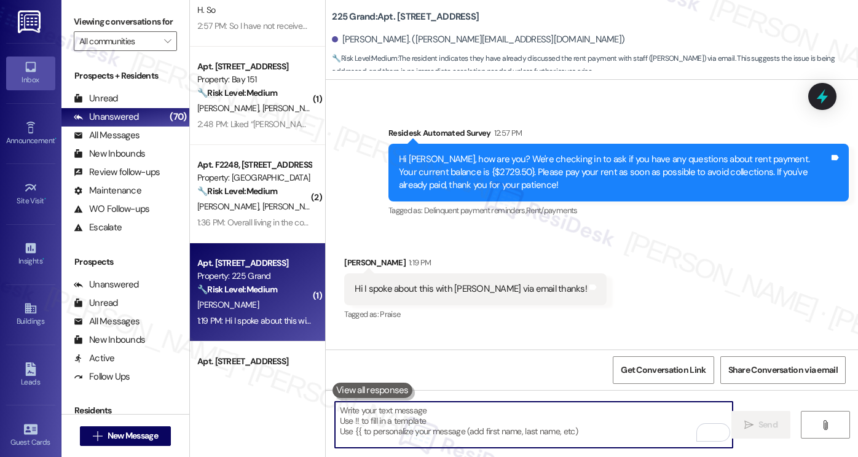
scroll to position [736, 0]
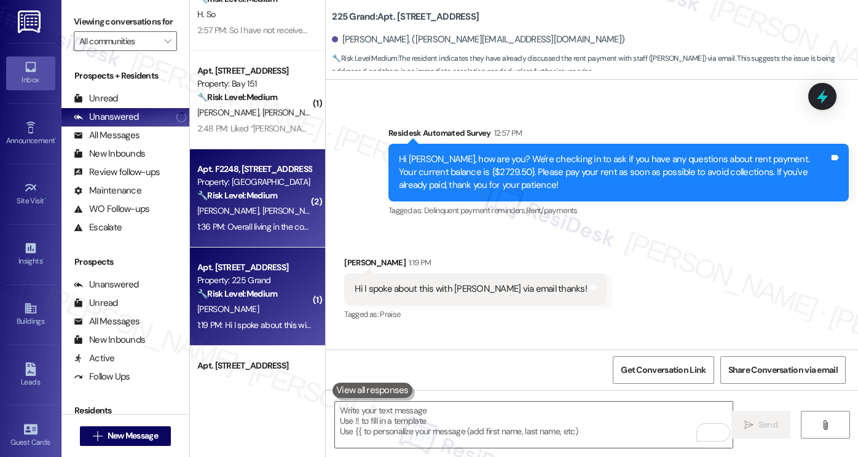
click at [218, 186] on div "Property: [GEOGRAPHIC_DATA]" at bounding box center [254, 182] width 114 height 13
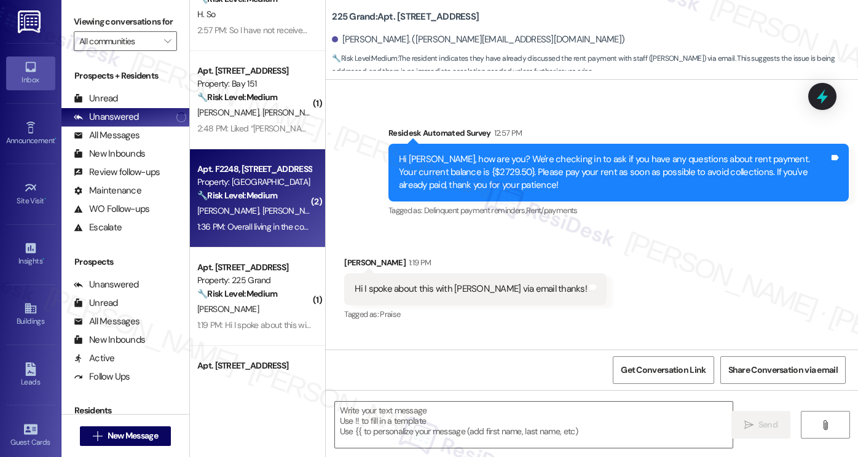
type textarea "Fetching suggested responses. Please feel free to read through the conversation…"
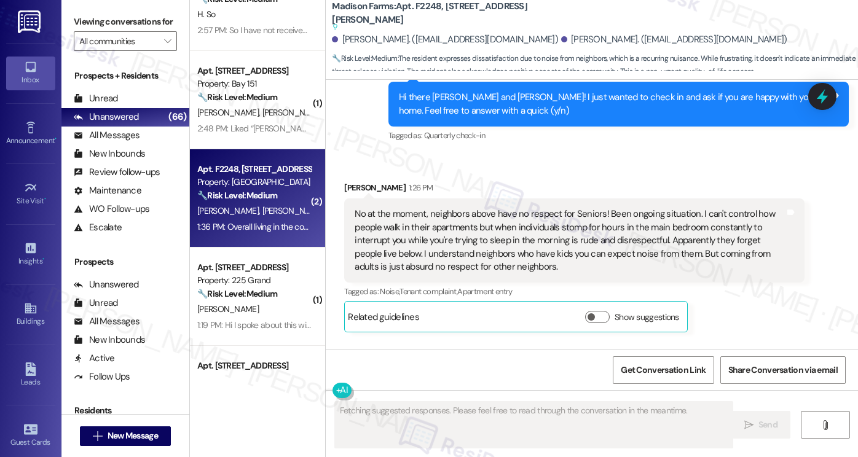
scroll to position [1838, 0]
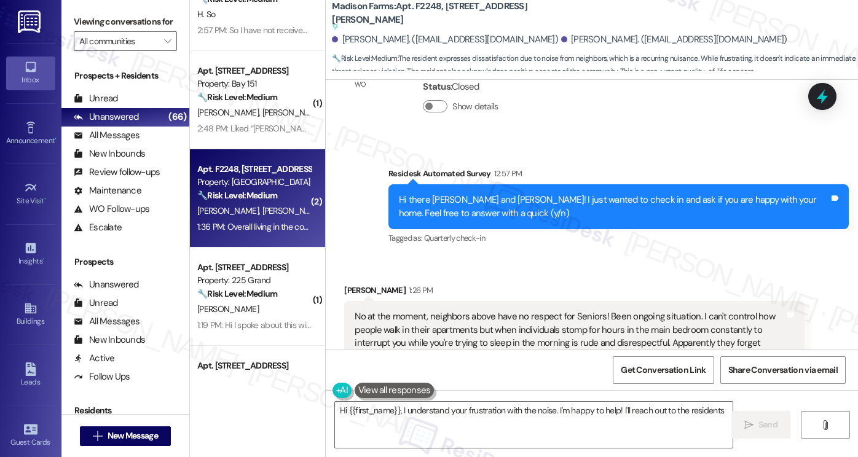
click at [502, 194] on div "Hi there [PERSON_NAME] and [PERSON_NAME]! I just wanted to check in and ask if …" at bounding box center [614, 207] width 430 height 26
type textarea "Hi {{first_name}}, I understand your frustration with the noise. I'm happy to h…"
click at [502, 194] on div "Hi there [PERSON_NAME] and [PERSON_NAME]! I just wanted to check in and ask if …" at bounding box center [614, 207] width 430 height 26
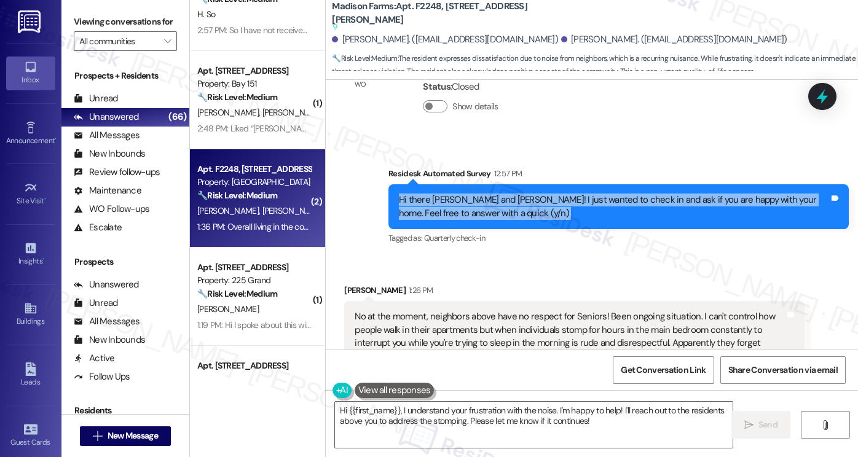
click at [502, 194] on div "Hi there [PERSON_NAME] and [PERSON_NAME]! I just wanted to check in and ask if …" at bounding box center [614, 207] width 430 height 26
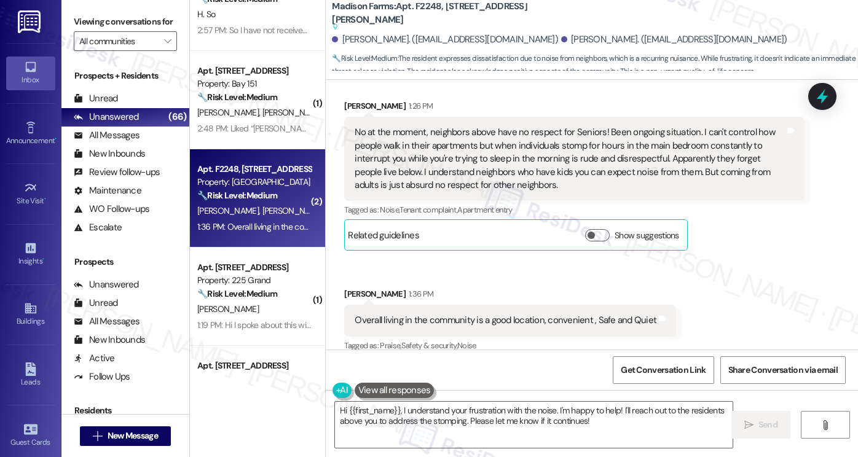
click at [508, 127] on div "No at the moment, neighbors above have no respect for Seniors! Been ongoing sit…" at bounding box center [570, 159] width 430 height 66
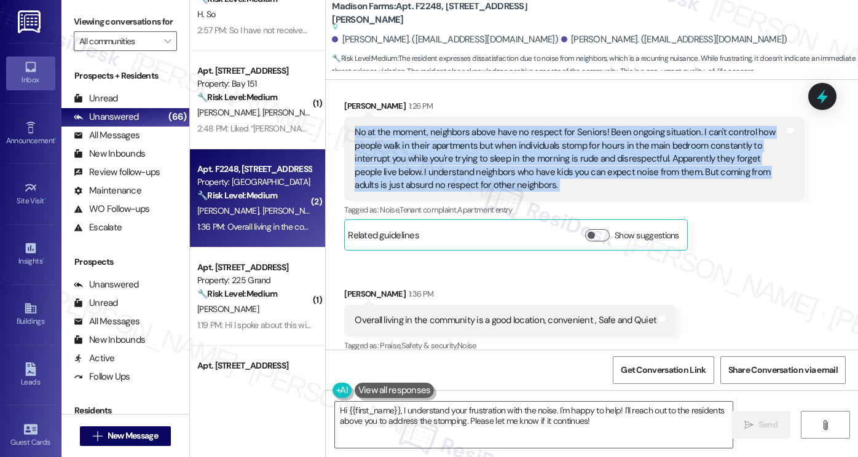
click at [508, 127] on div "No at the moment, neighbors above have no respect for Seniors! Been ongoing sit…" at bounding box center [570, 159] width 430 height 66
copy div "No at the moment, neighbors above have no respect for Seniors! Been ongoing sit…"
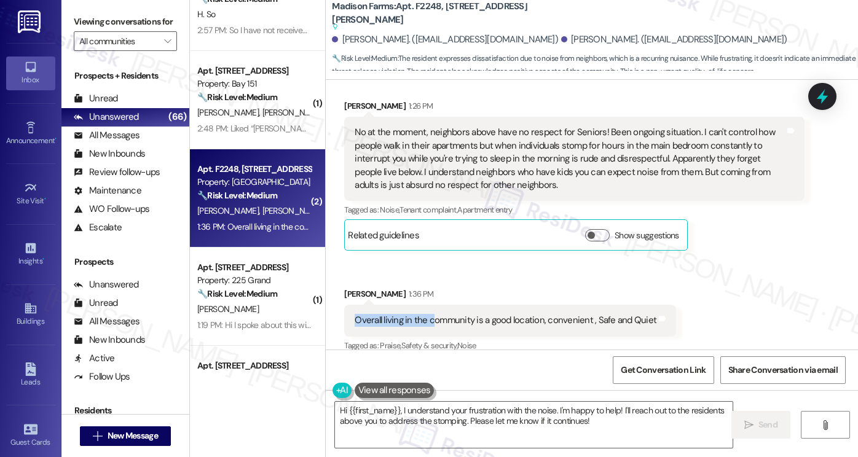
click at [425, 292] on div "[PERSON_NAME] 1:36 PM Overall living in the community is a good location, conve…" at bounding box center [510, 321] width 332 height 67
click at [425, 305] on div "Overall living in the community is a good location, convenient , Safe and Quiet…" at bounding box center [510, 320] width 332 height 31
click at [120, 17] on label "Viewing conversations for" at bounding box center [125, 21] width 103 height 19
